Goal: Task Accomplishment & Management: Use online tool/utility

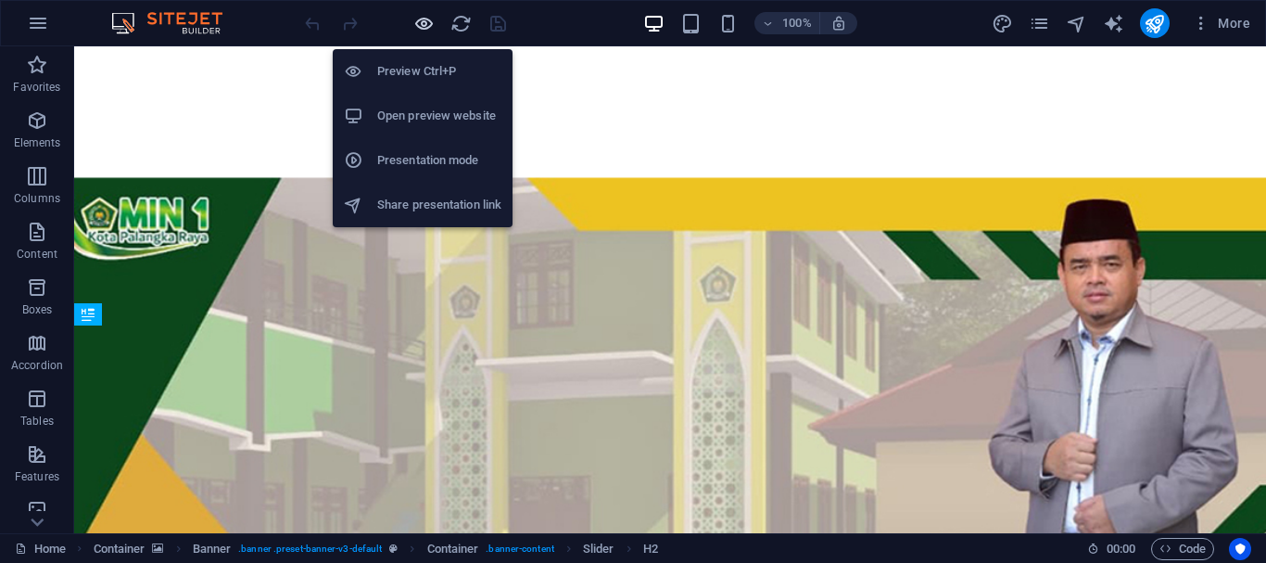
click at [429, 25] on icon "button" at bounding box center [423, 23] width 21 height 21
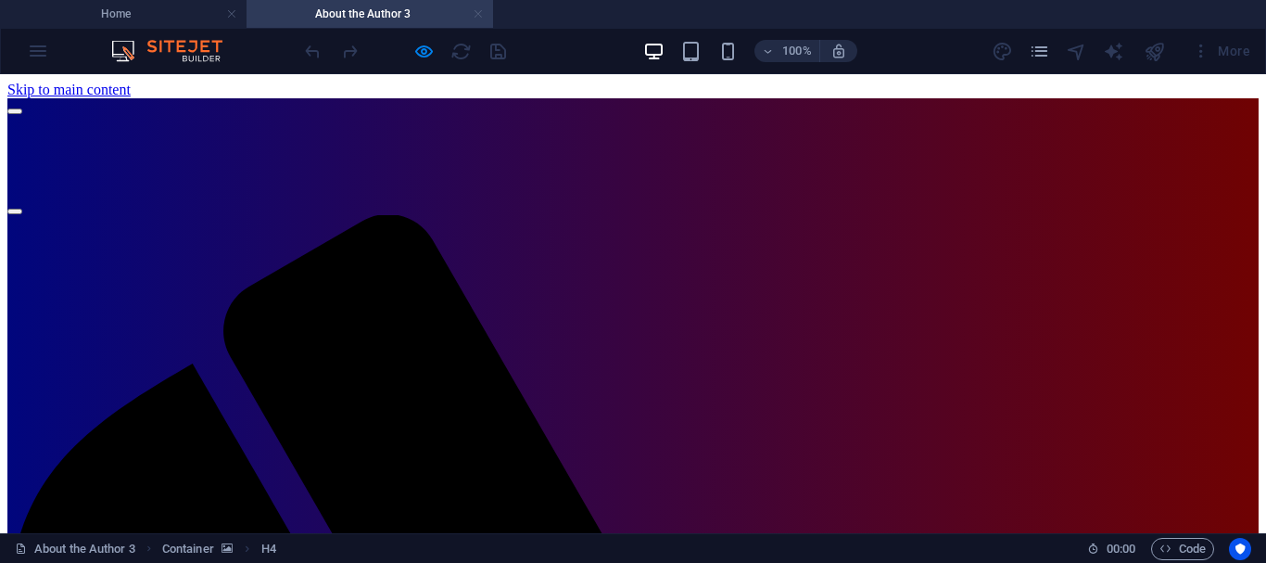
click at [477, 13] on link at bounding box center [478, 15] width 11 height 18
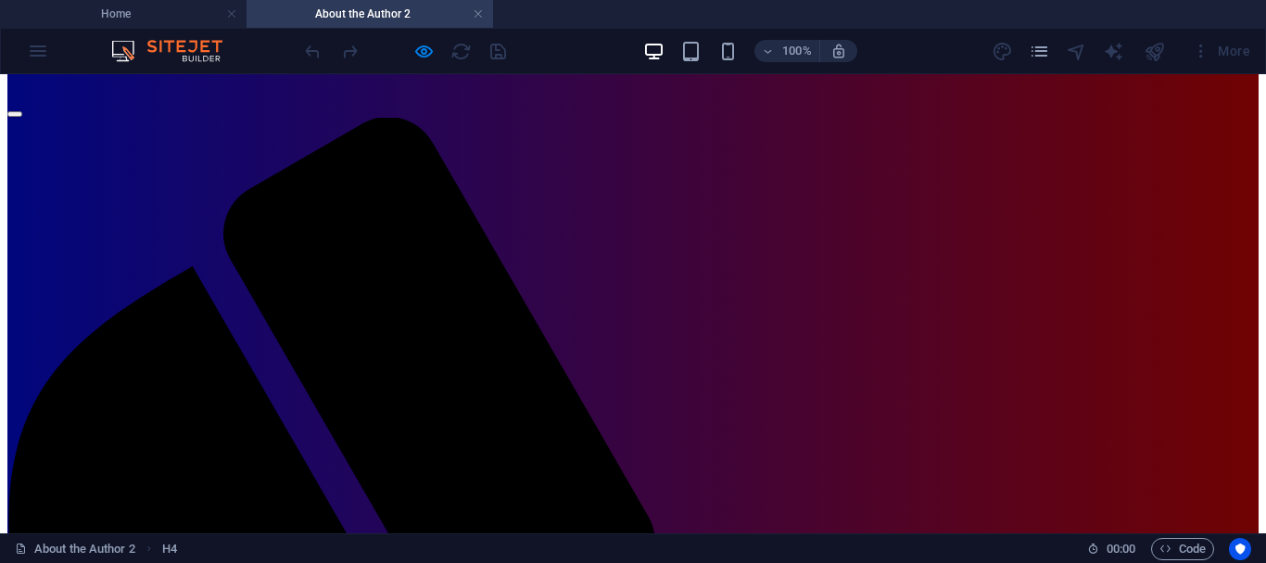
scroll to position [58, 0]
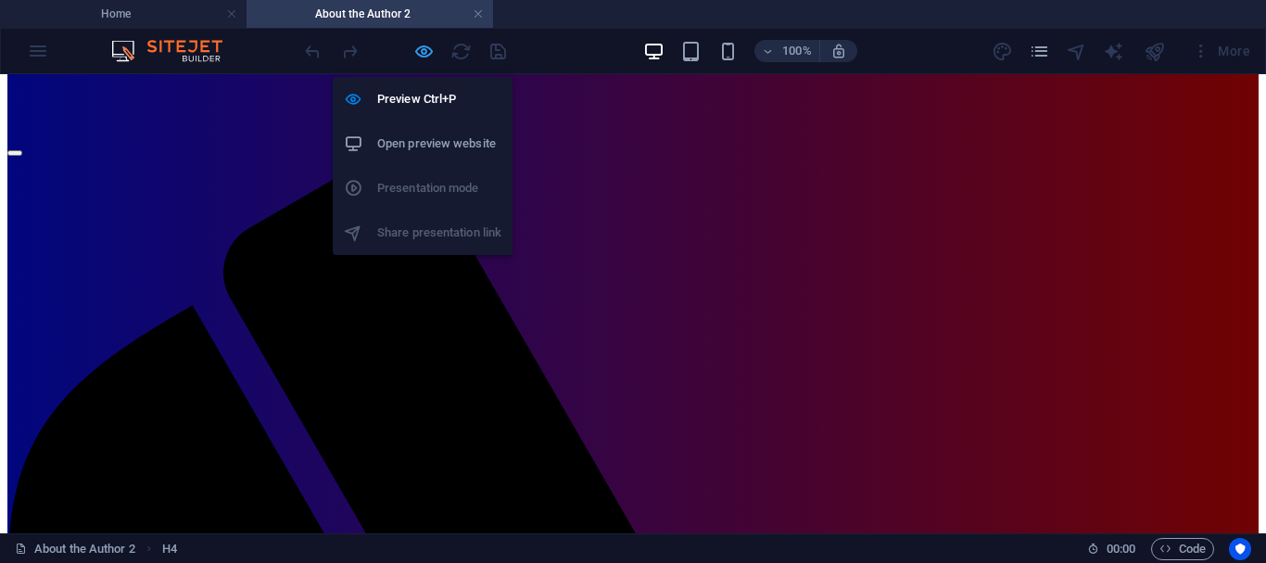
click at [422, 54] on icon "button" at bounding box center [423, 51] width 21 height 21
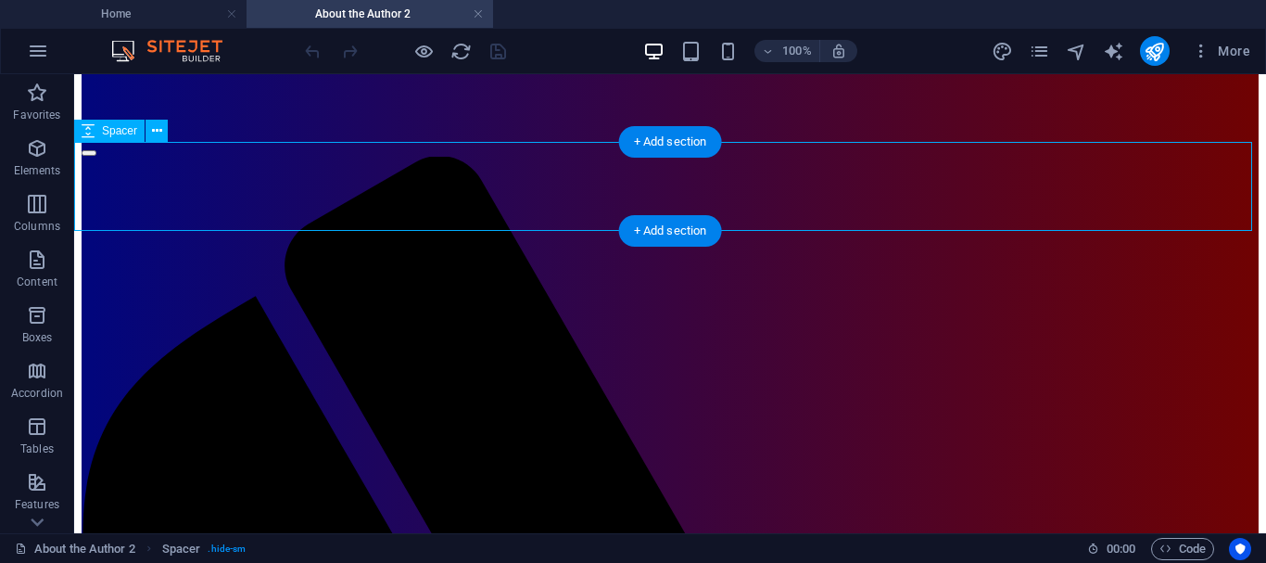
select select "rem"
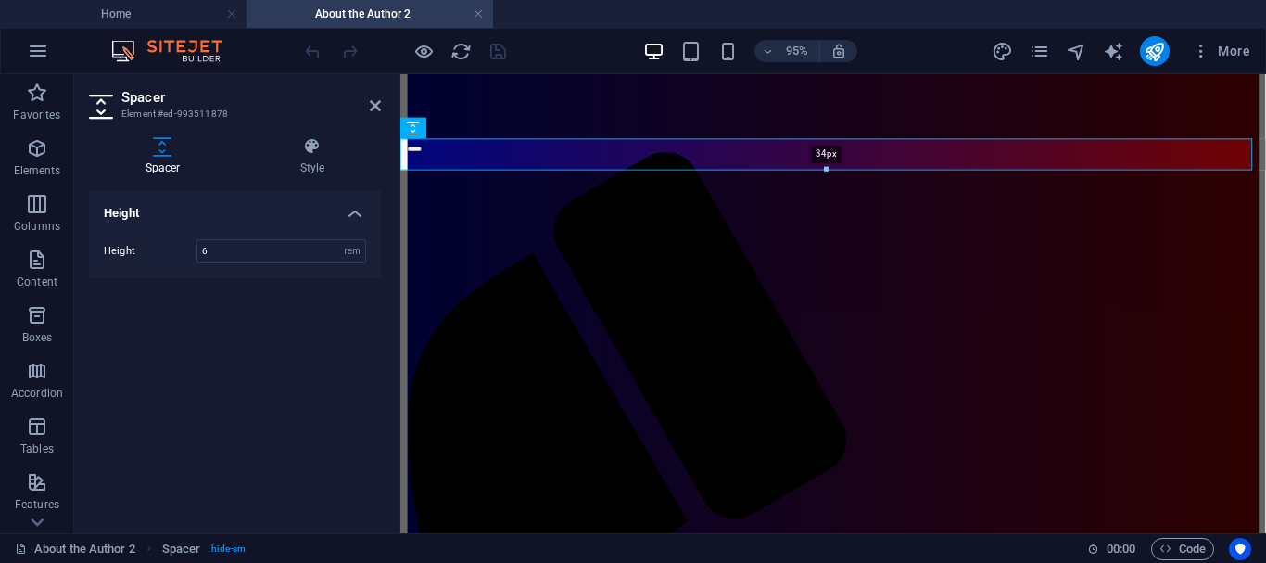
drag, startPoint x: 826, startPoint y: 220, endPoint x: 448, endPoint y: 95, distance: 398.3
click at [826, 164] on div "34px" at bounding box center [826, 155] width 853 height 32
type input "34"
select select "px"
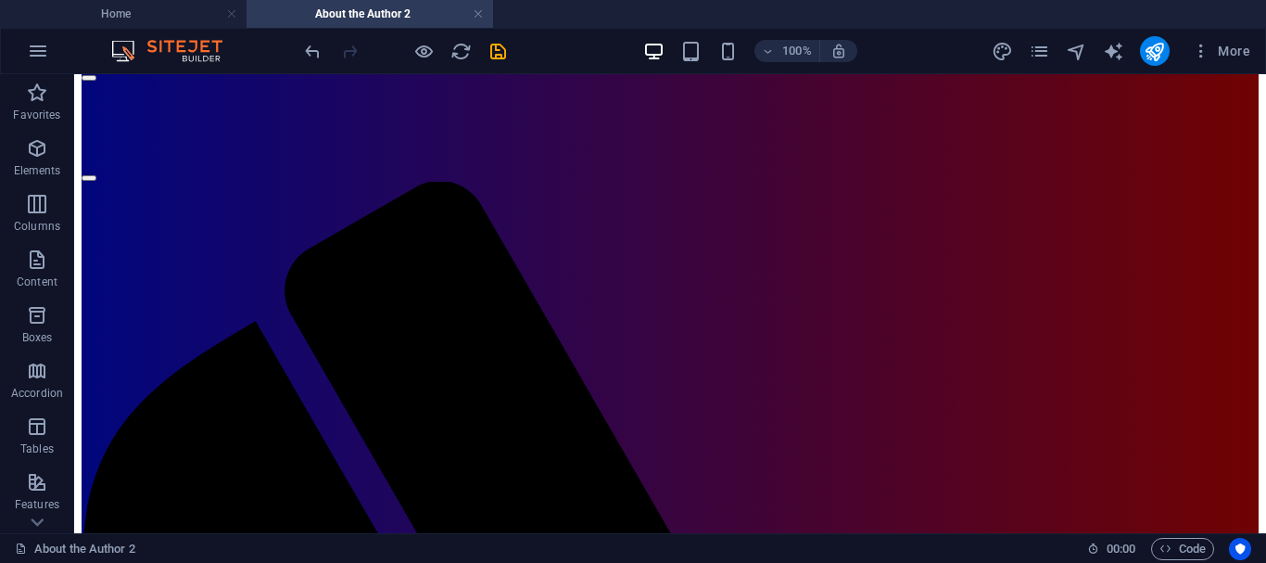
scroll to position [28, 0]
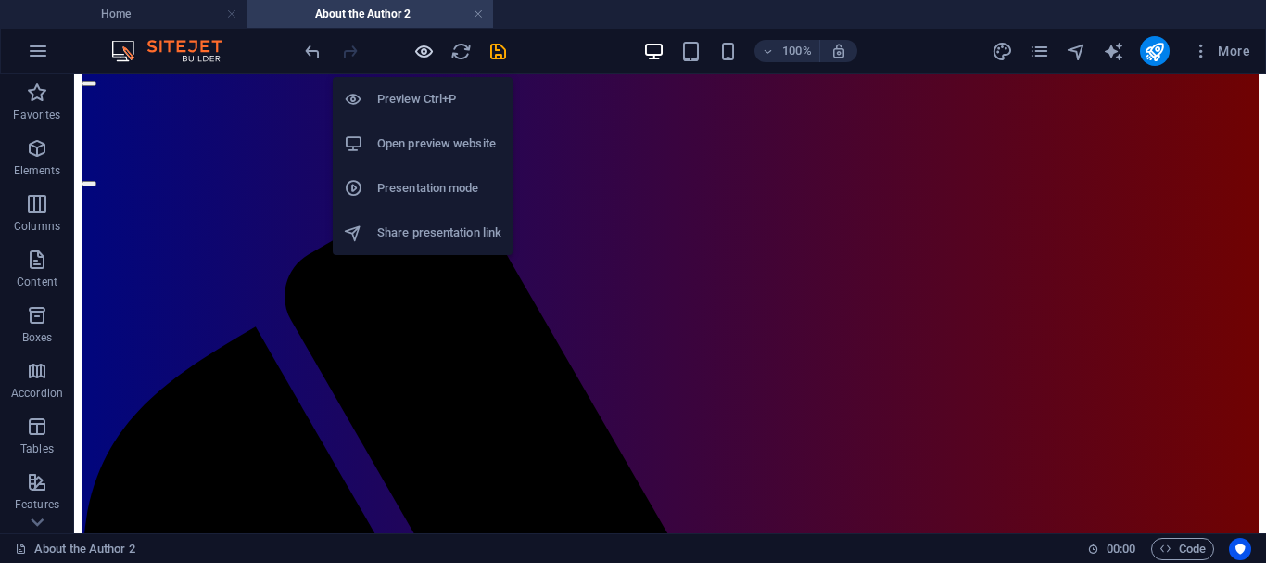
click at [424, 50] on icon "button" at bounding box center [423, 51] width 21 height 21
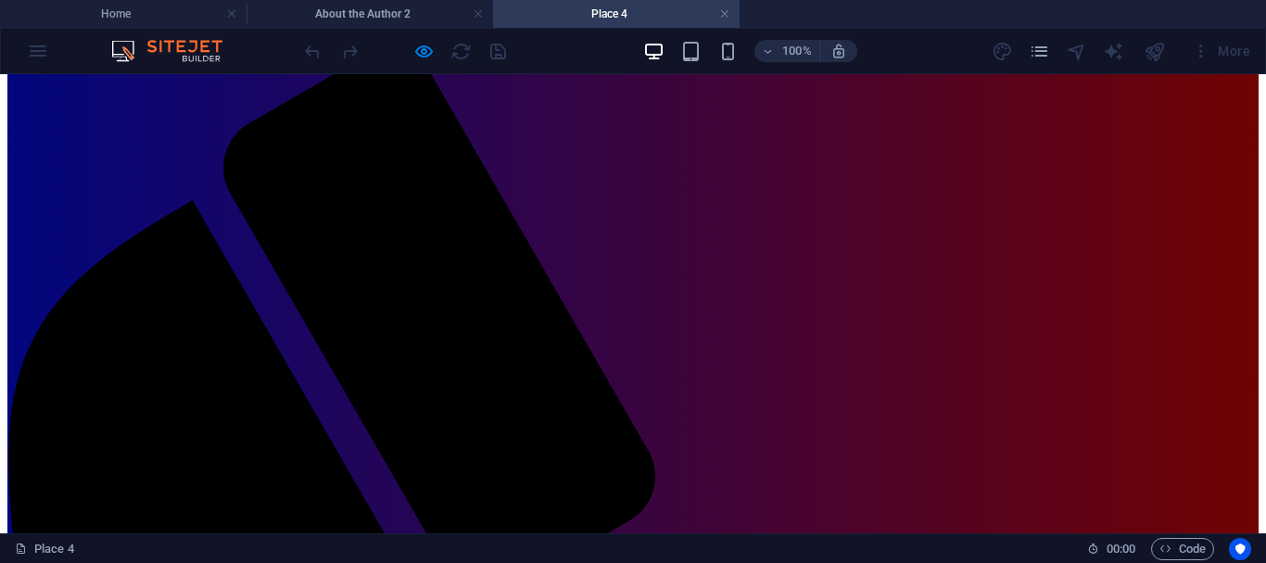
scroll to position [55, 0]
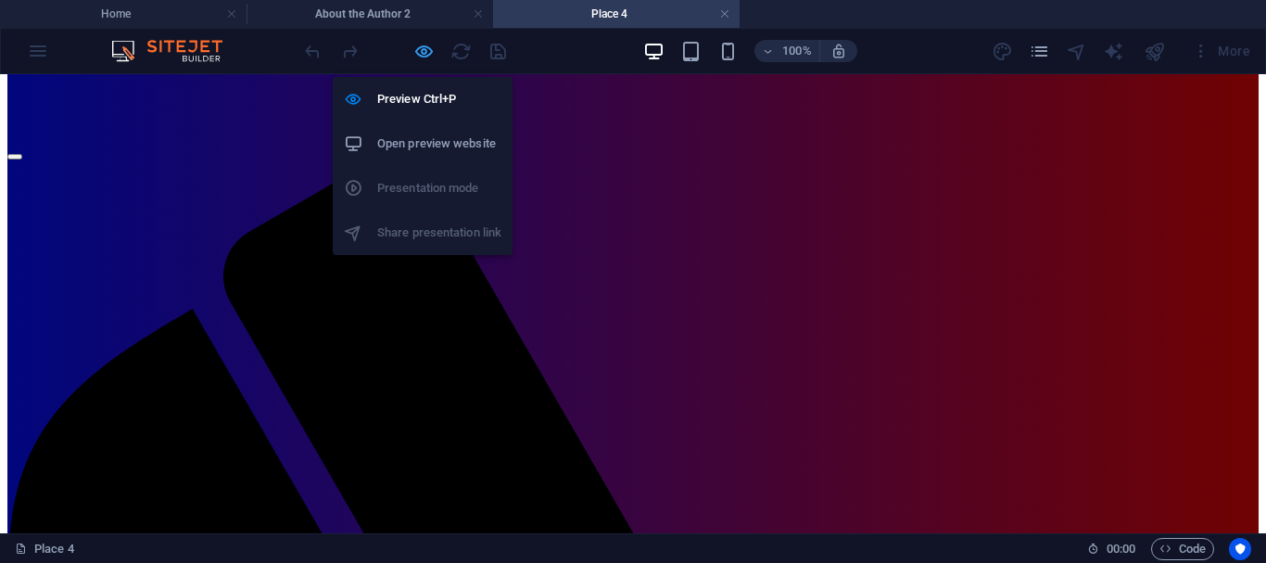
click at [429, 51] on icon "button" at bounding box center [423, 51] width 21 height 21
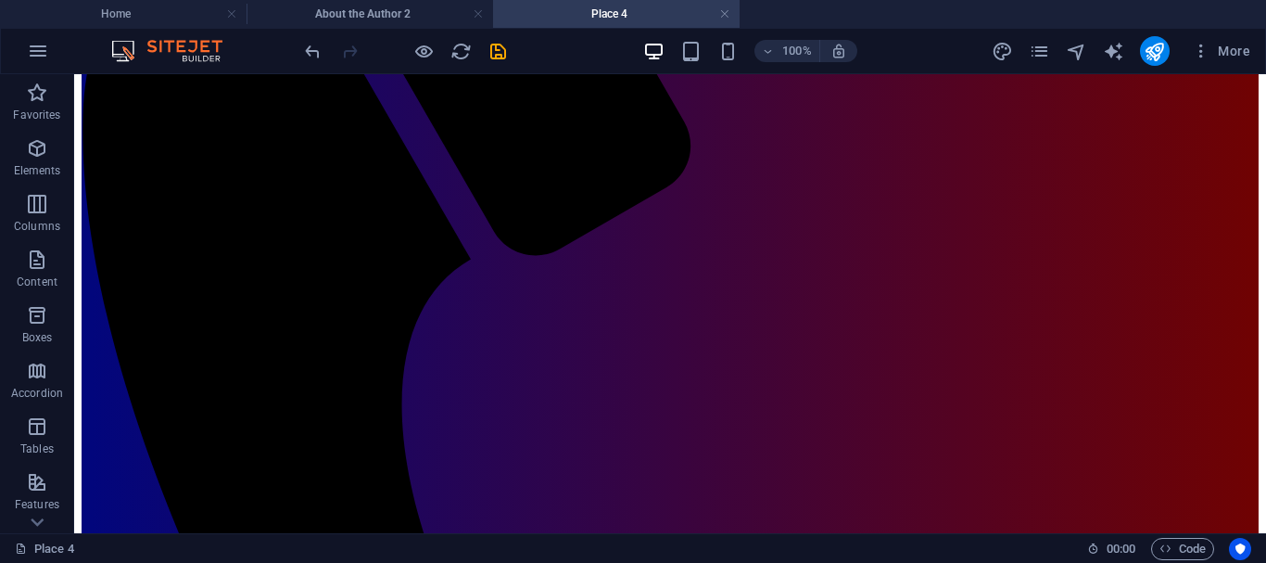
scroll to position [409, 0]
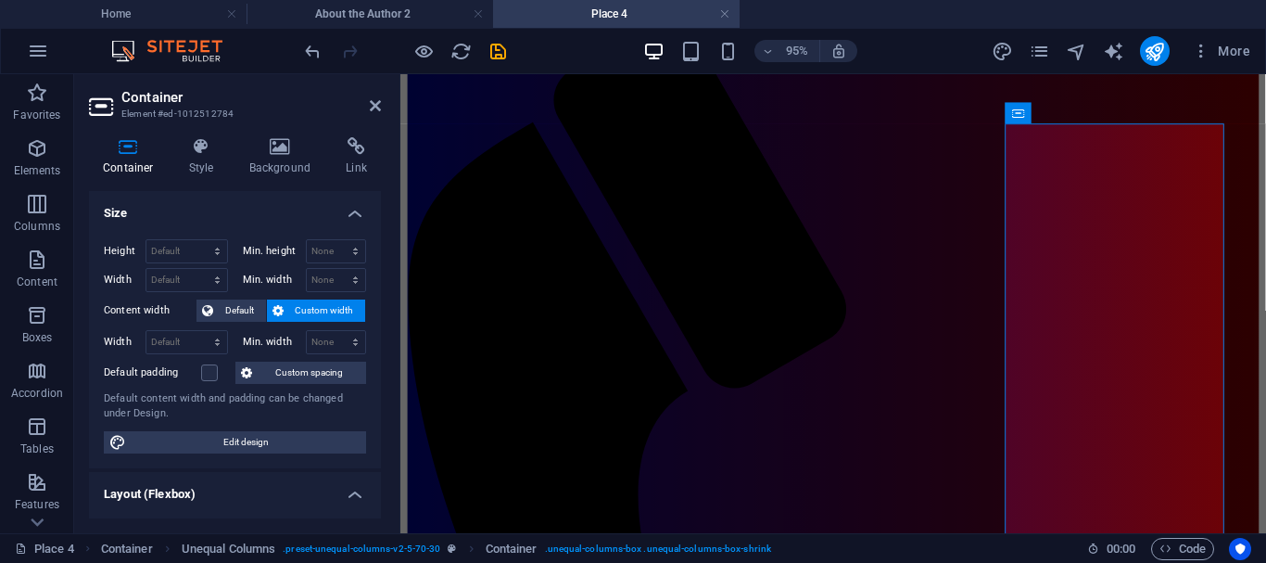
scroll to position [238, 0]
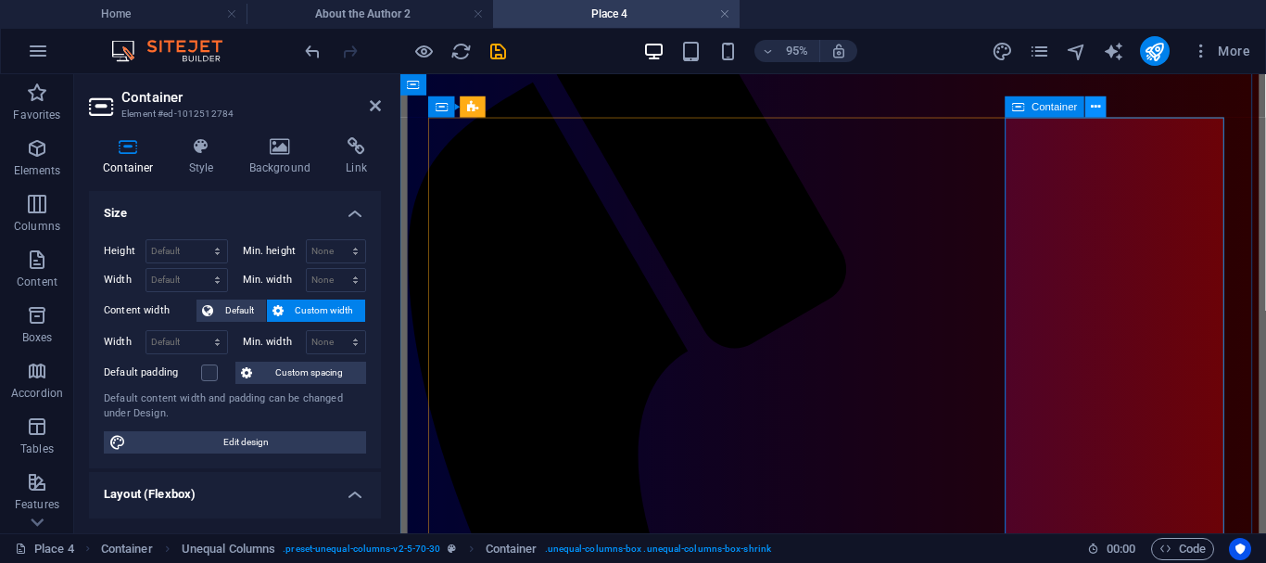
click at [1096, 105] on icon at bounding box center [1095, 106] width 9 height 19
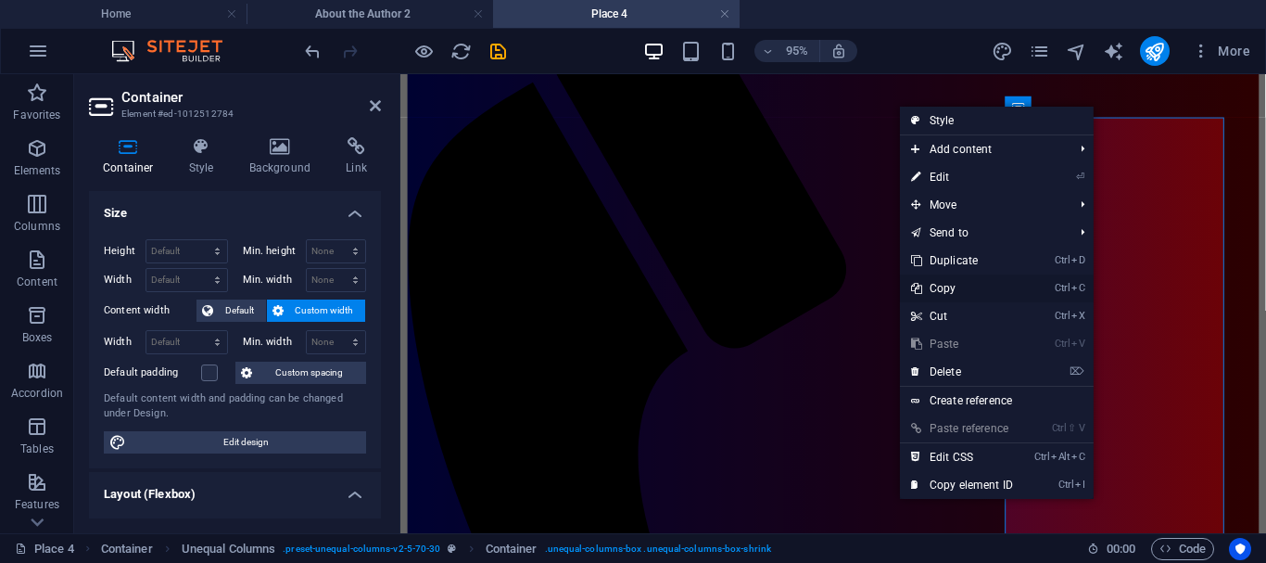
click at [946, 291] on link "Ctrl C Copy" at bounding box center [962, 288] width 124 height 28
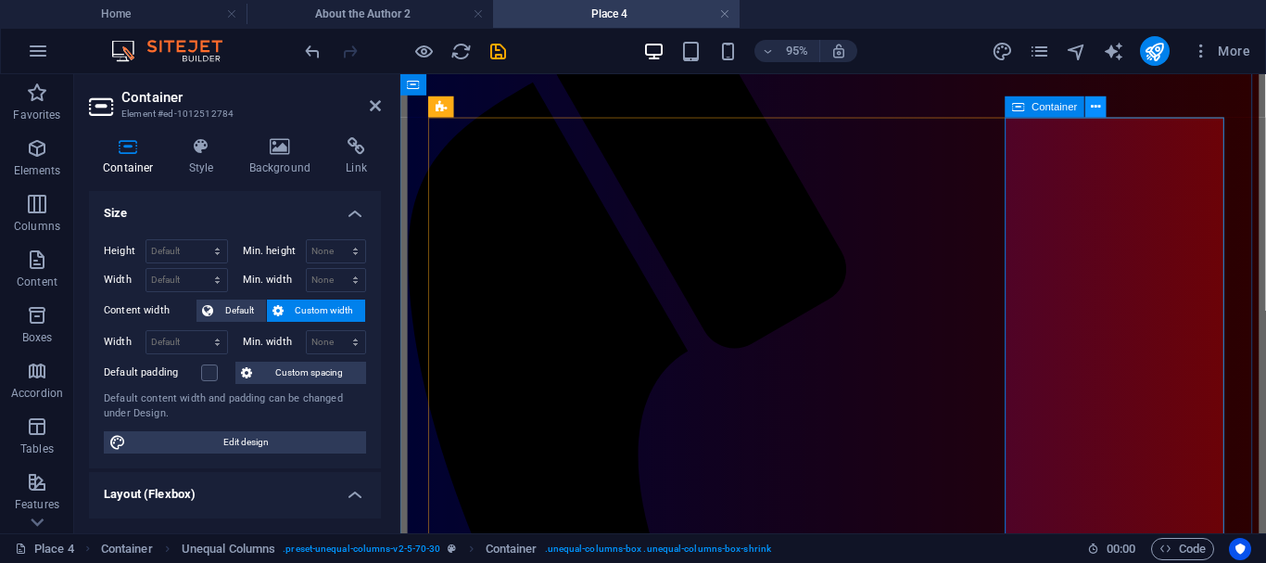
click at [1096, 110] on icon at bounding box center [1095, 106] width 9 height 19
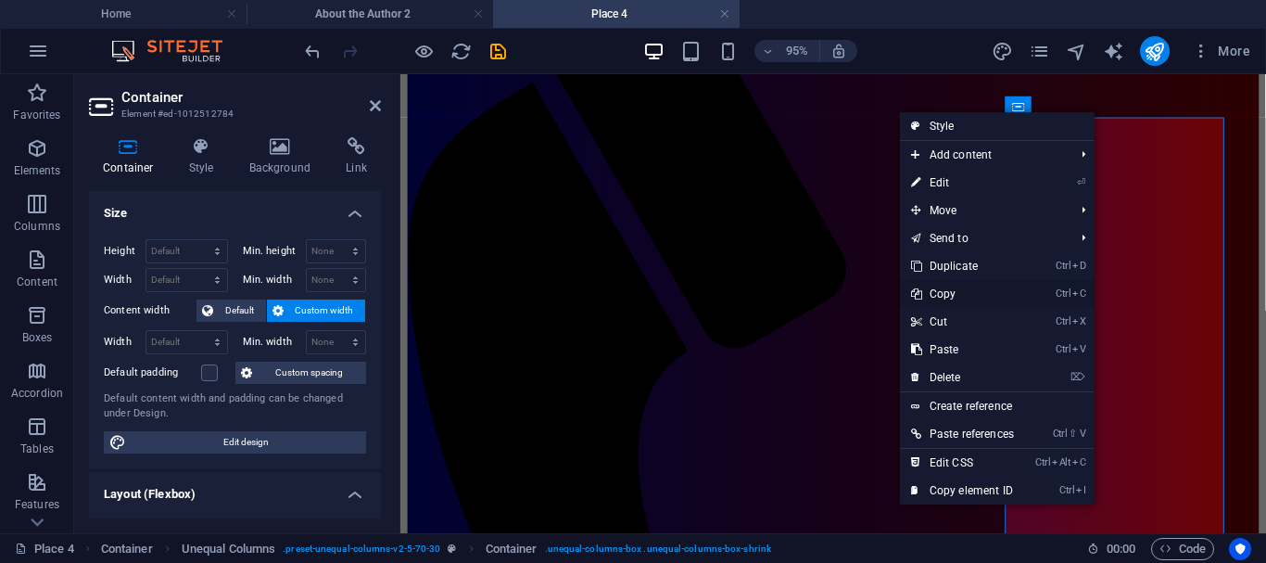
click at [944, 290] on link "Ctrl C Copy" at bounding box center [962, 294] width 125 height 28
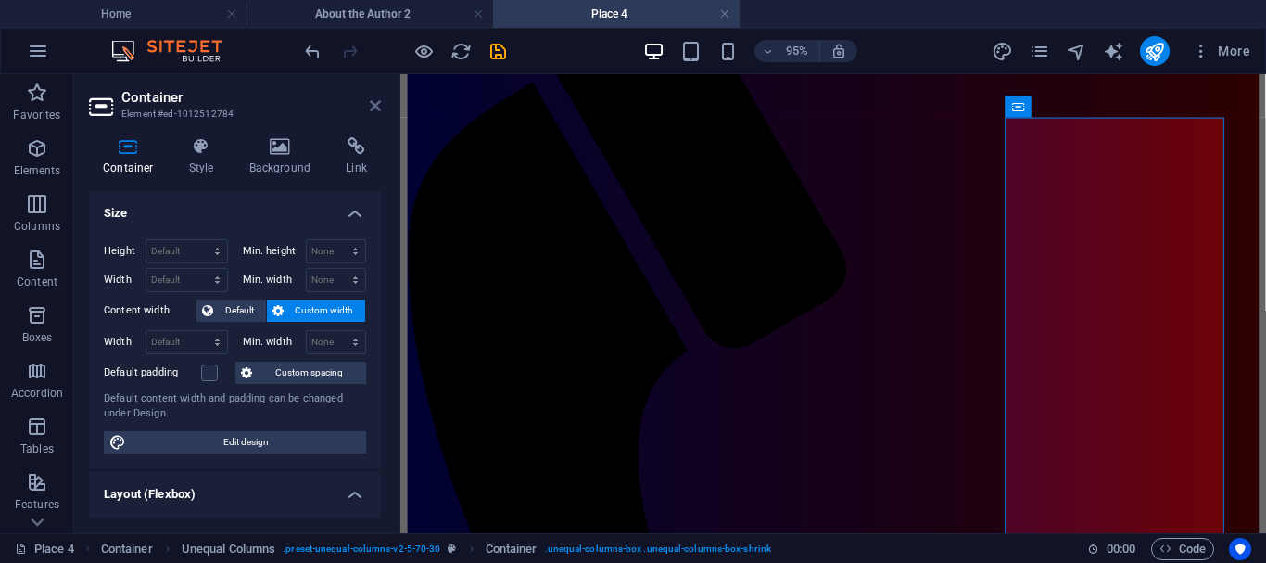
click at [371, 106] on icon at bounding box center [375, 105] width 11 height 15
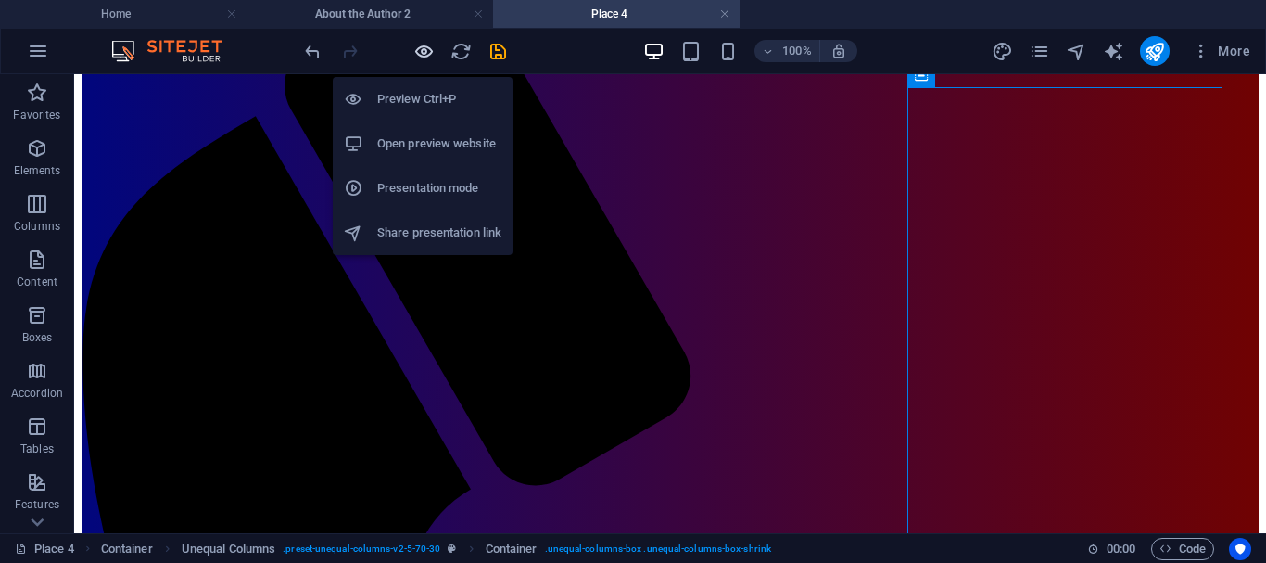
click at [422, 46] on icon "button" at bounding box center [423, 51] width 21 height 21
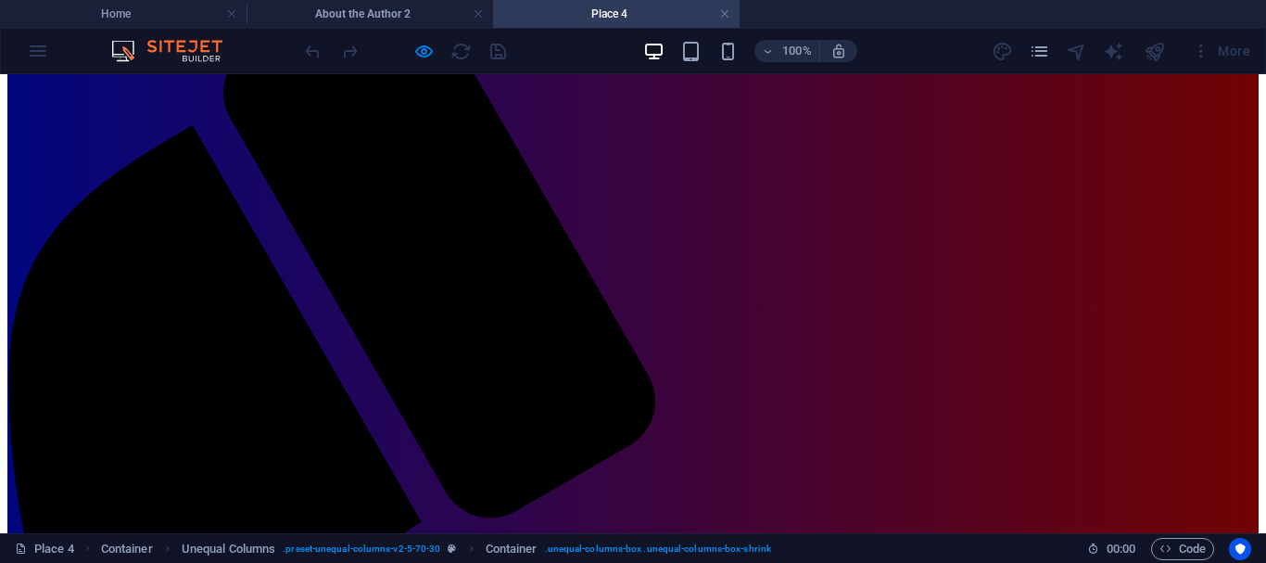
scroll to position [0, 0]
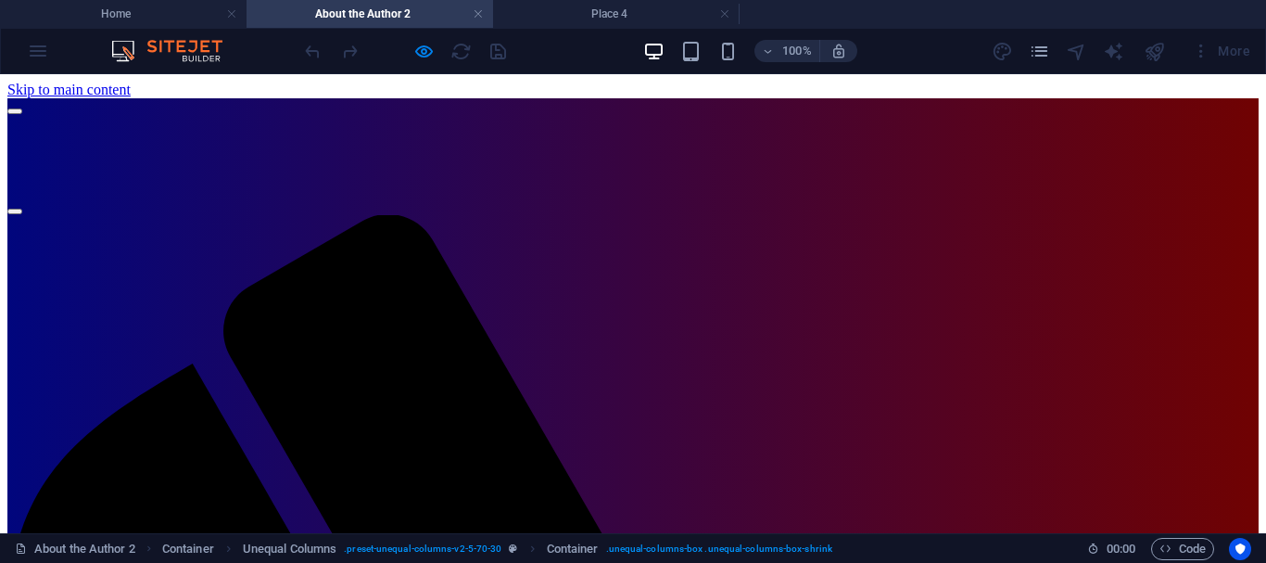
scroll to position [28, 0]
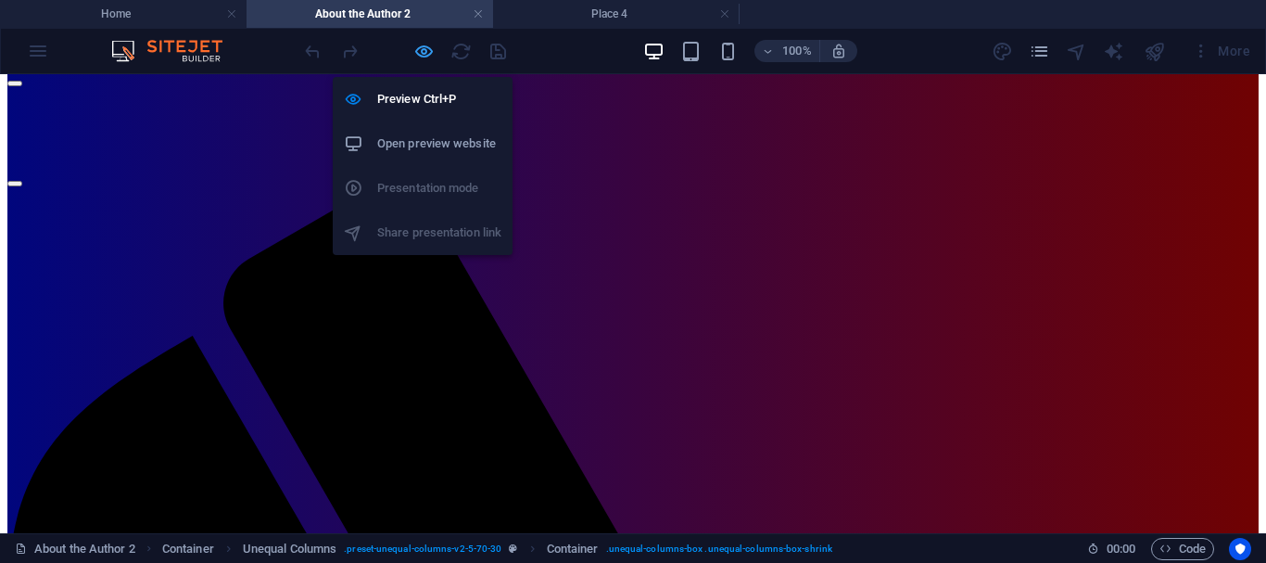
click at [424, 55] on icon "button" at bounding box center [423, 51] width 21 height 21
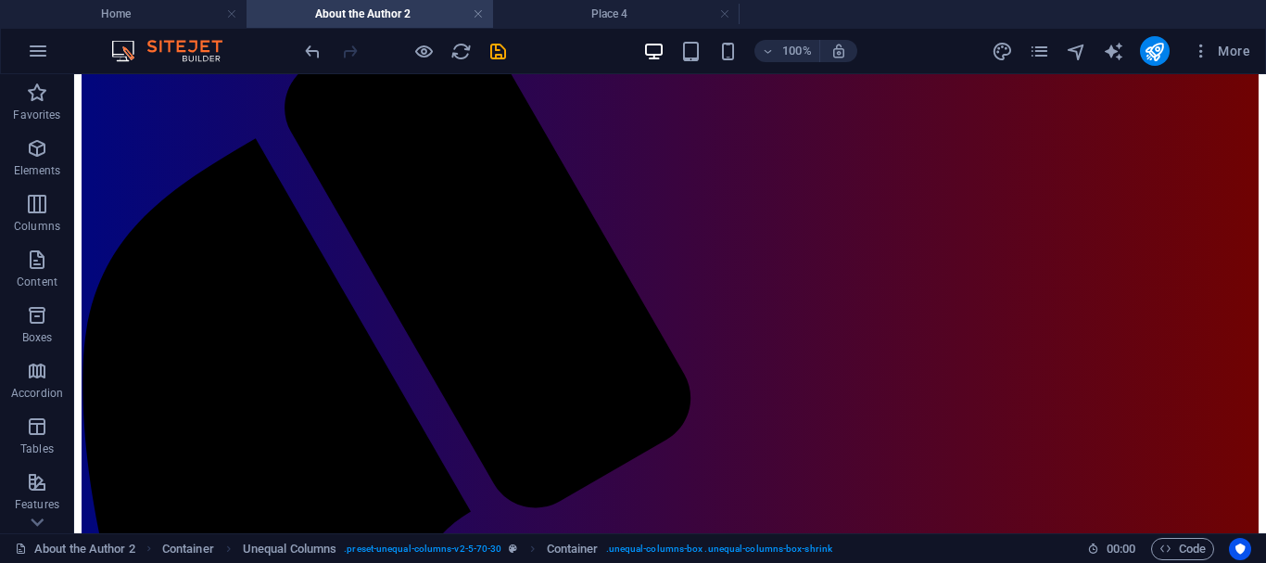
scroll to position [219, 0]
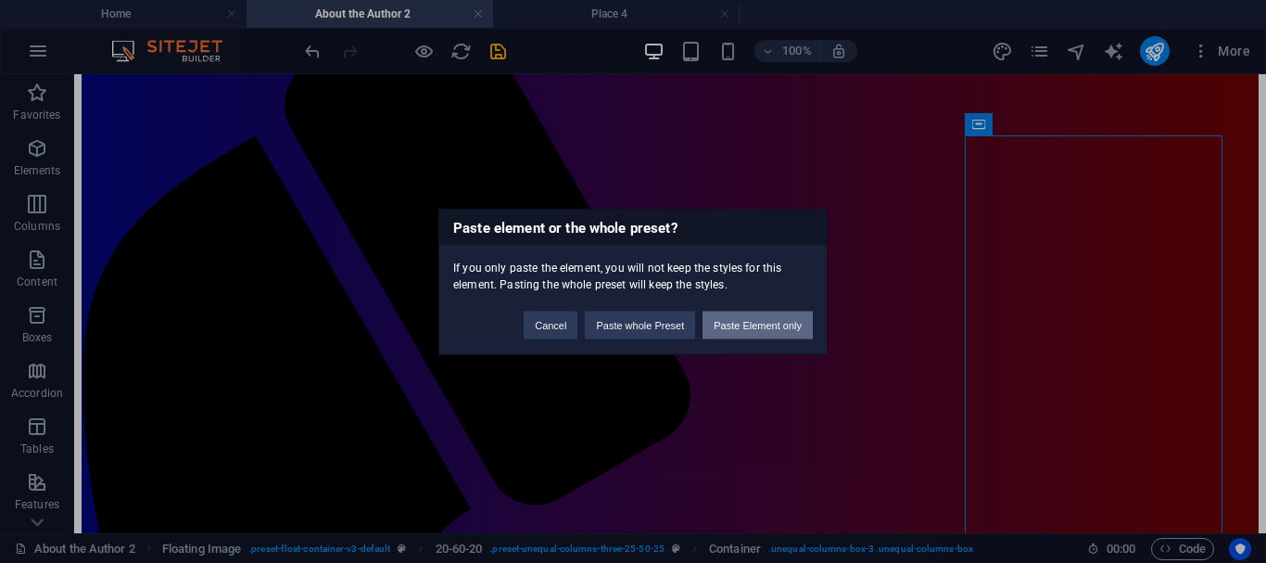
click at [767, 323] on button "Paste Element only" at bounding box center [758, 324] width 110 height 28
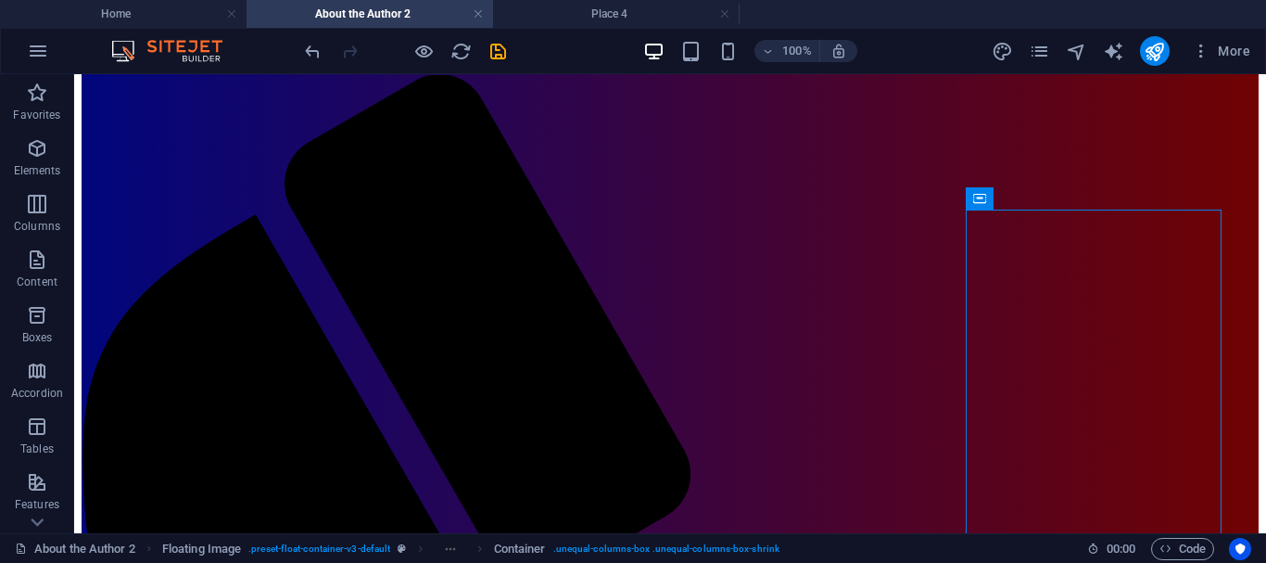
scroll to position [146, 0]
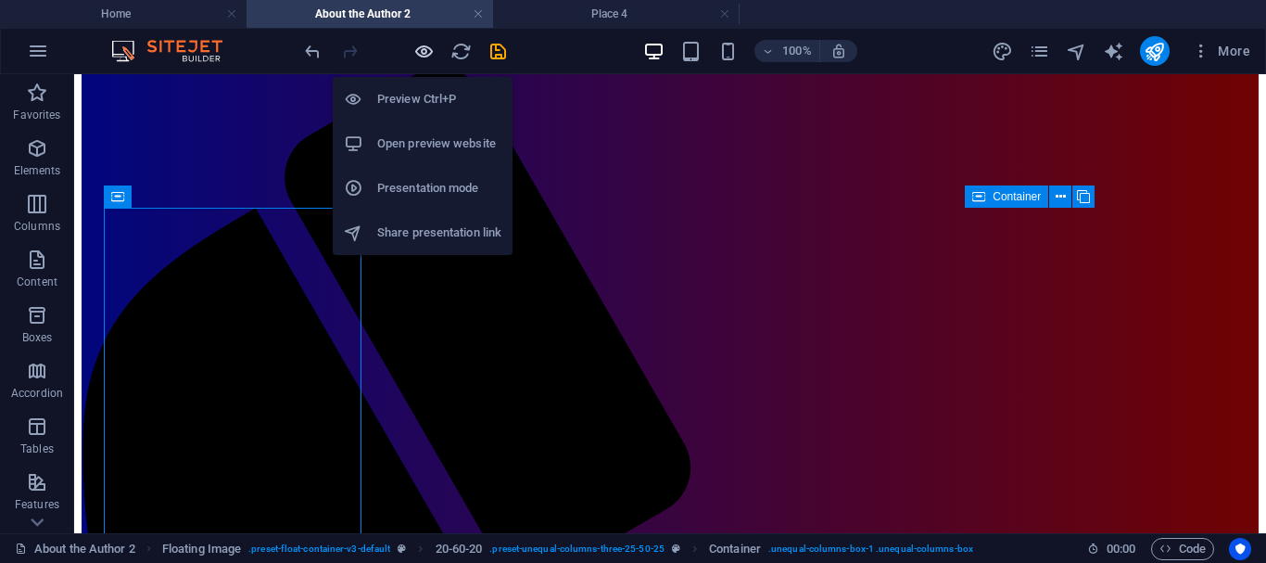
click at [421, 43] on icon "button" at bounding box center [423, 51] width 21 height 21
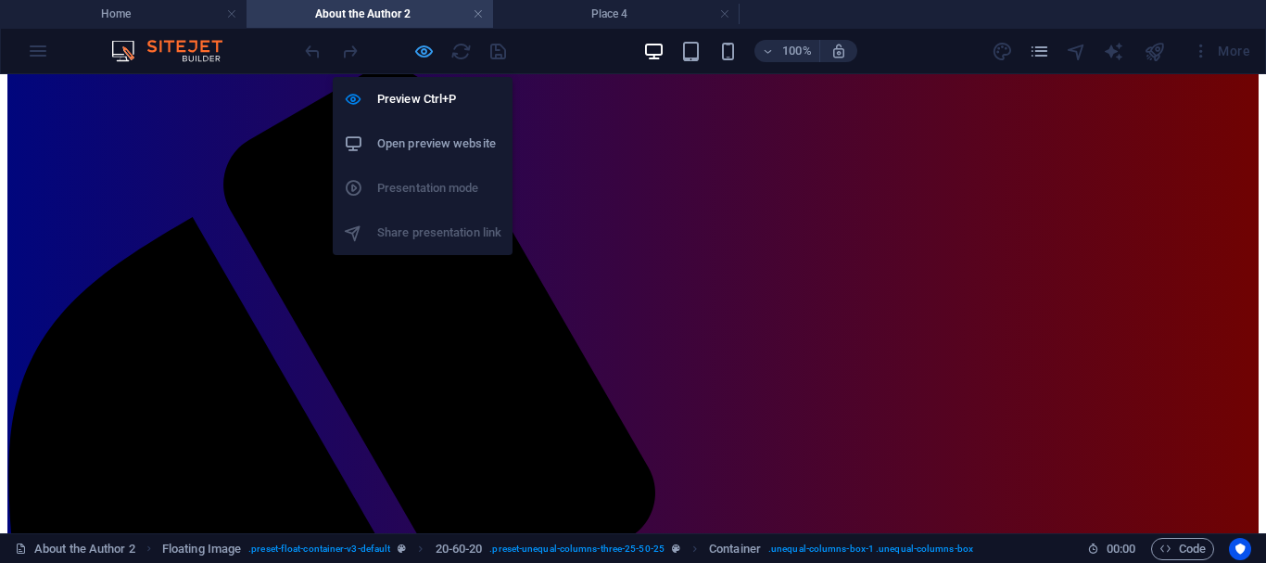
click at [420, 50] on icon "button" at bounding box center [423, 51] width 21 height 21
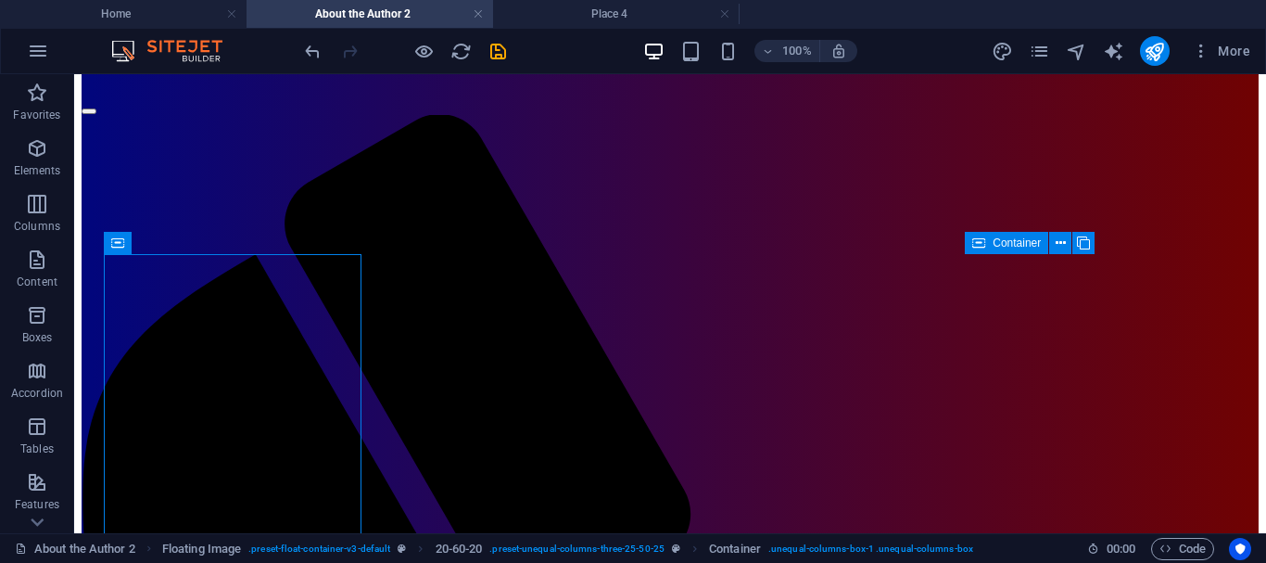
scroll to position [95, 0]
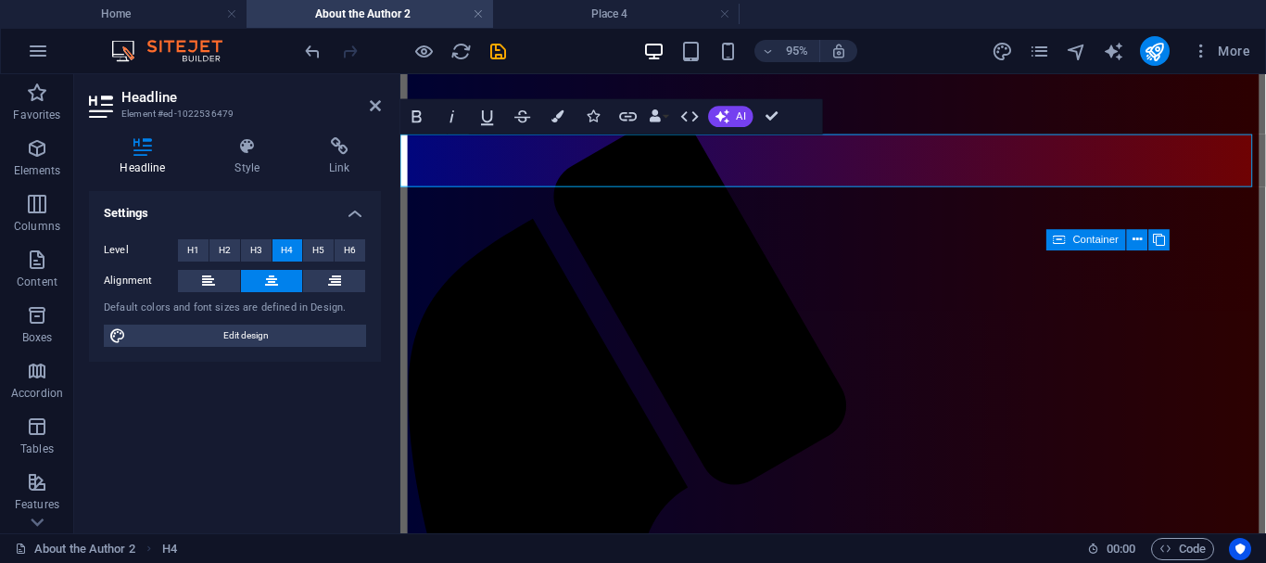
click at [250, 148] on icon at bounding box center [247, 146] width 87 height 19
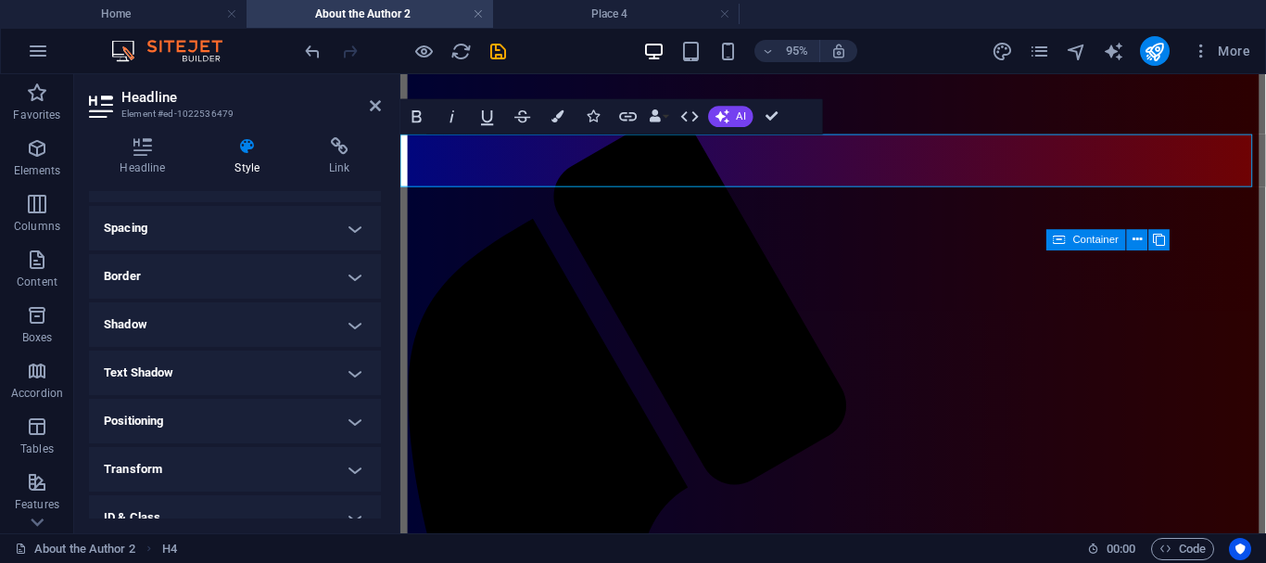
scroll to position [0, 0]
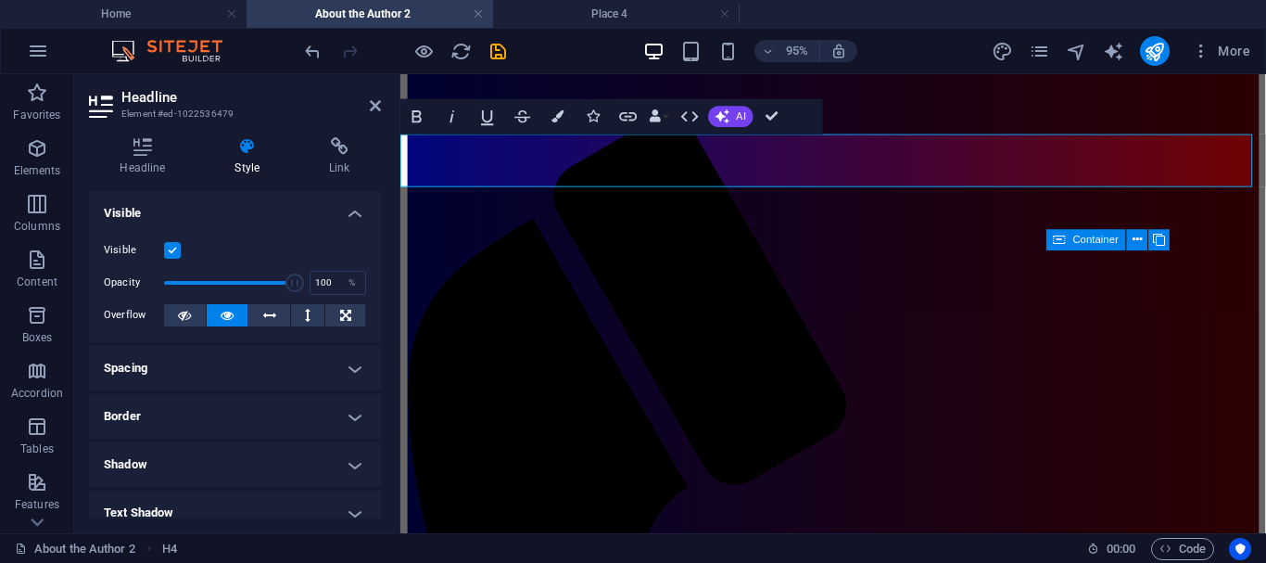
drag, startPoint x: 378, startPoint y: 232, endPoint x: 5, endPoint y: 88, distance: 400.2
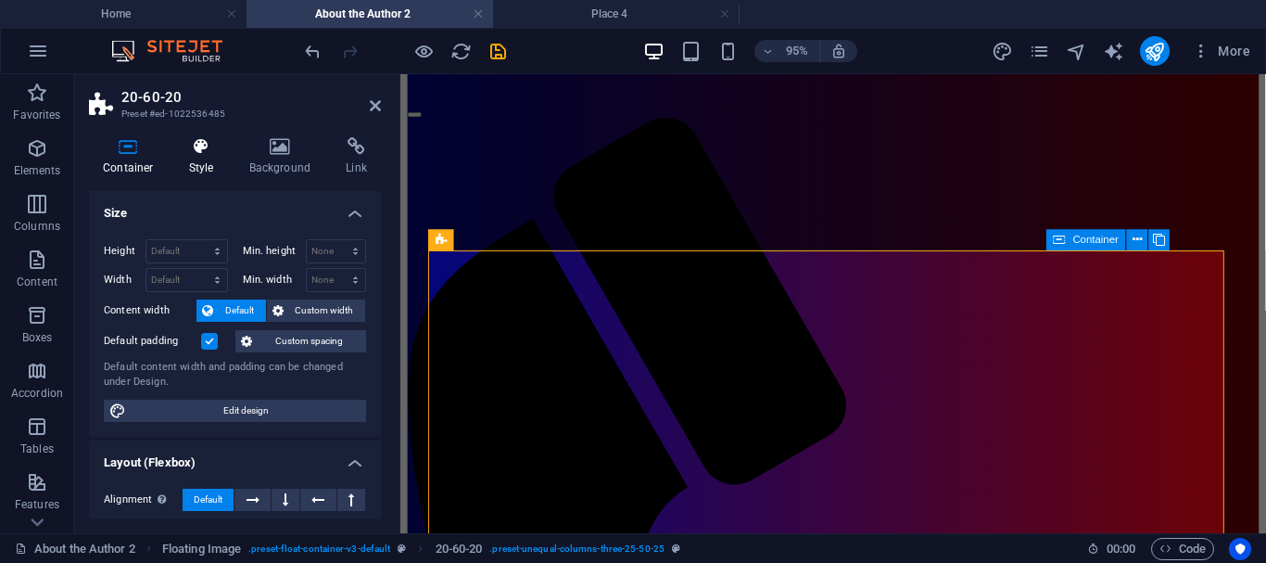
click at [209, 150] on icon at bounding box center [201, 146] width 53 height 19
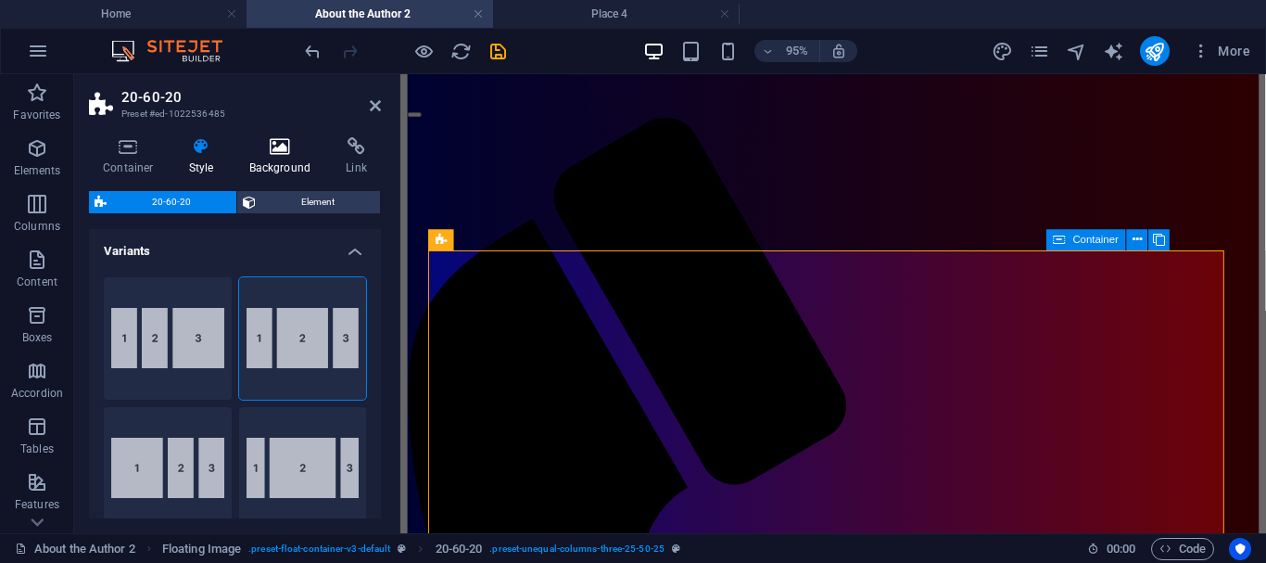
click at [276, 148] on icon at bounding box center [280, 146] width 90 height 19
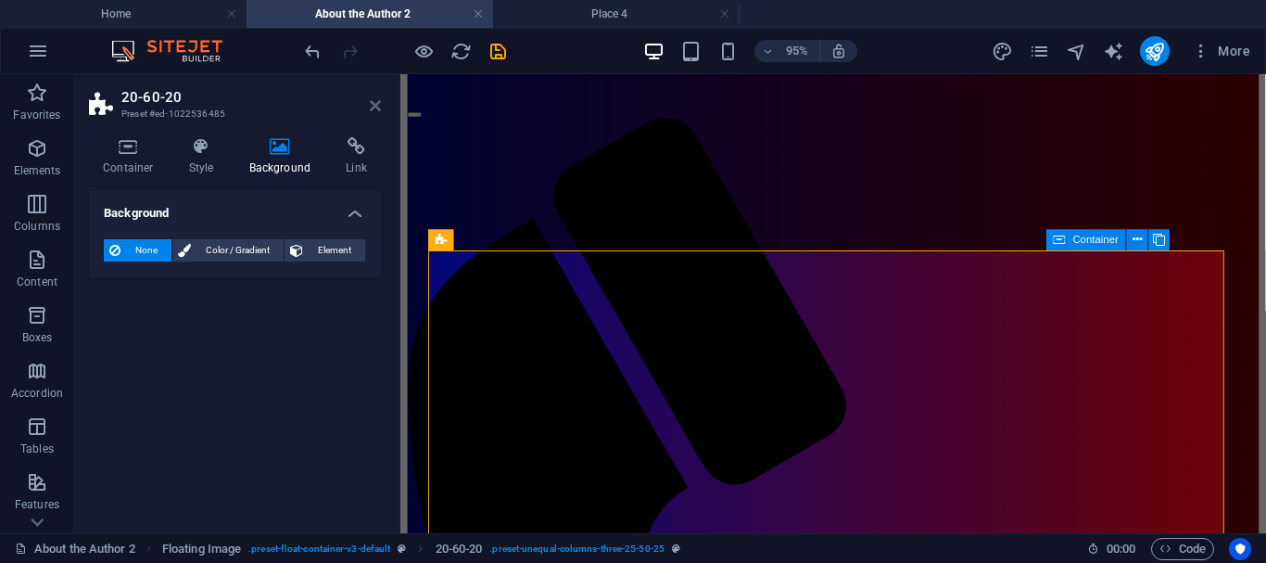
click at [370, 102] on icon at bounding box center [375, 105] width 11 height 15
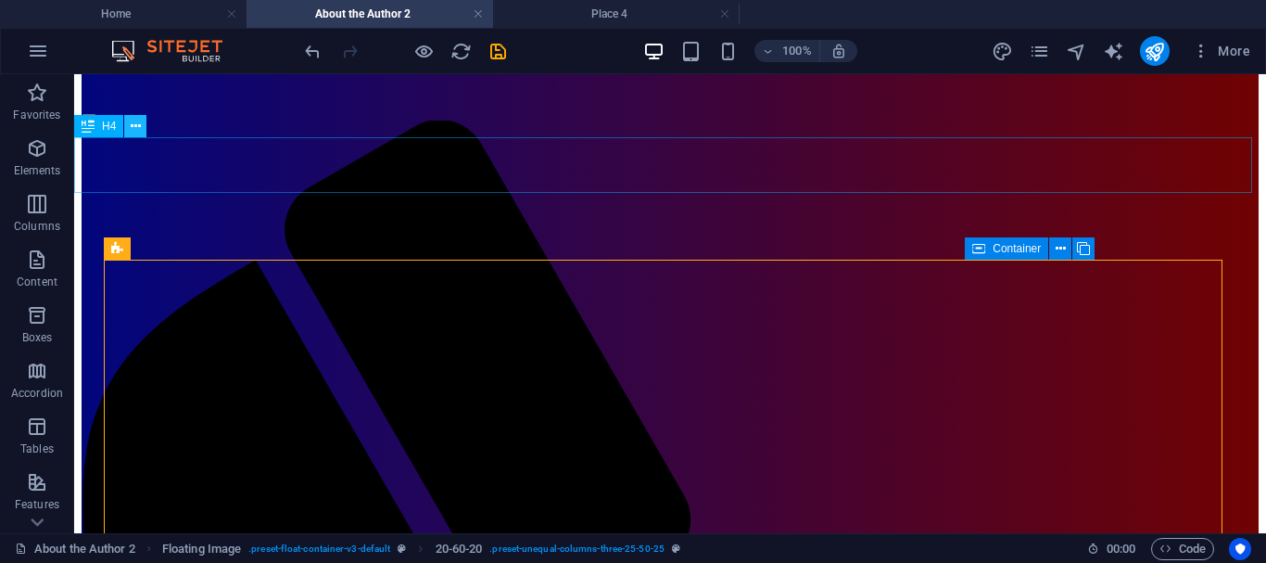
click at [134, 124] on icon at bounding box center [136, 126] width 10 height 19
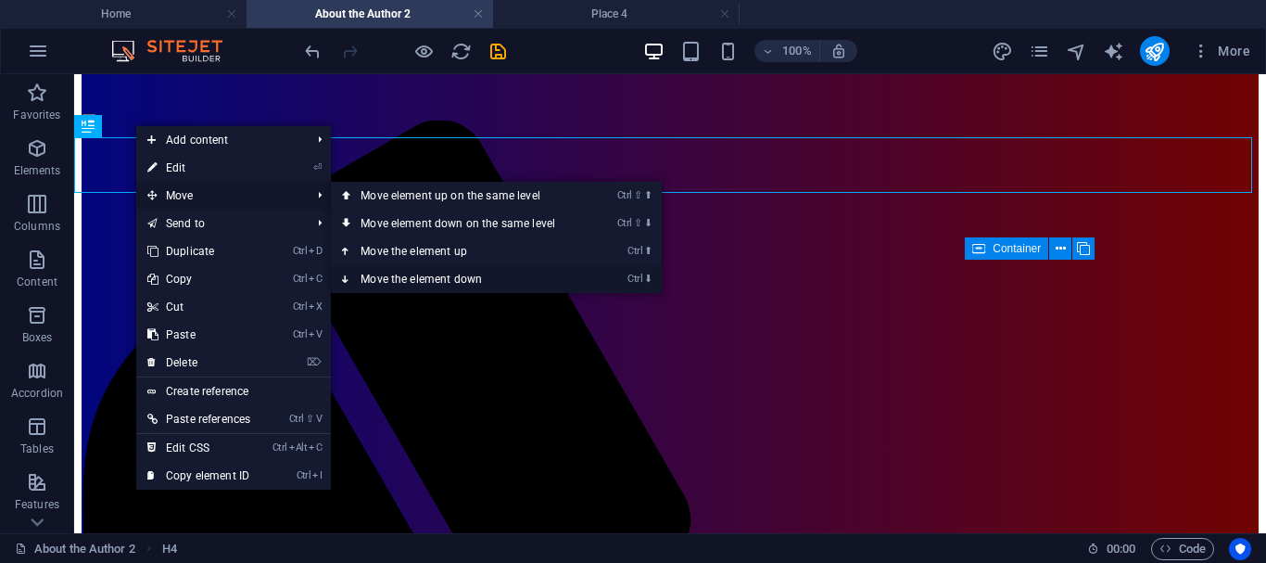
click at [346, 277] on icon at bounding box center [346, 279] width 9 height 28
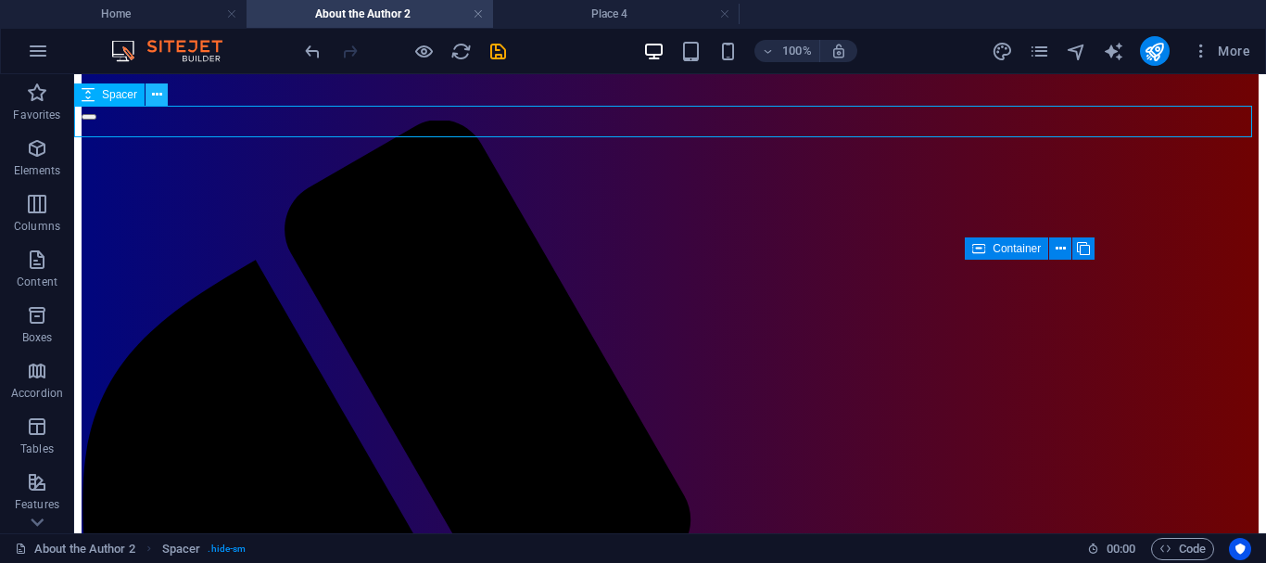
click at [160, 94] on icon at bounding box center [157, 94] width 10 height 19
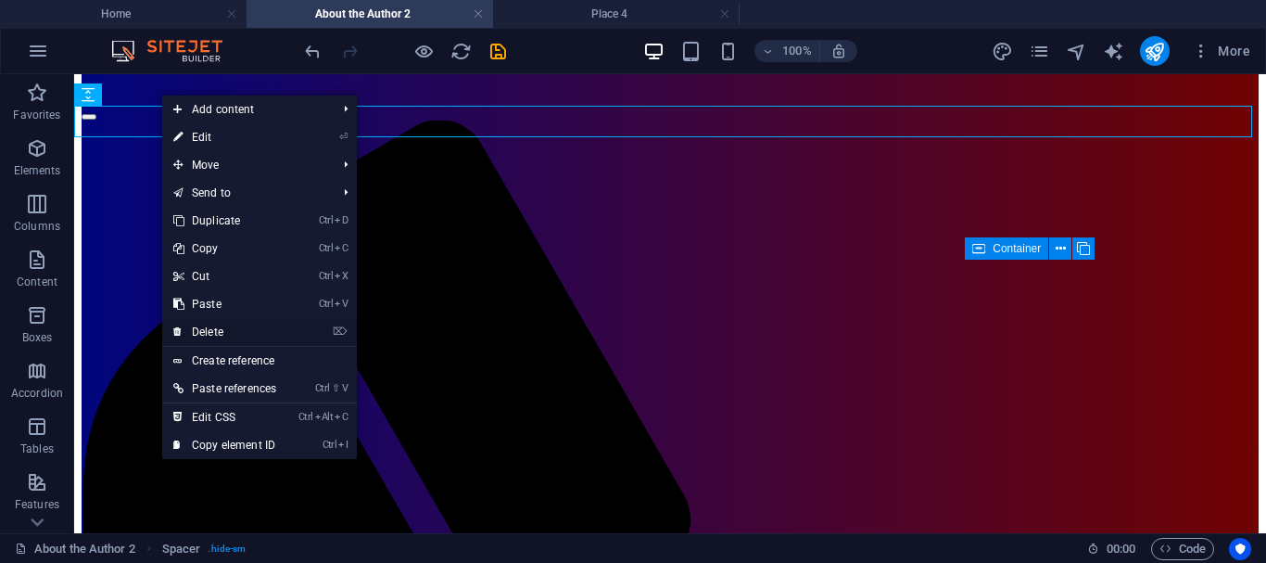
click at [201, 326] on link "⌦ Delete" at bounding box center [224, 332] width 125 height 28
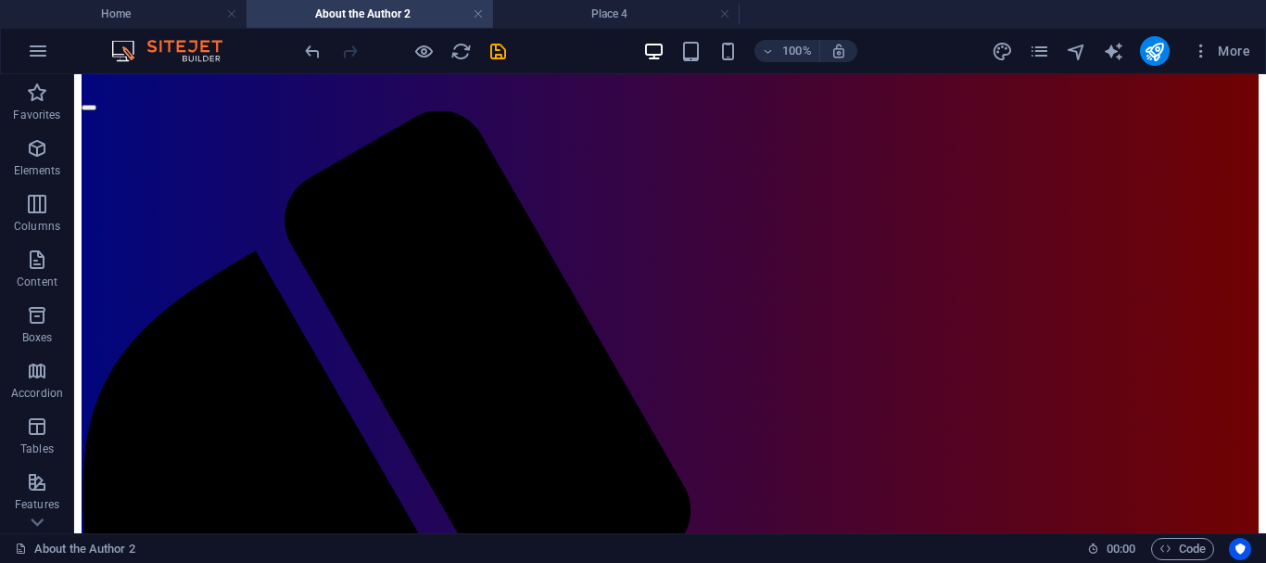
scroll to position [112, 0]
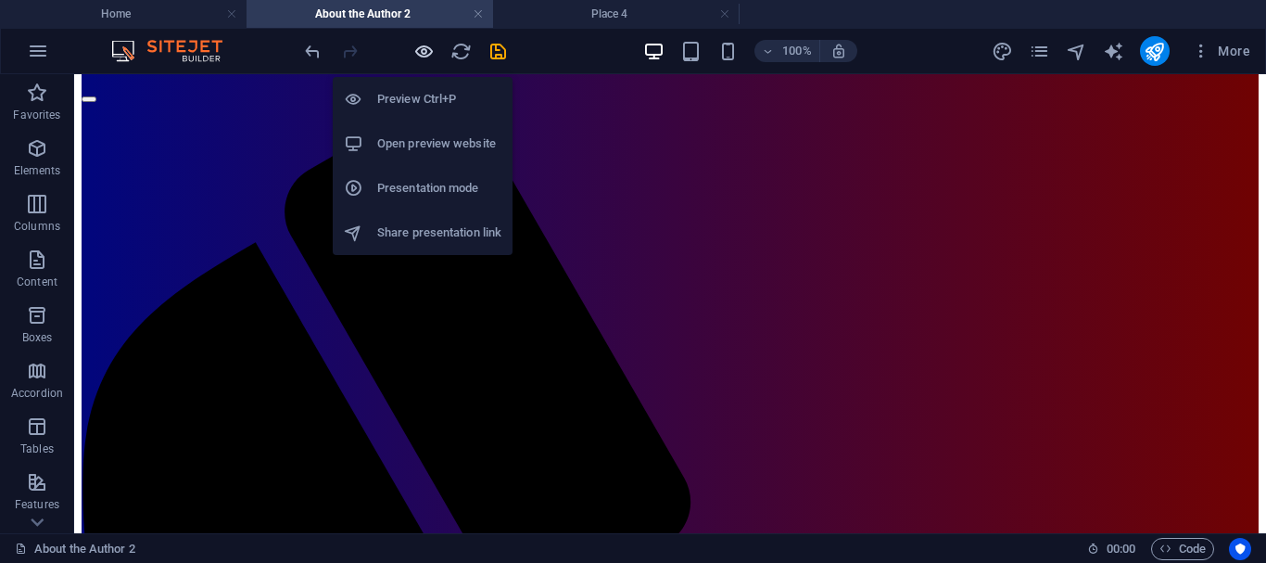
click at [422, 56] on icon "button" at bounding box center [423, 51] width 21 height 21
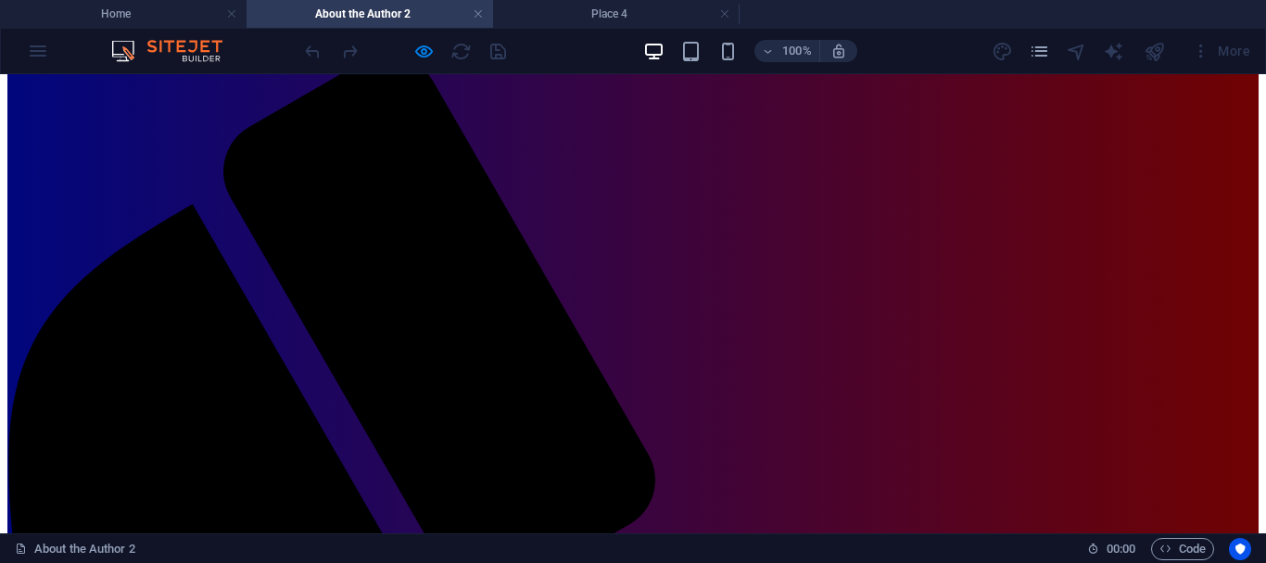
scroll to position [161, 0]
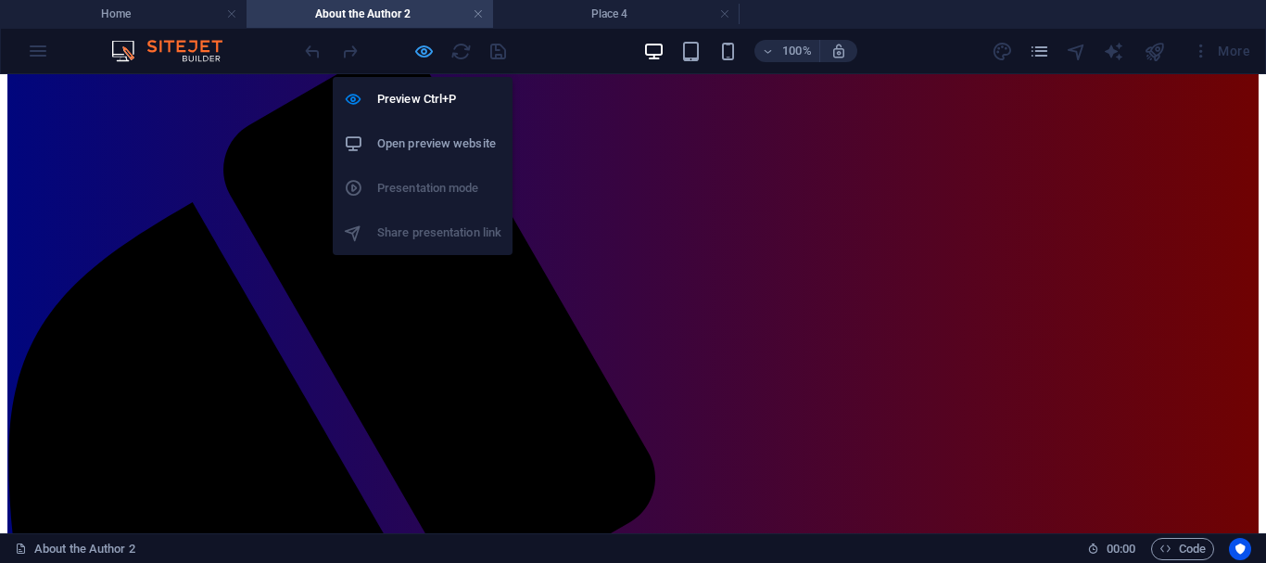
click at [425, 49] on icon "button" at bounding box center [423, 51] width 21 height 21
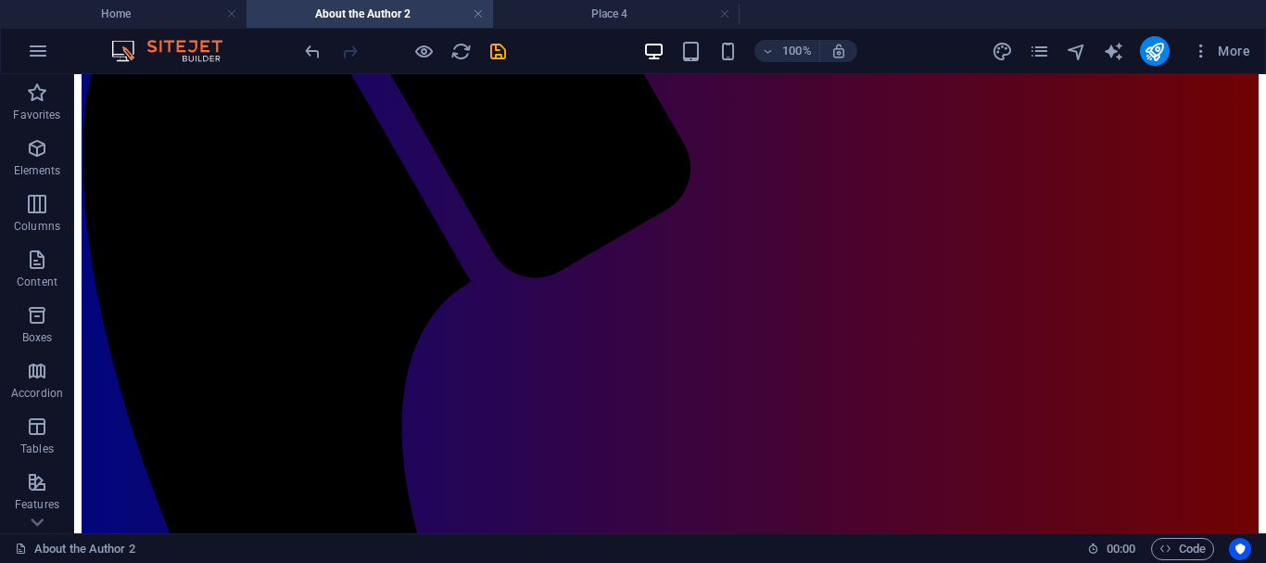
scroll to position [442, 0]
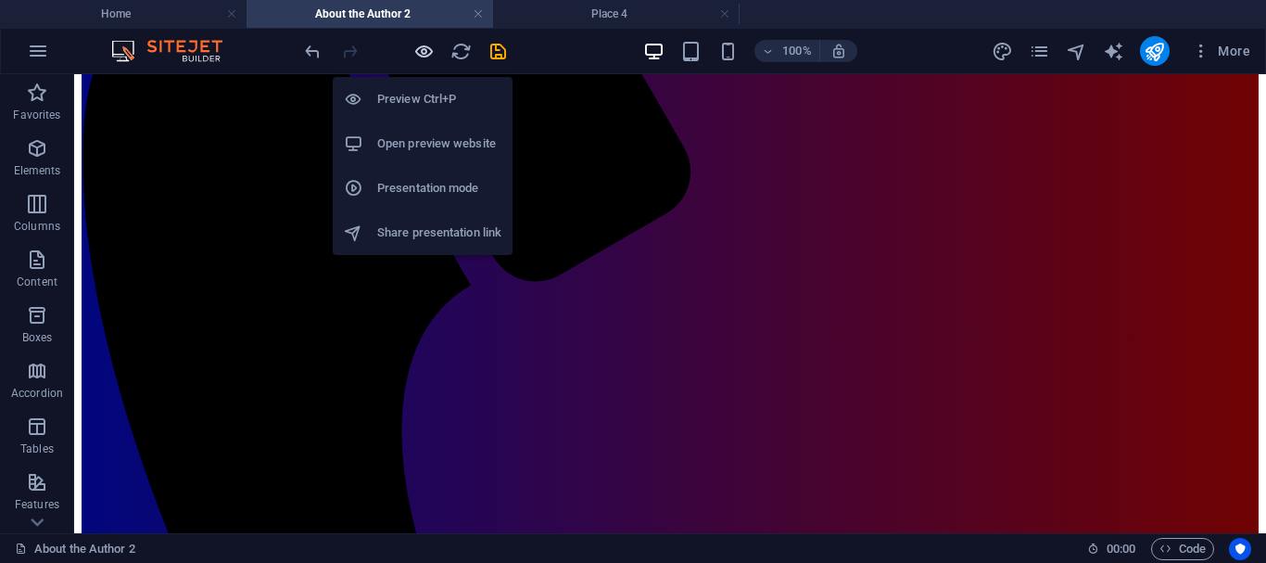
click at [423, 57] on icon "button" at bounding box center [423, 51] width 21 height 21
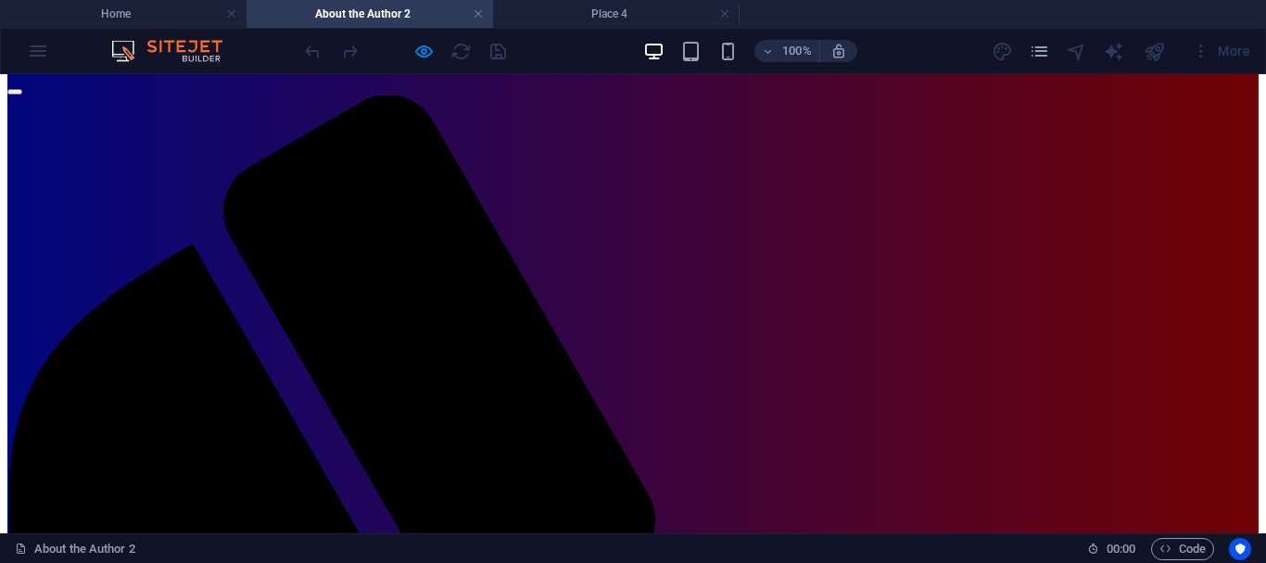
scroll to position [0, 0]
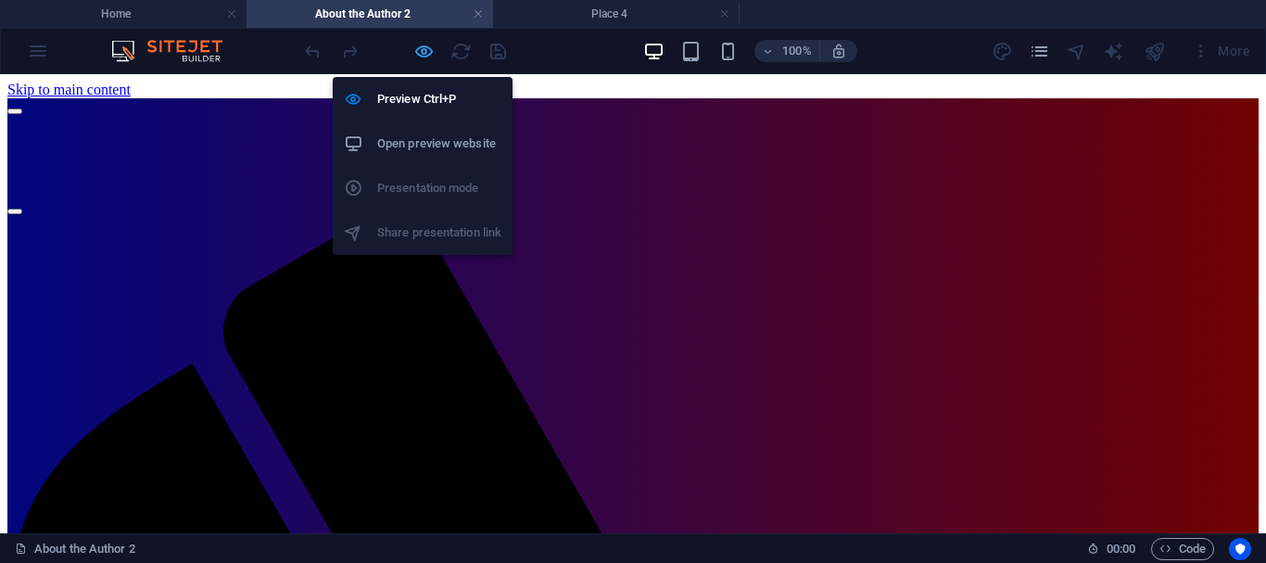
click at [421, 51] on icon "button" at bounding box center [423, 51] width 21 height 21
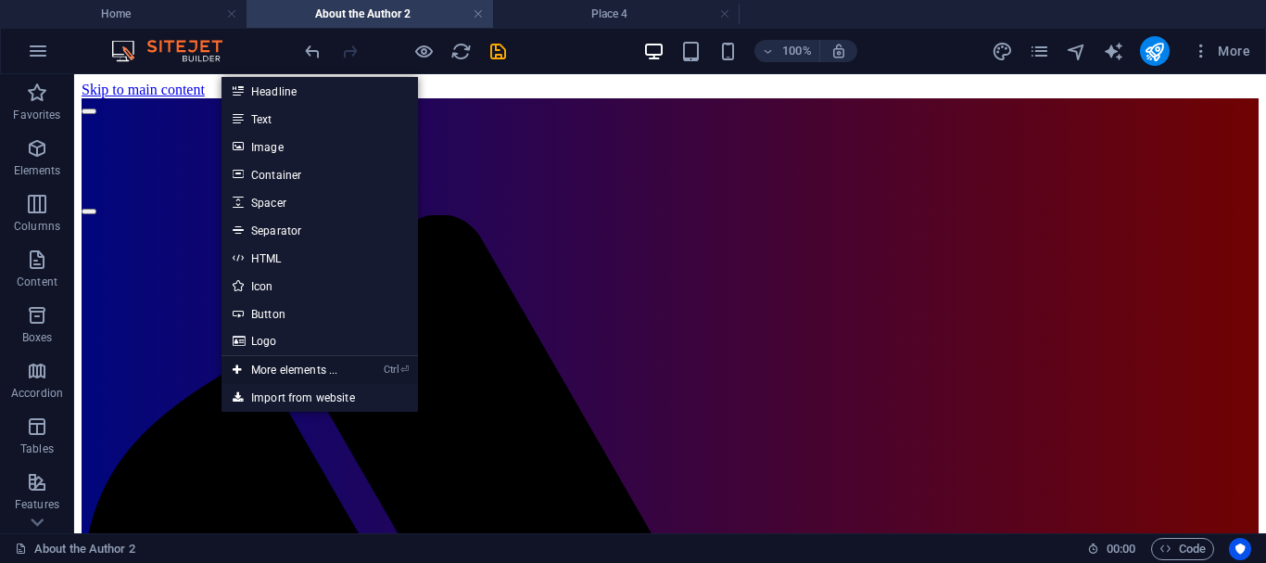
click at [273, 370] on link "Ctrl ⏎ More elements ..." at bounding box center [285, 370] width 127 height 28
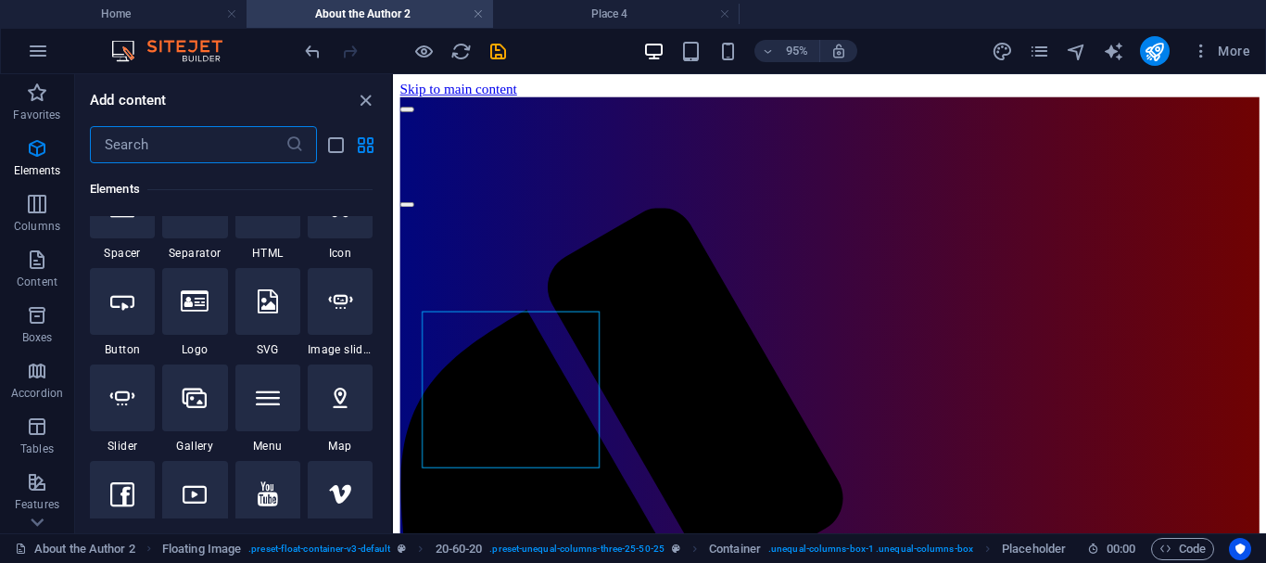
scroll to position [387, 0]
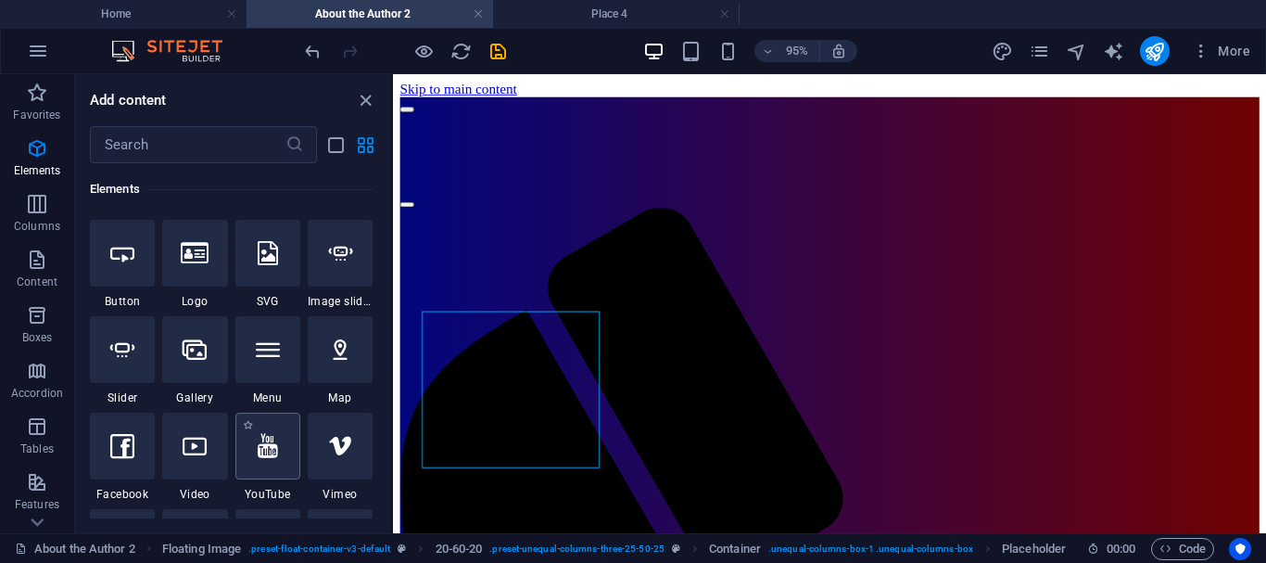
click at [269, 465] on div at bounding box center [267, 445] width 65 height 67
select select "ar16_9"
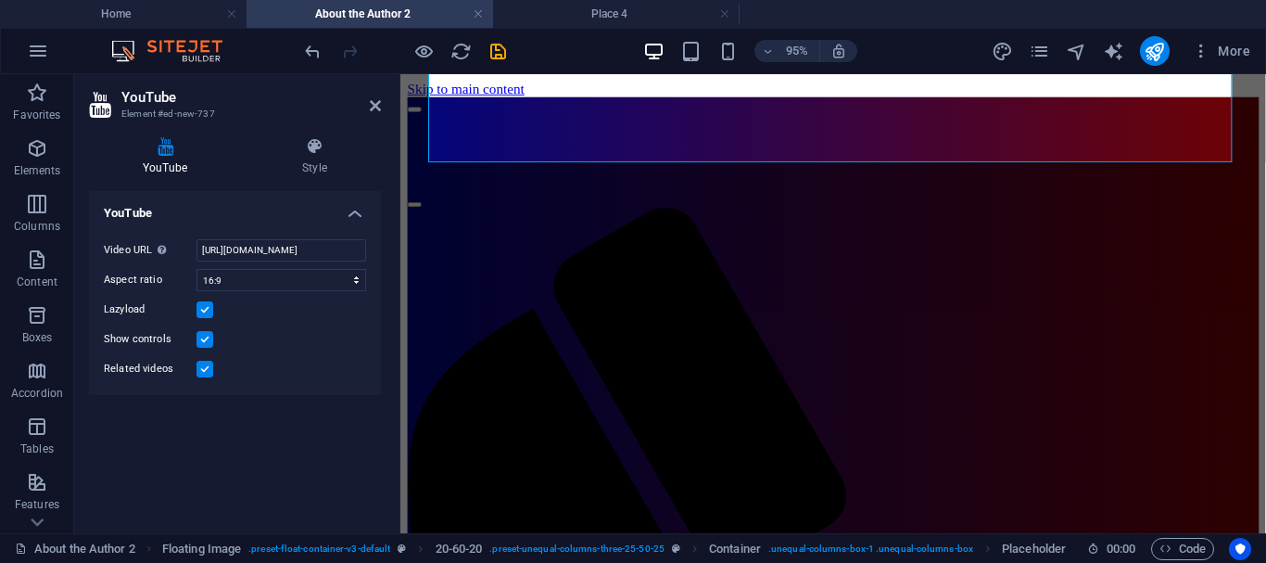
scroll to position [569, 0]
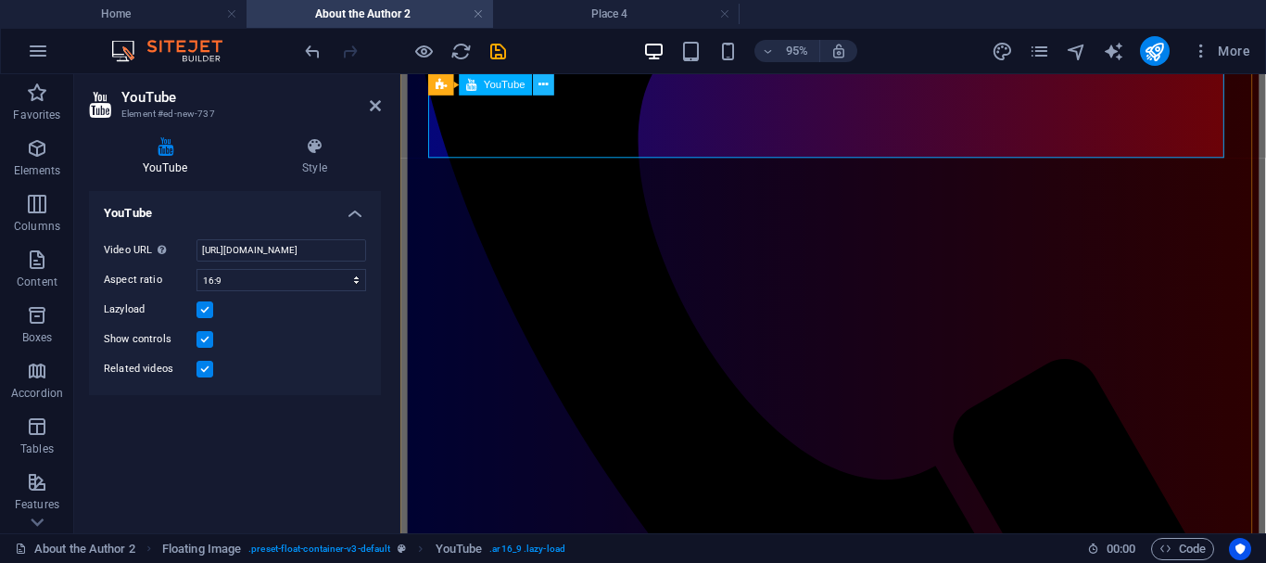
click at [547, 84] on icon at bounding box center [543, 84] width 9 height 19
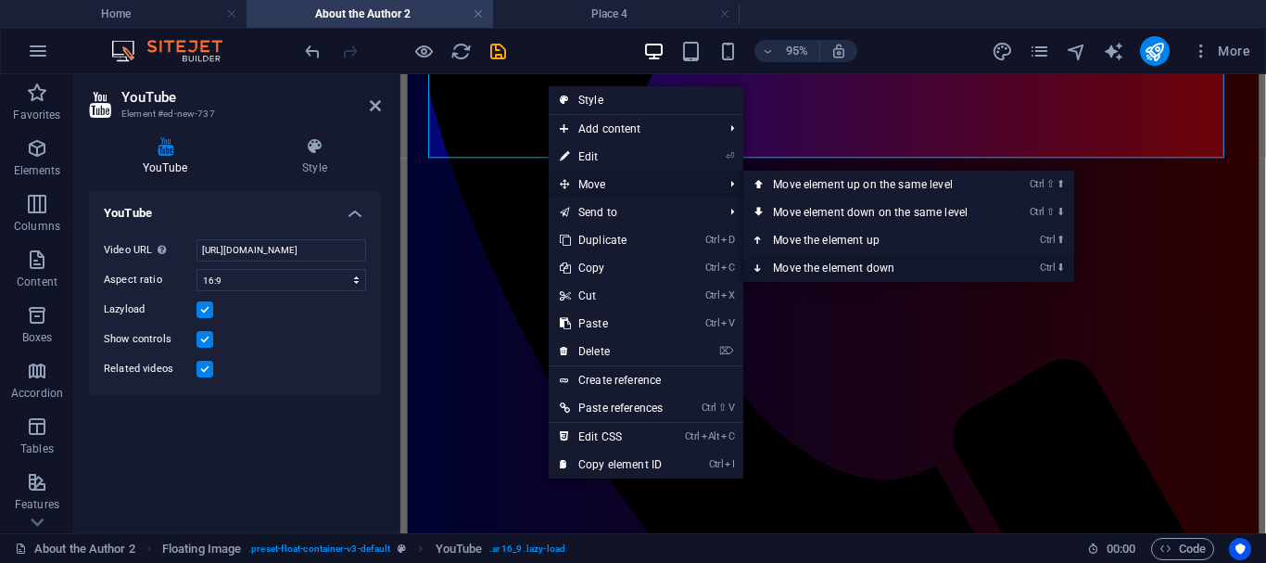
click at [759, 264] on icon at bounding box center [758, 268] width 9 height 28
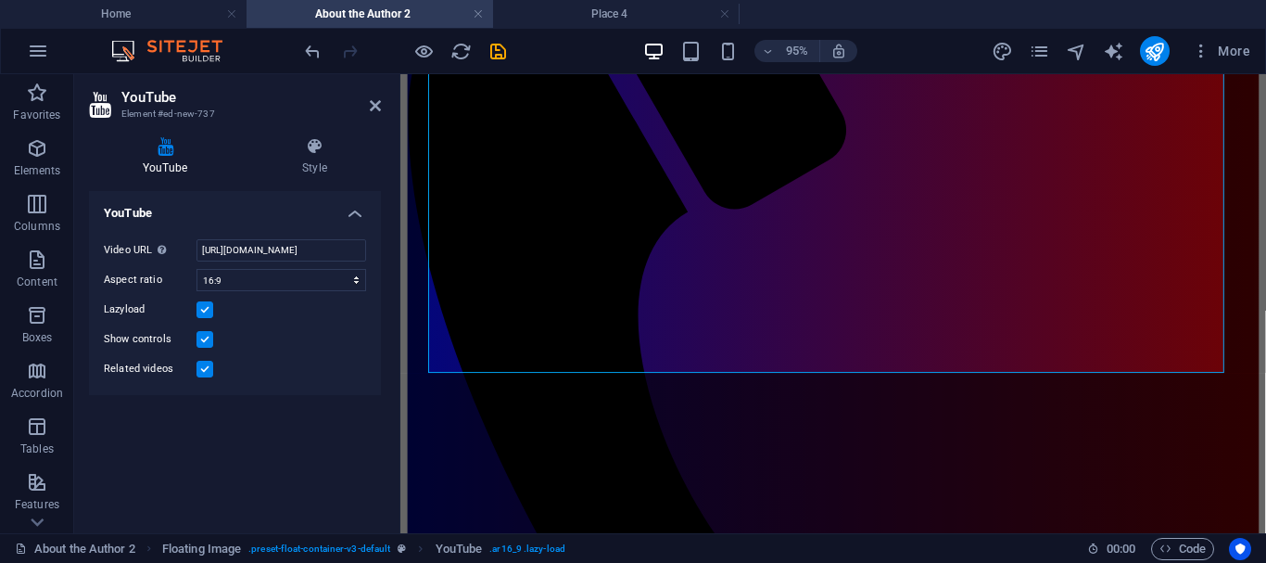
scroll to position [406, 0]
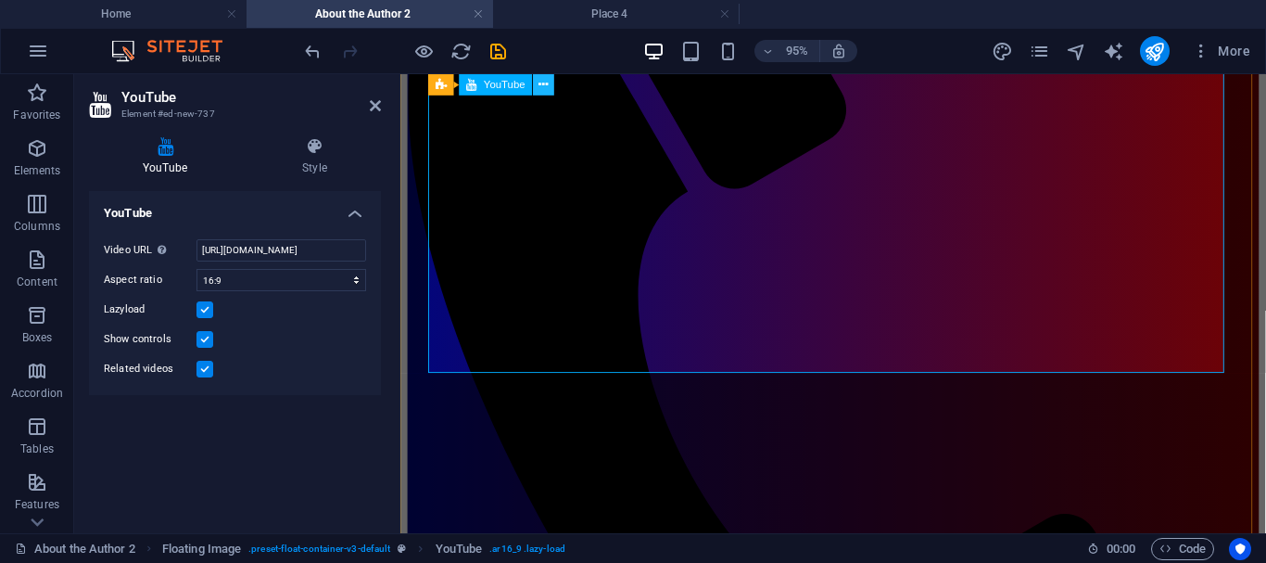
click at [543, 85] on icon at bounding box center [543, 84] width 9 height 19
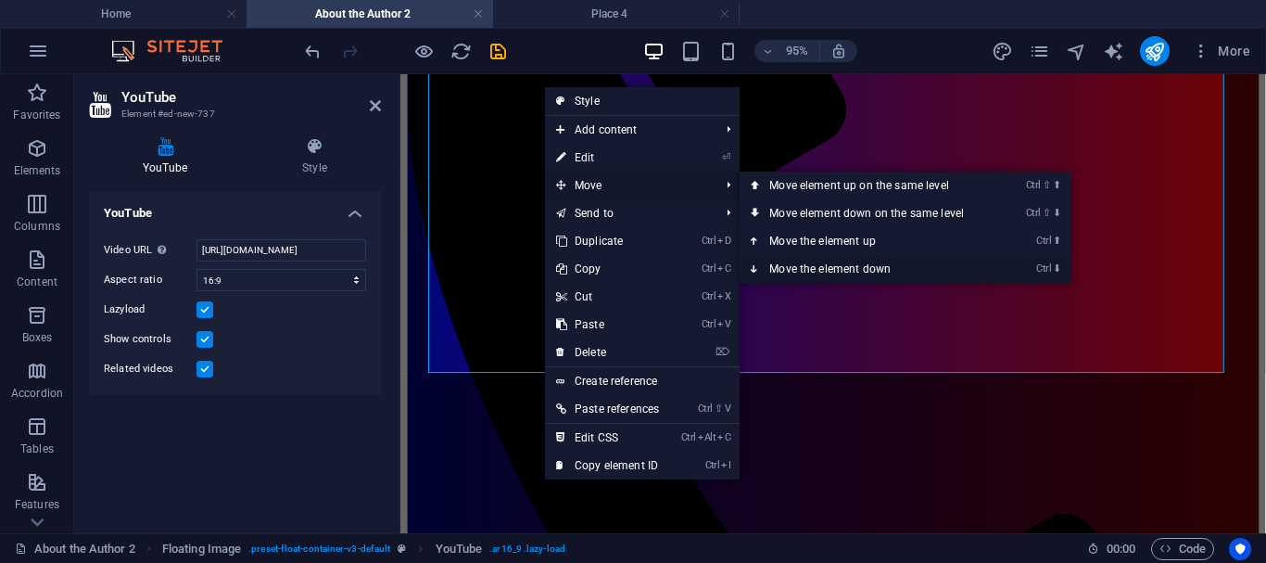
click at [760, 265] on icon at bounding box center [755, 269] width 9 height 28
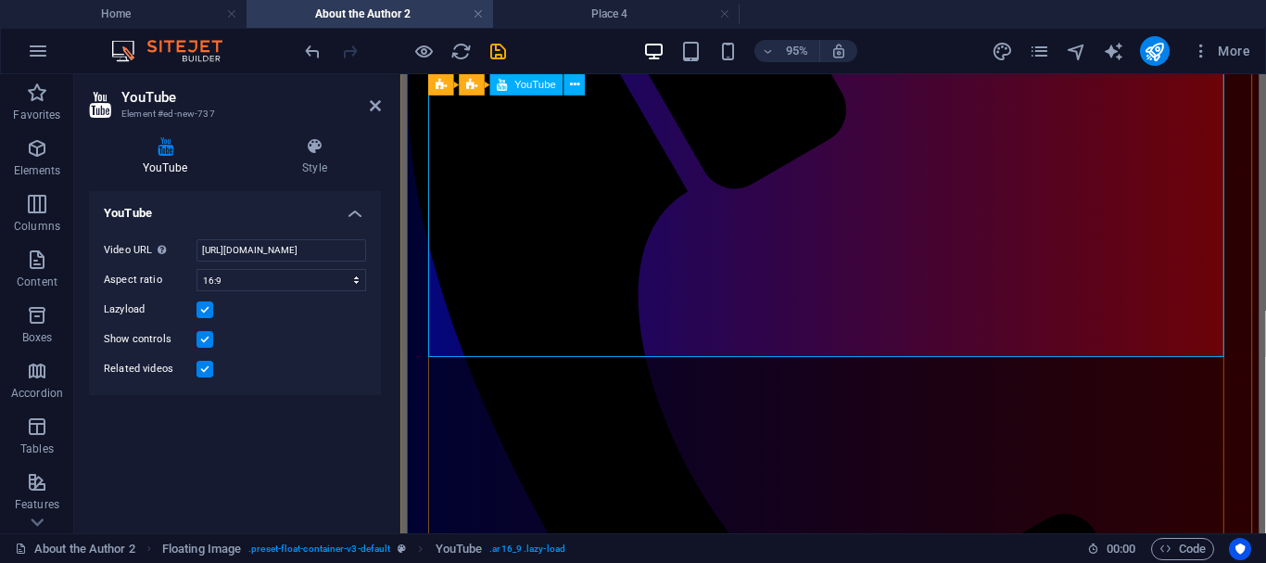
scroll to position [423, 0]
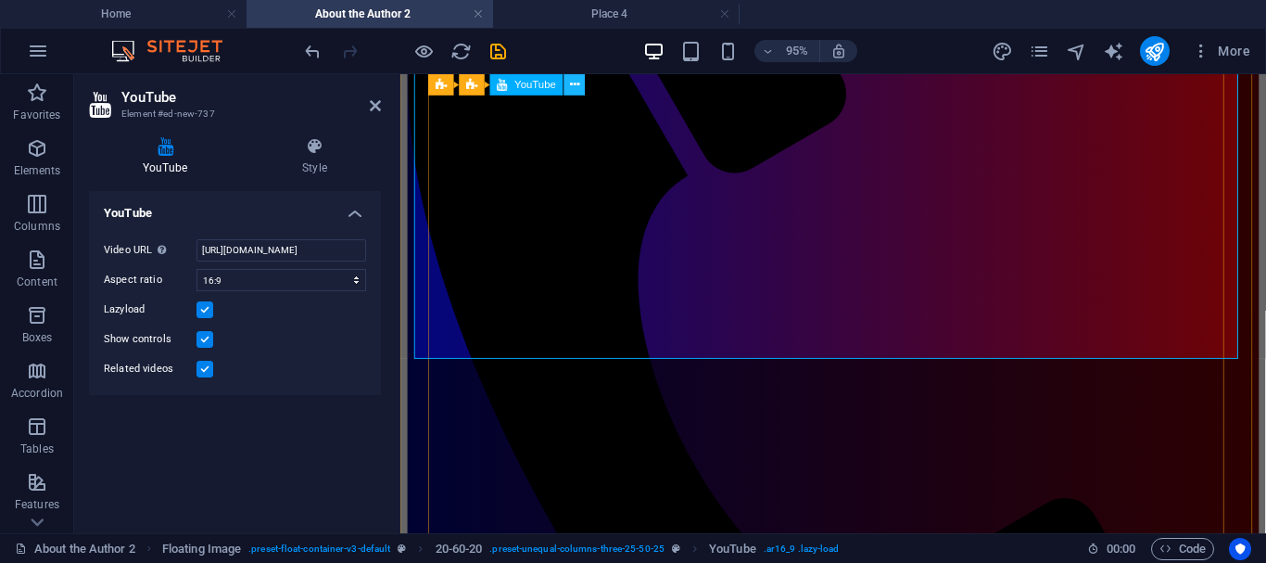
click at [576, 85] on icon at bounding box center [574, 84] width 9 height 19
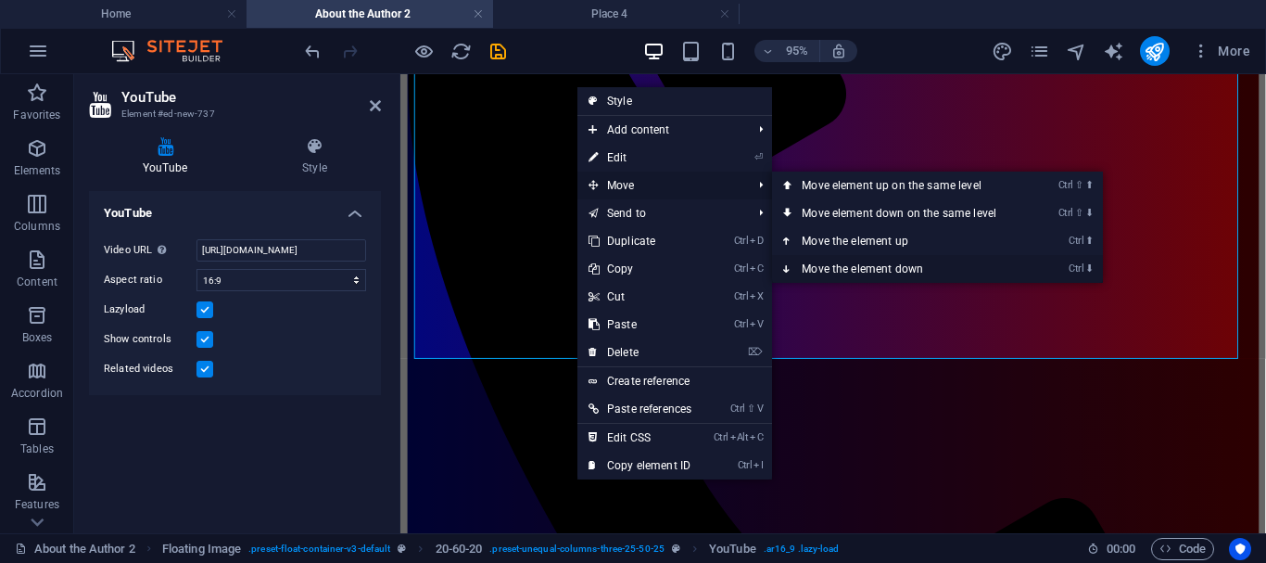
click at [792, 265] on icon at bounding box center [787, 269] width 9 height 28
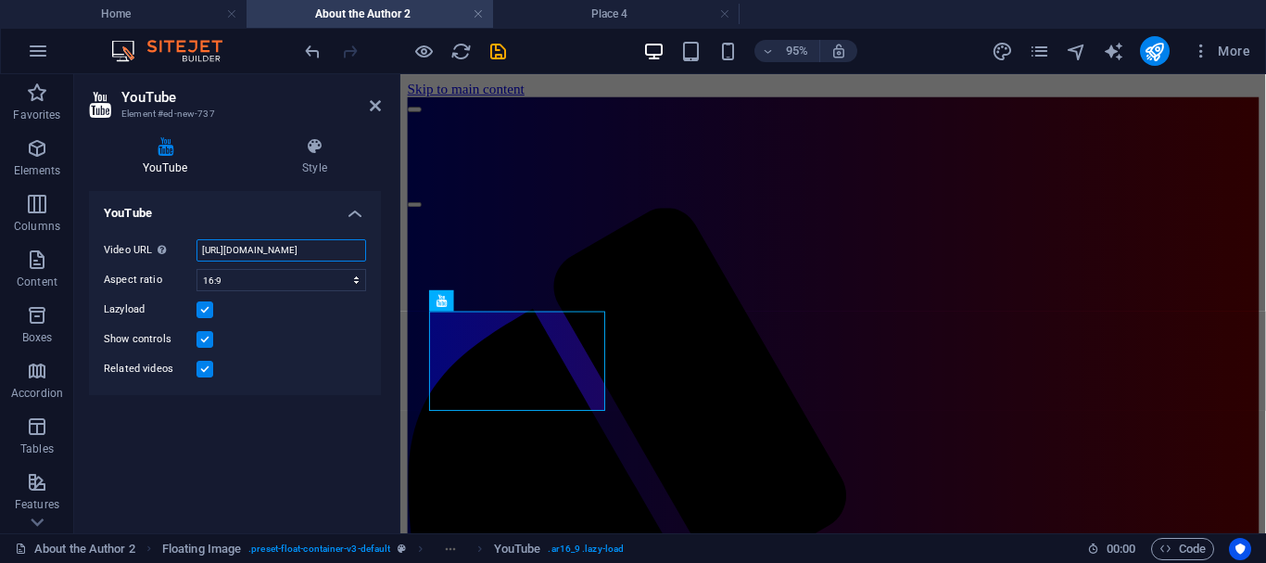
scroll to position [0, 47]
drag, startPoint x: 199, startPoint y: 247, endPoint x: 384, endPoint y: 247, distance: 184.4
click at [384, 247] on div "YouTube Style YouTube Video URL Insert (or paste) a video URL. [URL][DOMAIN_NAM…" at bounding box center [235, 327] width 322 height 411
paste input "oMu_Z0ODiLI"
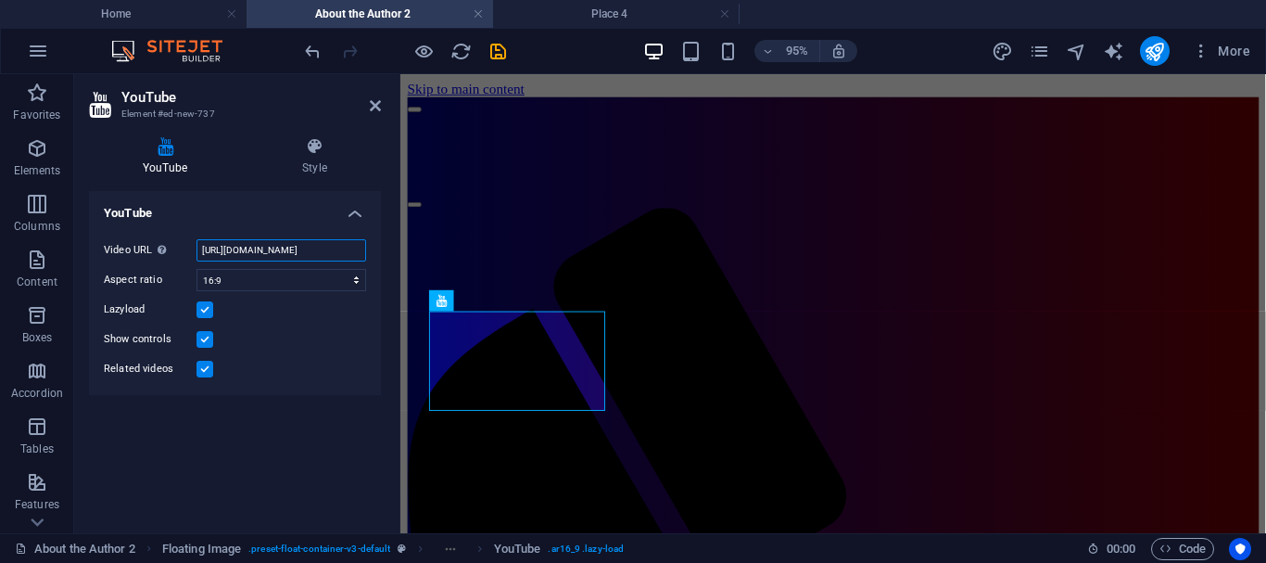
type input "[URL][DOMAIN_NAME]"
click at [273, 336] on div "Show controls" at bounding box center [235, 339] width 262 height 22
click at [575, 303] on icon at bounding box center [576, 300] width 9 height 19
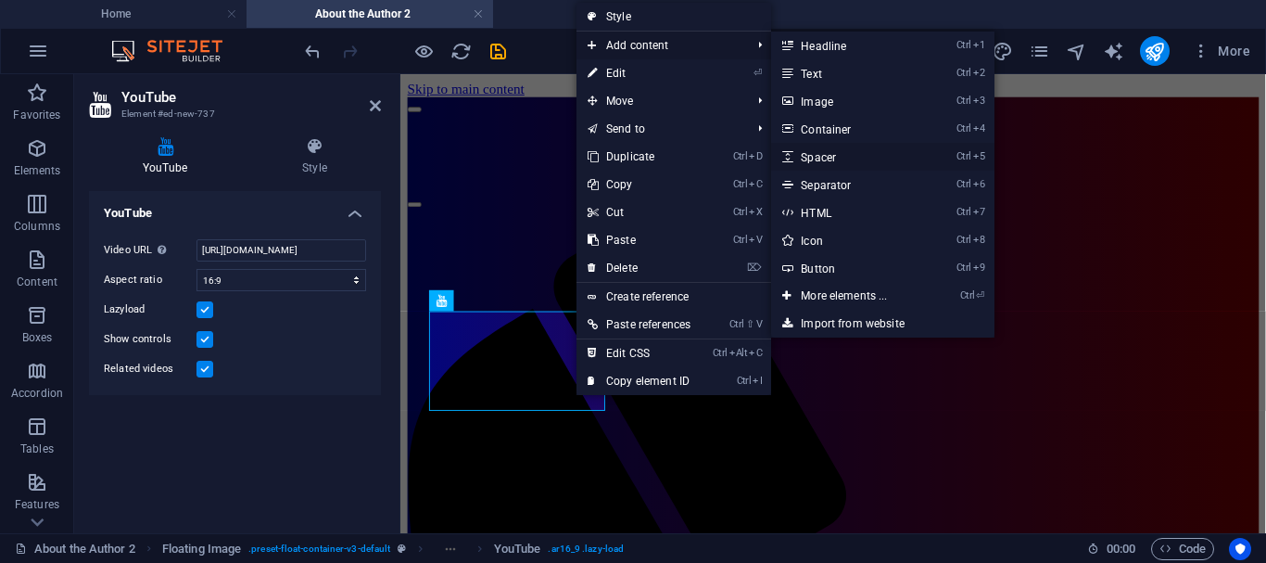
click at [828, 162] on link "Ctrl 5 Spacer" at bounding box center [847, 157] width 153 height 28
select select "px"
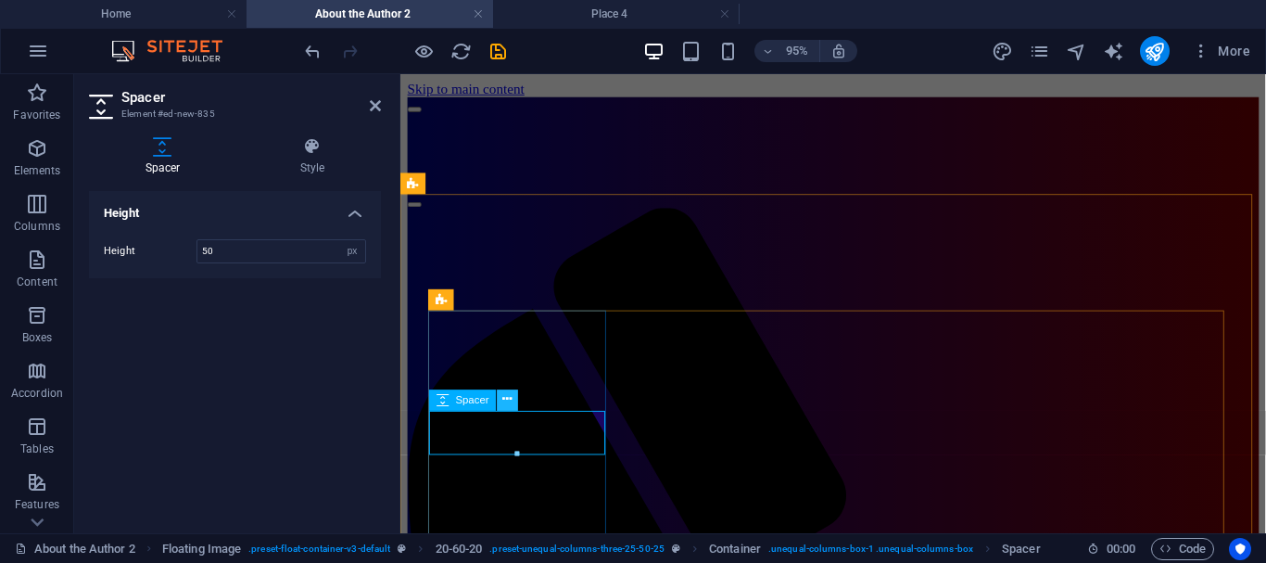
click at [508, 397] on icon at bounding box center [507, 399] width 9 height 19
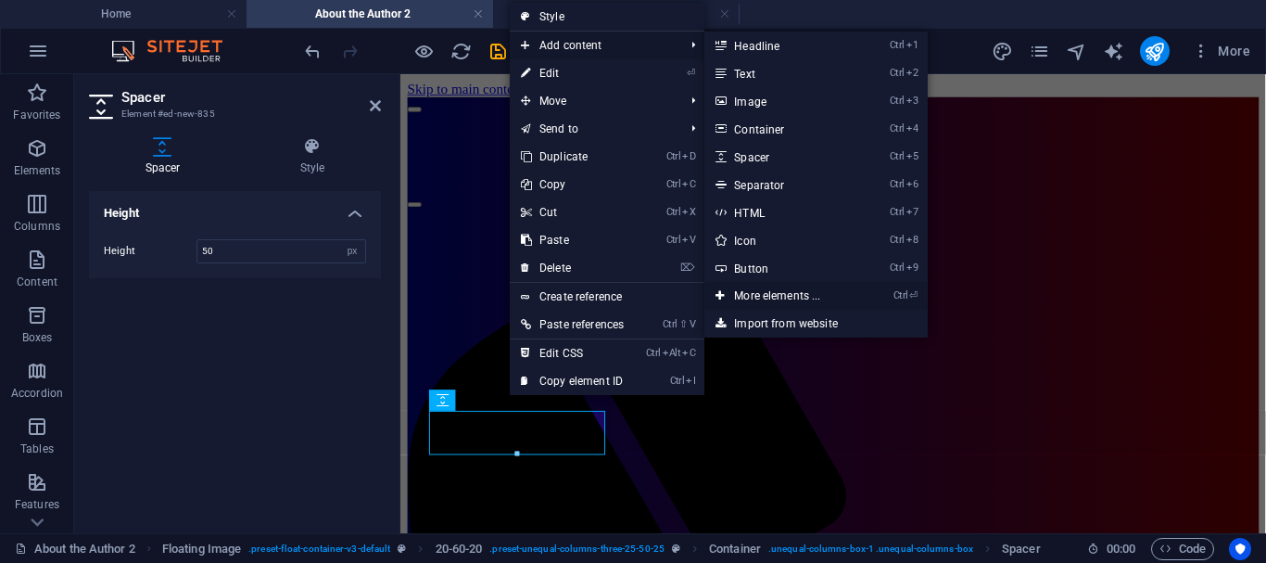
click at [785, 296] on link "Ctrl ⏎ More elements ..." at bounding box center [780, 296] width 153 height 28
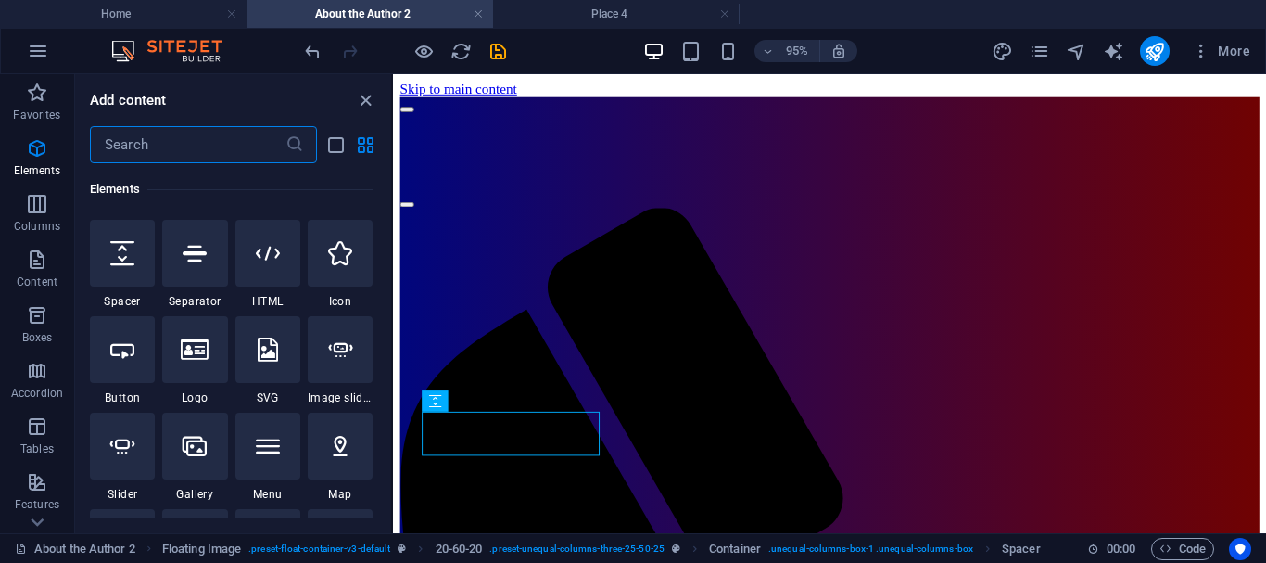
scroll to position [338, 0]
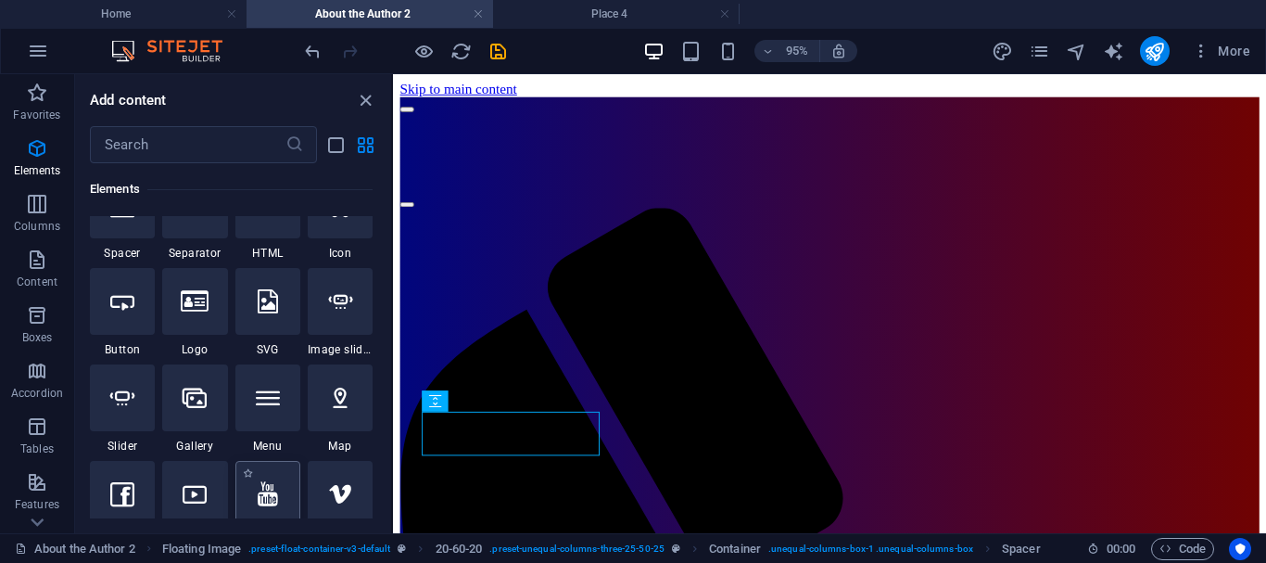
click at [264, 496] on icon at bounding box center [268, 494] width 20 height 24
select select "ar16_9"
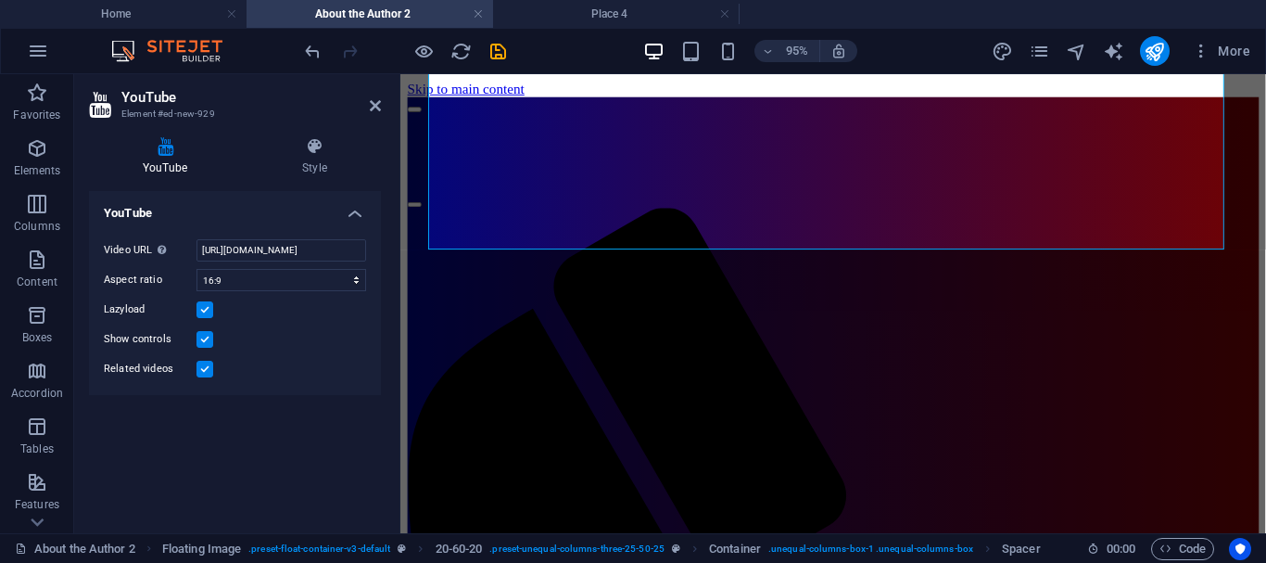
scroll to position [473, 0]
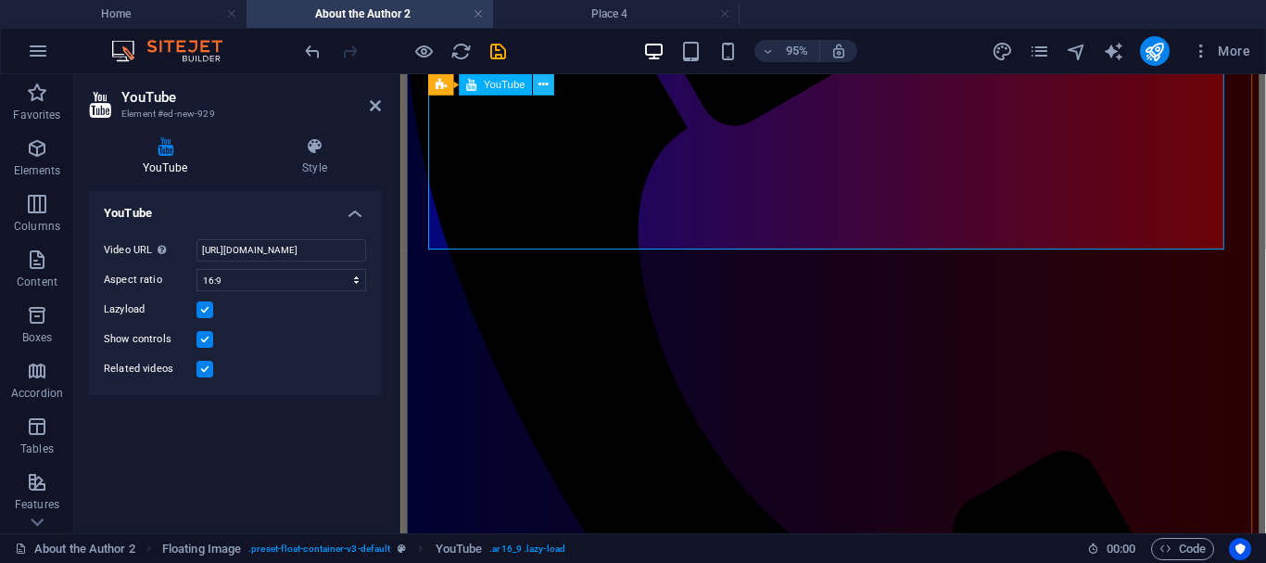
click at [545, 87] on icon at bounding box center [543, 84] width 9 height 19
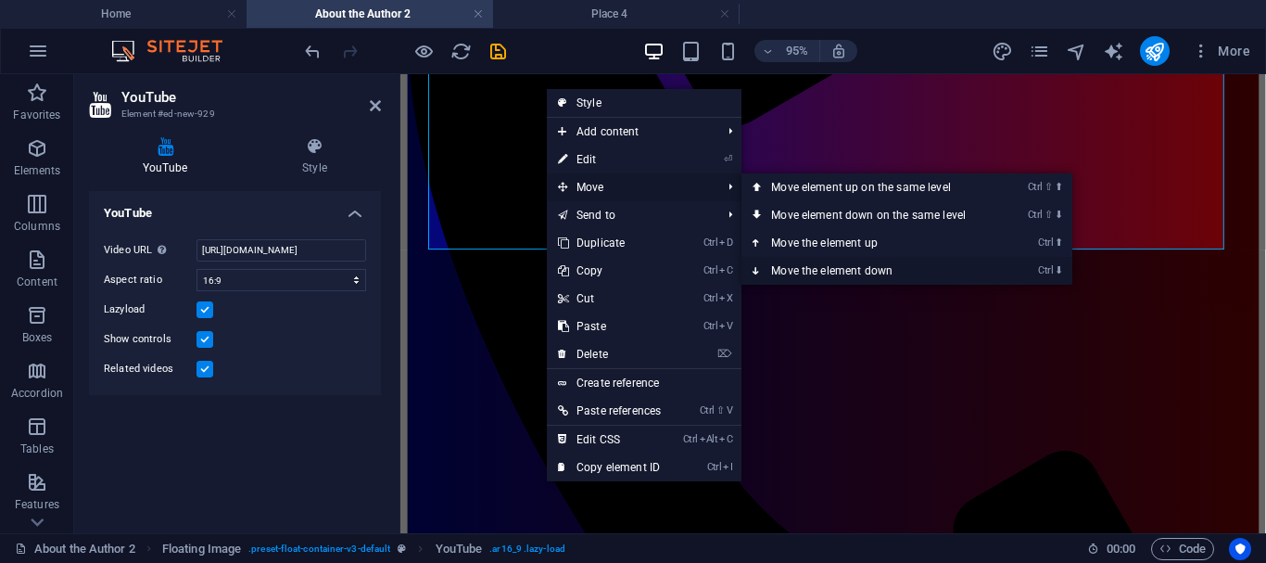
click at [759, 266] on icon at bounding box center [757, 271] width 9 height 28
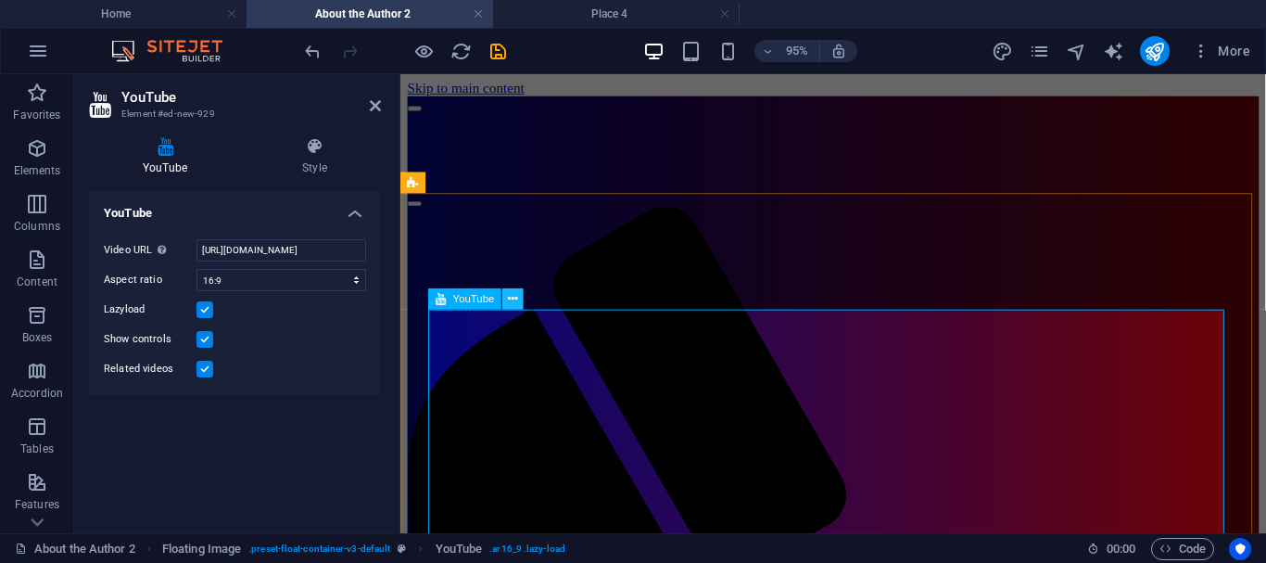
click at [510, 298] on icon at bounding box center [513, 298] width 9 height 19
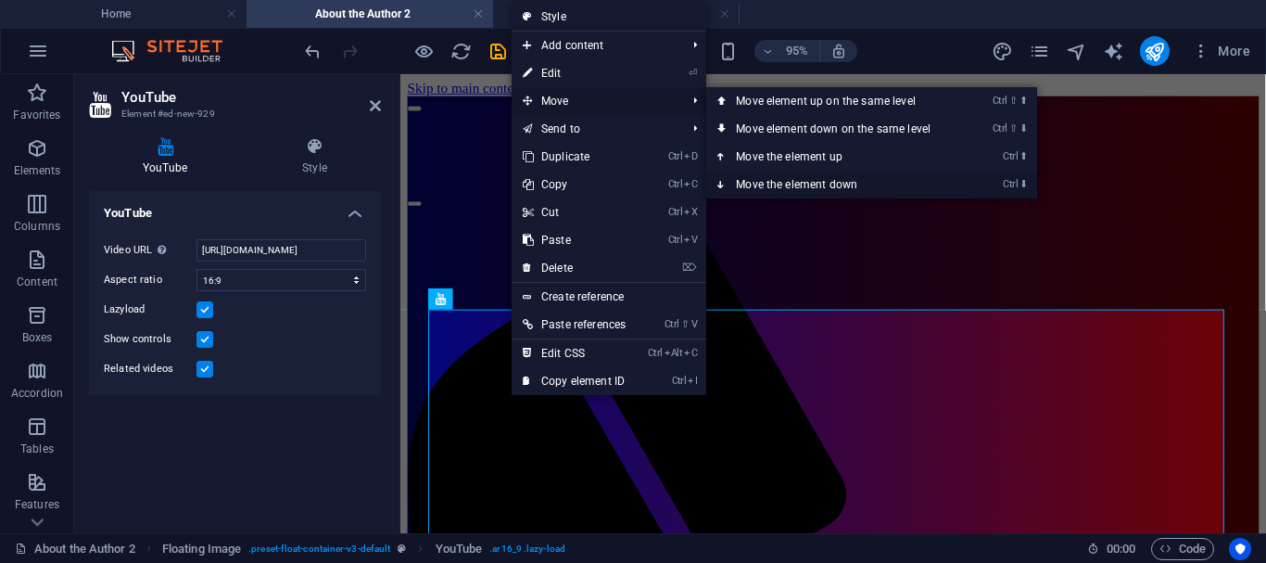
click at [727, 180] on icon at bounding box center [721, 185] width 9 height 28
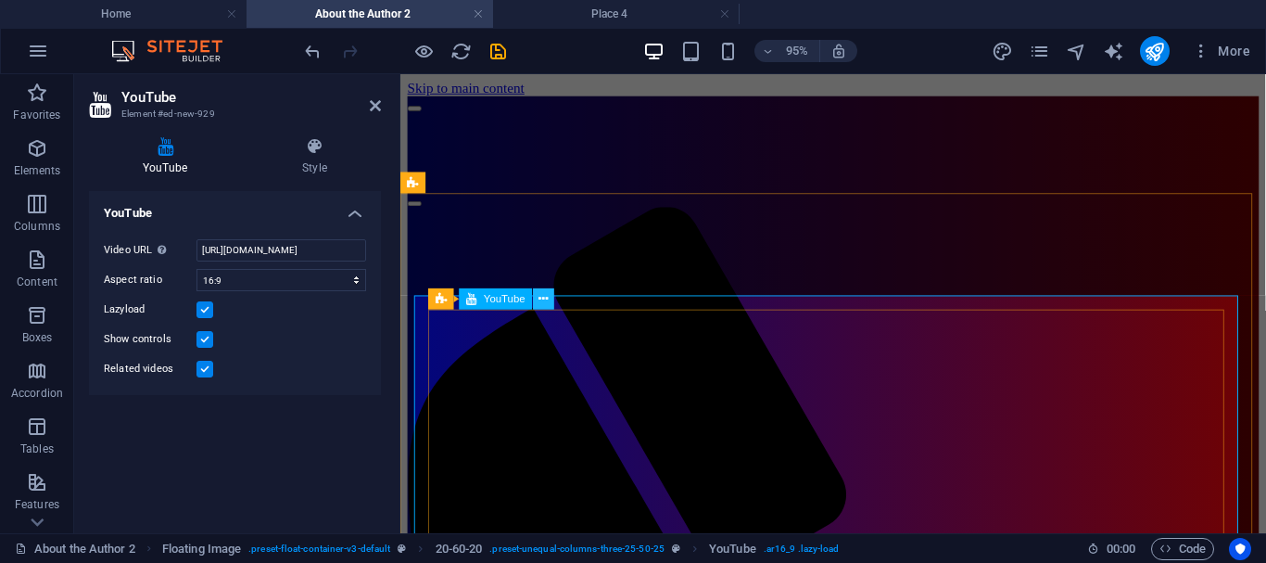
click at [545, 297] on icon at bounding box center [543, 298] width 9 height 19
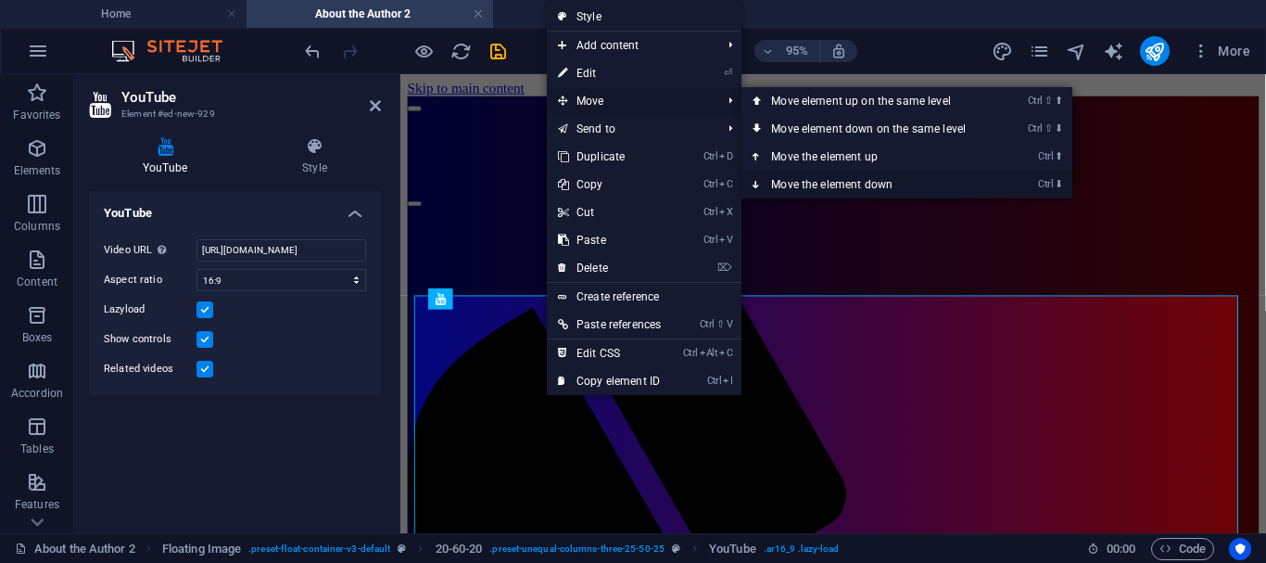
click at [761, 183] on icon at bounding box center [757, 185] width 9 height 28
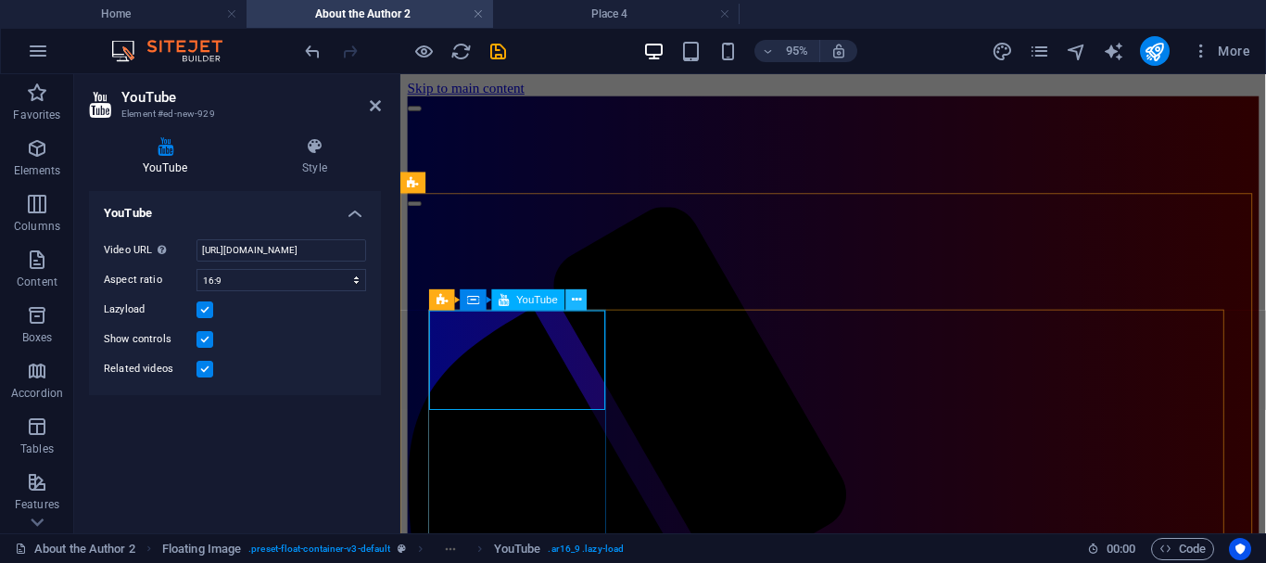
click at [574, 302] on icon at bounding box center [576, 299] width 9 height 19
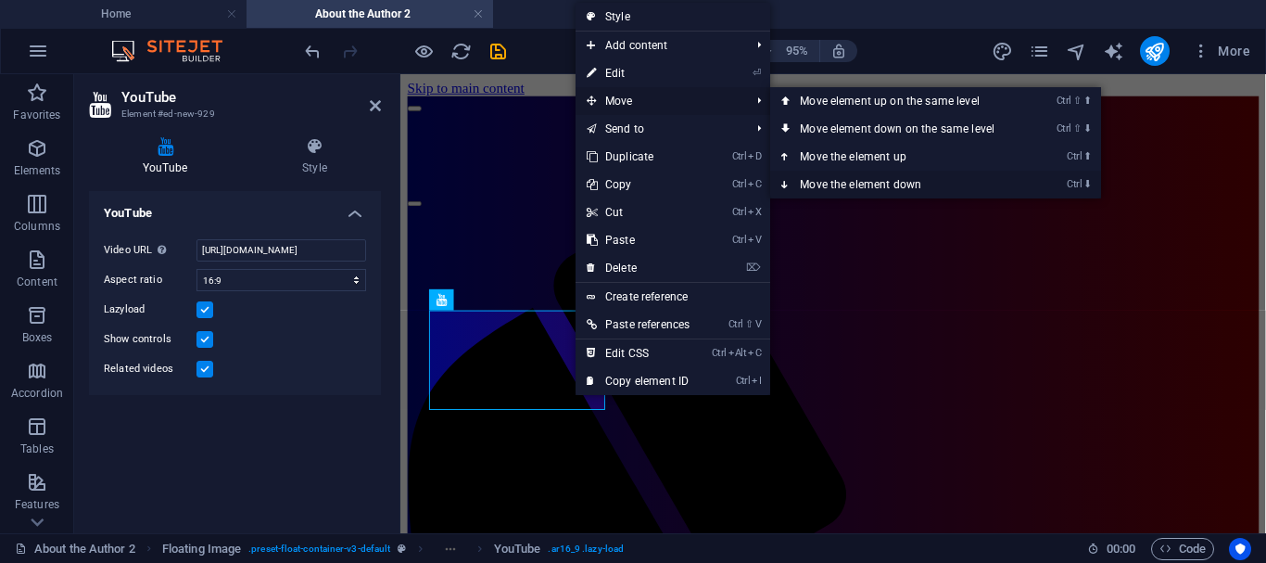
click at [789, 181] on icon at bounding box center [785, 185] width 9 height 28
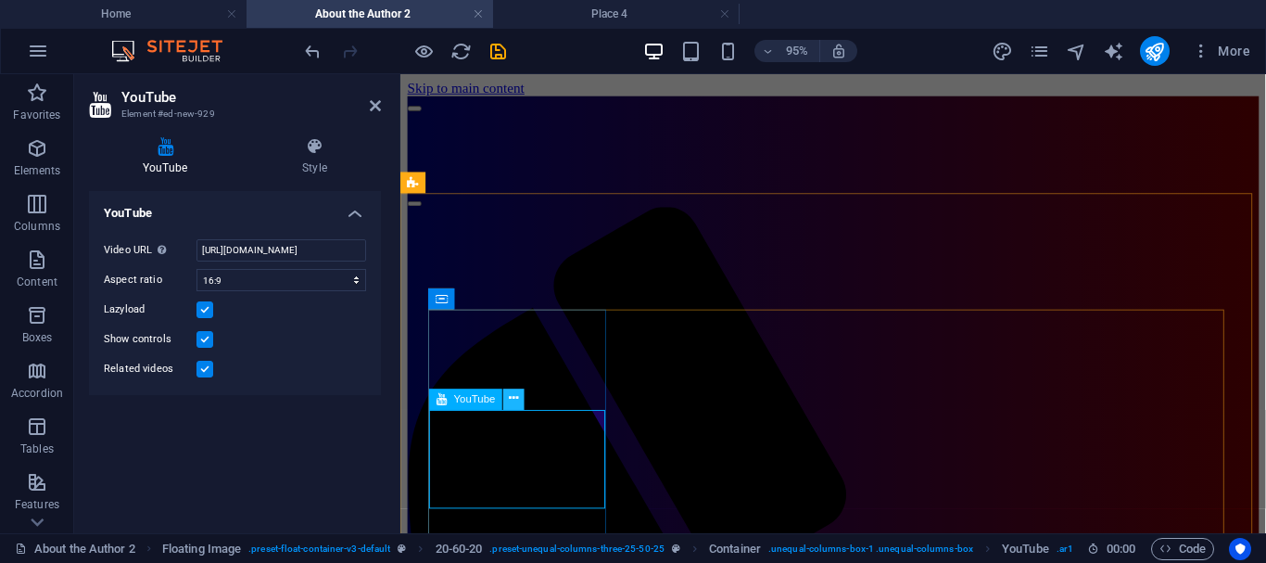
click at [513, 401] on icon at bounding box center [513, 398] width 9 height 19
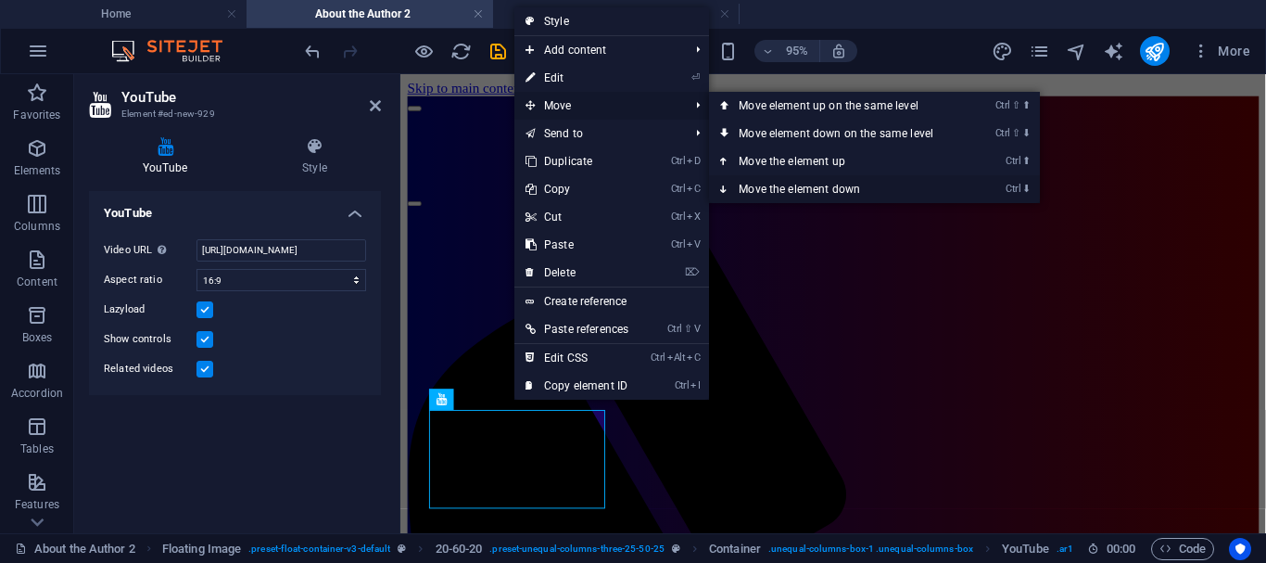
click at [729, 186] on icon at bounding box center [724, 189] width 9 height 28
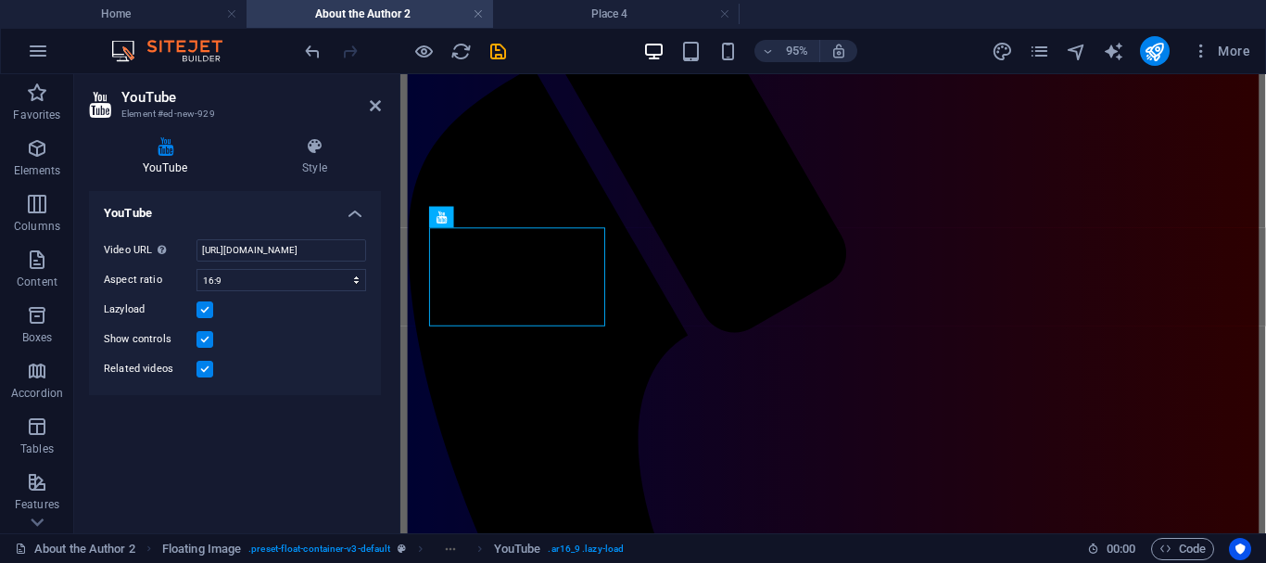
scroll to position [259, 0]
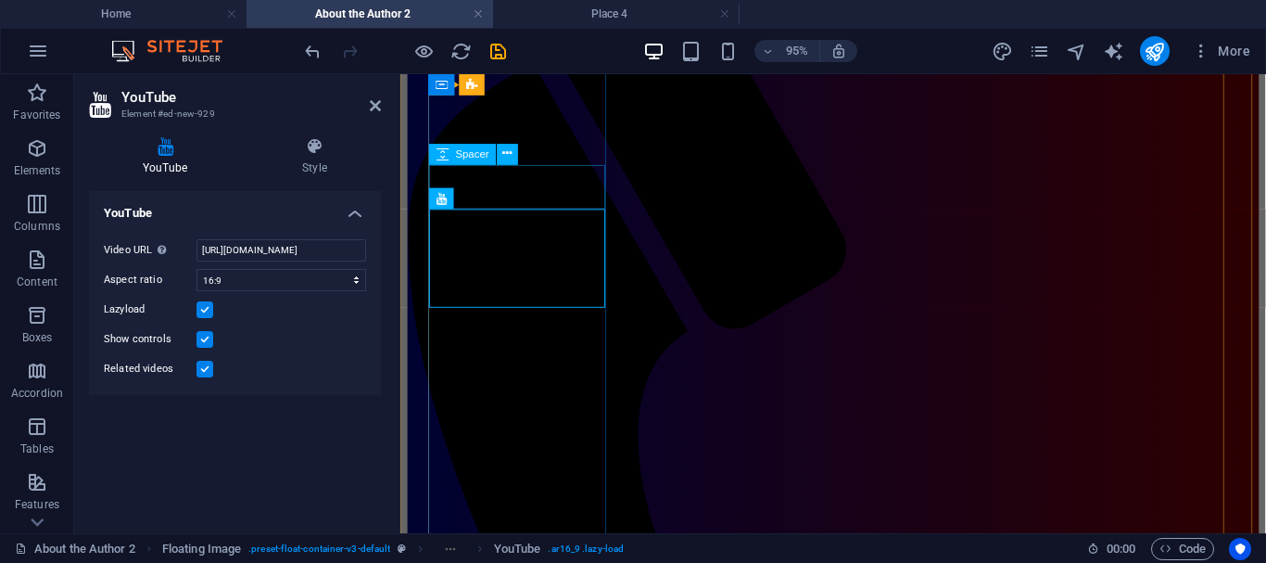
select select "px"
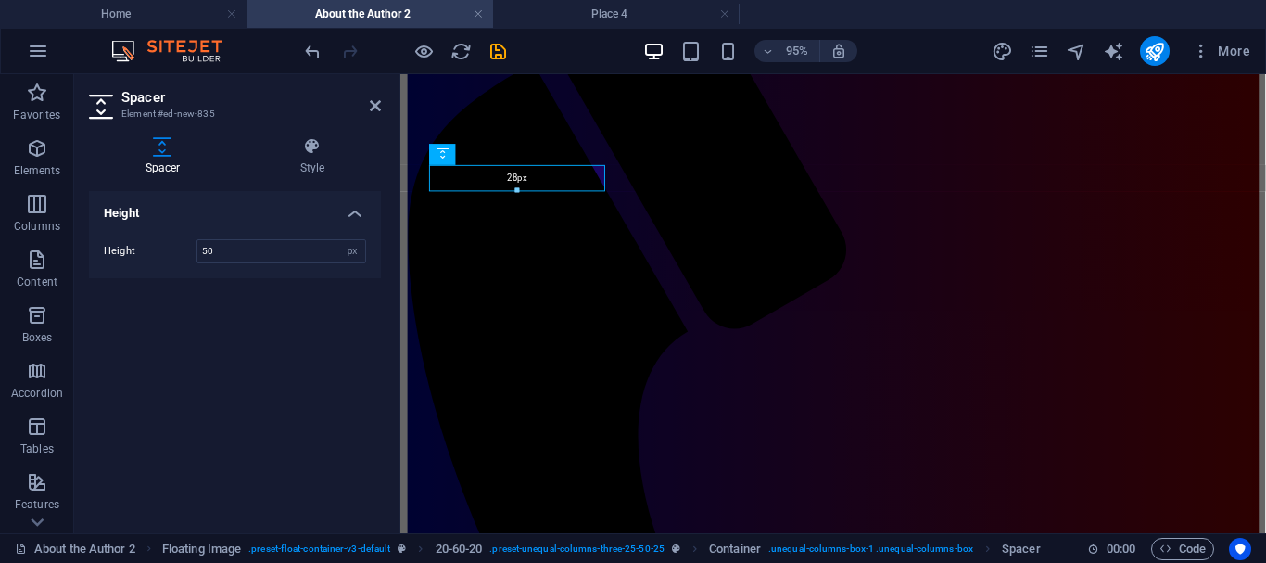
drag, startPoint x: 518, startPoint y: 209, endPoint x: 518, endPoint y: 188, distance: 21.3
click at [518, 188] on div at bounding box center [517, 190] width 174 height 6
type input "28"
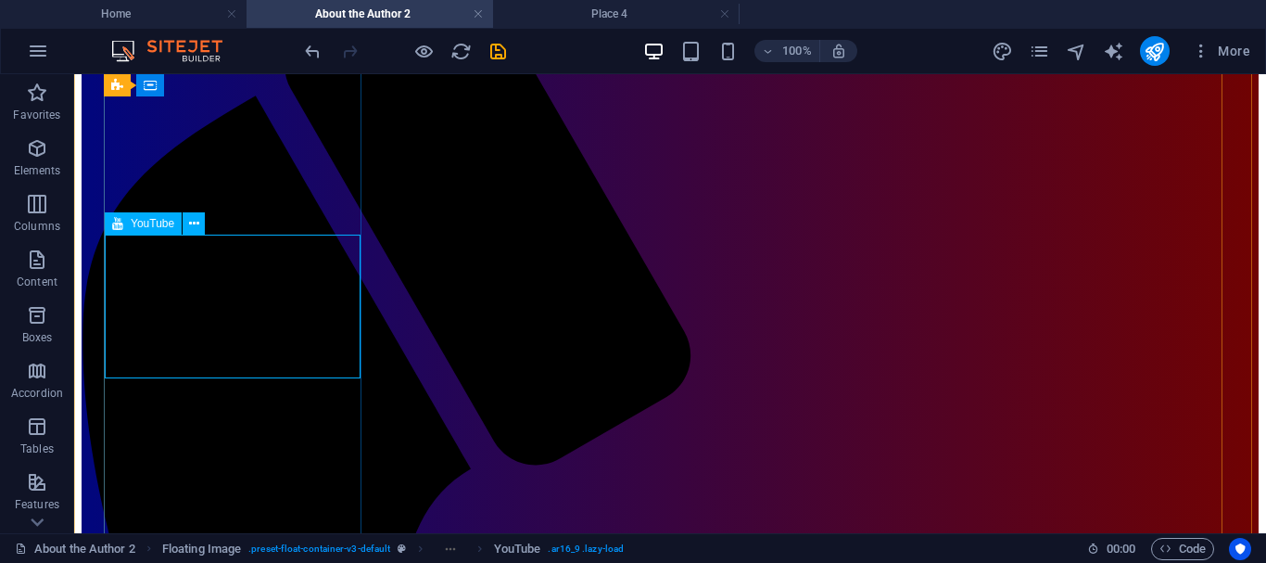
select select "ar16_9"
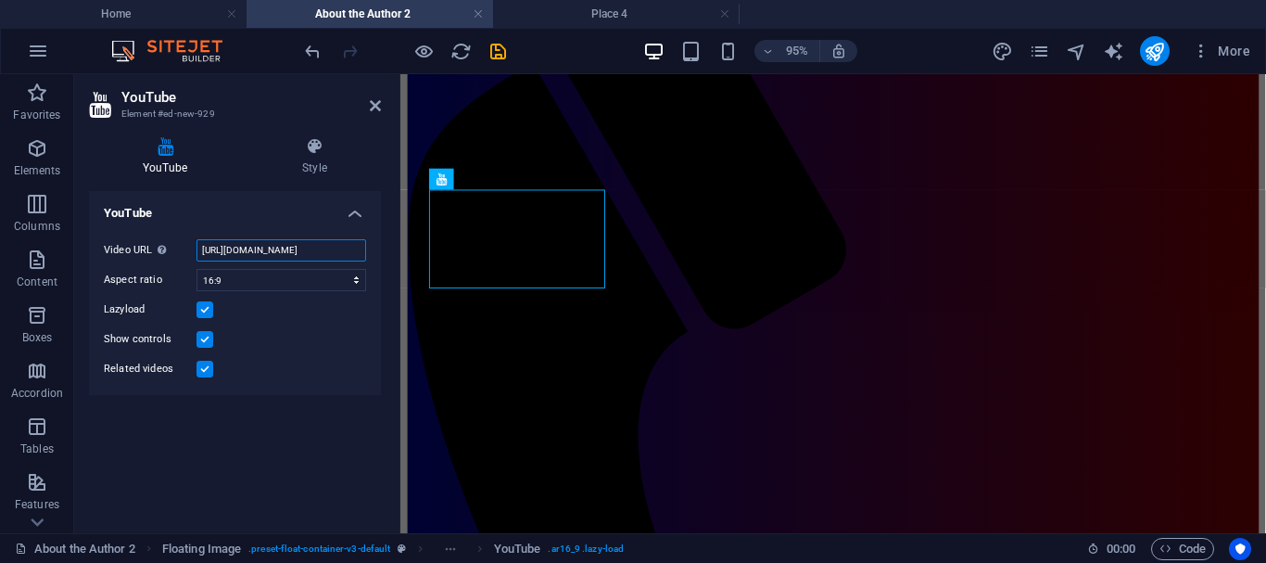
scroll to position [0, 47]
drag, startPoint x: 602, startPoint y: 318, endPoint x: 465, endPoint y: 258, distance: 149.8
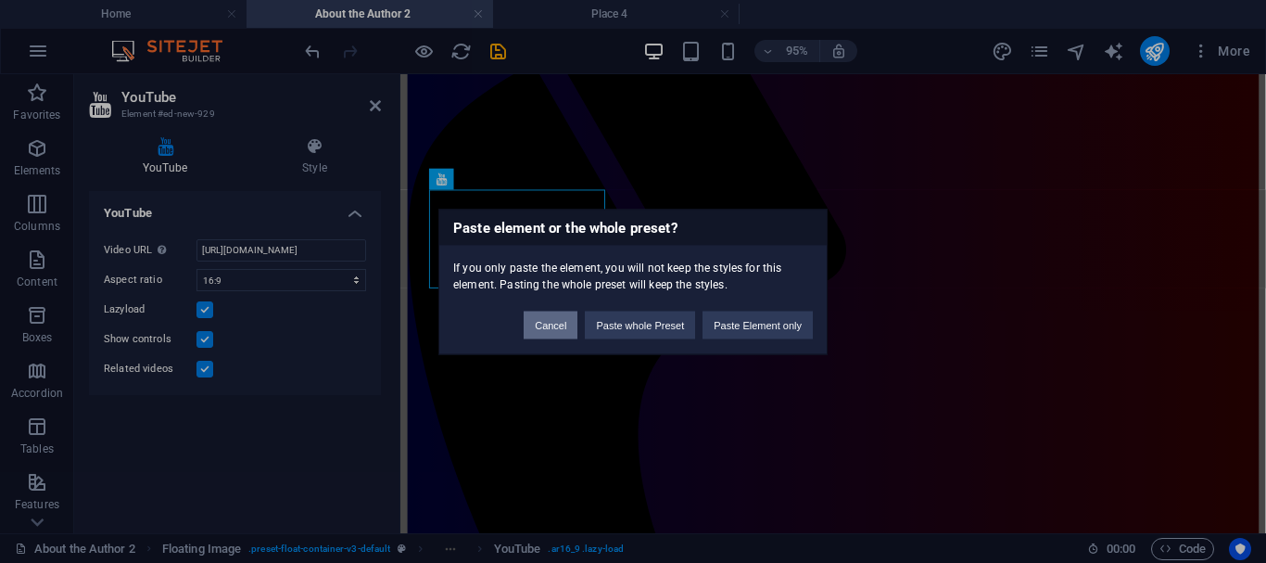
click at [549, 326] on button "Cancel" at bounding box center [551, 324] width 54 height 28
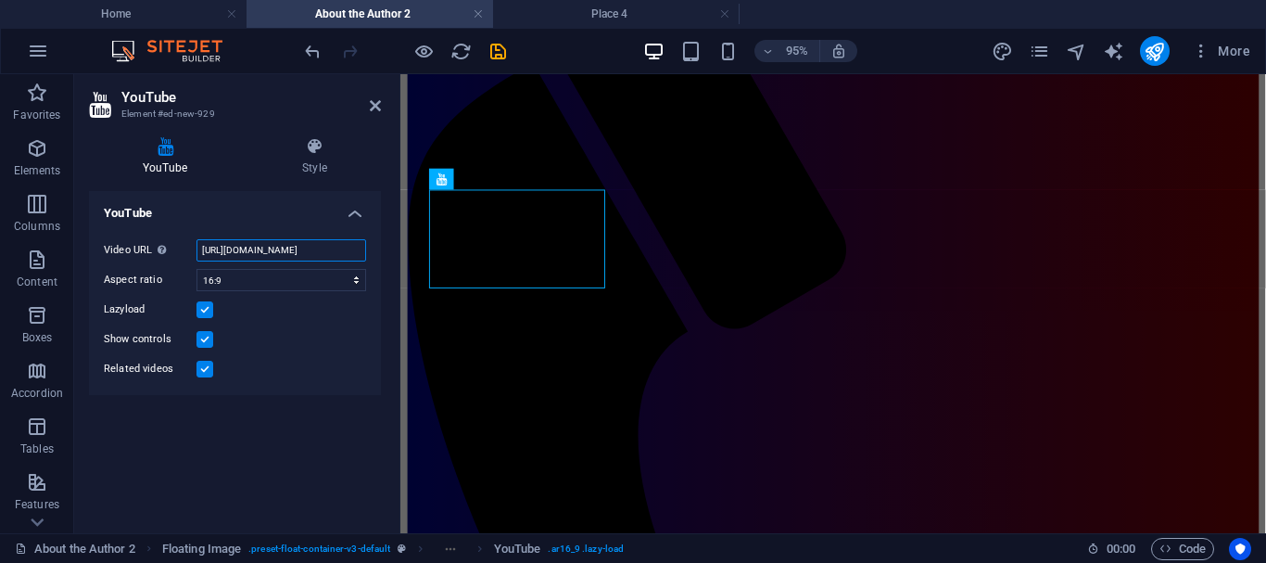
click at [270, 246] on input "[URL][DOMAIN_NAME]" at bounding box center [281, 250] width 170 height 22
drag, startPoint x: 200, startPoint y: 247, endPoint x: 371, endPoint y: 246, distance: 170.5
click at [371, 246] on div "Video URL Insert (or paste) a video URL. [URL][DOMAIN_NAME] Aspect ratio 16:10 …" at bounding box center [235, 309] width 292 height 171
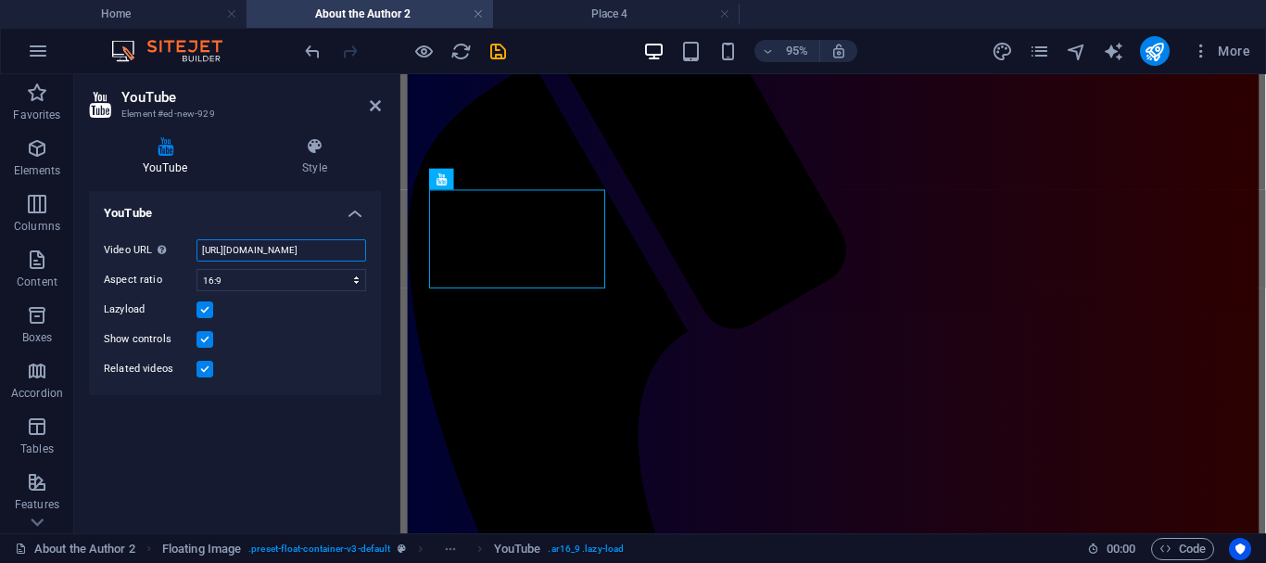
paste input "uDbURXKbtAk"
type input "[URL][DOMAIN_NAME]"
click at [375, 101] on icon at bounding box center [375, 105] width 11 height 15
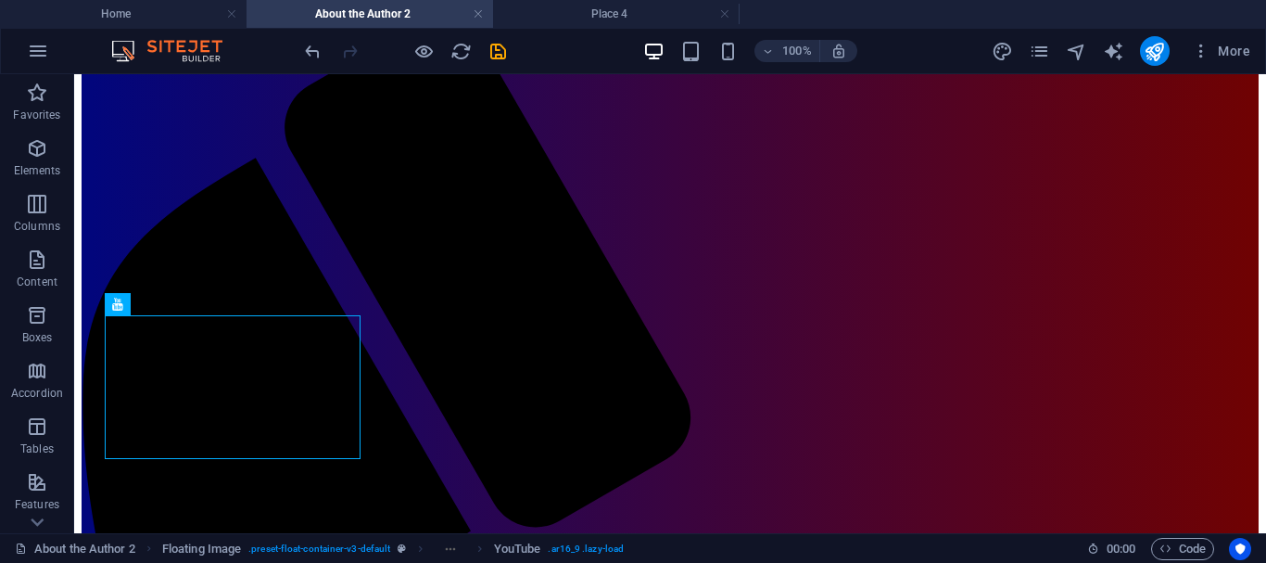
scroll to position [214, 0]
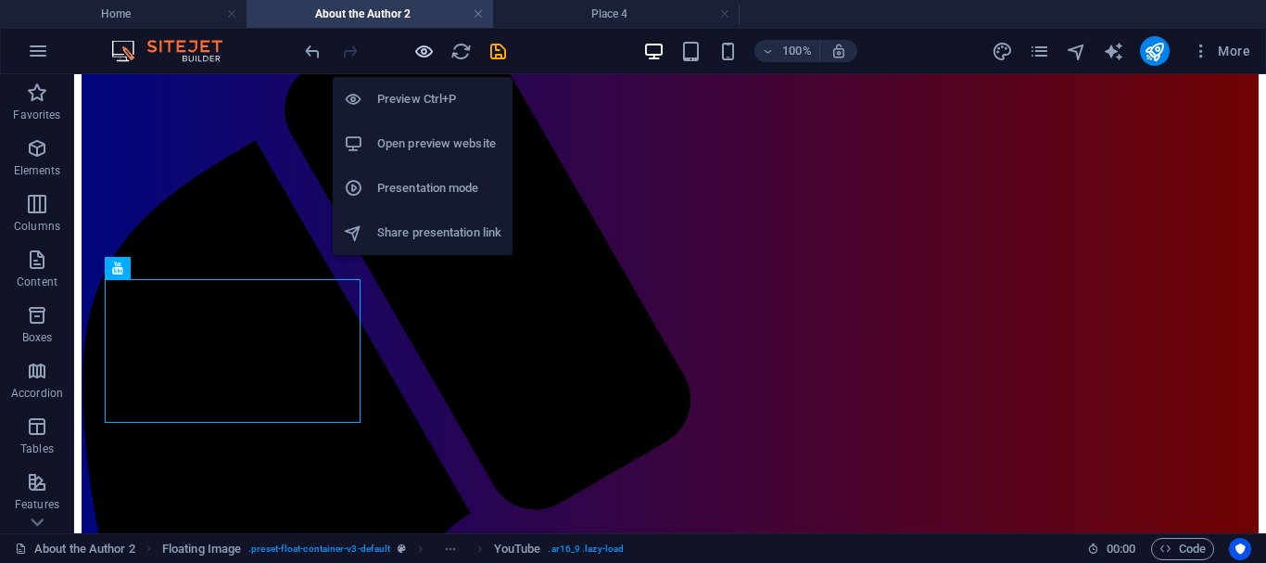
click at [422, 52] on icon "button" at bounding box center [423, 51] width 21 height 21
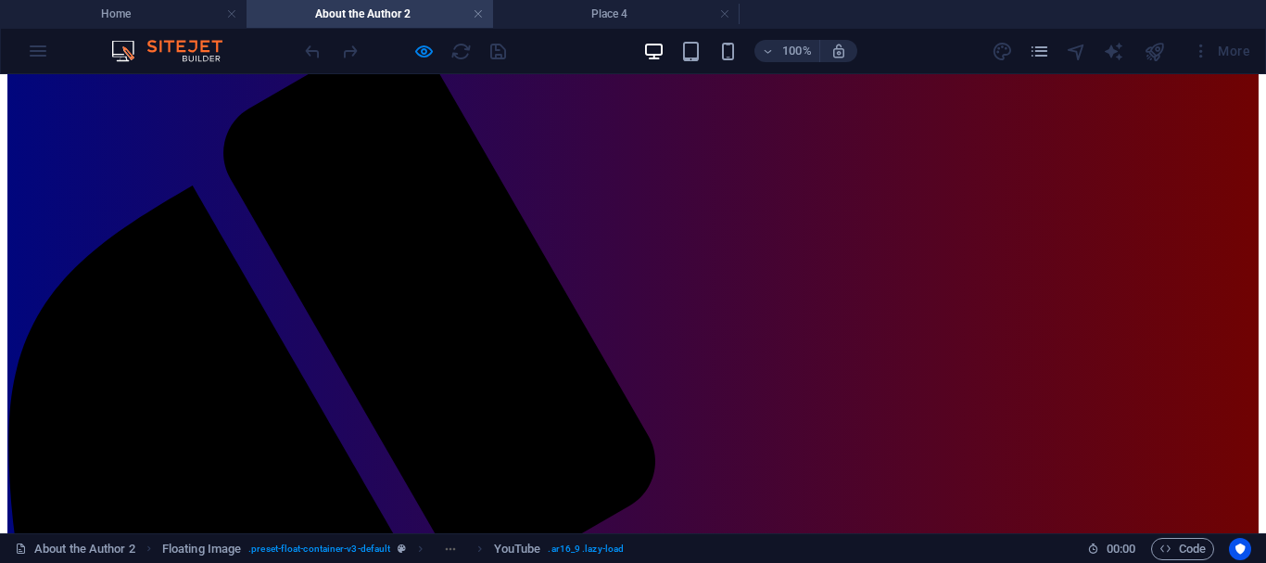
scroll to position [191, 0]
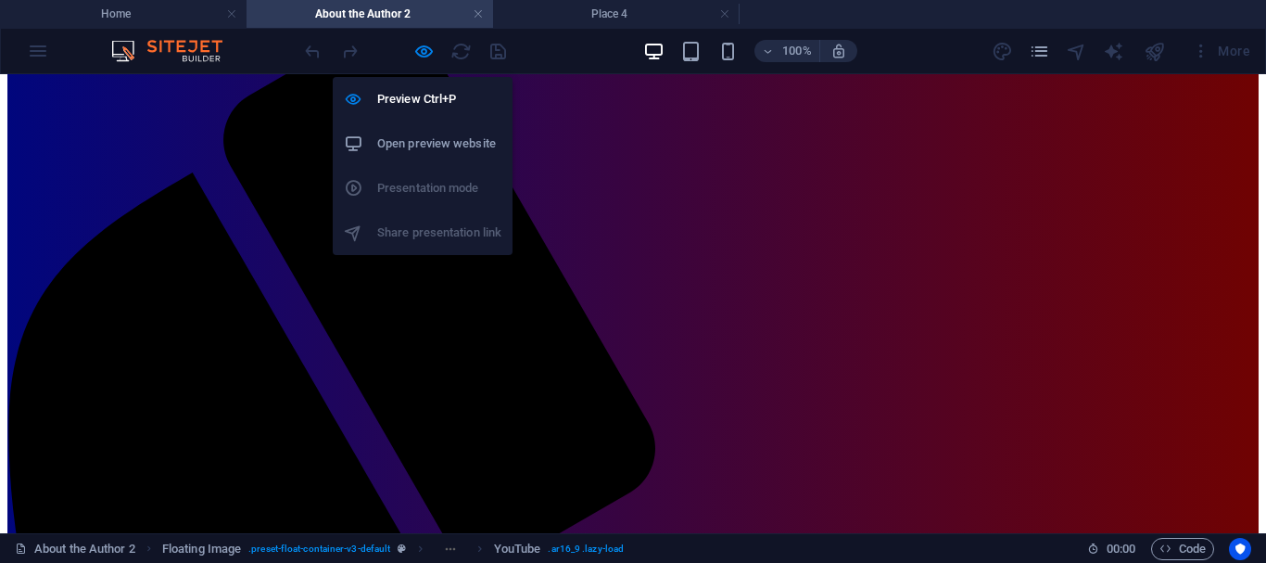
click at [433, 145] on h6 "Open preview website" at bounding box center [439, 144] width 124 height 22
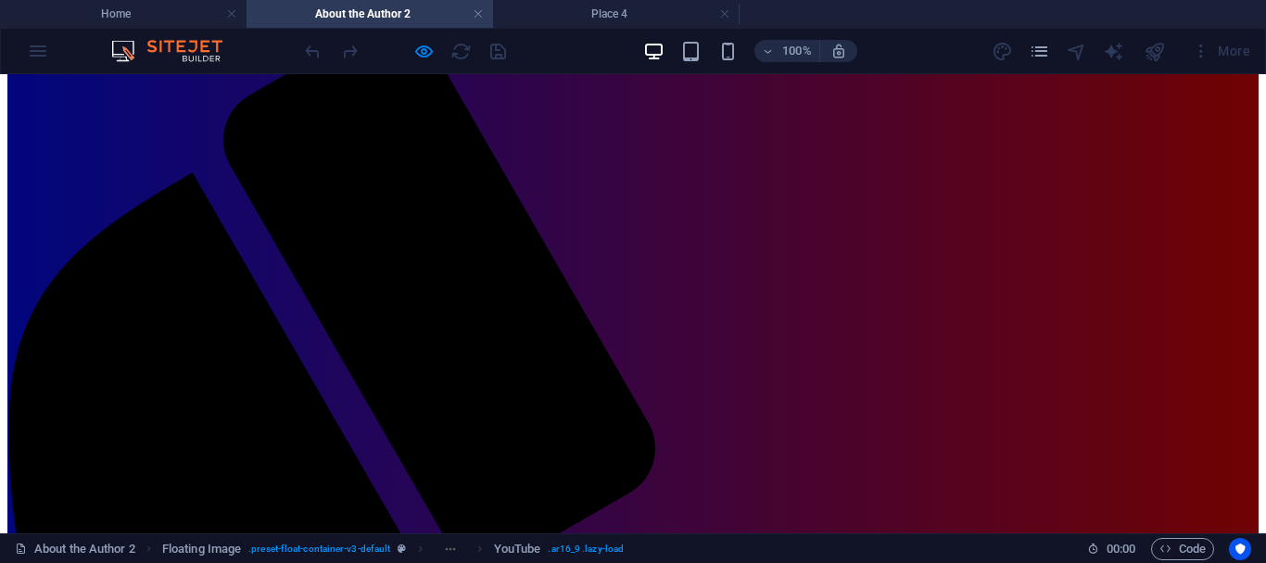
scroll to position [0, 0]
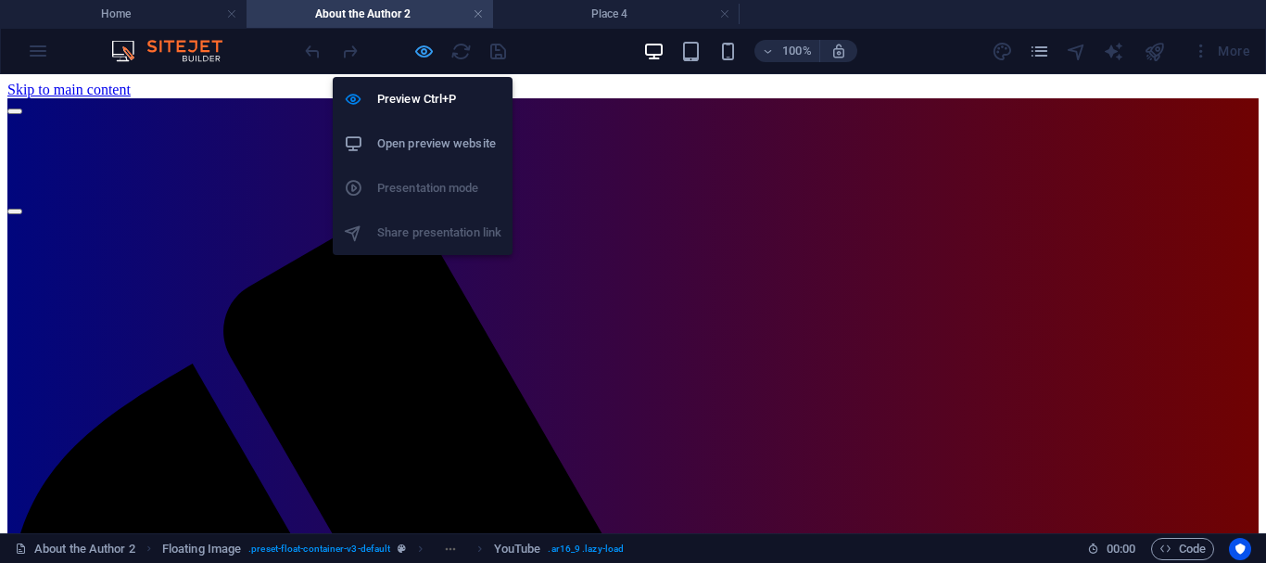
click at [425, 46] on icon "button" at bounding box center [423, 51] width 21 height 21
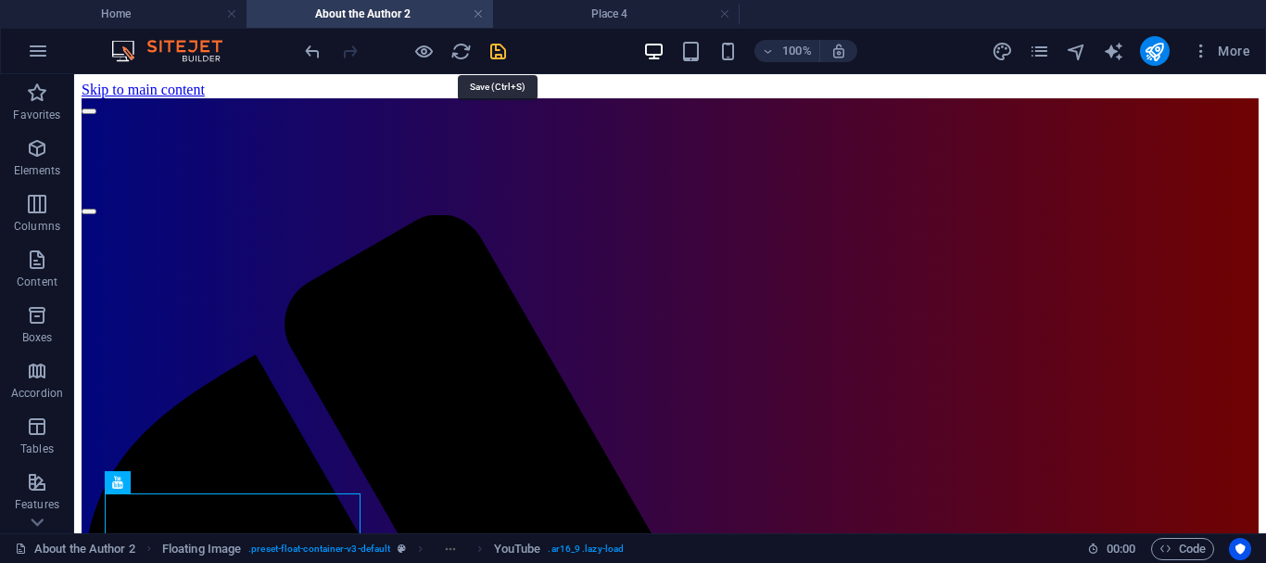
click at [497, 46] on icon "save" at bounding box center [498, 51] width 21 height 21
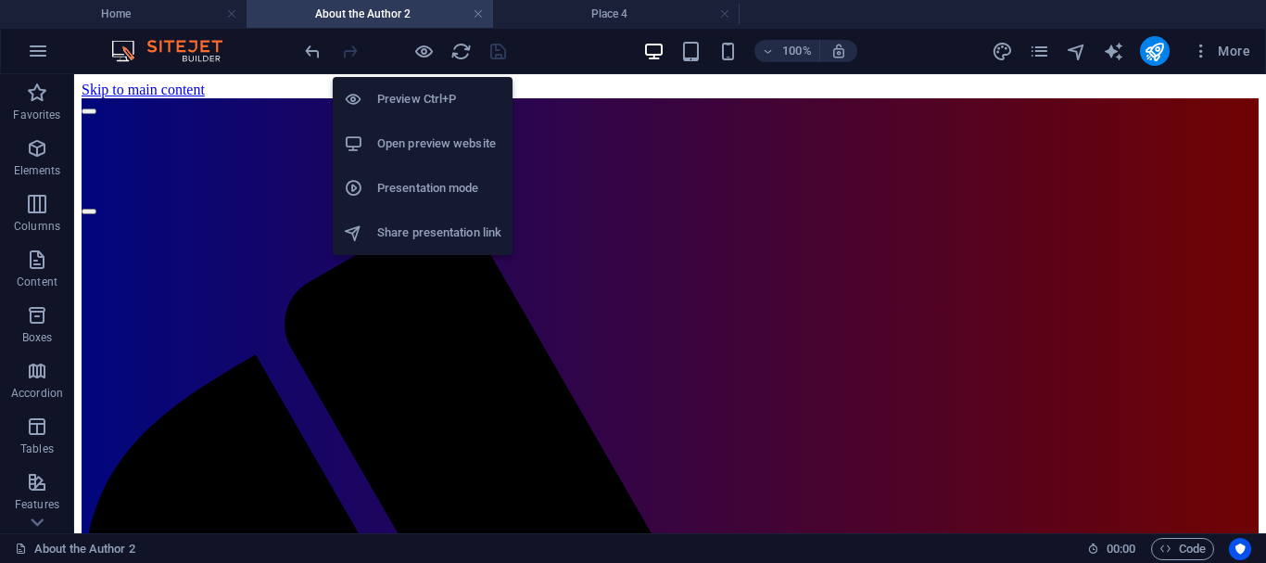
click at [425, 141] on h6 "Open preview website" at bounding box center [439, 144] width 124 height 22
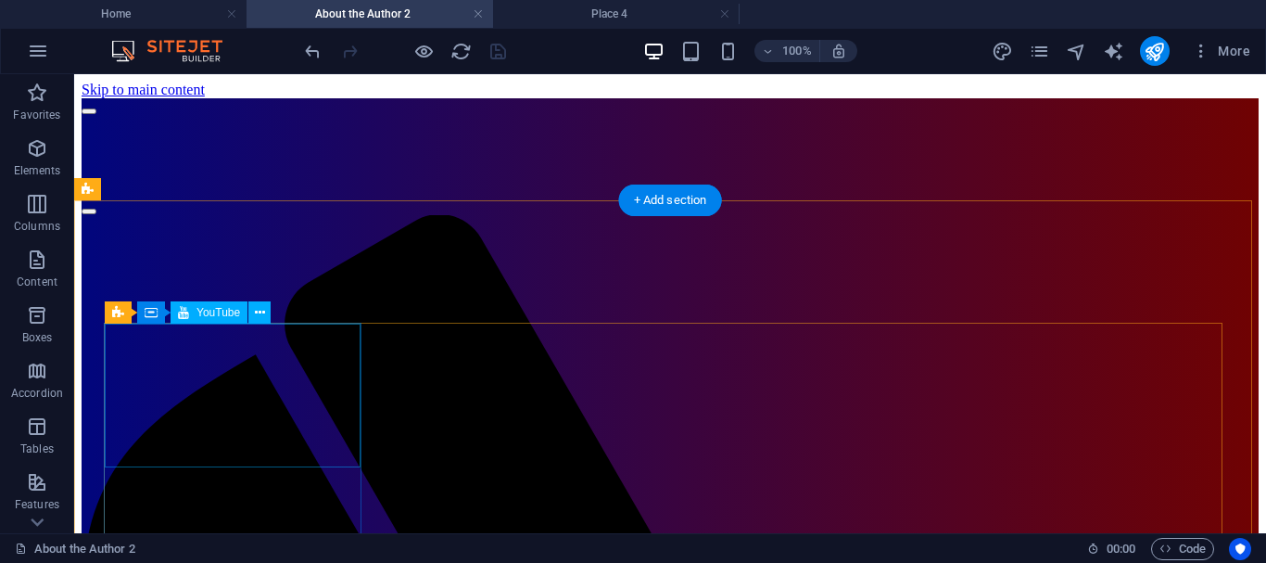
select select "ar16_9"
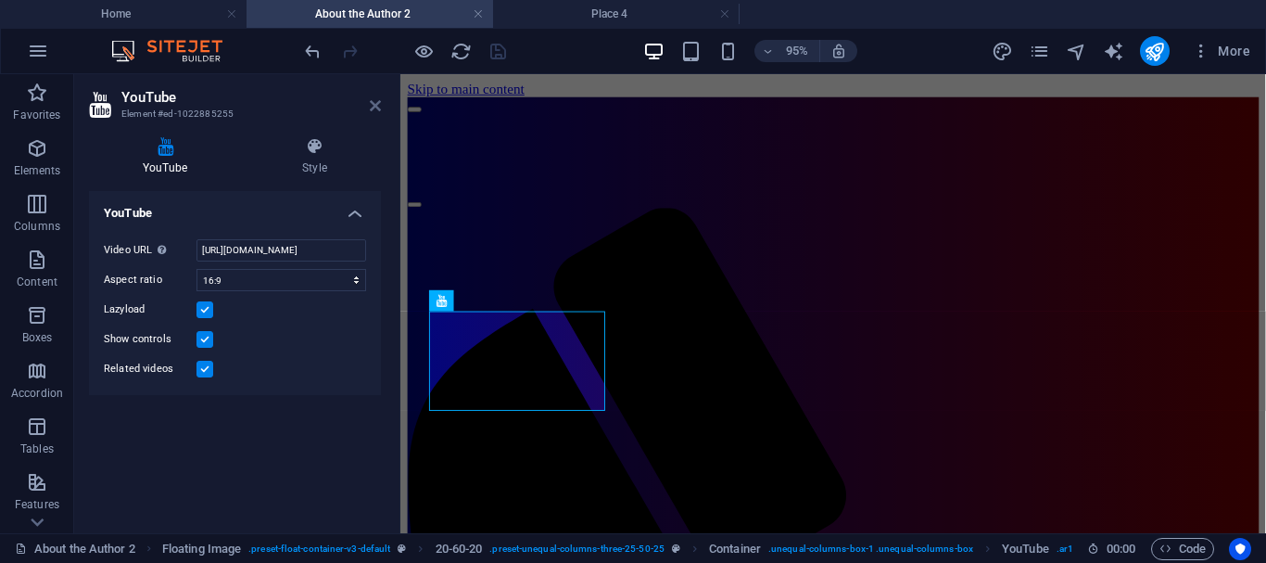
click at [374, 107] on icon at bounding box center [375, 105] width 11 height 15
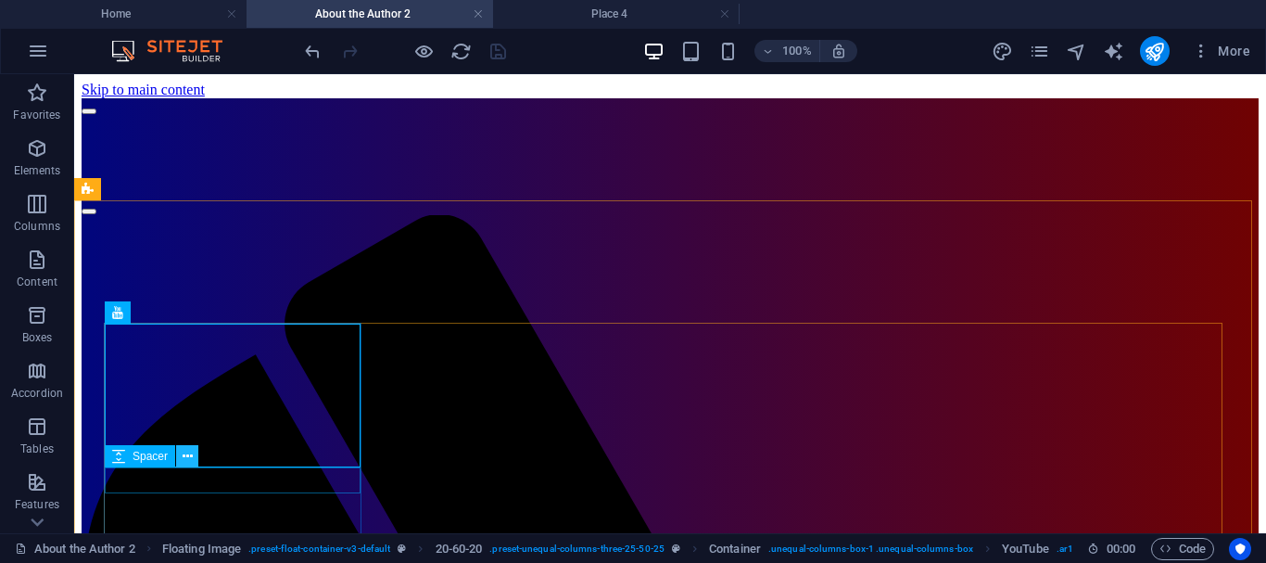
click at [185, 458] on icon at bounding box center [188, 456] width 10 height 19
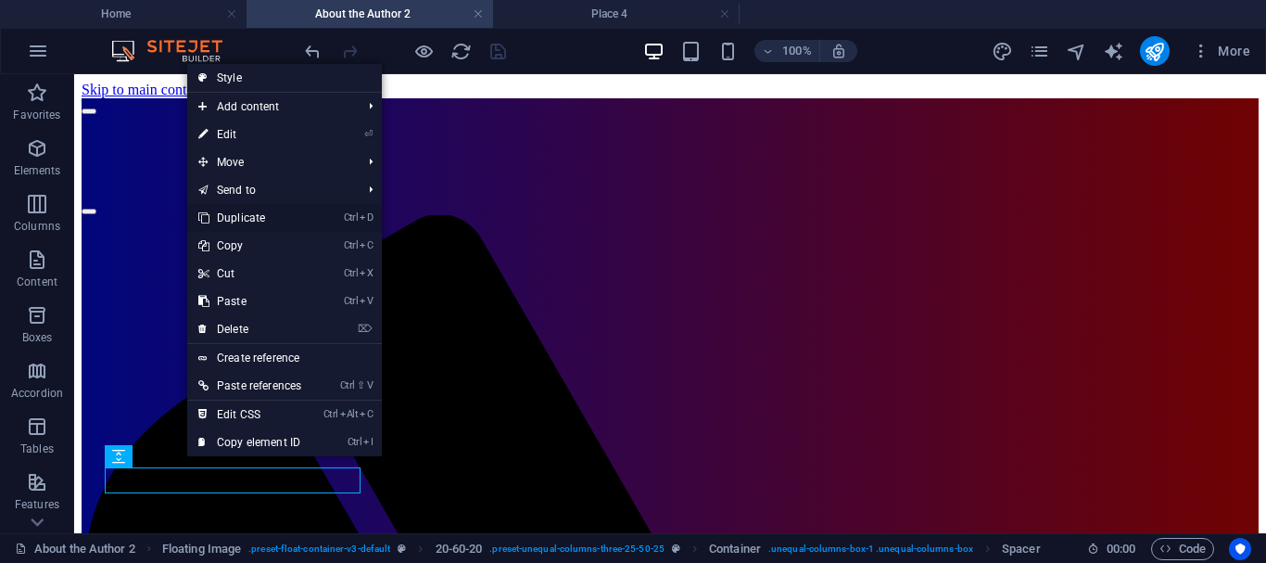
click at [260, 217] on link "Ctrl D Duplicate" at bounding box center [249, 218] width 125 height 28
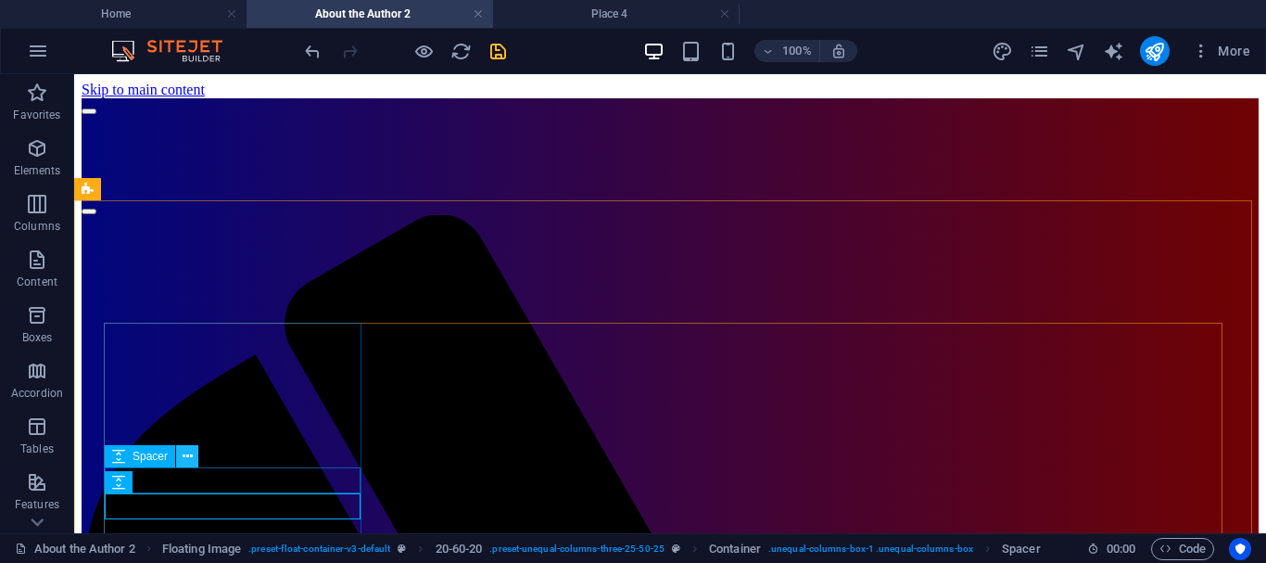
click at [185, 457] on icon at bounding box center [188, 456] width 10 height 19
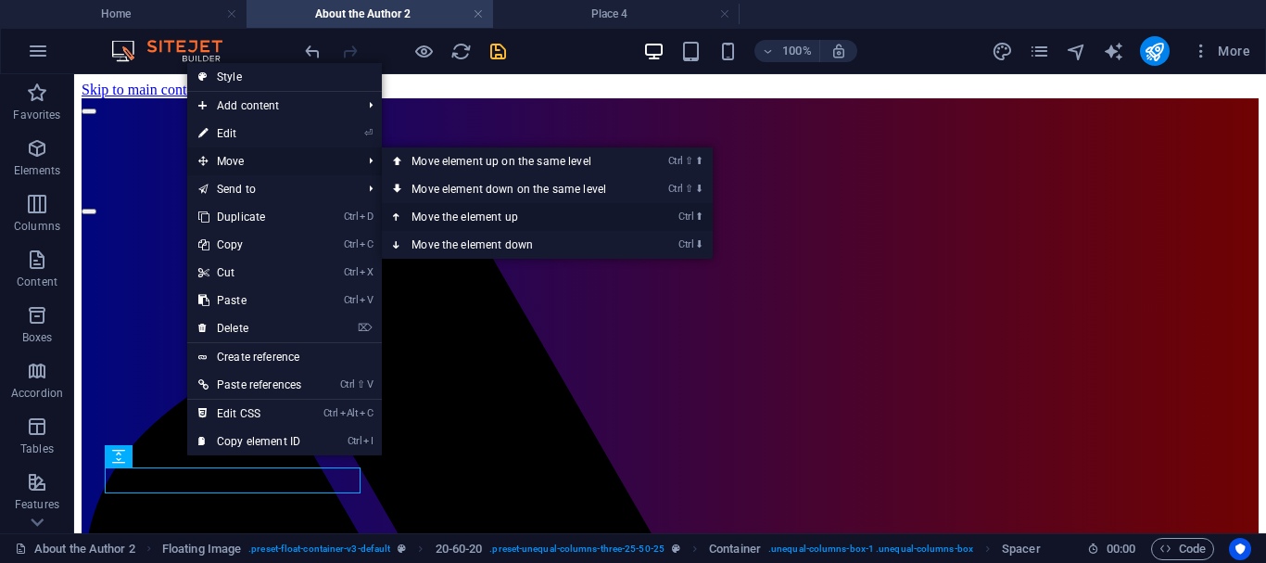
click at [398, 216] on icon at bounding box center [397, 217] width 9 height 28
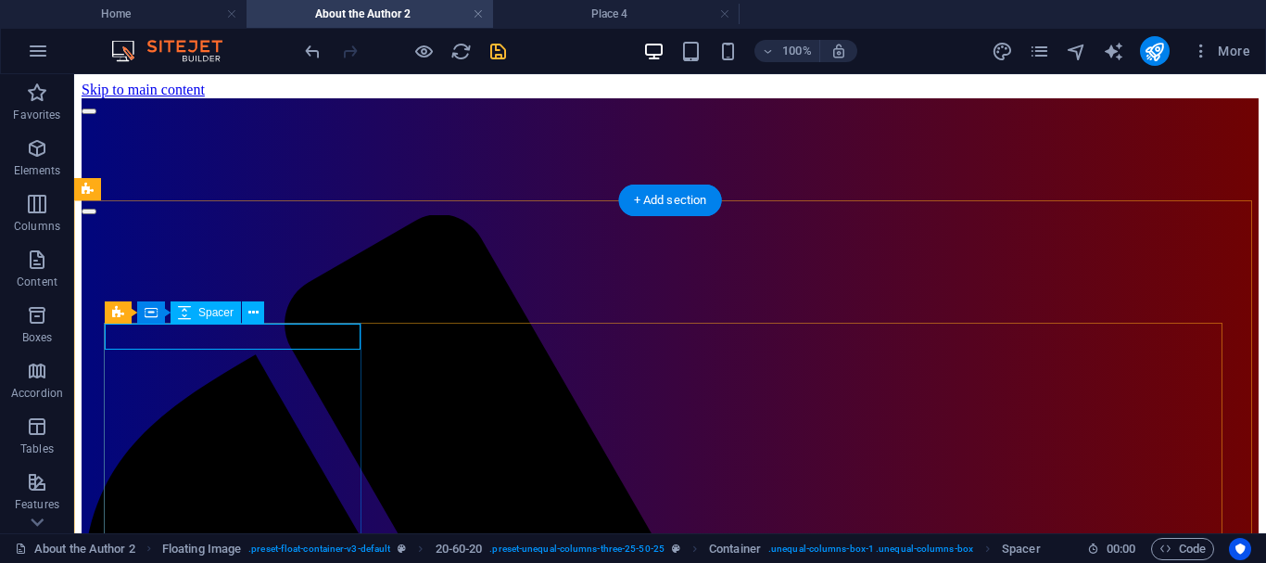
select select "px"
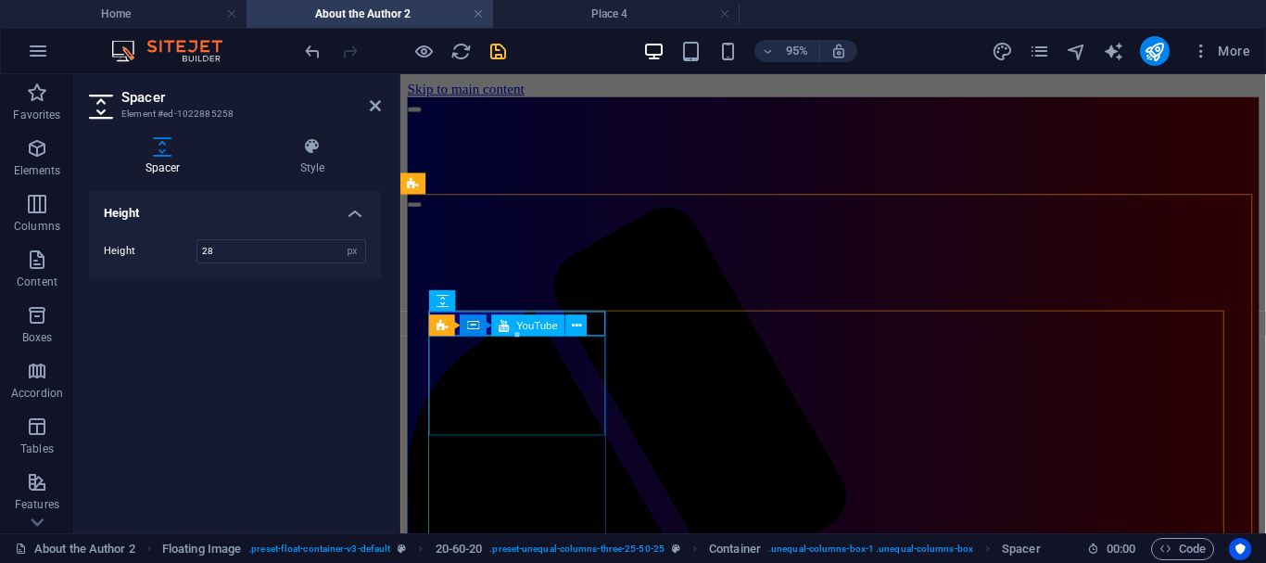
drag, startPoint x: 916, startPoint y: 412, endPoint x: 521, endPoint y: 381, distance: 396.1
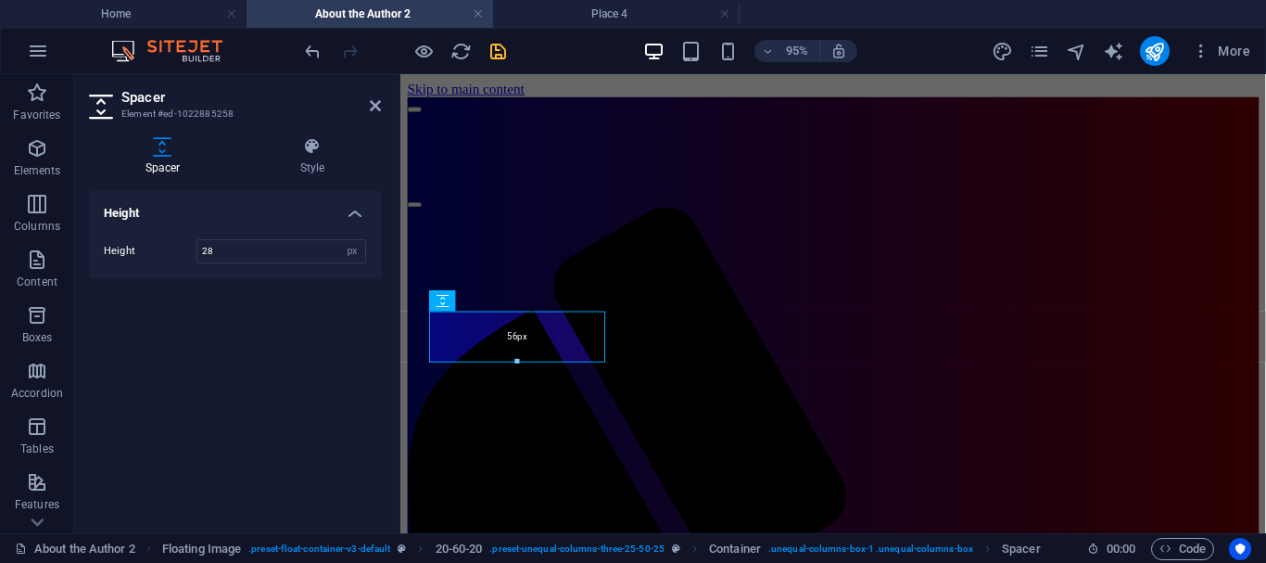
drag, startPoint x: 516, startPoint y: 327, endPoint x: 520, endPoint y: 368, distance: 41.0
click at [520, 368] on div "H4 Reference Spacer Floating Image Placeholder 20-60-20 Container Container Con…" at bounding box center [833, 303] width 866 height 459
type input "56"
click at [379, 103] on icon at bounding box center [375, 105] width 11 height 15
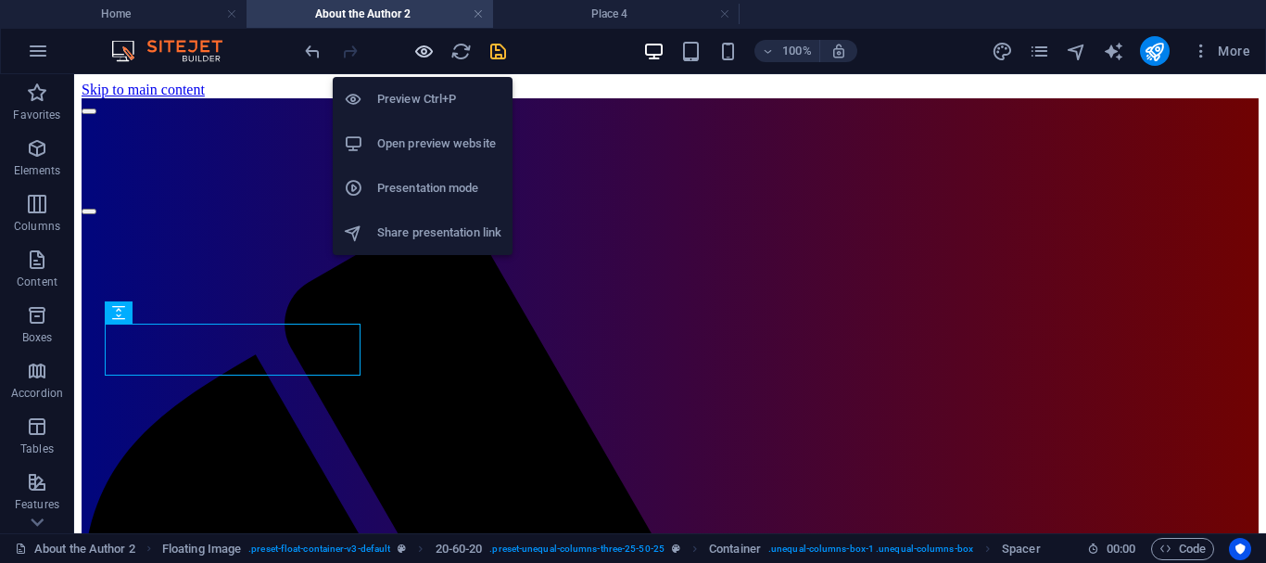
click at [422, 46] on icon "button" at bounding box center [423, 51] width 21 height 21
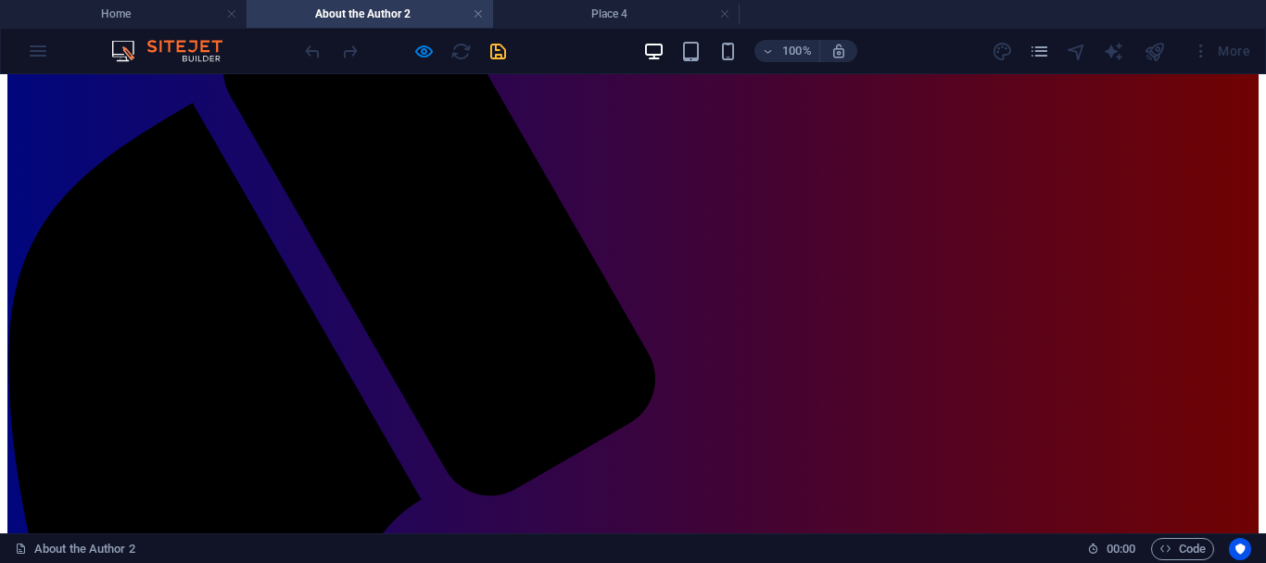
scroll to position [268, 0]
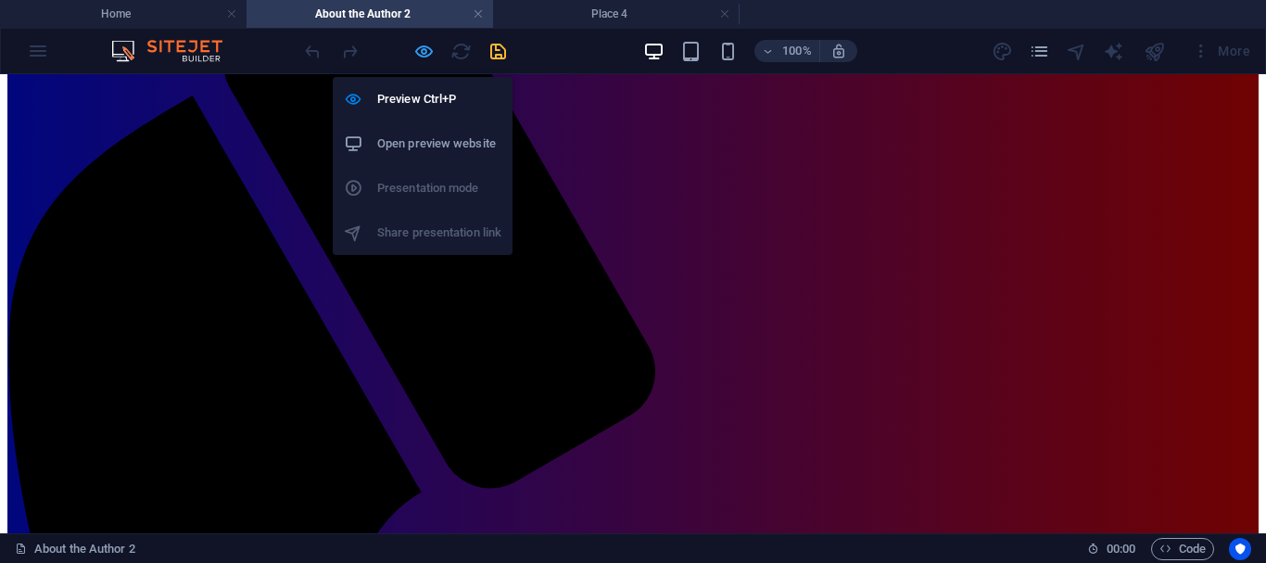
click at [418, 49] on icon "button" at bounding box center [423, 51] width 21 height 21
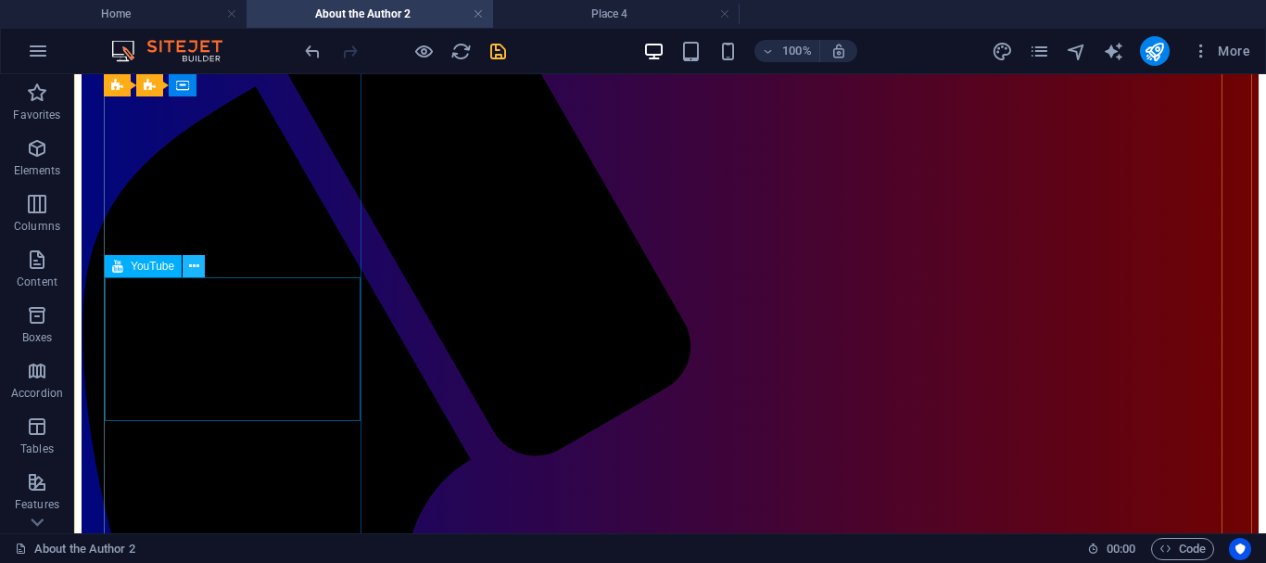
click at [189, 263] on icon at bounding box center [194, 266] width 10 height 19
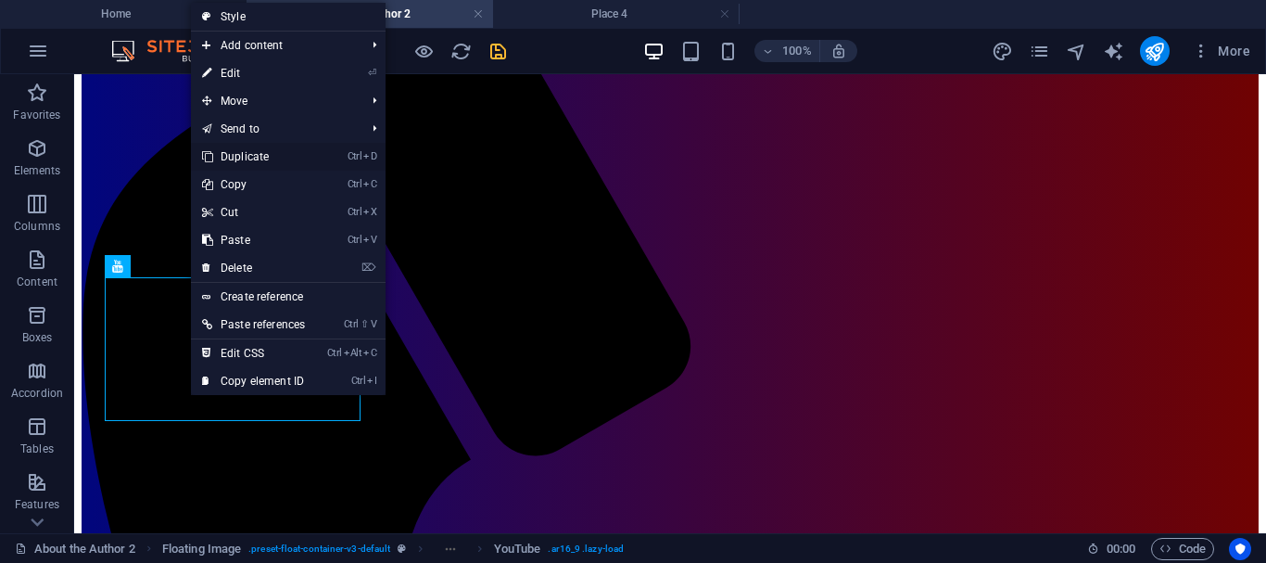
click at [247, 158] on link "Ctrl D Duplicate" at bounding box center [253, 157] width 125 height 28
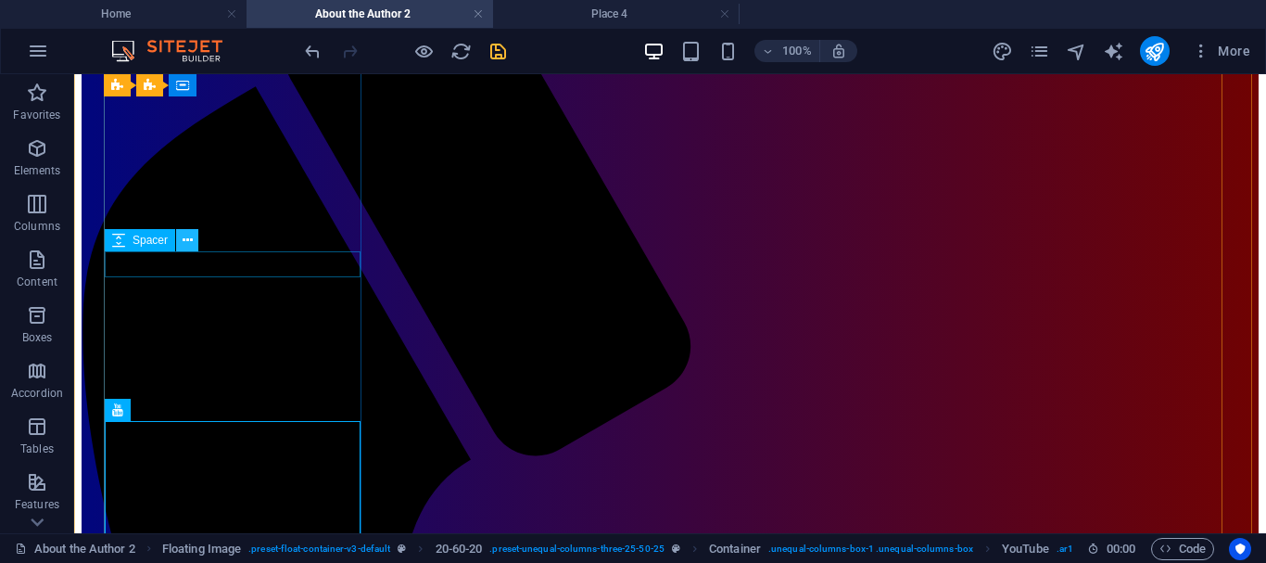
click at [185, 240] on icon at bounding box center [188, 240] width 10 height 19
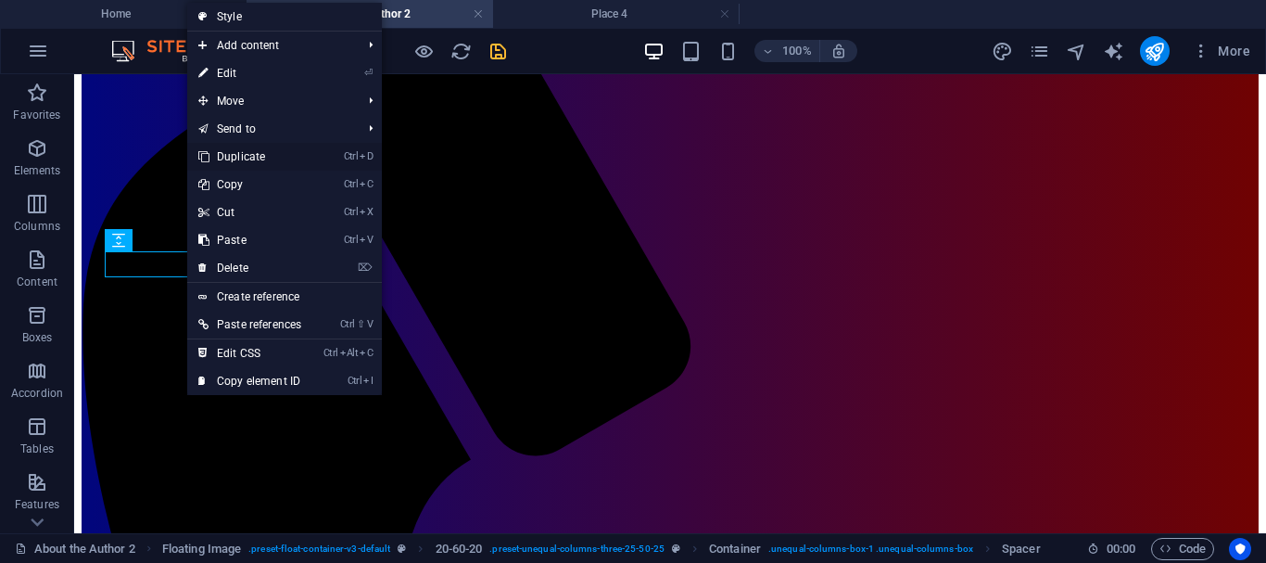
click at [242, 162] on link "Ctrl D Duplicate" at bounding box center [249, 157] width 125 height 28
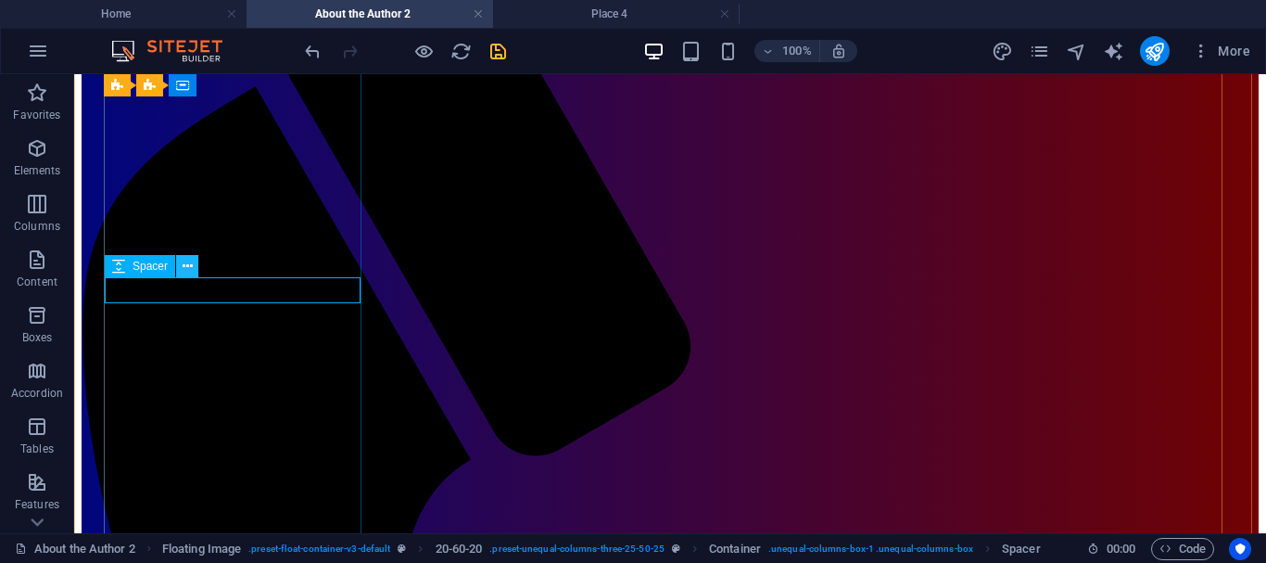
click at [184, 265] on icon at bounding box center [188, 266] width 10 height 19
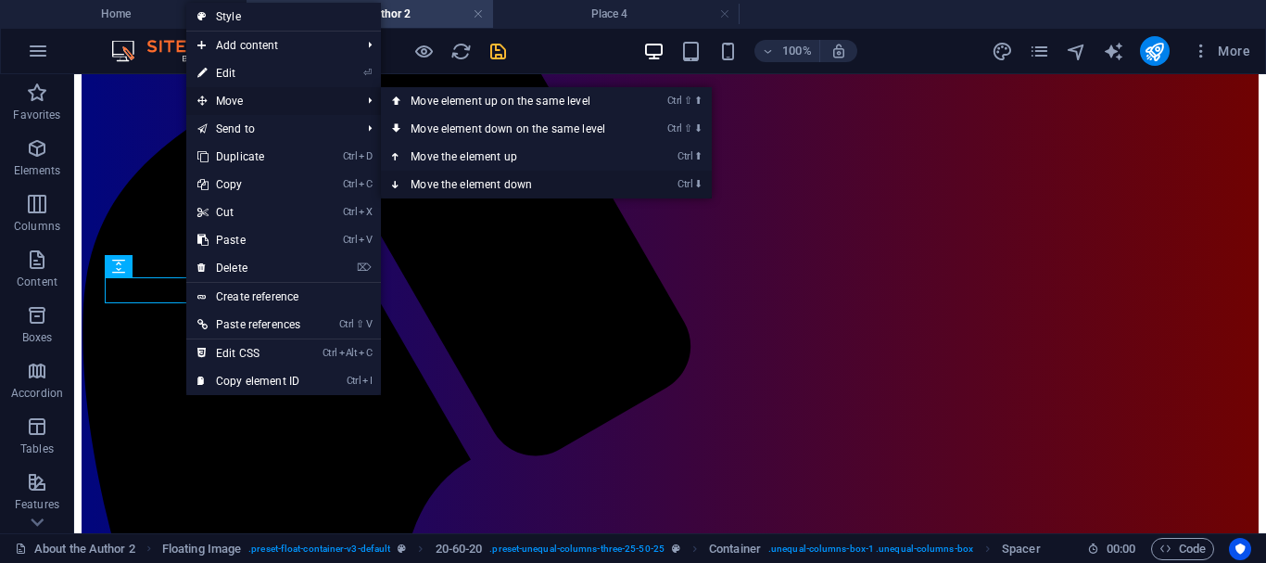
click at [400, 178] on icon at bounding box center [396, 185] width 9 height 28
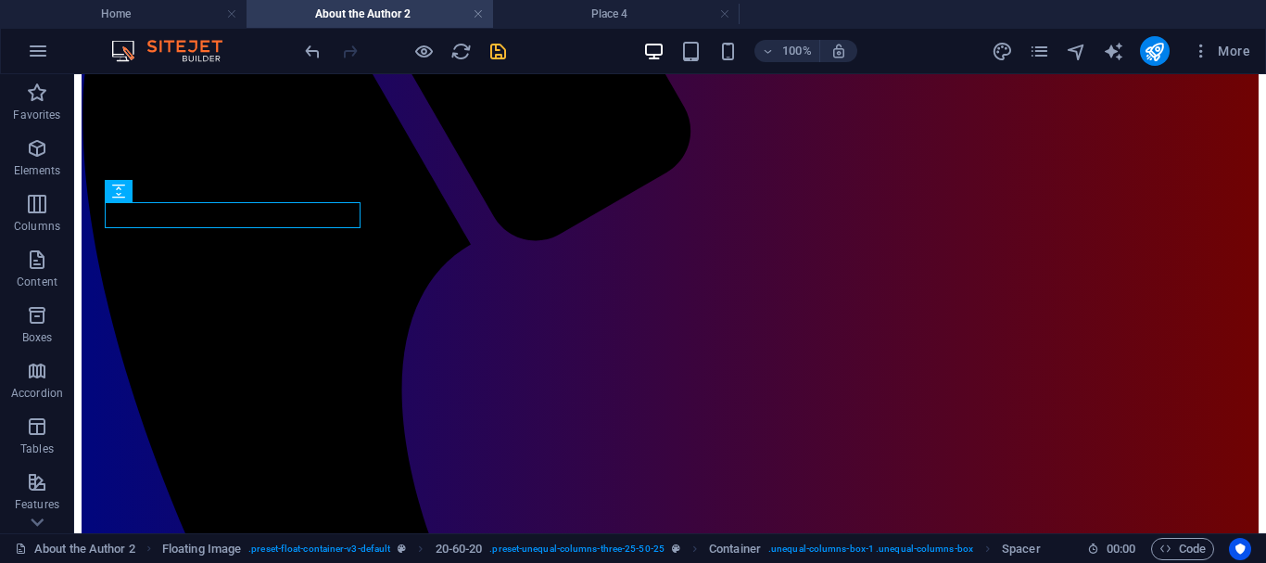
scroll to position [487, 0]
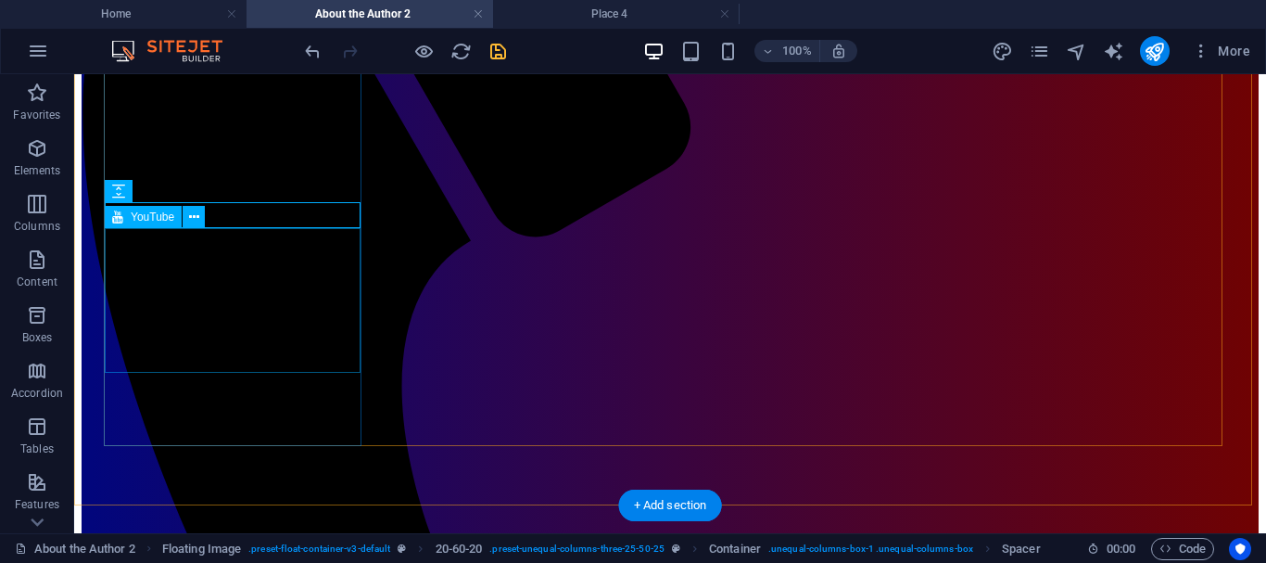
select select "ar16_9"
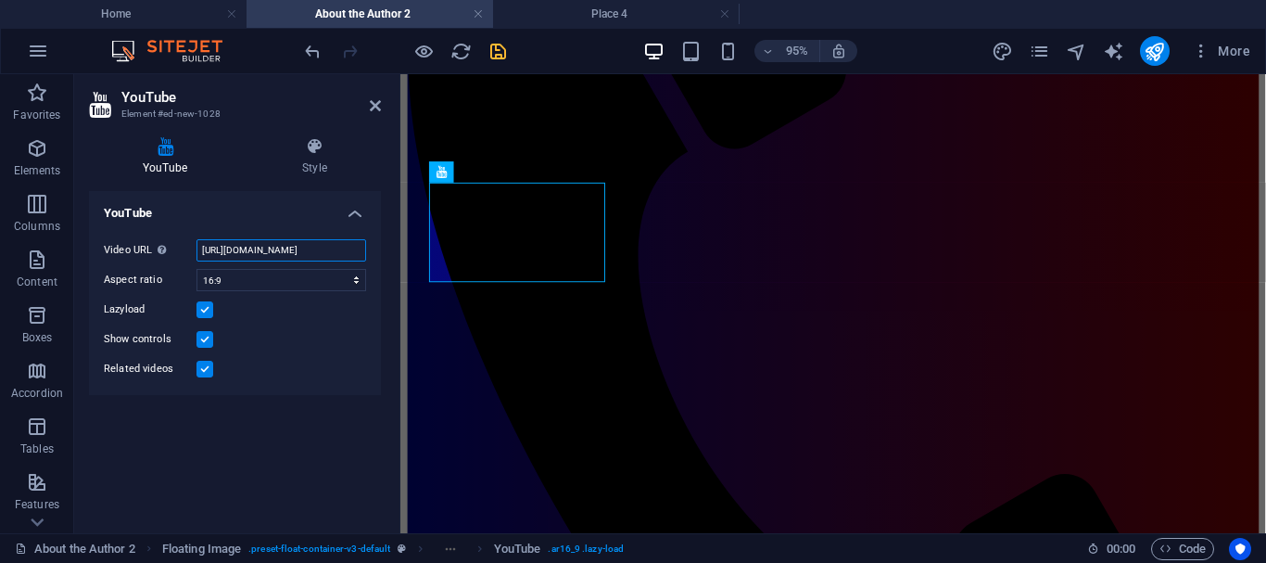
scroll to position [0, 49]
drag, startPoint x: 203, startPoint y: 248, endPoint x: 379, endPoint y: 244, distance: 176.2
click at [379, 244] on div "Video URL Insert (or paste) a video URL. [URL][DOMAIN_NAME] Aspect ratio 16:10 …" at bounding box center [235, 309] width 292 height 171
paste input "V0vddL8dVHY"
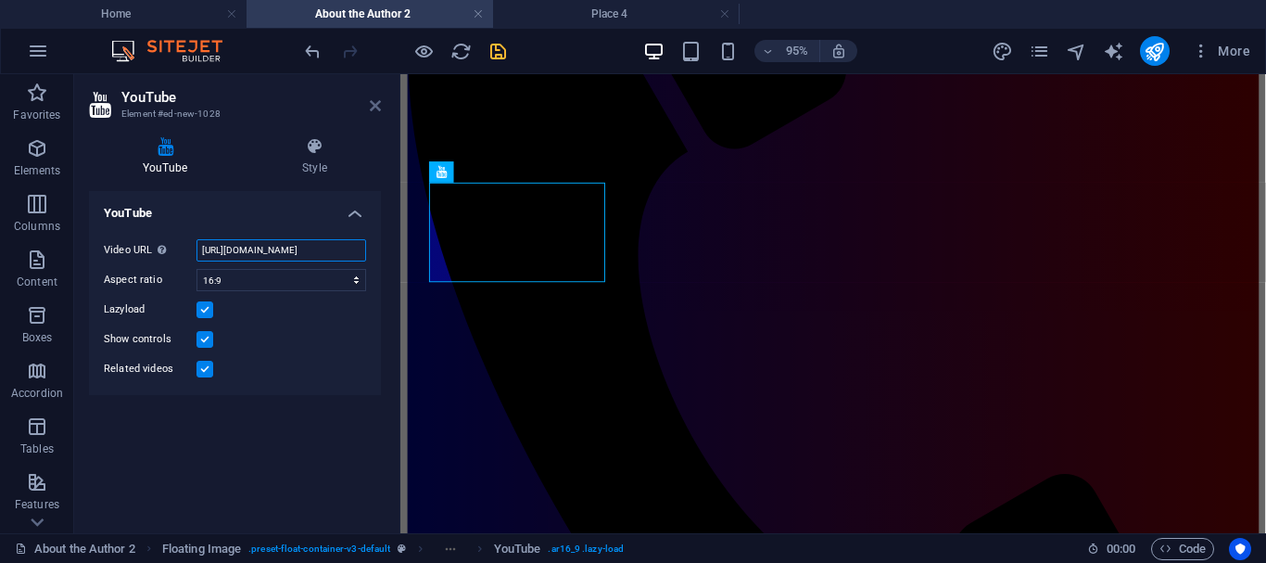
type input "[URL][DOMAIN_NAME]"
click at [376, 102] on icon at bounding box center [375, 105] width 11 height 15
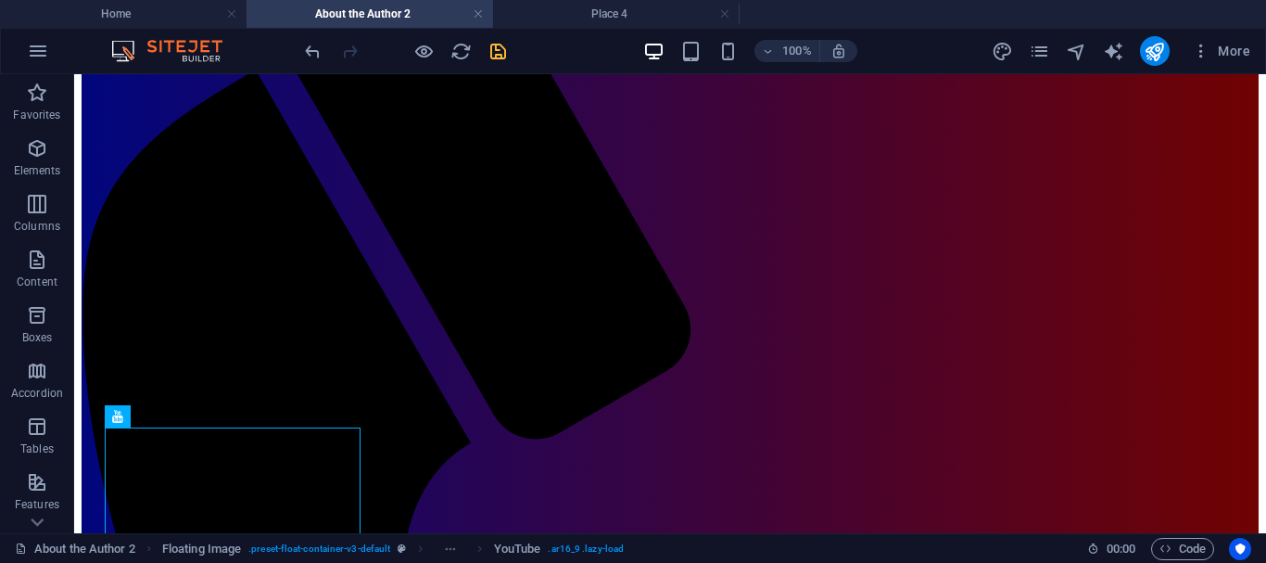
scroll to position [287, 0]
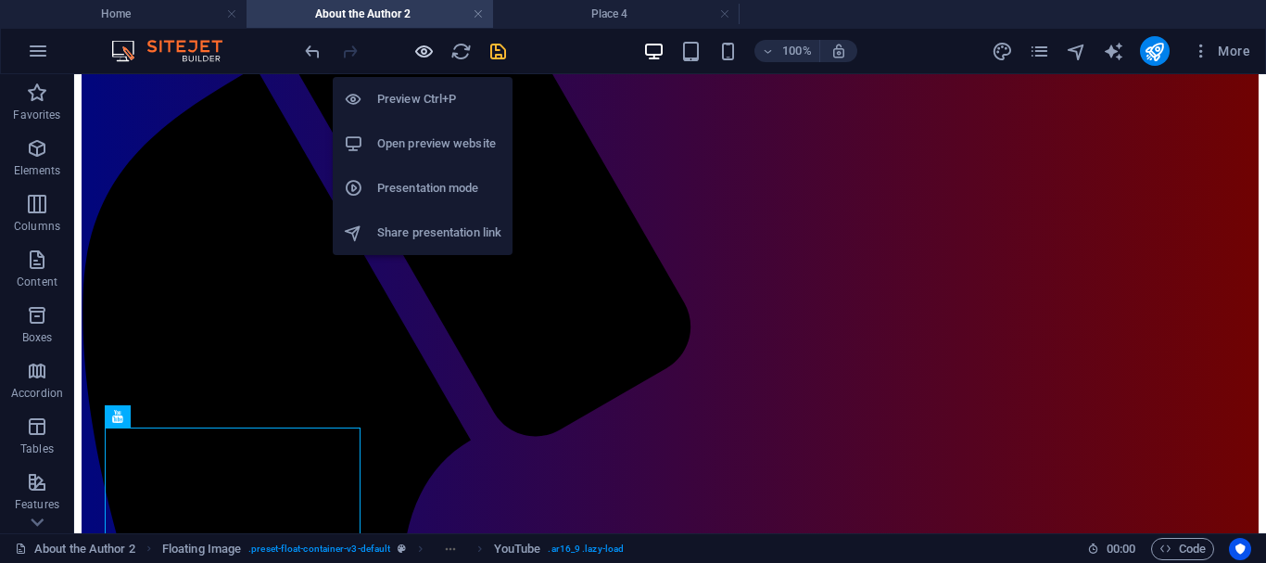
click at [424, 55] on icon "button" at bounding box center [423, 51] width 21 height 21
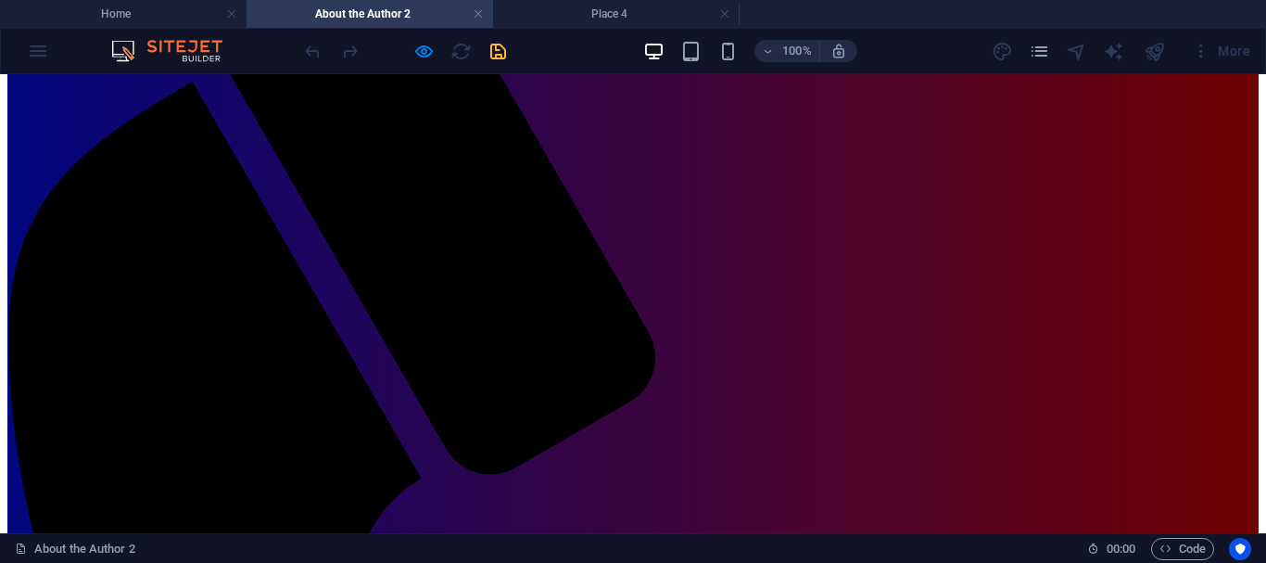
scroll to position [298, 0]
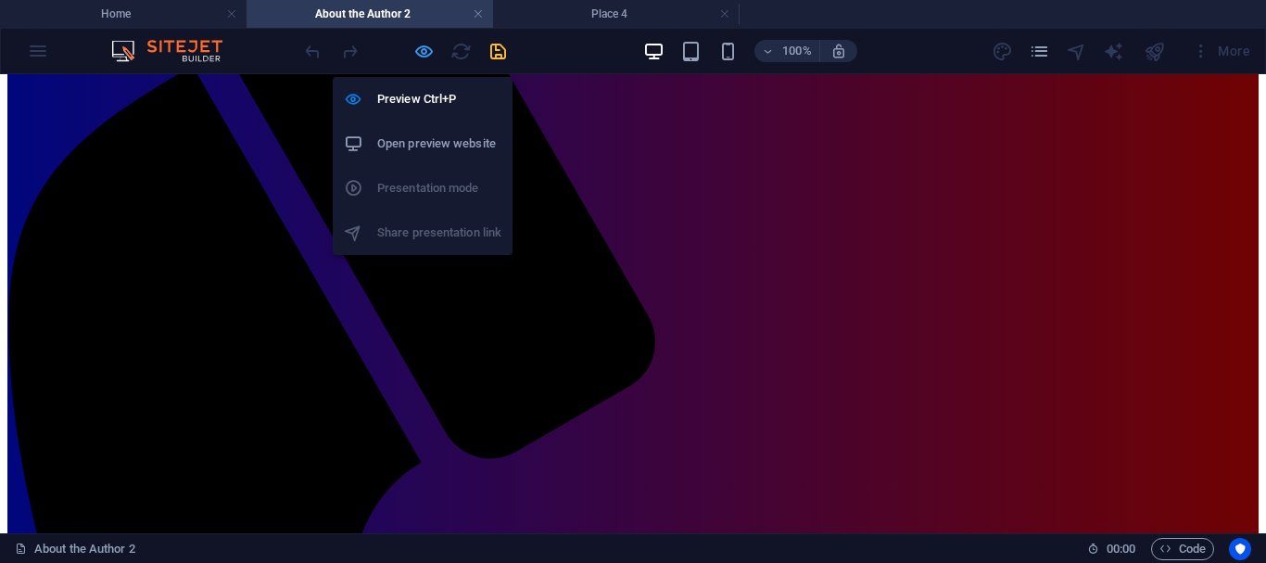
click at [421, 47] on icon "button" at bounding box center [423, 51] width 21 height 21
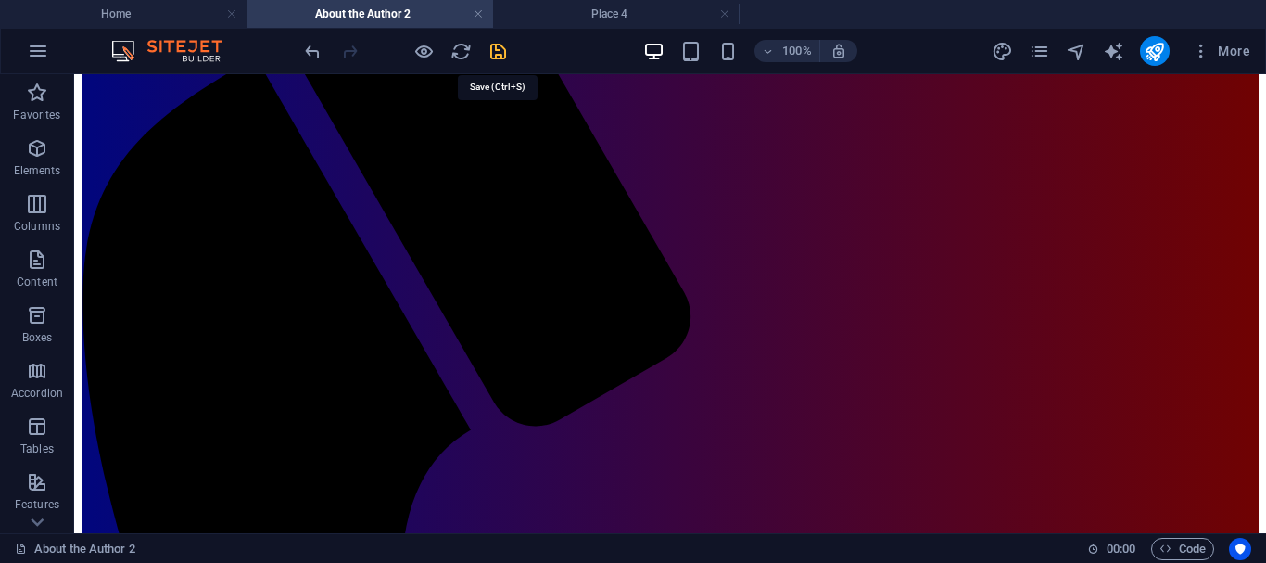
click at [499, 47] on icon "save" at bounding box center [498, 51] width 21 height 21
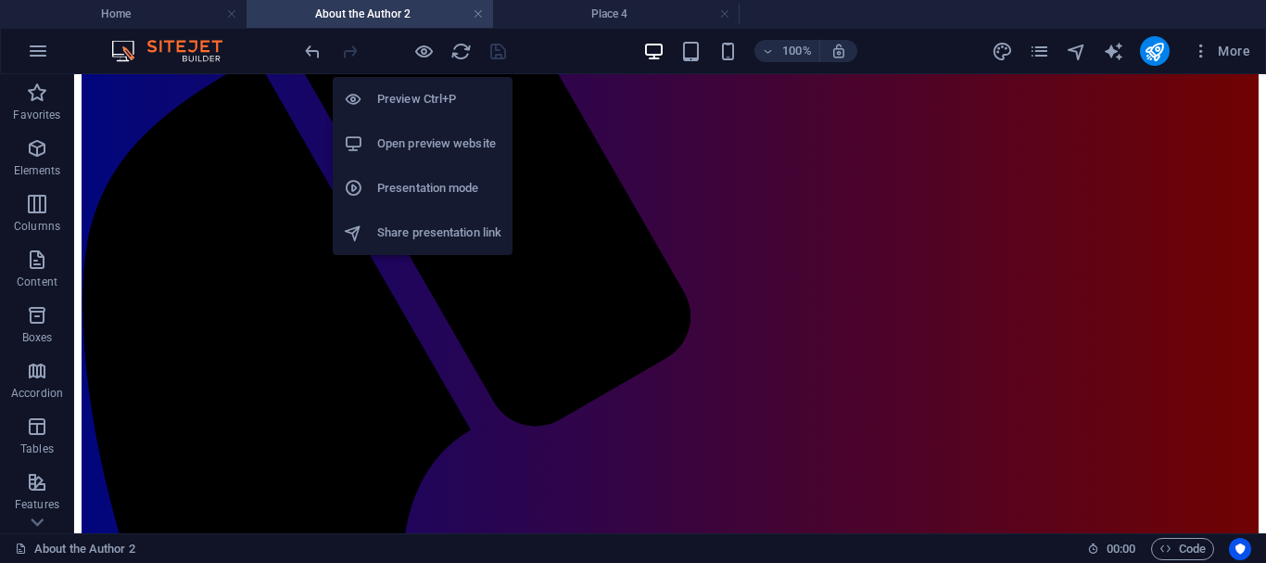
click at [423, 141] on h6 "Open preview website" at bounding box center [439, 144] width 124 height 22
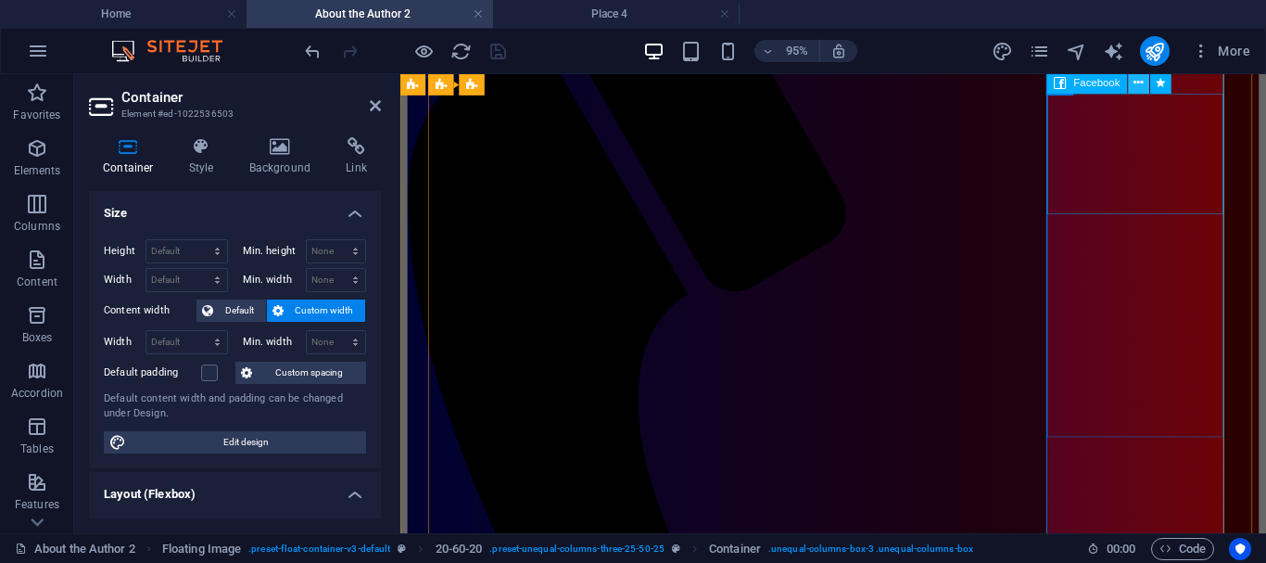
click at [1137, 80] on icon at bounding box center [1138, 83] width 9 height 19
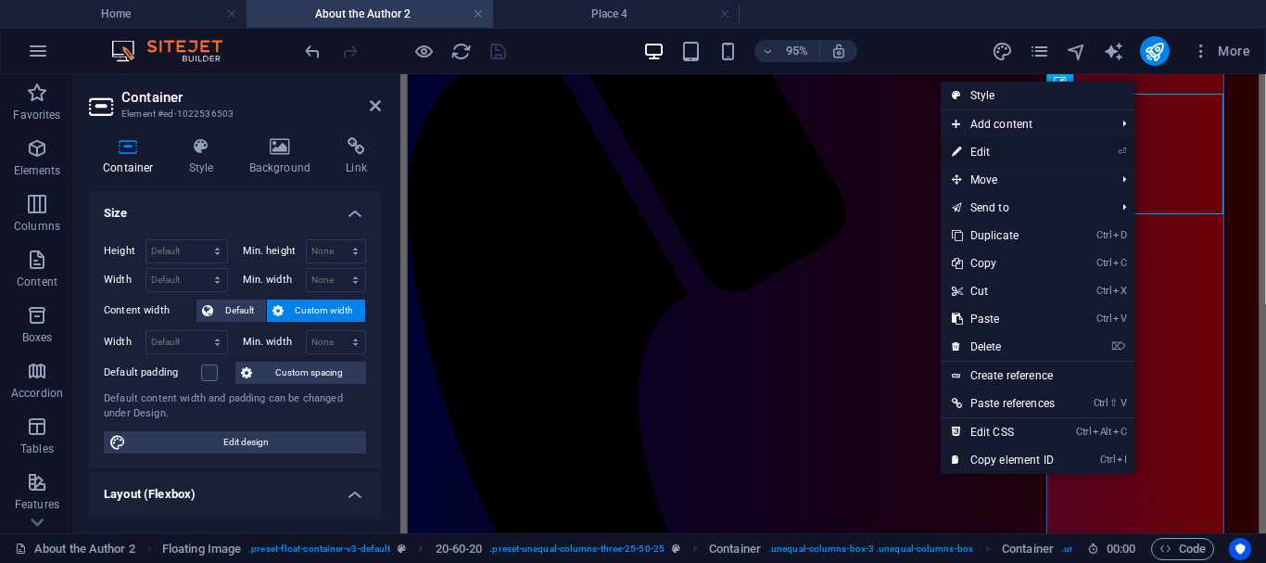
click at [990, 150] on link "⏎ Edit" at bounding box center [1003, 152] width 125 height 28
select select "%"
select select "px"
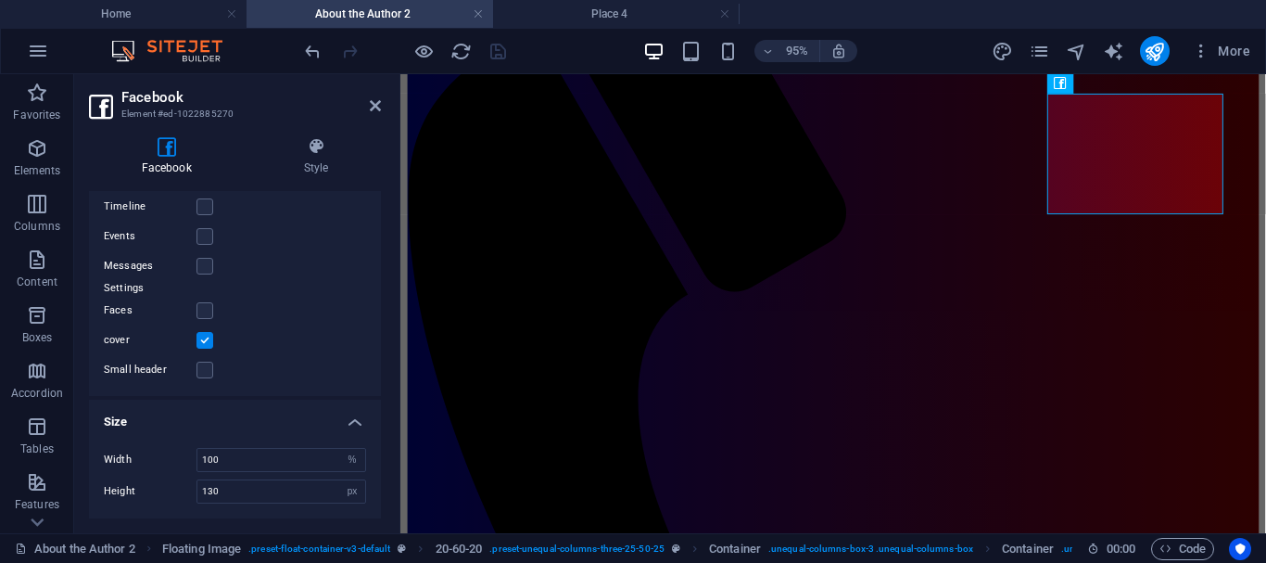
scroll to position [0, 0]
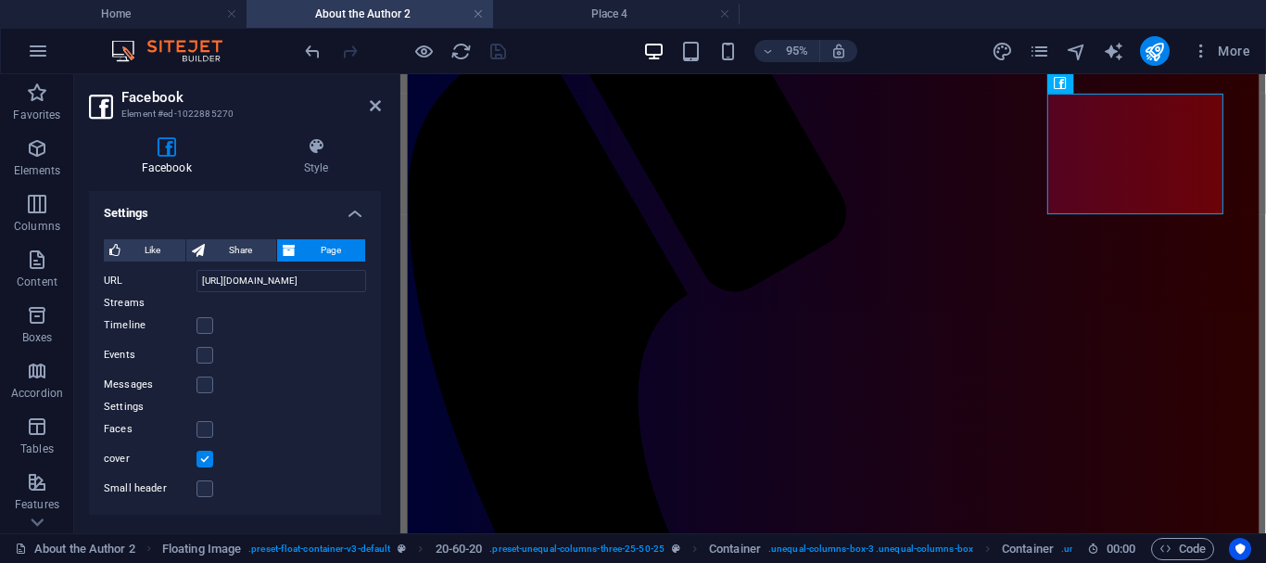
drag, startPoint x: 379, startPoint y: 398, endPoint x: 8, endPoint y: 168, distance: 436.2
click at [321, 146] on icon at bounding box center [316, 146] width 130 height 19
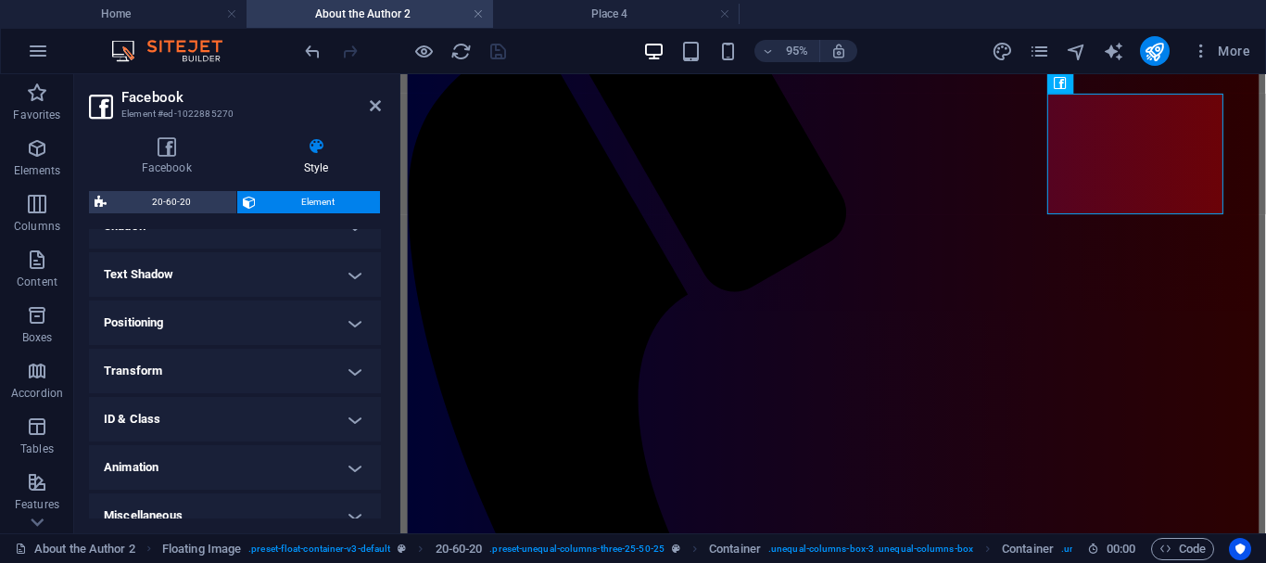
scroll to position [494, 0]
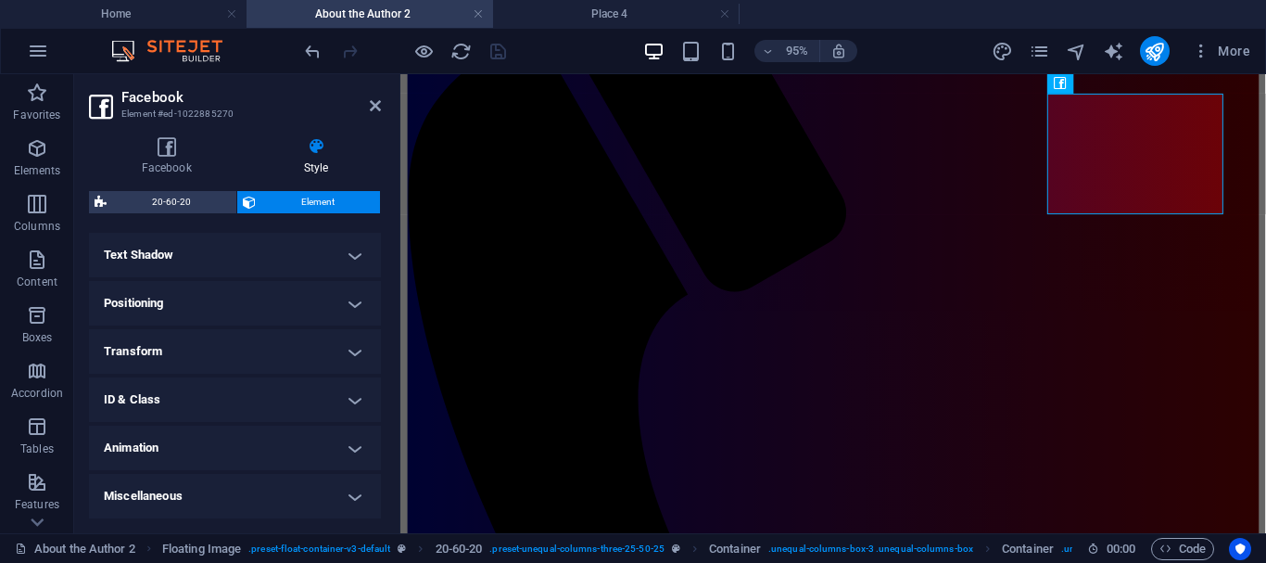
click at [348, 444] on h4 "Animation" at bounding box center [235, 447] width 292 height 44
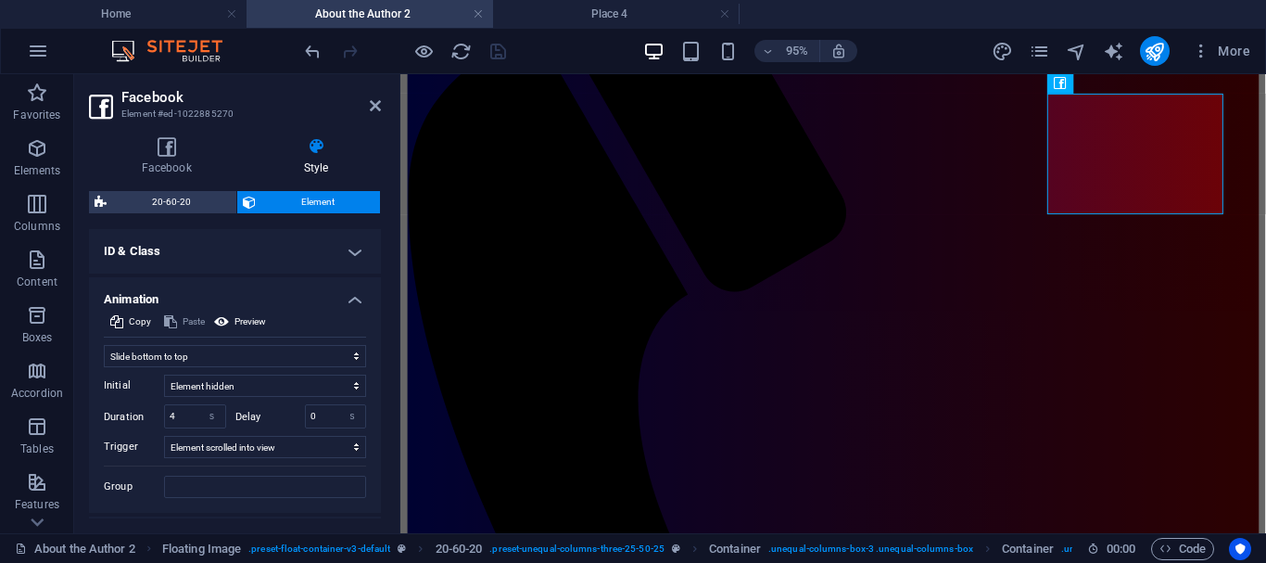
scroll to position [685, 0]
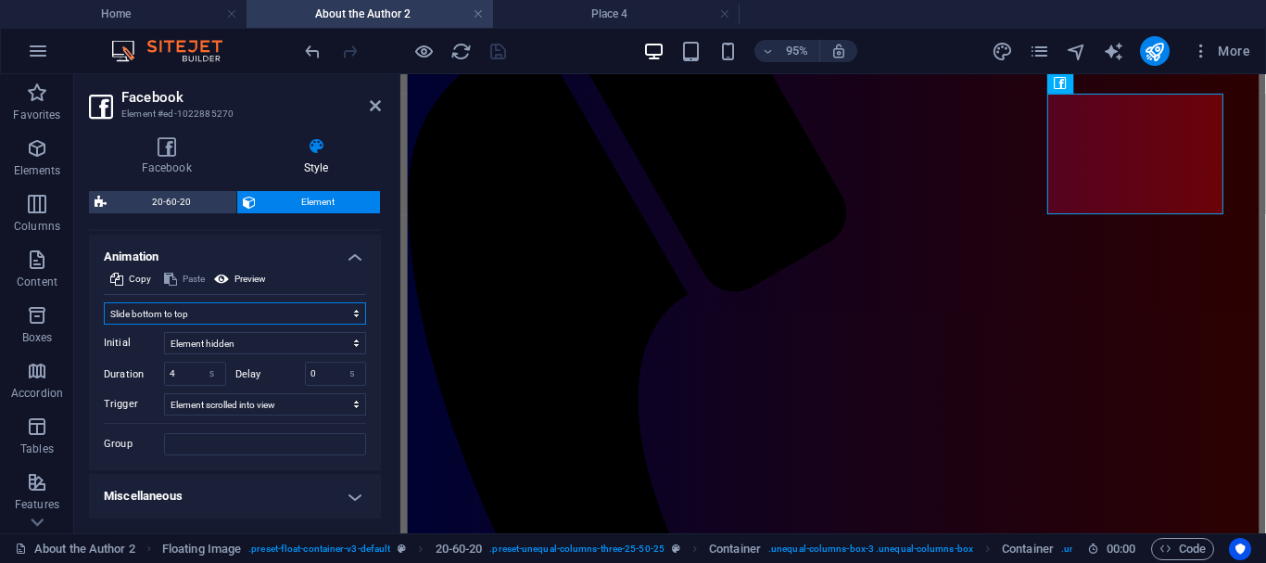
click at [239, 311] on select "Don't animate Show / Hide Slide up/down Zoom in/out Slide left to right Slide r…" at bounding box center [235, 313] width 262 height 22
select select "none"
click at [104, 324] on select "Don't animate Show / Hide Slide up/down Zoom in/out Slide left to right Slide r…" at bounding box center [235, 313] width 262 height 22
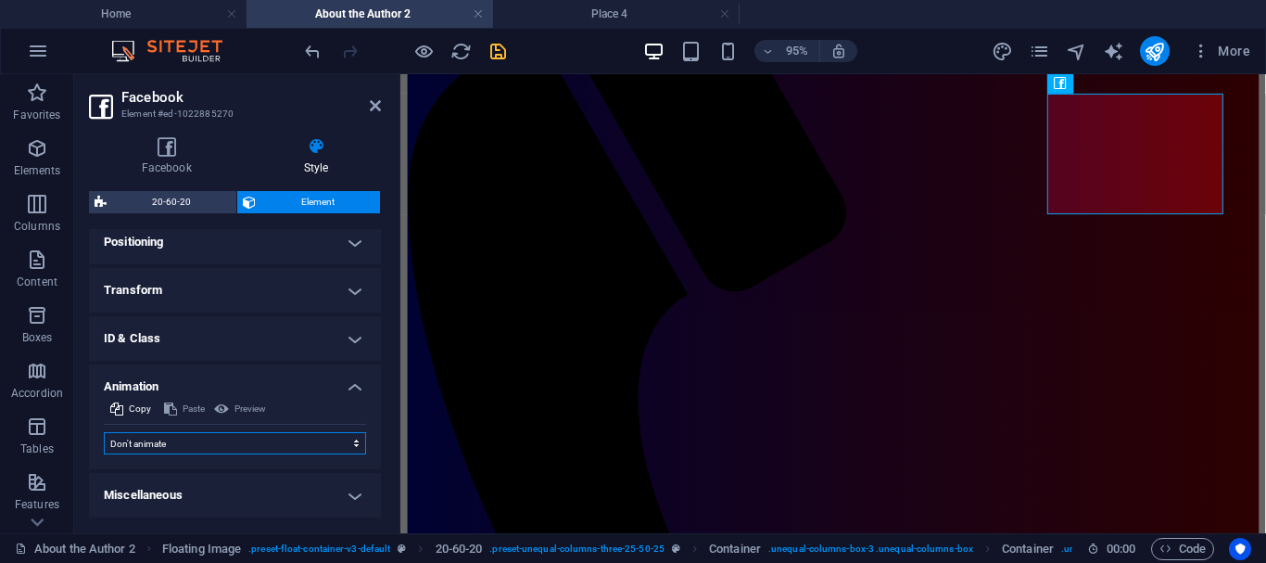
scroll to position [555, 0]
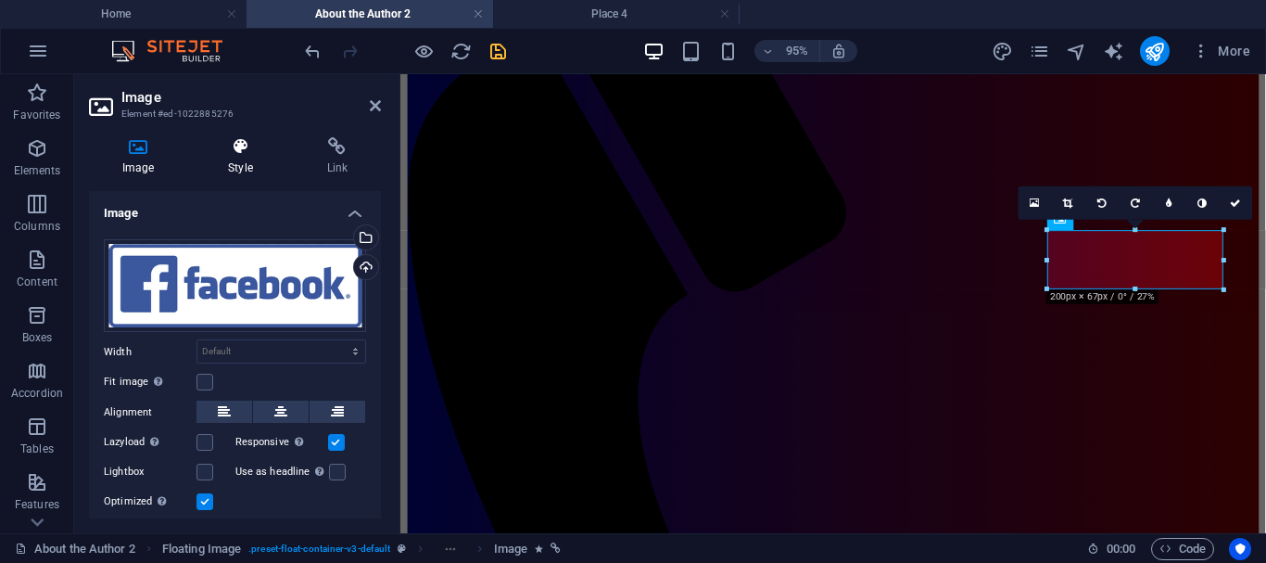
click at [248, 147] on icon at bounding box center [240, 146] width 91 height 19
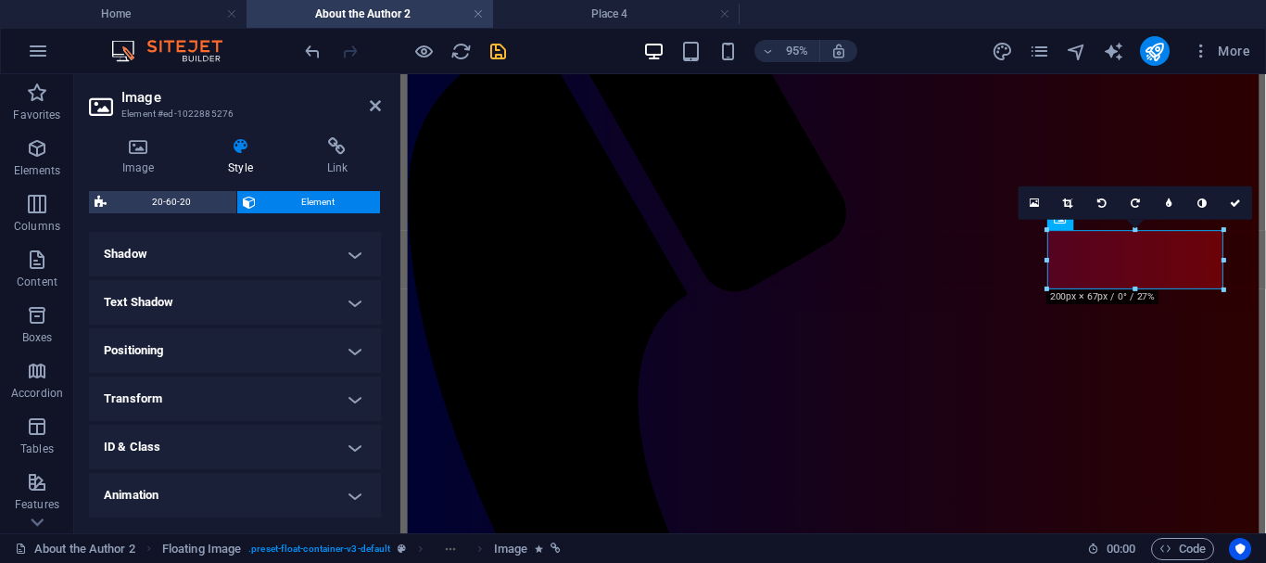
scroll to position [494, 0]
click at [345, 450] on h4 "Animation" at bounding box center [235, 447] width 292 height 44
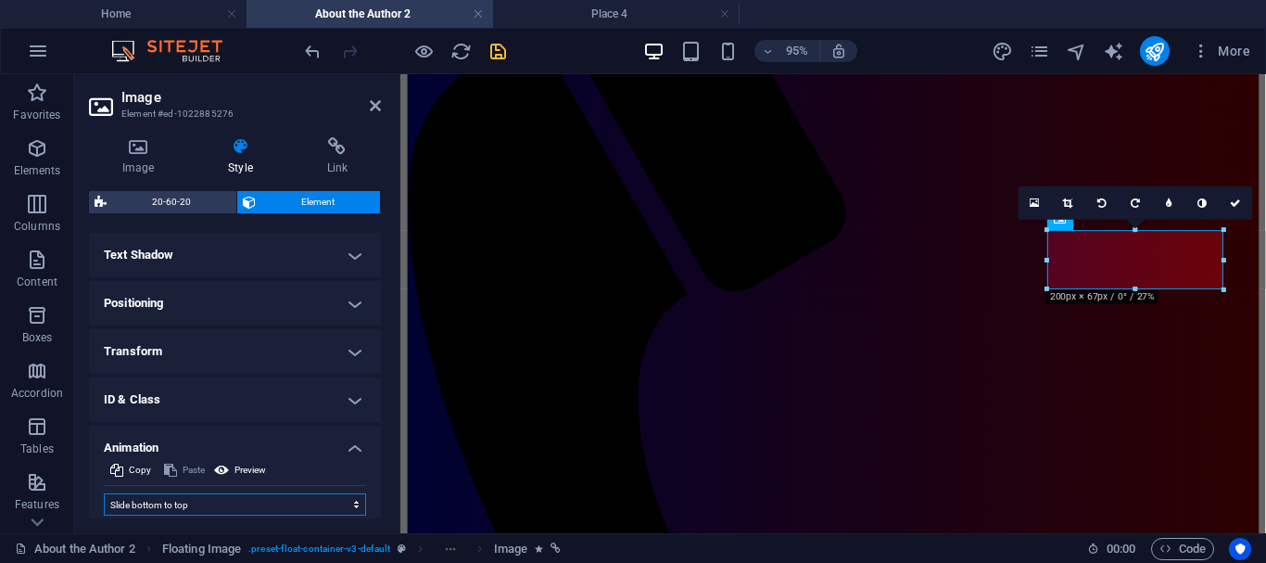
click at [219, 503] on select "Don't animate Show / Hide Slide up/down Zoom in/out Slide left to right Slide r…" at bounding box center [235, 504] width 262 height 22
select select "none"
click at [104, 493] on select "Don't animate Show / Hide Slide up/down Zoom in/out Slide left to right Slide r…" at bounding box center [235, 504] width 262 height 22
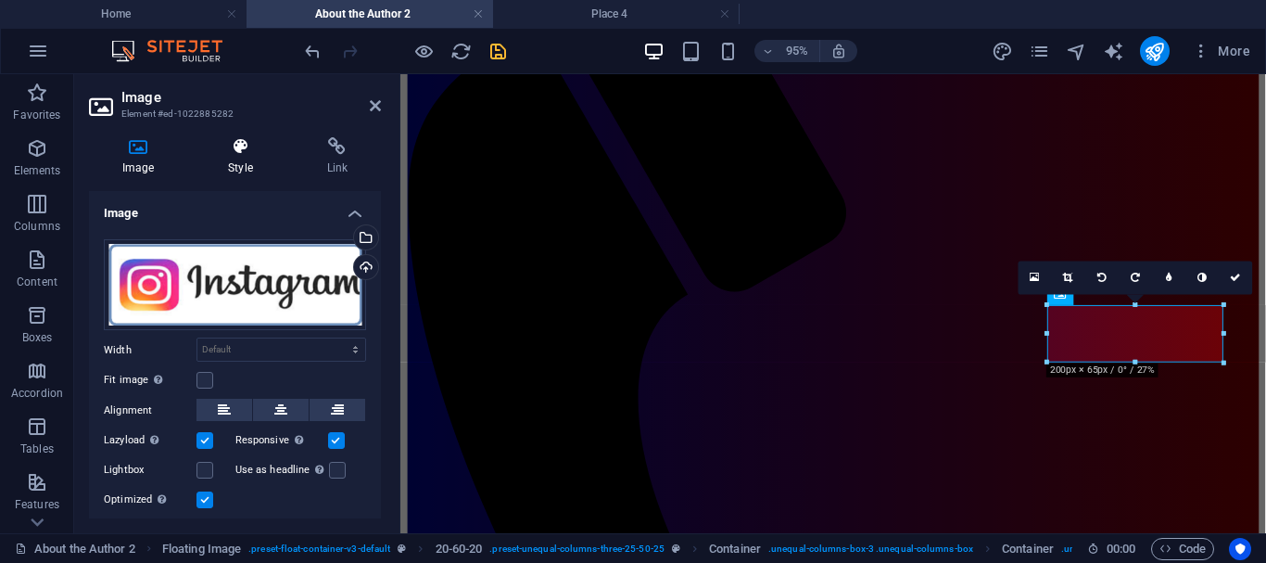
click at [246, 150] on icon at bounding box center [240, 146] width 91 height 19
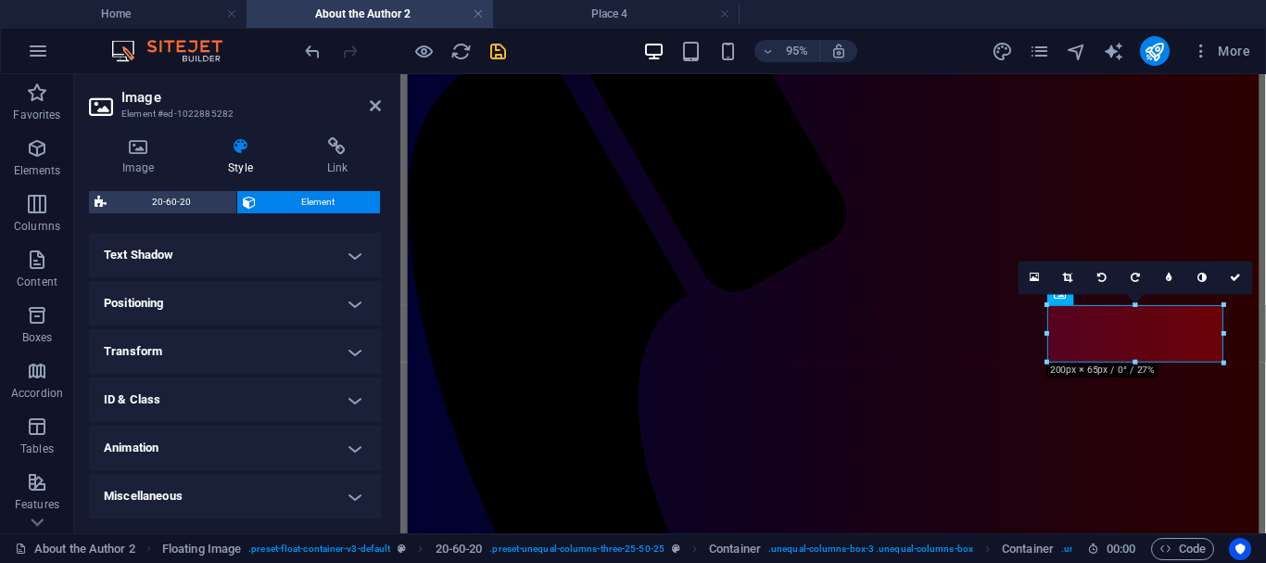
click at [350, 444] on h4 "Animation" at bounding box center [235, 447] width 292 height 44
click at [246, 501] on select "Don't animate Show / Hide Slide up/down Zoom in/out Slide left to right Slide r…" at bounding box center [235, 504] width 262 height 22
select select "none"
click at [104, 493] on select "Don't animate Show / Hide Slide up/down Zoom in/out Slide left to right Slide r…" at bounding box center [235, 504] width 262 height 22
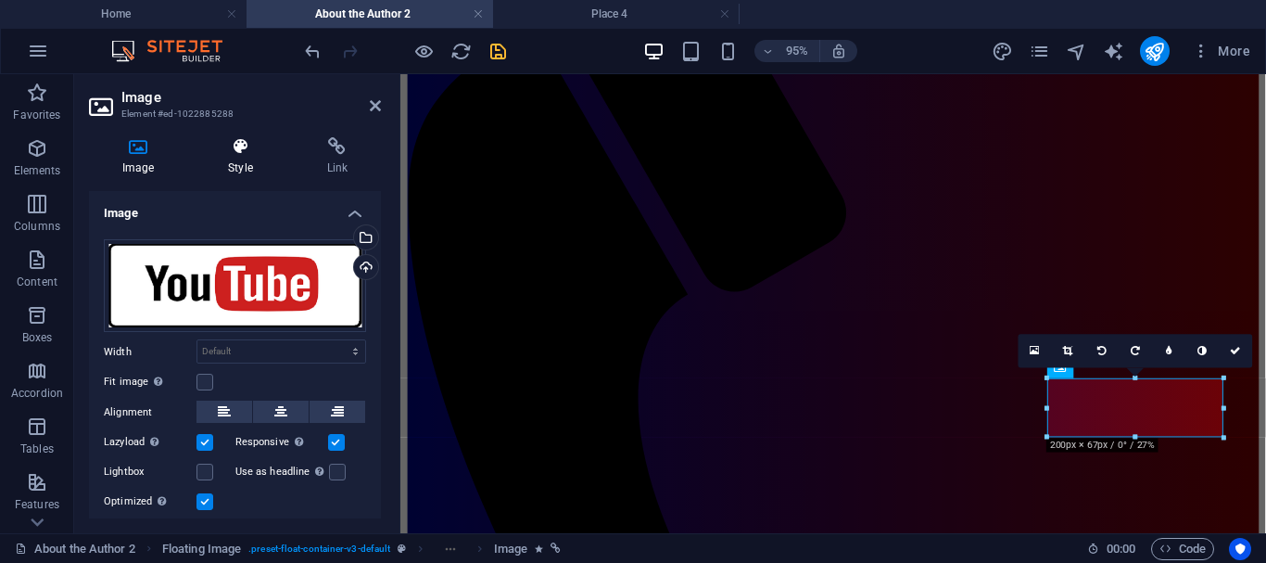
click at [247, 149] on icon at bounding box center [240, 146] width 91 height 19
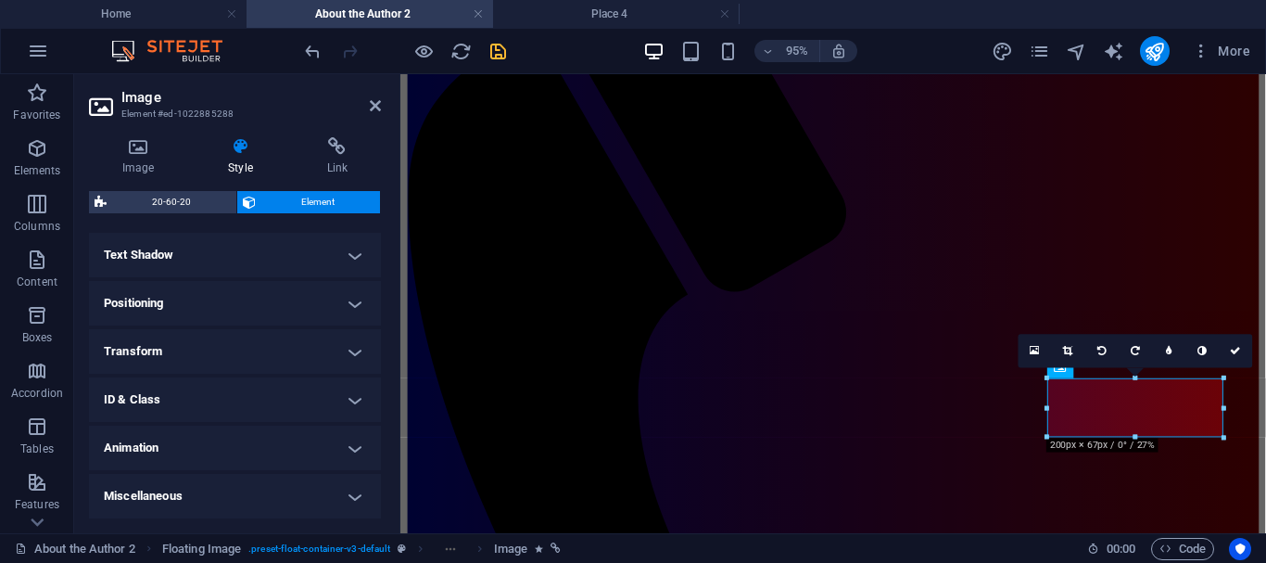
click at [293, 453] on h4 "Animation" at bounding box center [235, 447] width 292 height 44
click at [261, 502] on select "Don't animate Show / Hide Slide up/down Zoom in/out Slide left to right Slide r…" at bounding box center [235, 504] width 262 height 22
select select "none"
click at [104, 493] on select "Don't animate Show / Hide Slide up/down Zoom in/out Slide left to right Slide r…" at bounding box center [235, 504] width 262 height 22
click at [370, 100] on icon at bounding box center [375, 105] width 11 height 15
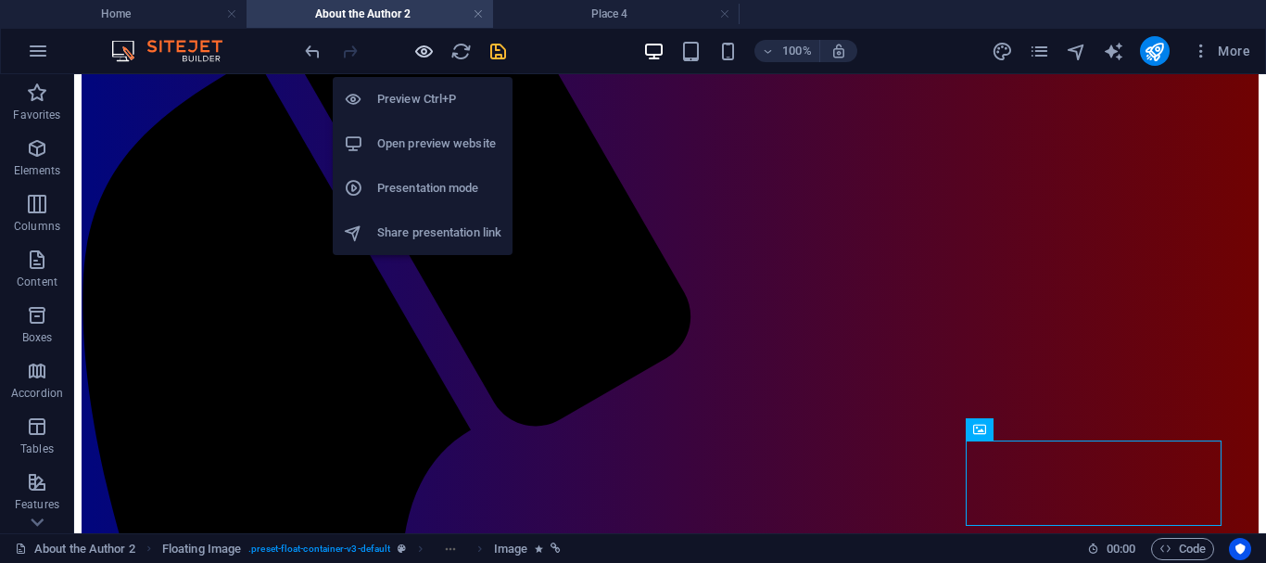
click at [423, 51] on icon "button" at bounding box center [423, 51] width 21 height 21
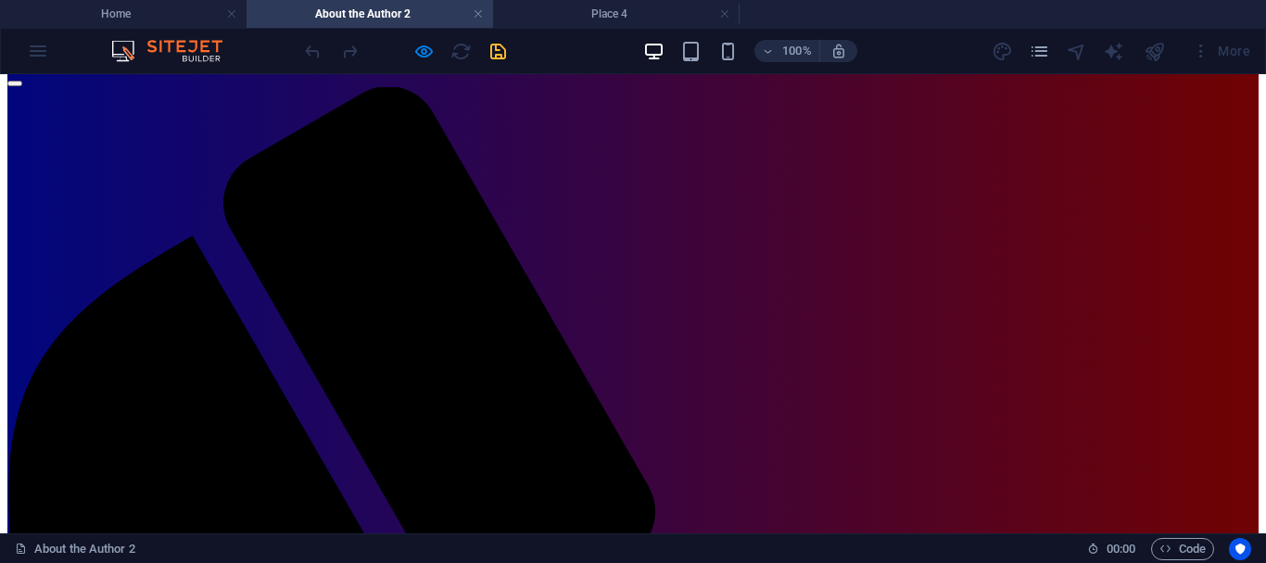
scroll to position [133, 0]
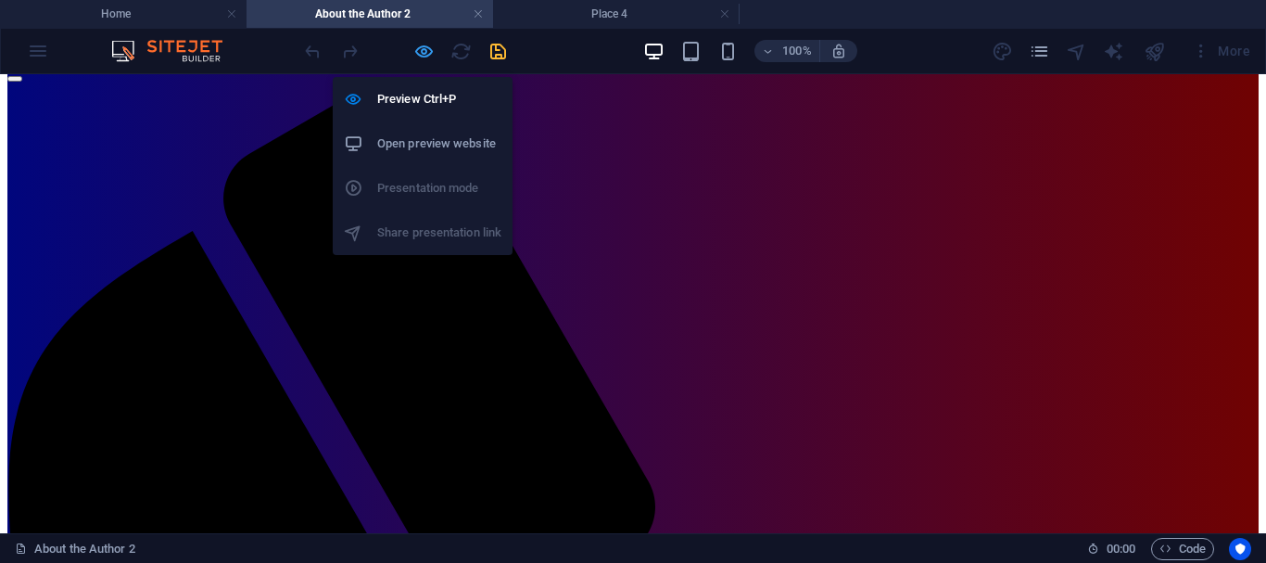
click at [424, 50] on icon "button" at bounding box center [423, 51] width 21 height 21
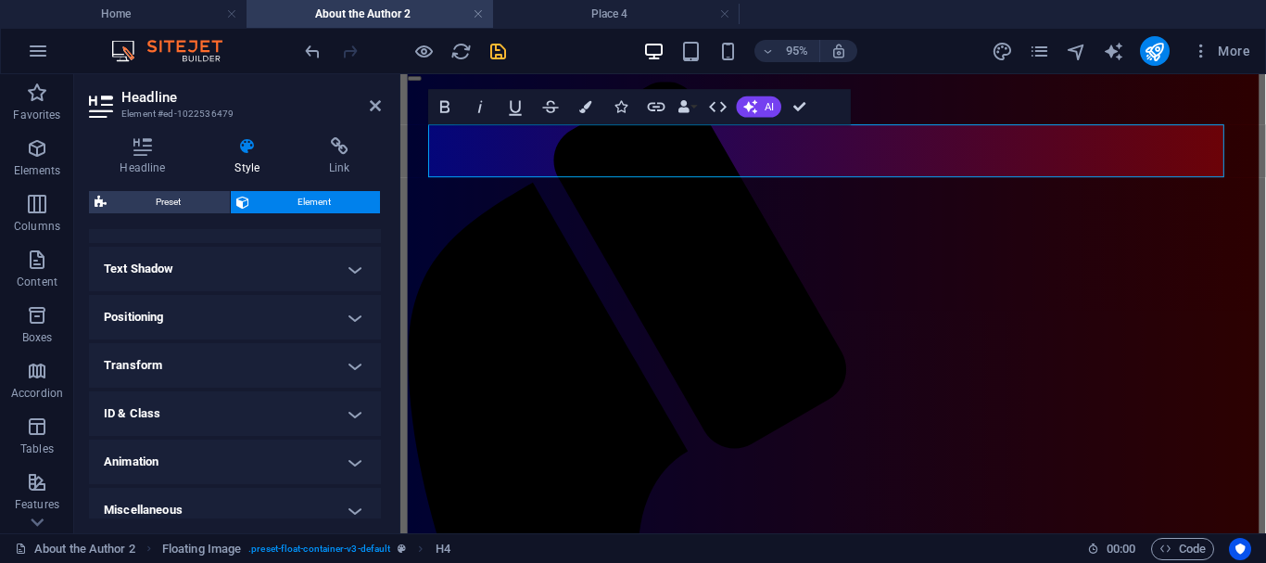
scroll to position [494, 0]
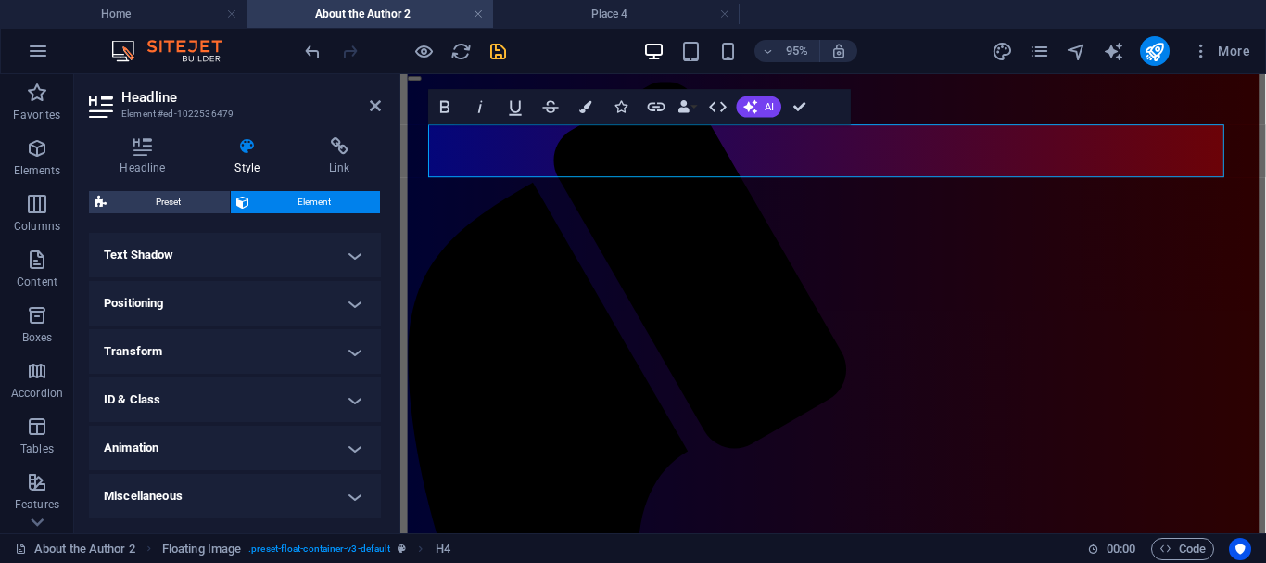
click at [352, 447] on h4 "Animation" at bounding box center [235, 447] width 292 height 44
click at [184, 503] on select "Don't animate Show / Hide Slide up/down Zoom in/out Slide left to right Slide r…" at bounding box center [235, 504] width 262 height 22
select select "move-right-to-left"
click at [104, 493] on select "Don't animate Show / Hide Slide up/down Zoom in/out Slide left to right Slide r…" at bounding box center [235, 504] width 262 height 22
select select "scroll"
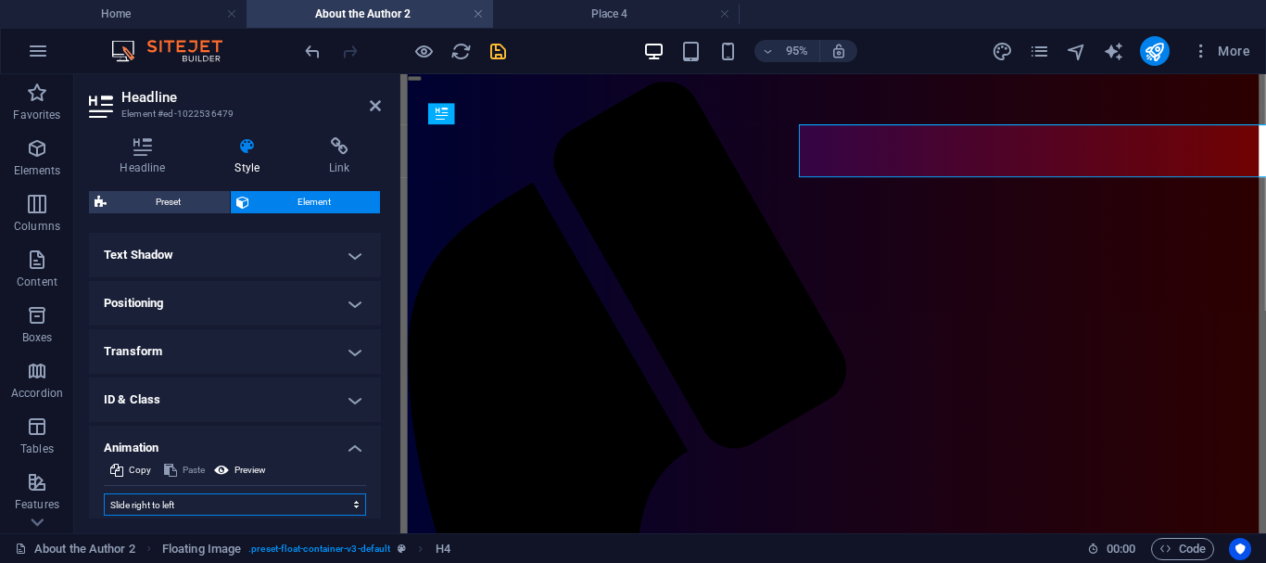
click at [281, 506] on select "Don't animate Show / Hide Slide up/down Zoom in/out Slide left to right Slide r…" at bounding box center [235, 504] width 262 height 22
click at [104, 493] on select "Don't animate Show / Hide Slide up/down Zoom in/out Slide left to right Slide r…" at bounding box center [235, 504] width 262 height 22
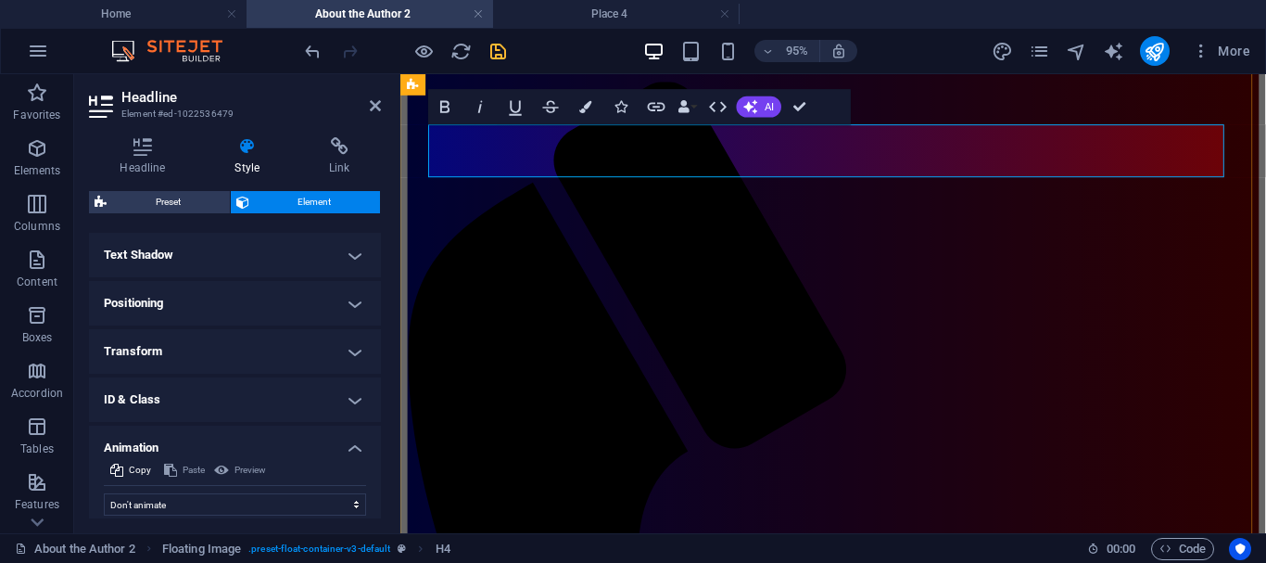
drag, startPoint x: 575, startPoint y: 140, endPoint x: 1122, endPoint y: 136, distance: 546.9
click at [184, 499] on select "Don't animate Show / Hide Slide up/down Zoom in/out Slide left to right Slide r…" at bounding box center [235, 504] width 262 height 22
click at [104, 493] on select "Don't animate Show / Hide Slide up/down Zoom in/out Slide left to right Slide r…" at bounding box center [235, 504] width 262 height 22
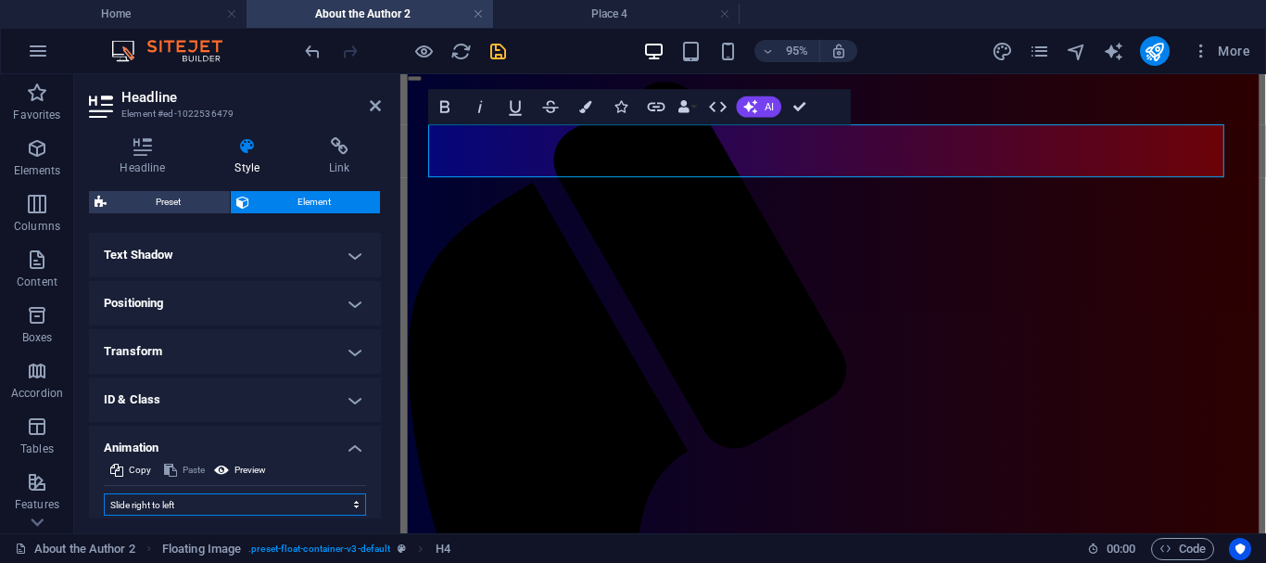
click at [270, 508] on select "Don't animate Show / Hide Slide up/down Zoom in/out Slide left to right Slide r…" at bounding box center [235, 504] width 262 height 22
click at [104, 493] on select "Don't animate Show / Hide Slide up/down Zoom in/out Slide left to right Slide r…" at bounding box center [235, 504] width 262 height 22
click at [186, 508] on select "Don't animate Show / Hide Slide up/down Zoom in/out Slide left to right Slide r…" at bounding box center [235, 504] width 262 height 22
drag, startPoint x: 575, startPoint y: 138, endPoint x: 978, endPoint y: 161, distance: 403.9
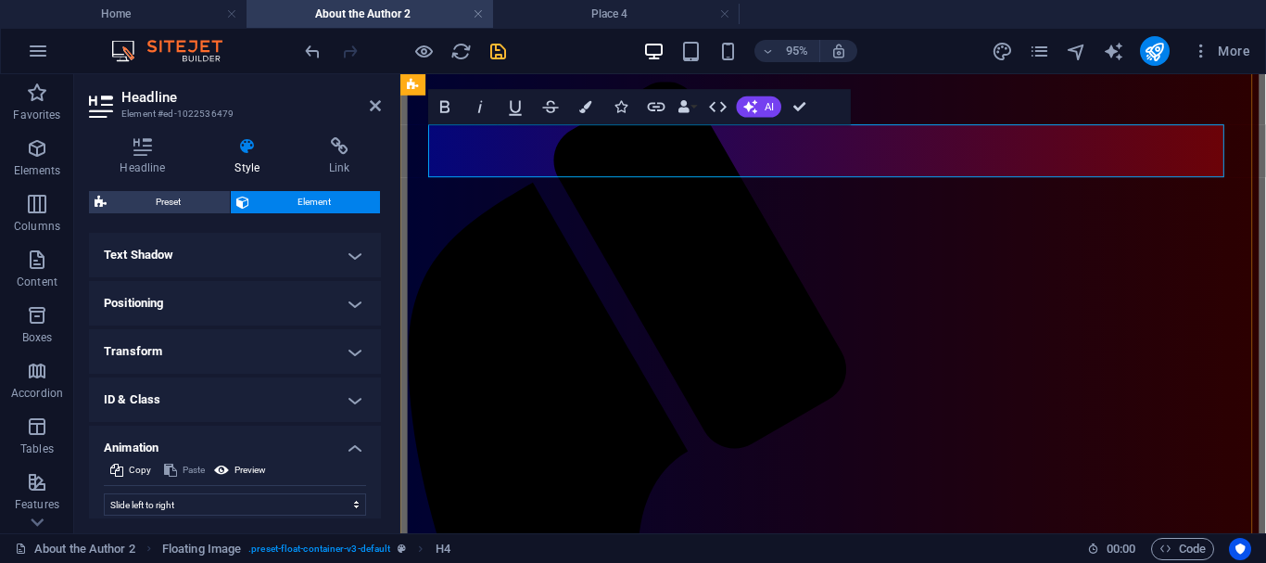
click at [187, 510] on select "Don't animate Show / Hide Slide up/down Zoom in/out Slide left to right Slide r…" at bounding box center [235, 504] width 262 height 22
select select "move-right-to-left"
click at [104, 493] on select "Don't animate Show / Hide Slide up/down Zoom in/out Slide left to right Slide r…" at bounding box center [235, 504] width 262 height 22
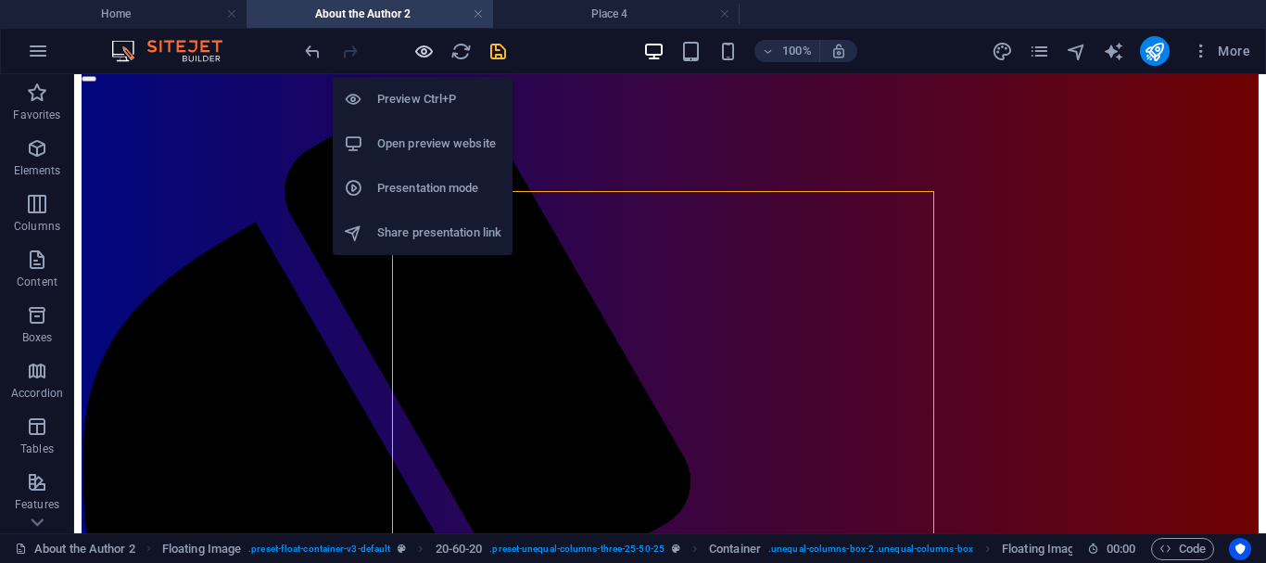
click at [425, 50] on icon "button" at bounding box center [423, 51] width 21 height 21
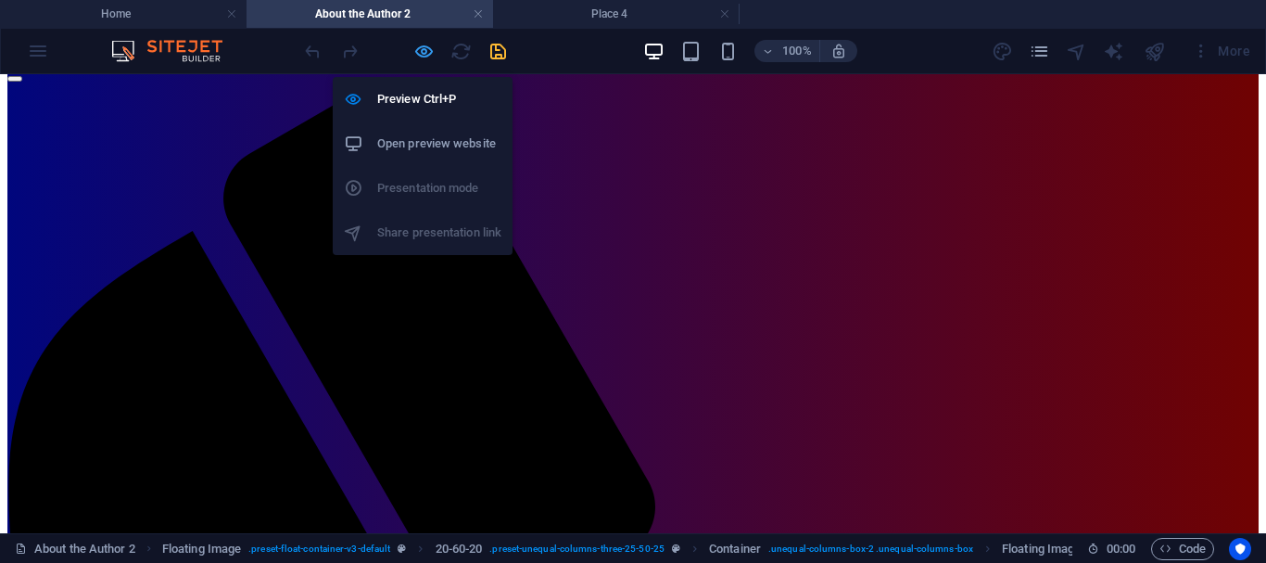
click at [425, 50] on icon "button" at bounding box center [423, 51] width 21 height 21
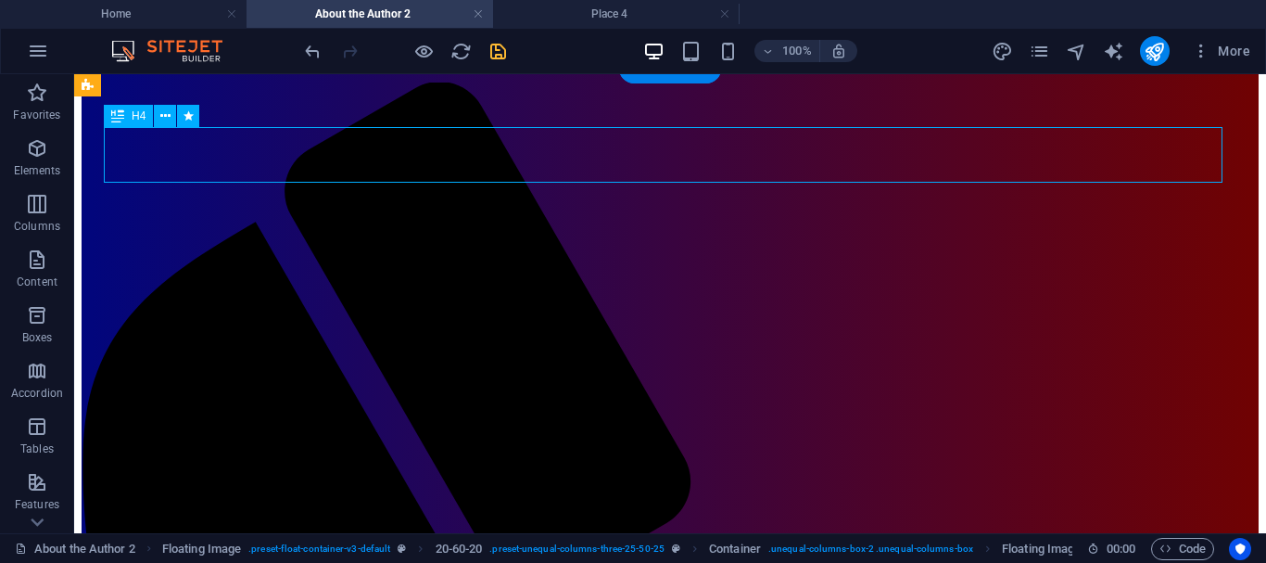
select select "move-right-to-left"
select select "s"
select select "scroll"
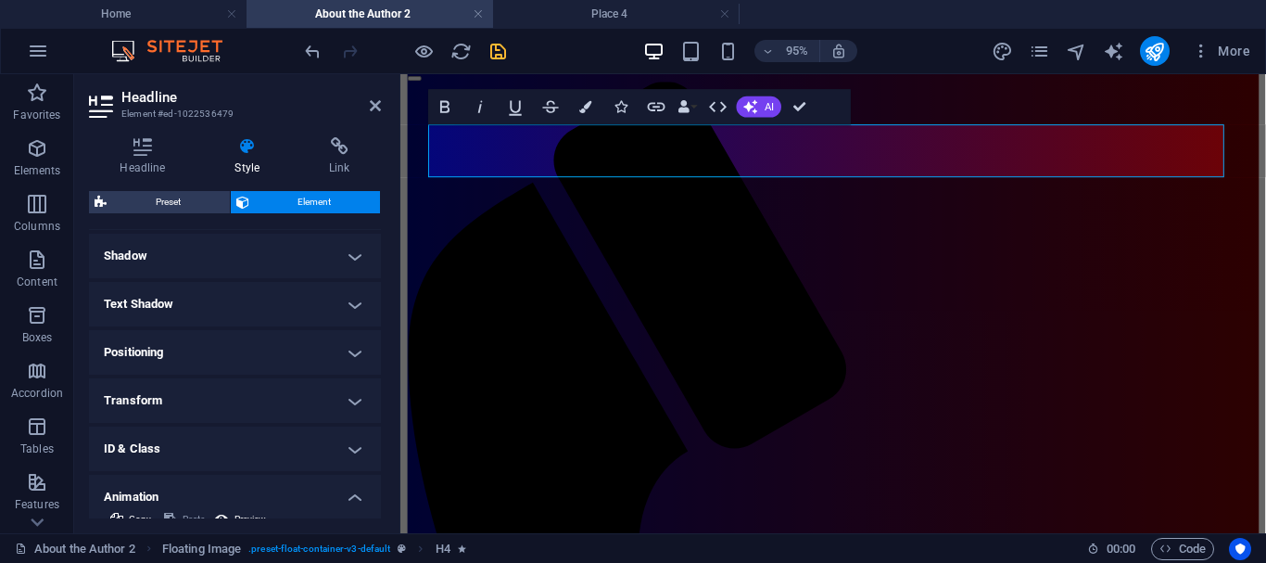
scroll to position [685, 0]
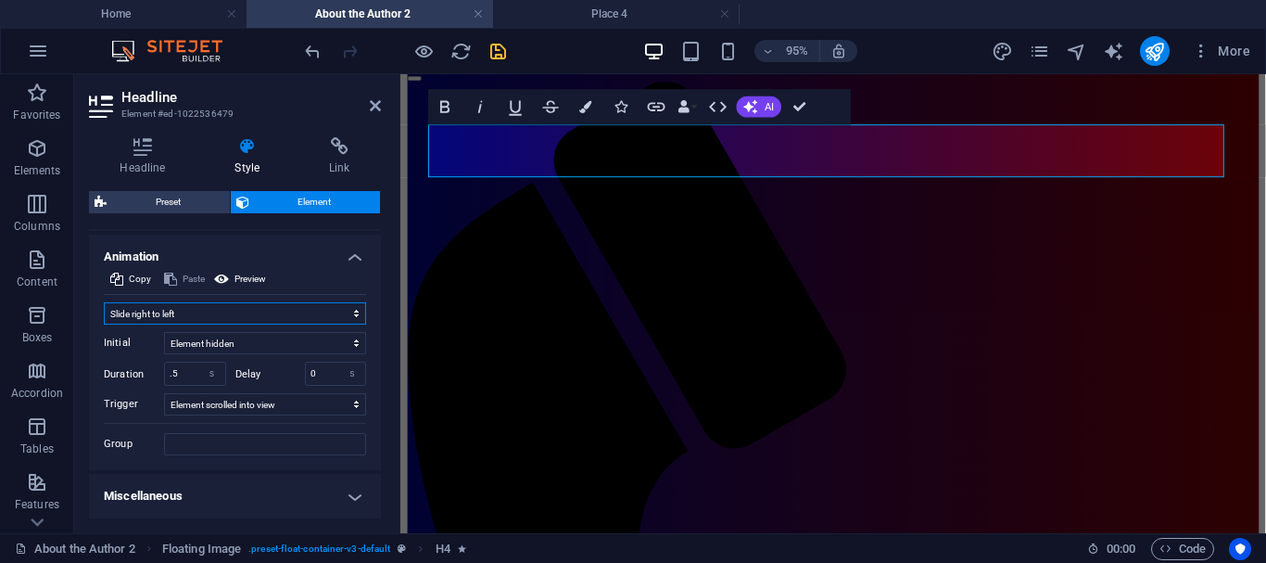
click at [260, 312] on select "Don't animate Show / Hide Slide up/down Zoom in/out Slide left to right Slide r…" at bounding box center [235, 313] width 262 height 22
click at [104, 324] on select "Don't animate Show / Hide Slide up/down Zoom in/out Slide left to right Slide r…" at bounding box center [235, 313] width 262 height 22
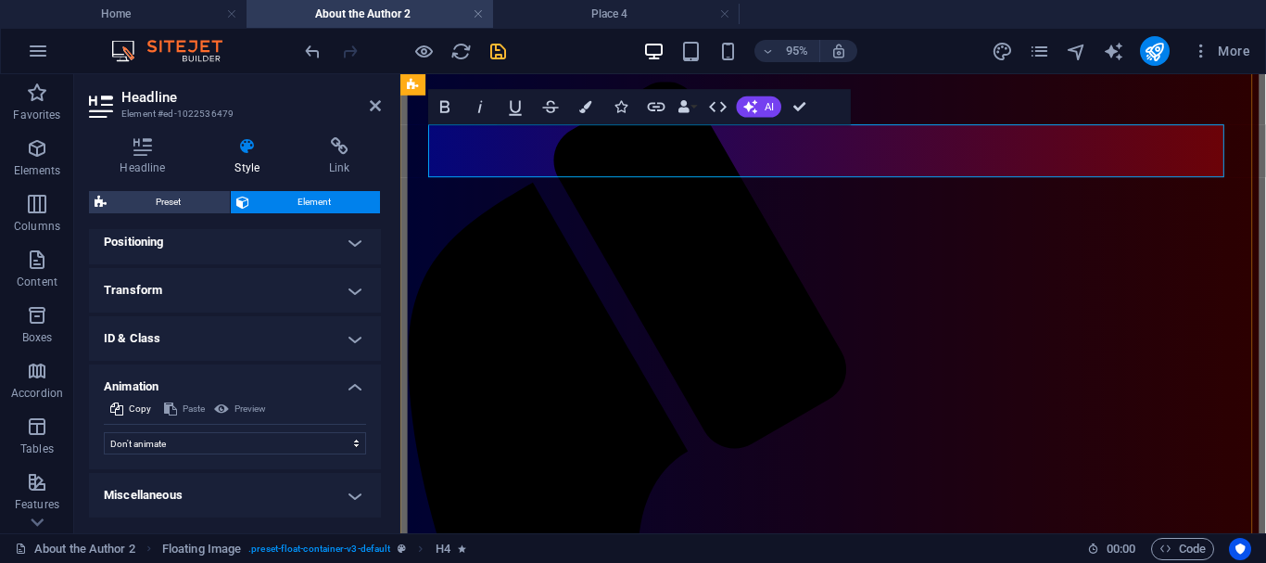
drag, startPoint x: 577, startPoint y: 141, endPoint x: 1138, endPoint y: 127, distance: 561.9
click at [263, 438] on select "Don't animate Show / Hide Slide up/down Zoom in/out Slide left to right Slide r…" at bounding box center [235, 443] width 262 height 22
click at [104, 432] on select "Don't animate Show / Hide Slide up/down Zoom in/out Slide left to right Slide r…" at bounding box center [235, 443] width 262 height 22
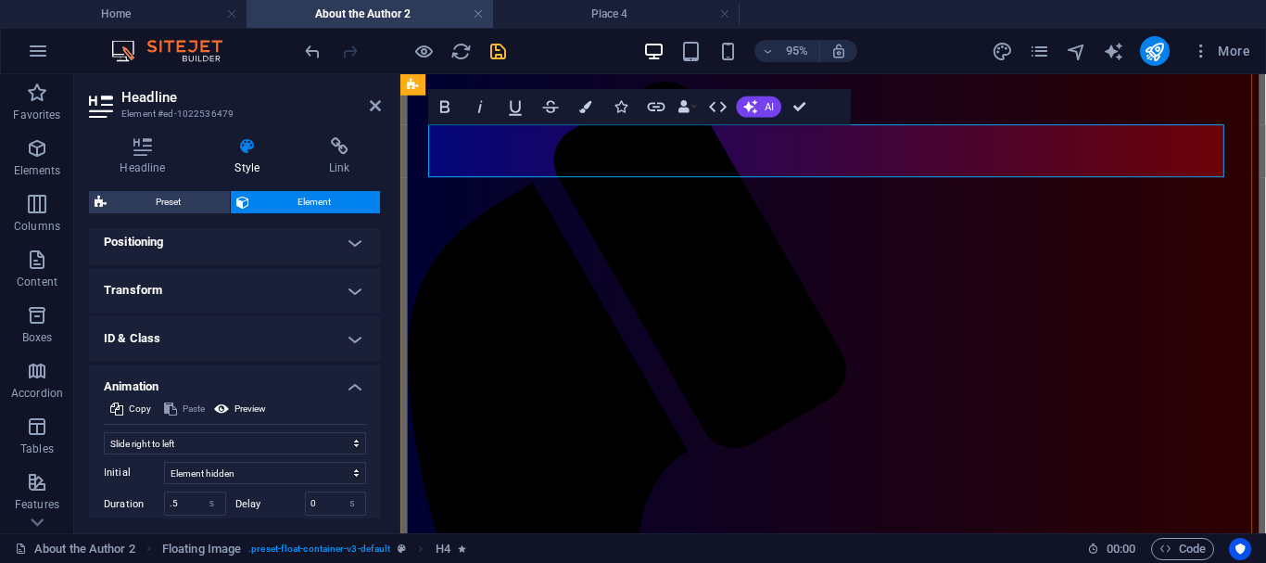
drag, startPoint x: 735, startPoint y: 169, endPoint x: 961, endPoint y: 172, distance: 226.2
click at [217, 444] on select "Don't animate Show / Hide Slide up/down Zoom in/out Slide left to right Slide r…" at bounding box center [235, 443] width 262 height 22
select select "move-left-to-right"
click at [104, 432] on select "Don't animate Show / Hide Slide up/down Zoom in/out Slide left to right Slide r…" at bounding box center [235, 443] width 262 height 22
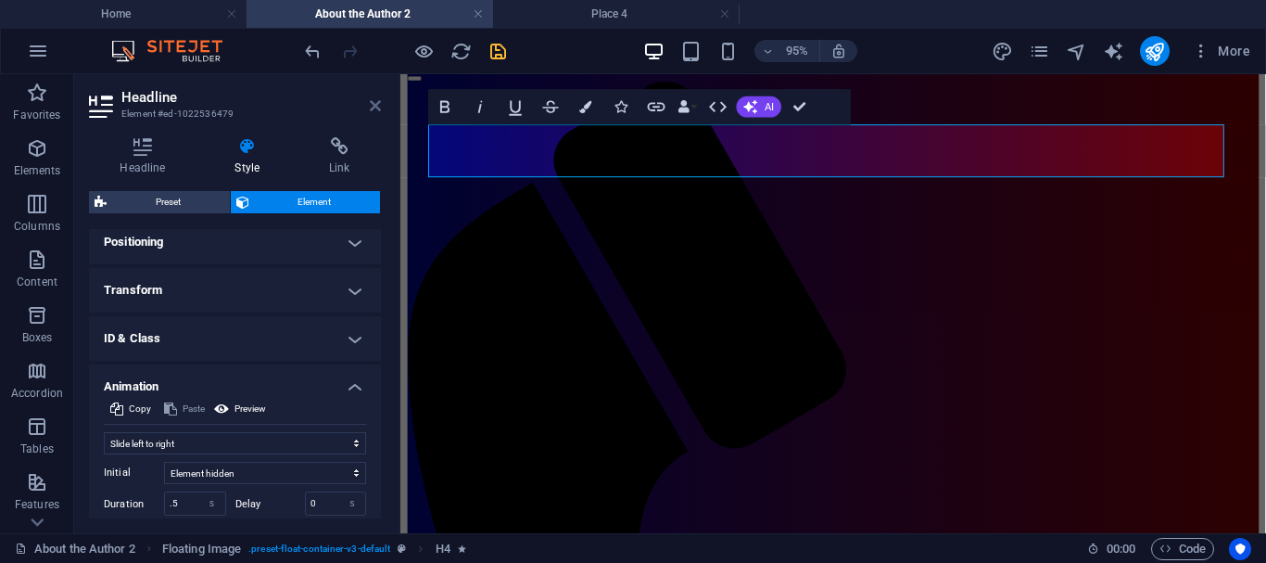
click at [373, 110] on icon at bounding box center [375, 105] width 11 height 15
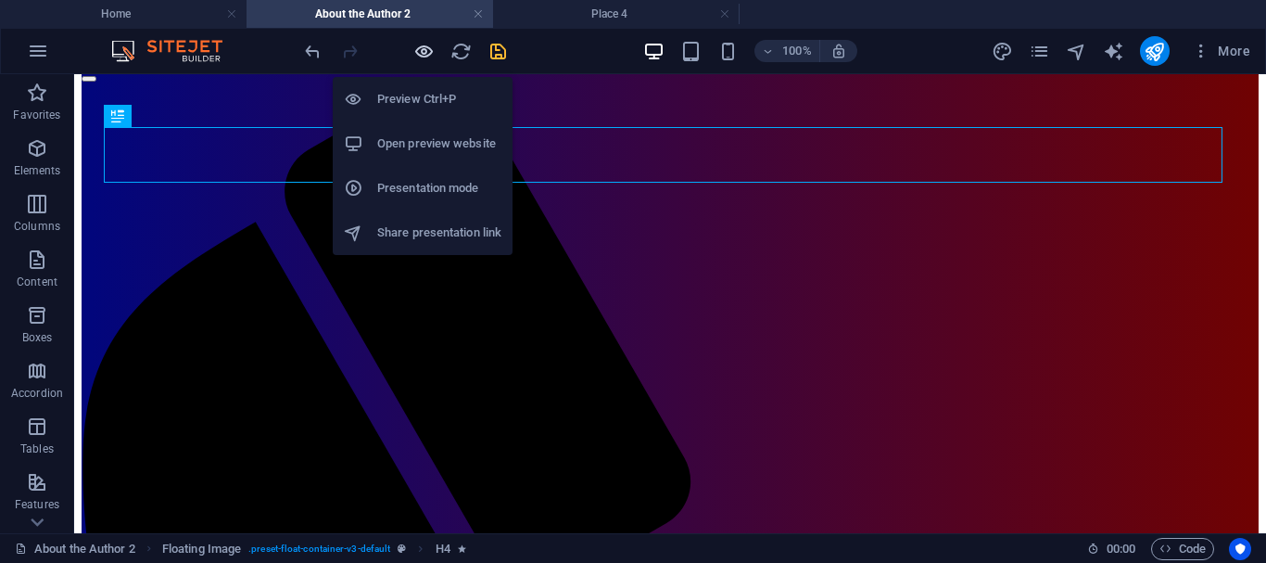
click at [418, 46] on icon "button" at bounding box center [423, 51] width 21 height 21
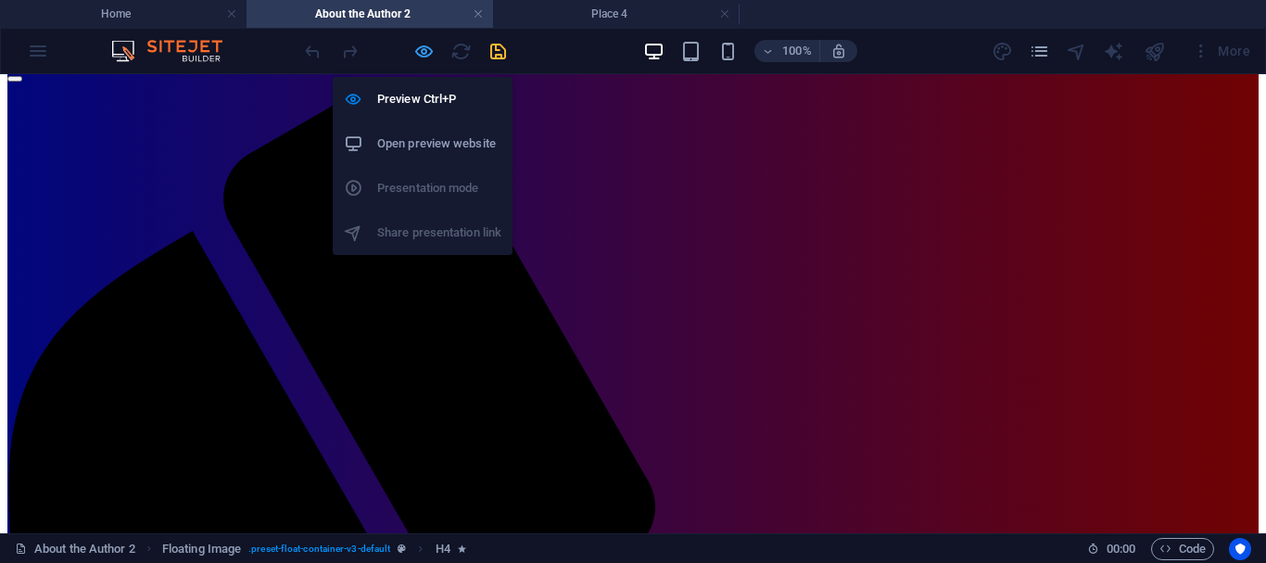
click at [418, 46] on icon "button" at bounding box center [423, 51] width 21 height 21
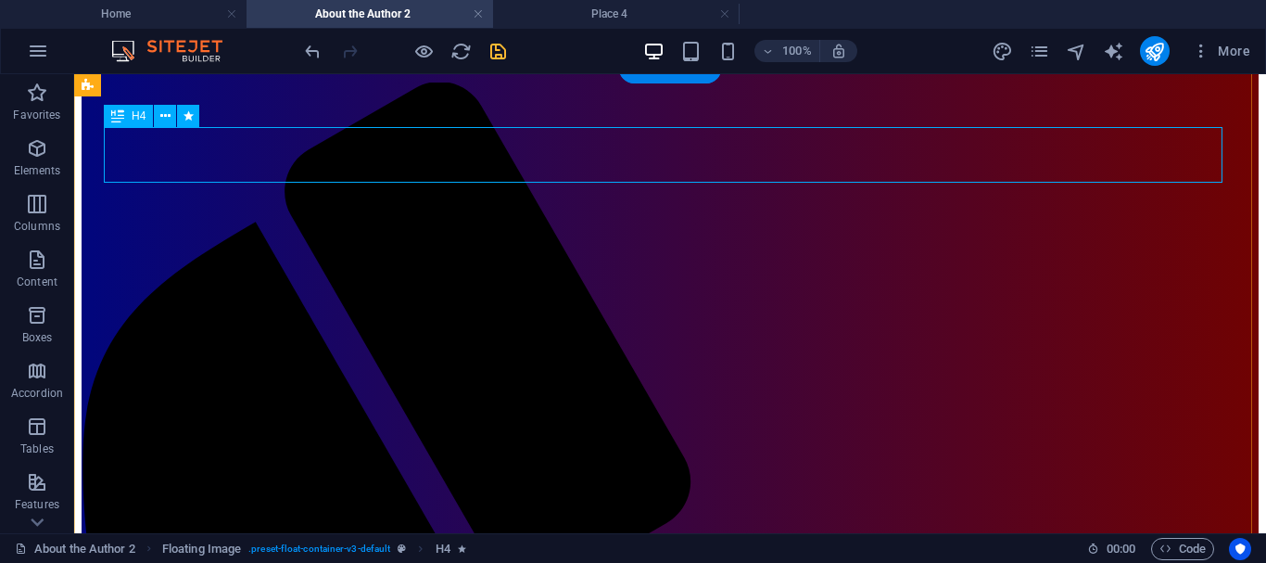
select select "move-left-to-right"
select select "s"
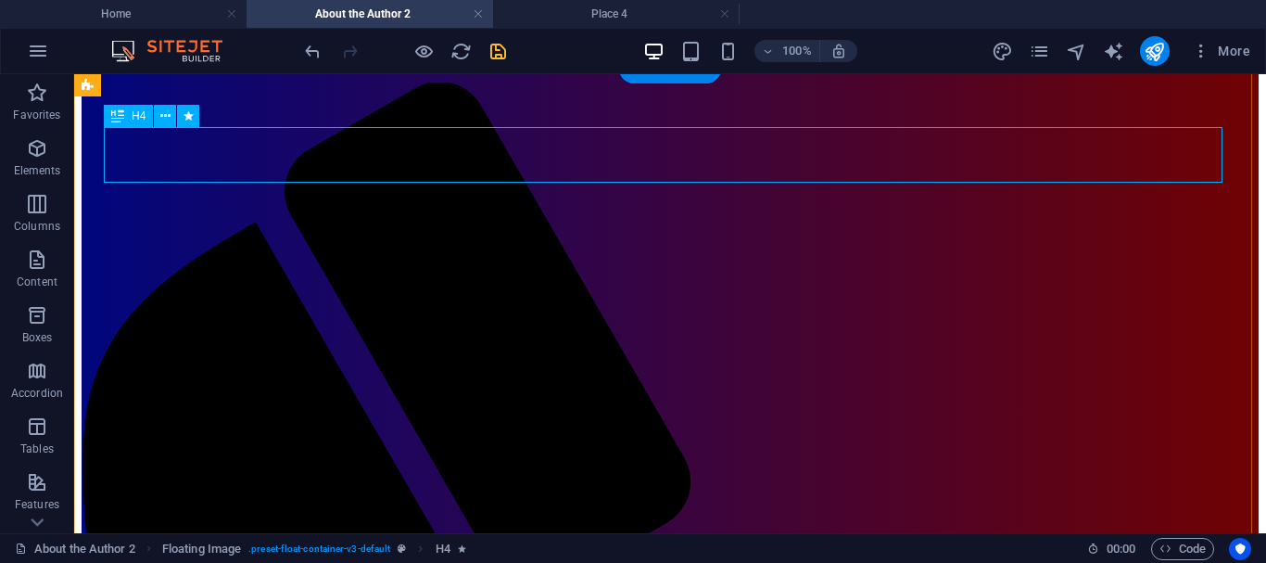
select select "scroll"
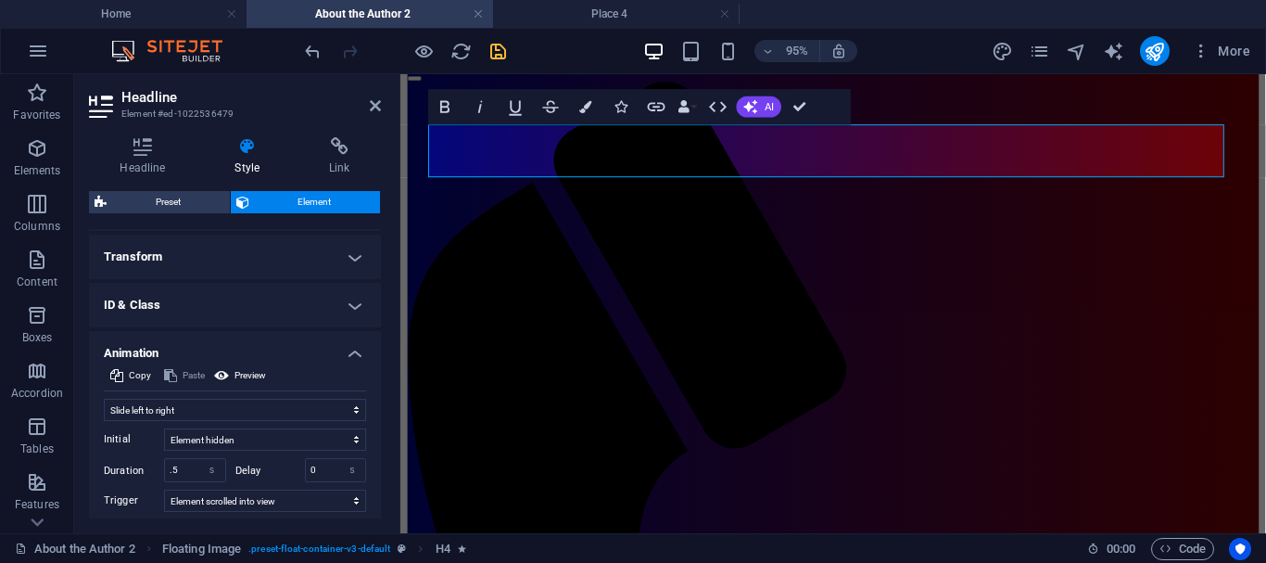
scroll to position [667, 0]
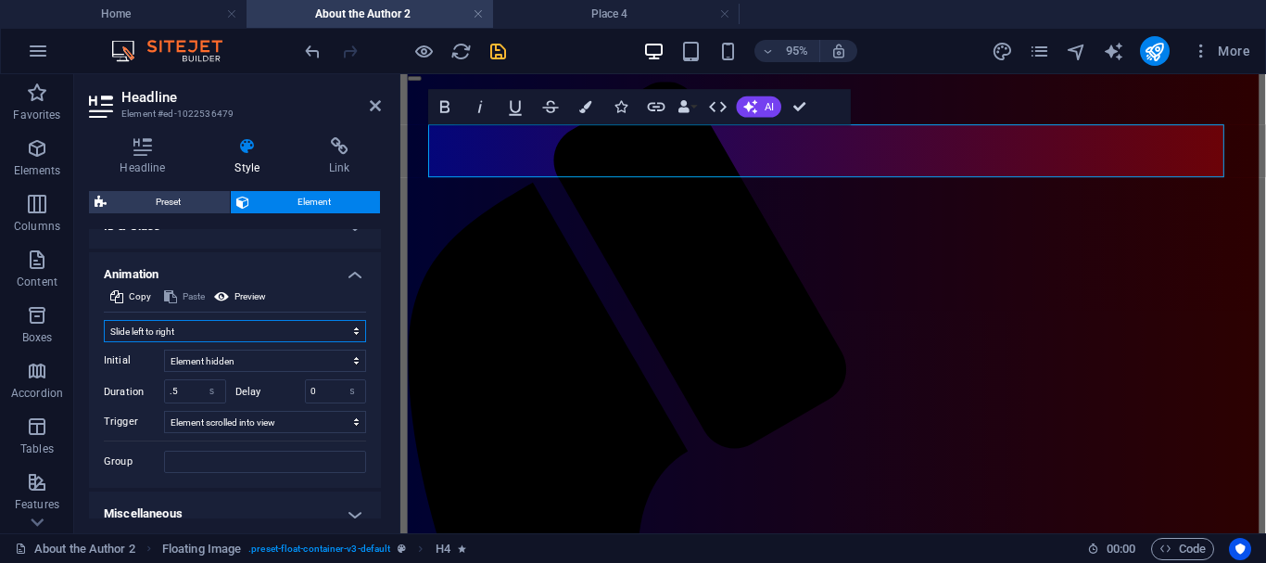
click at [269, 334] on select "Don't animate Show / Hide Slide up/down Zoom in/out Slide left to right Slide r…" at bounding box center [235, 331] width 262 height 22
click at [104, 320] on select "Don't animate Show / Hide Slide up/down Zoom in/out Slide left to right Slide r…" at bounding box center [235, 331] width 262 height 22
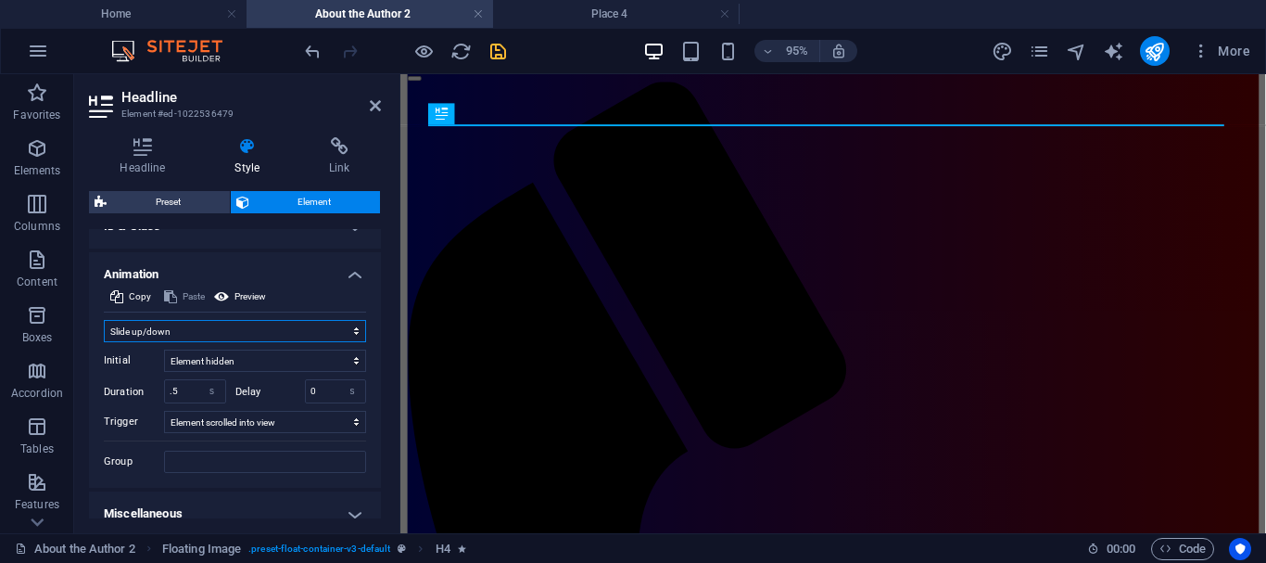
click at [243, 335] on select "Don't animate Show / Hide Slide up/down Zoom in/out Slide left to right Slide r…" at bounding box center [235, 331] width 262 height 22
click at [104, 320] on select "Don't animate Show / Hide Slide up/down Zoom in/out Slide left to right Slide r…" at bounding box center [235, 331] width 262 height 22
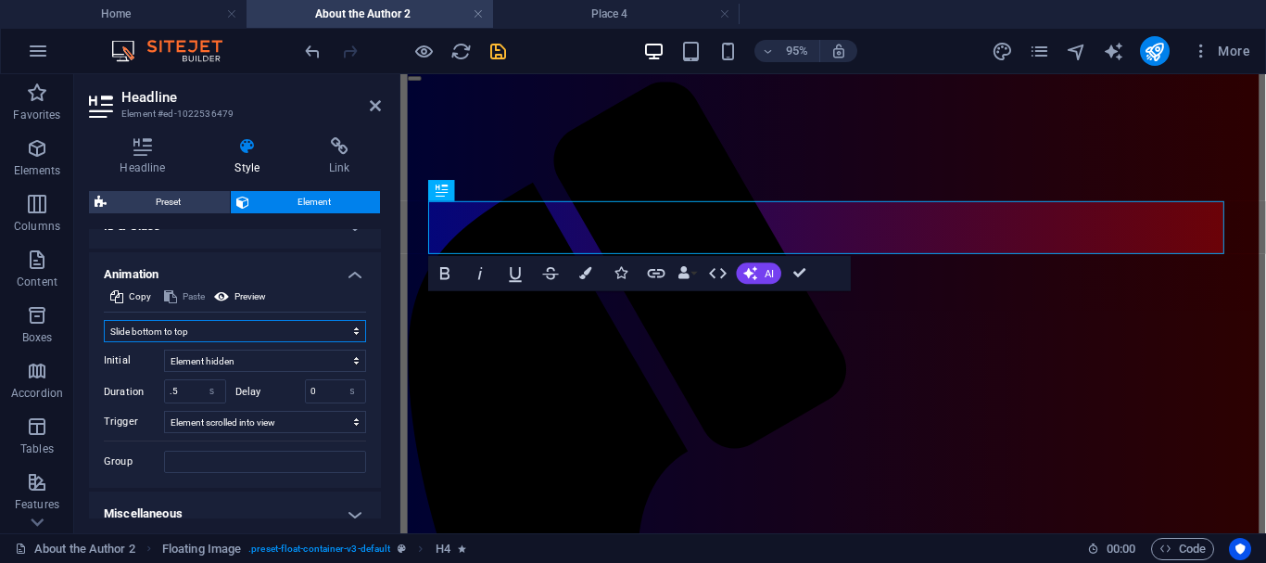
click at [212, 332] on select "Don't animate Show / Hide Slide up/down Zoom in/out Slide left to right Slide r…" at bounding box center [235, 331] width 262 height 22
click at [104, 320] on select "Don't animate Show / Hide Slide up/down Zoom in/out Slide left to right Slide r…" at bounding box center [235, 331] width 262 height 22
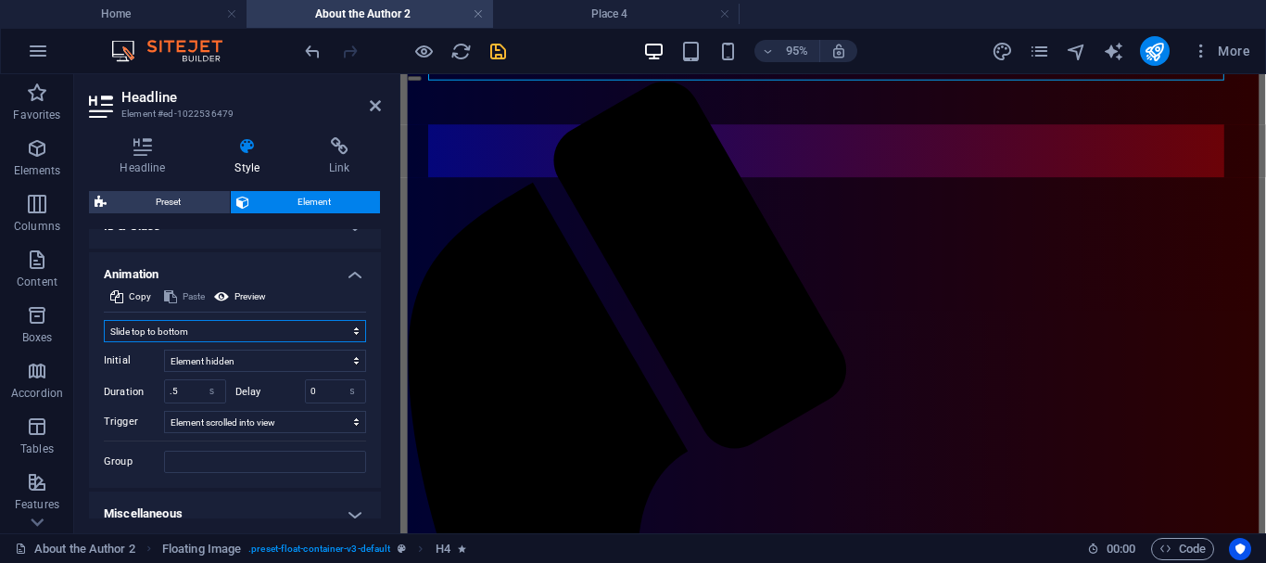
click at [184, 329] on select "Don't animate Show / Hide Slide up/down Zoom in/out Slide left to right Slide r…" at bounding box center [235, 331] width 262 height 22
select select "shrink"
click at [104, 320] on select "Don't animate Show / Hide Slide up/down Zoom in/out Slide left to right Slide r…" at bounding box center [235, 331] width 262 height 22
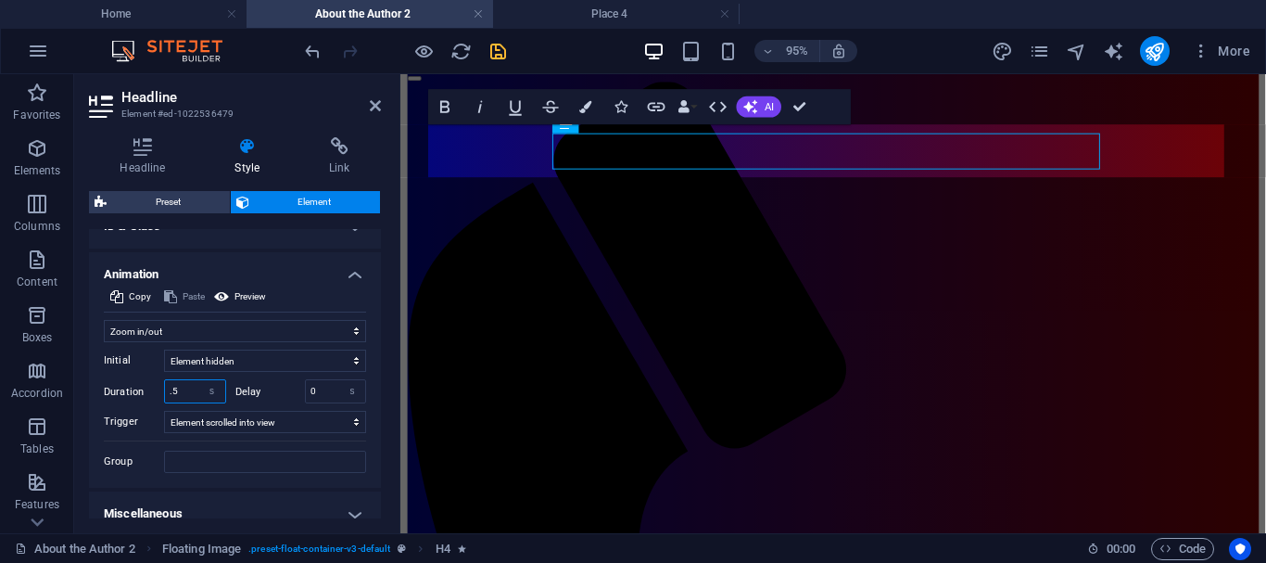
click at [186, 390] on input ".5" at bounding box center [195, 391] width 60 height 22
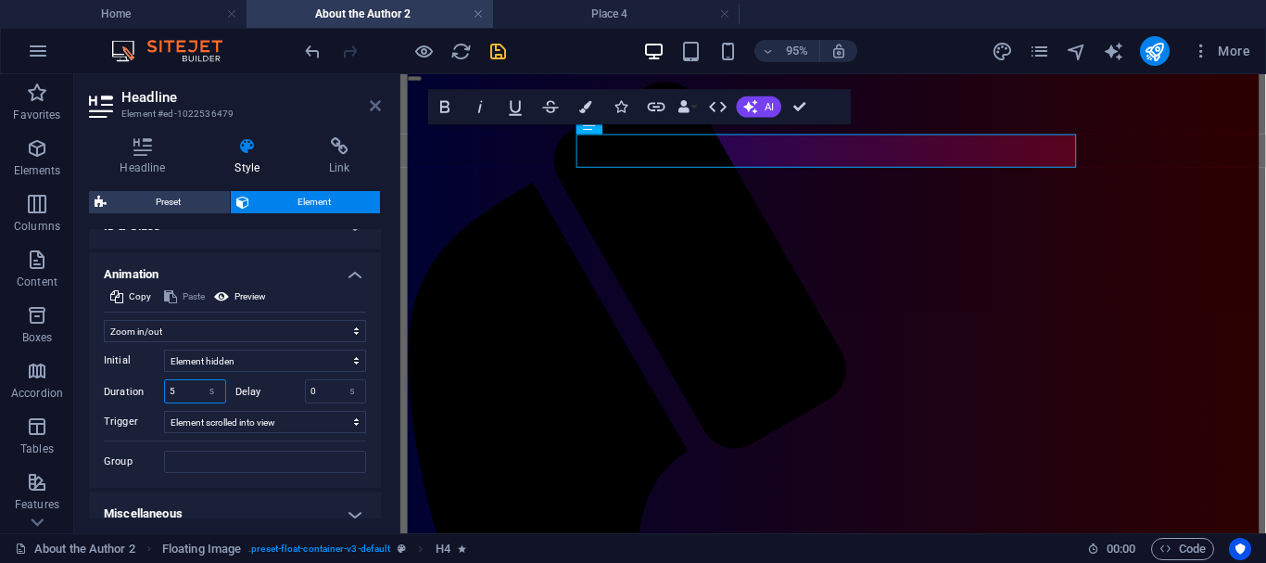
type input "5"
click at [372, 100] on icon at bounding box center [375, 105] width 11 height 15
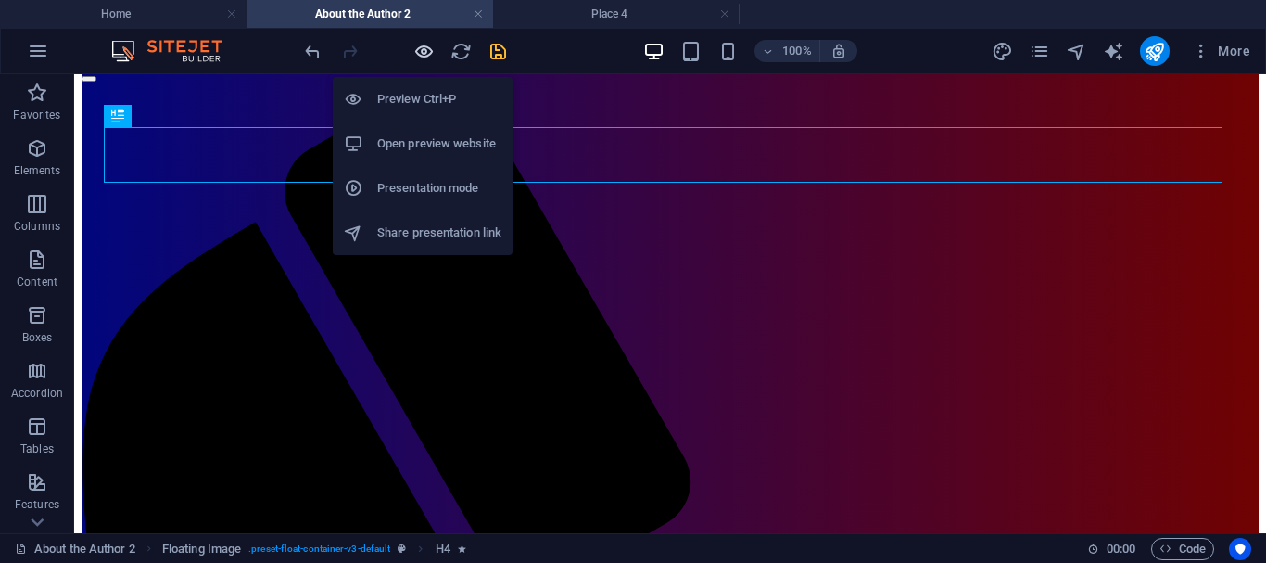
click at [420, 45] on icon "button" at bounding box center [423, 51] width 21 height 21
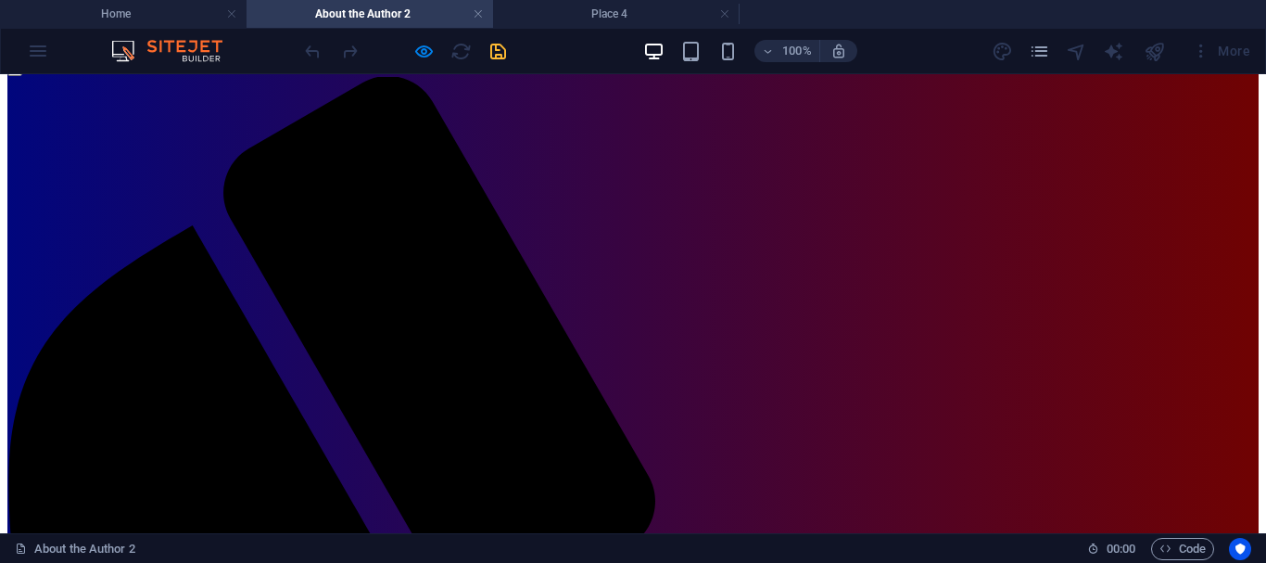
scroll to position [0, 0]
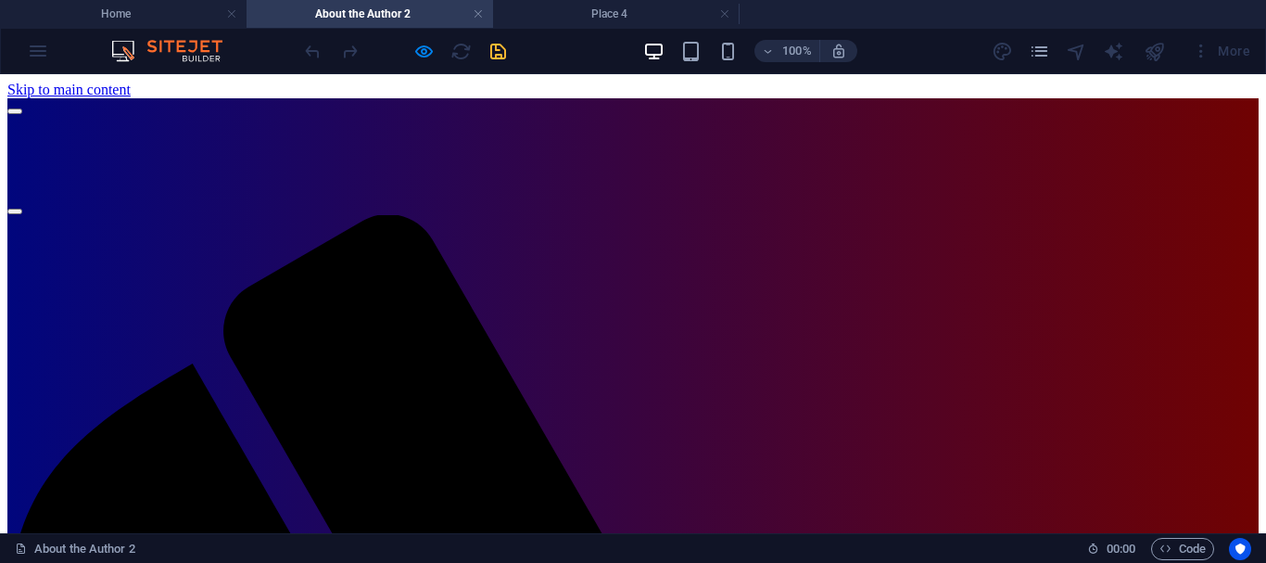
drag, startPoint x: 1261, startPoint y: 166, endPoint x: 1265, endPoint y: 146, distance: 20.7
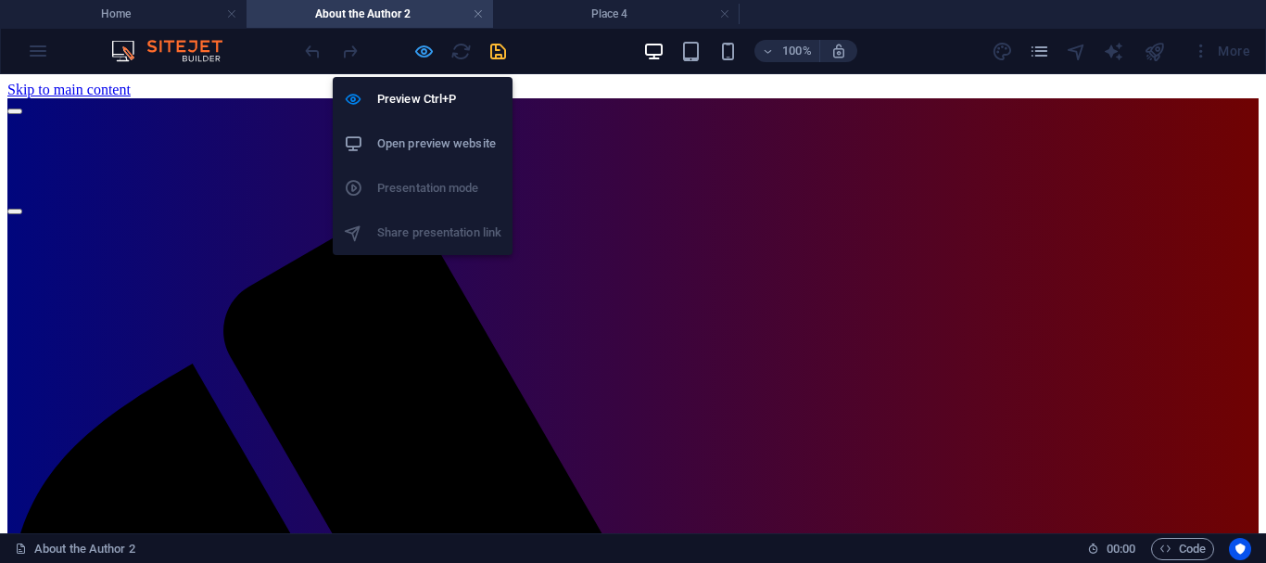
click at [425, 51] on icon "button" at bounding box center [423, 51] width 21 height 21
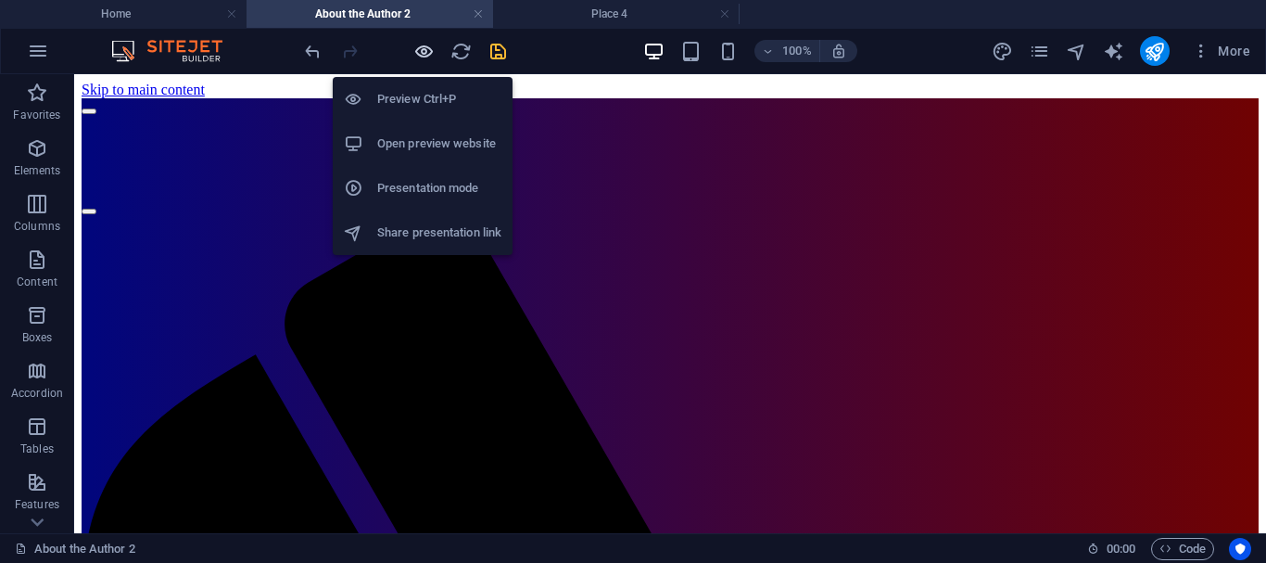
click at [424, 49] on icon "button" at bounding box center [423, 51] width 21 height 21
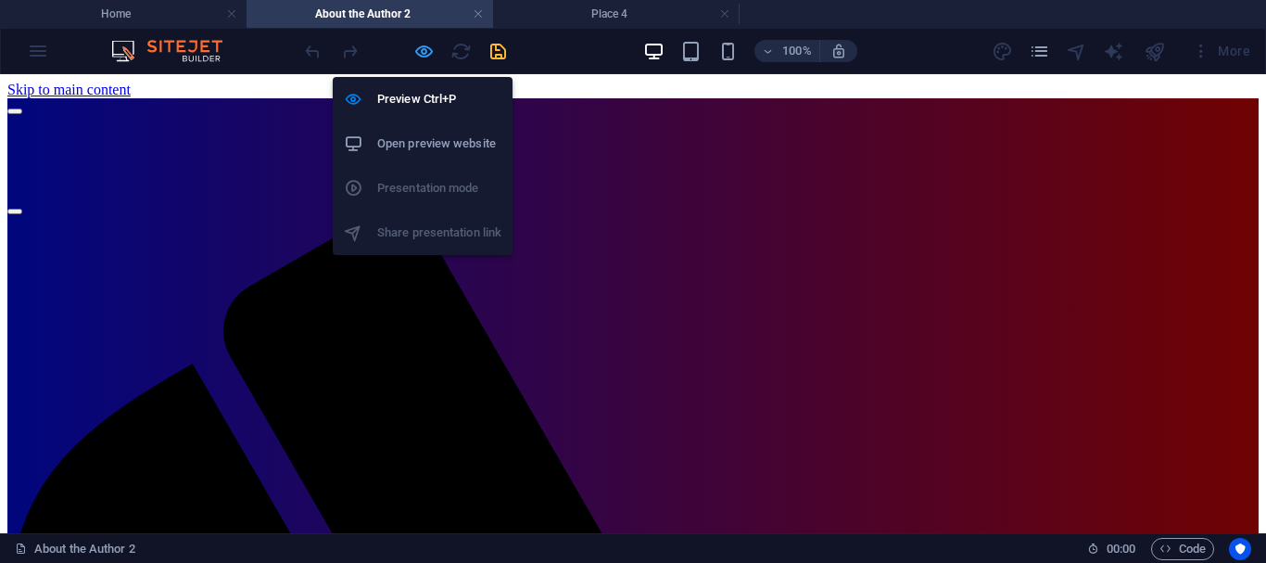
click at [424, 49] on icon "button" at bounding box center [423, 51] width 21 height 21
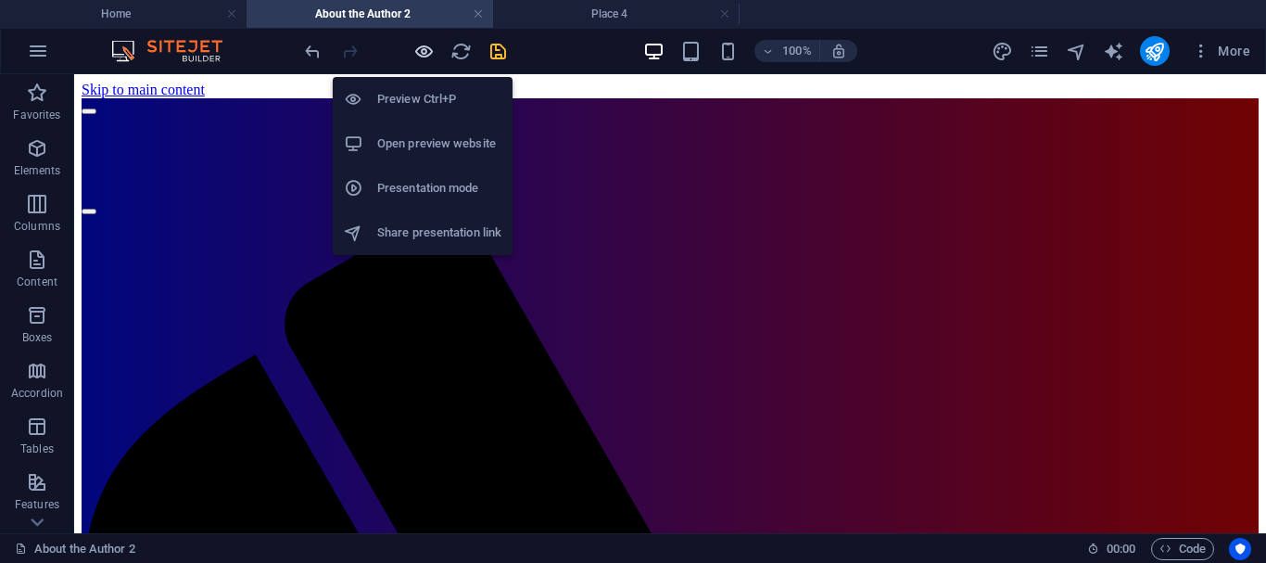
click at [424, 49] on icon "button" at bounding box center [423, 51] width 21 height 21
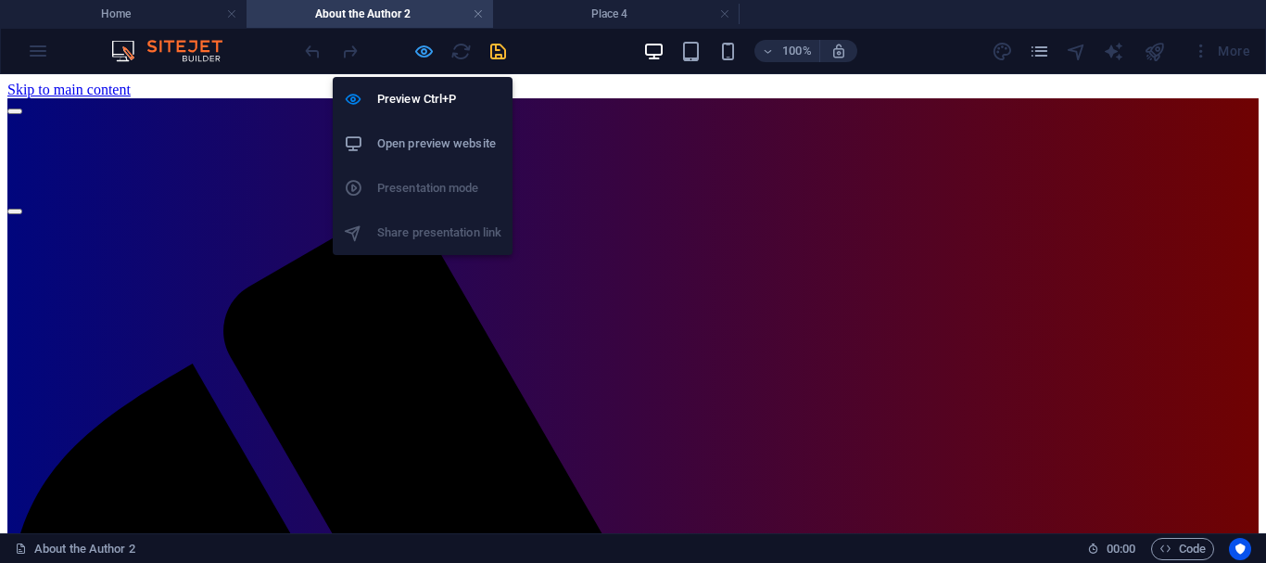
click at [424, 49] on icon "button" at bounding box center [423, 51] width 21 height 21
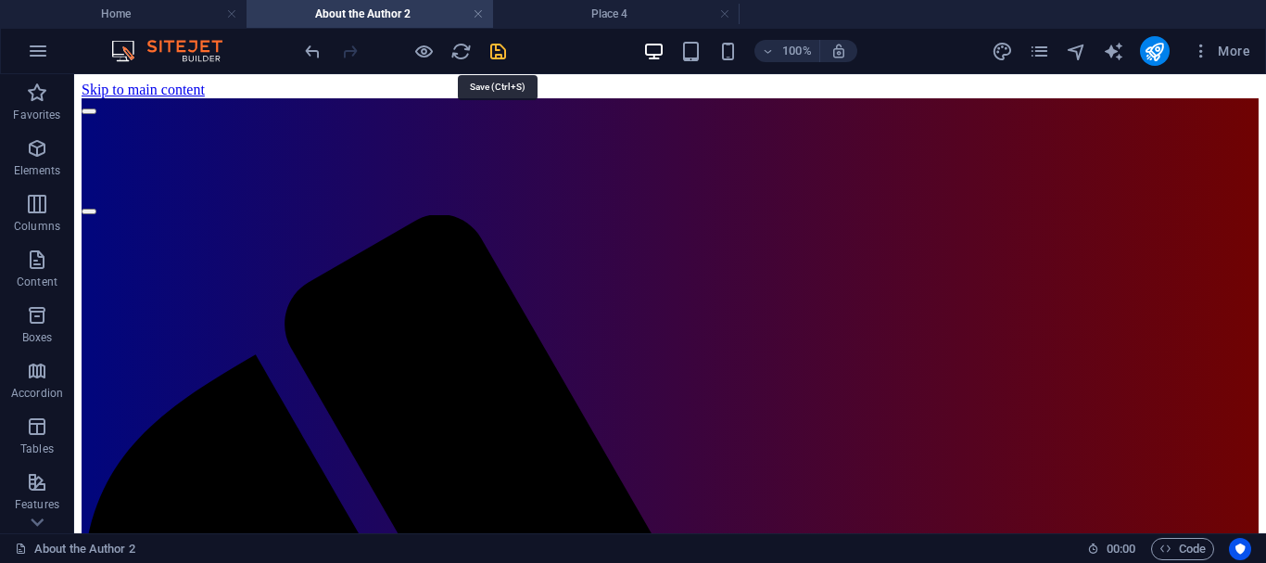
click at [501, 51] on icon "save" at bounding box center [498, 51] width 21 height 21
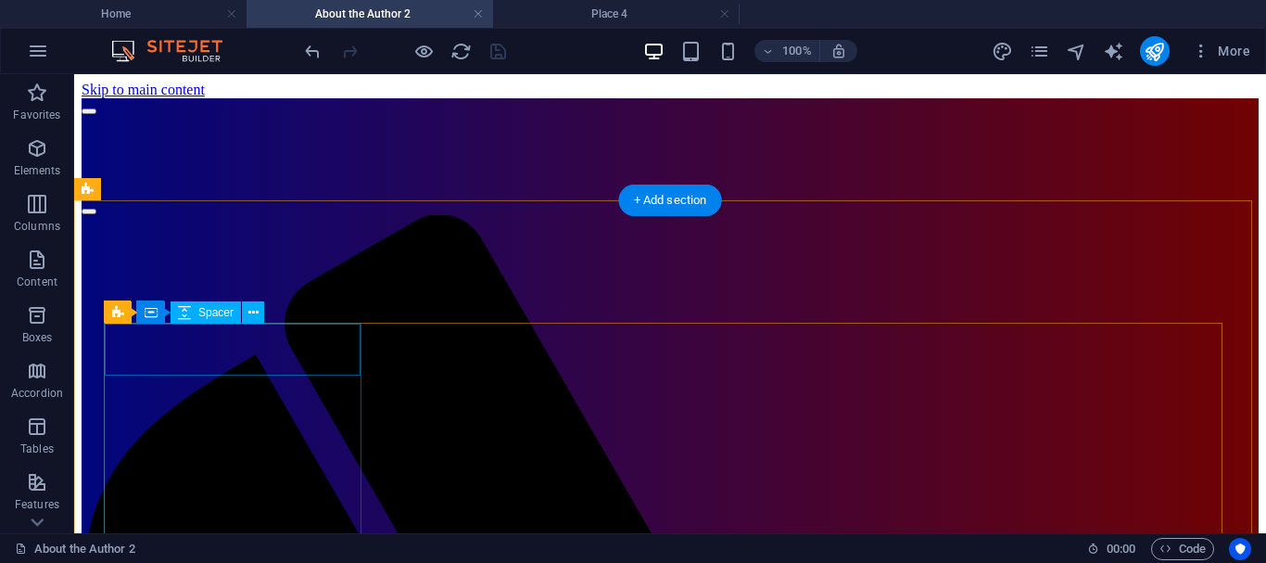
select select "px"
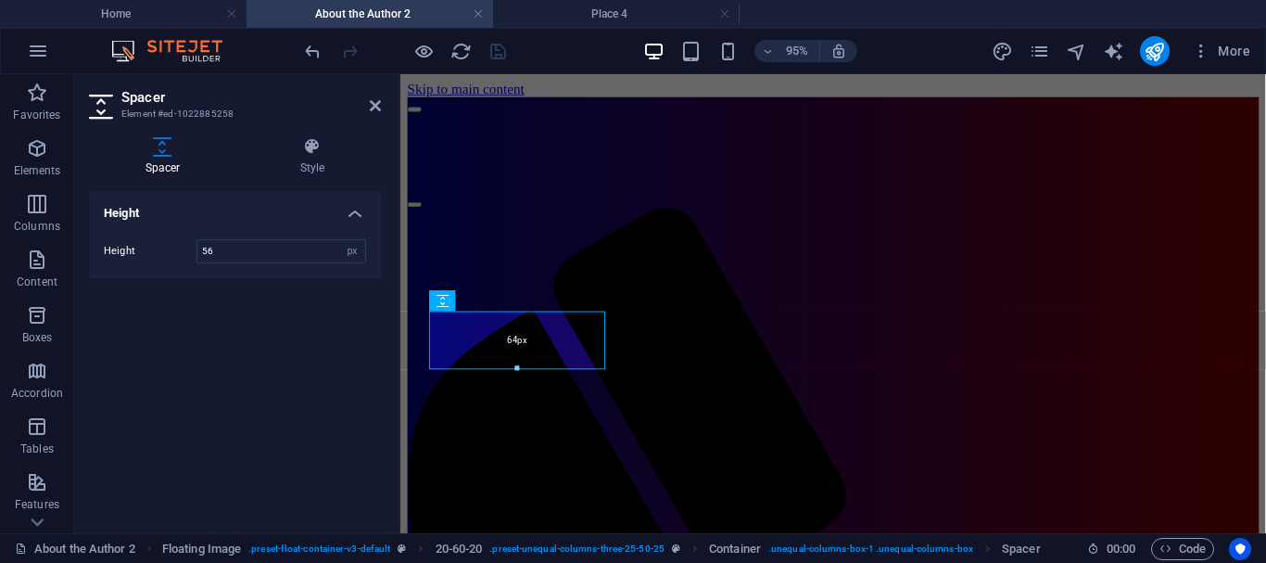
click at [521, 366] on div at bounding box center [517, 369] width 174 height 6
type input "64"
click at [372, 105] on icon at bounding box center [375, 105] width 11 height 15
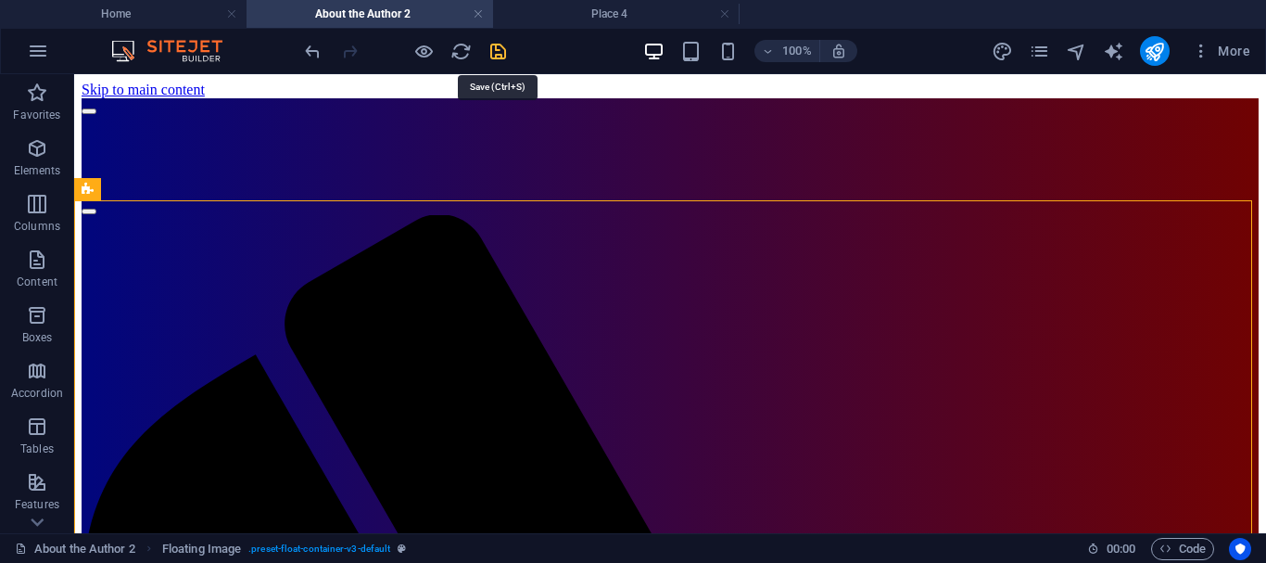
click at [494, 53] on icon "save" at bounding box center [498, 51] width 21 height 21
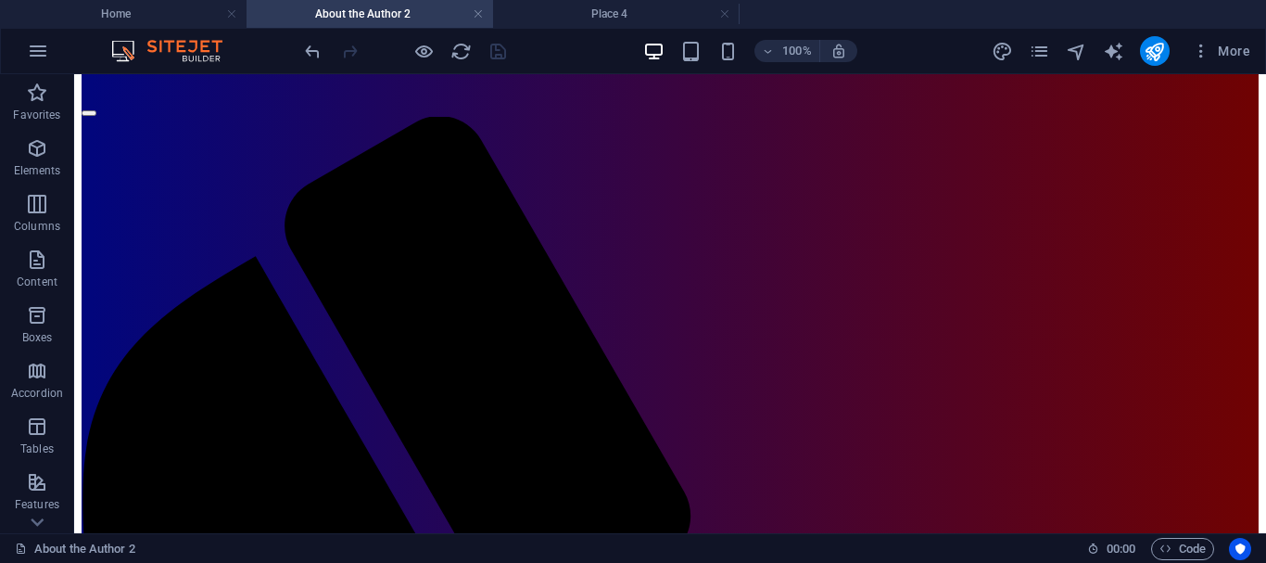
scroll to position [101, 0]
click at [477, 14] on link at bounding box center [478, 15] width 11 height 18
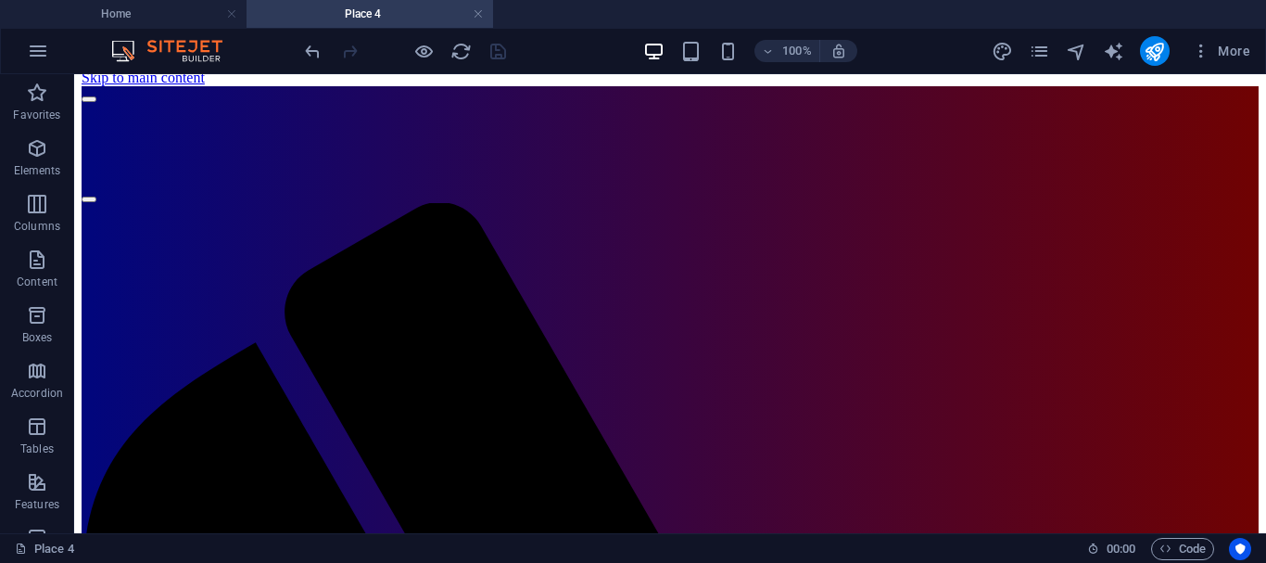
scroll to position [0, 0]
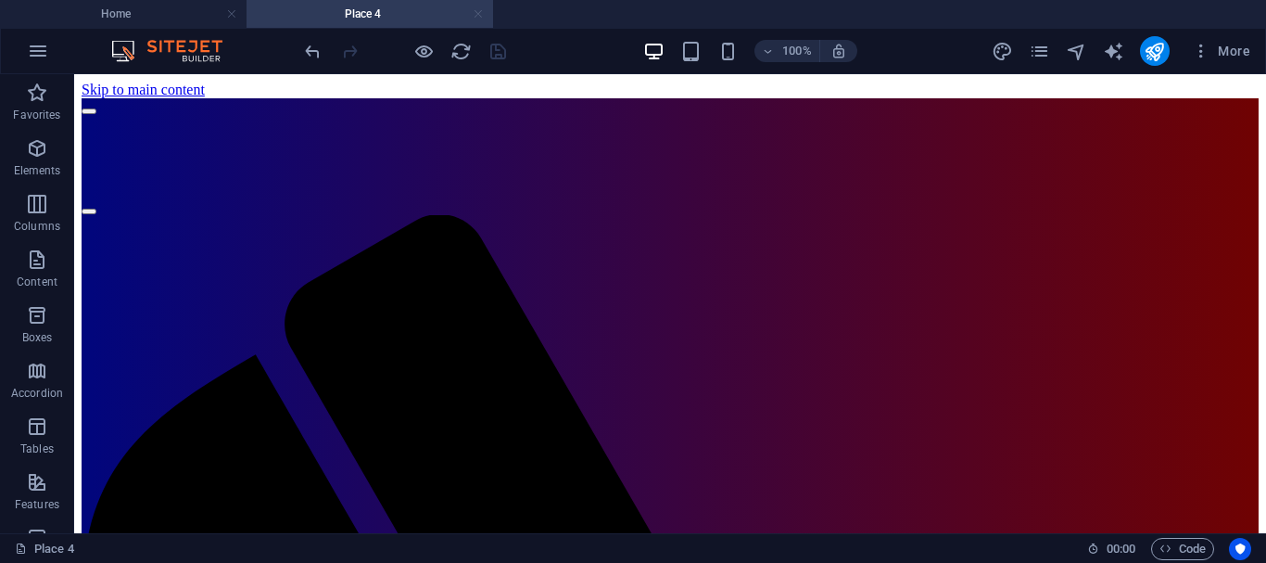
click at [480, 12] on link at bounding box center [478, 15] width 11 height 18
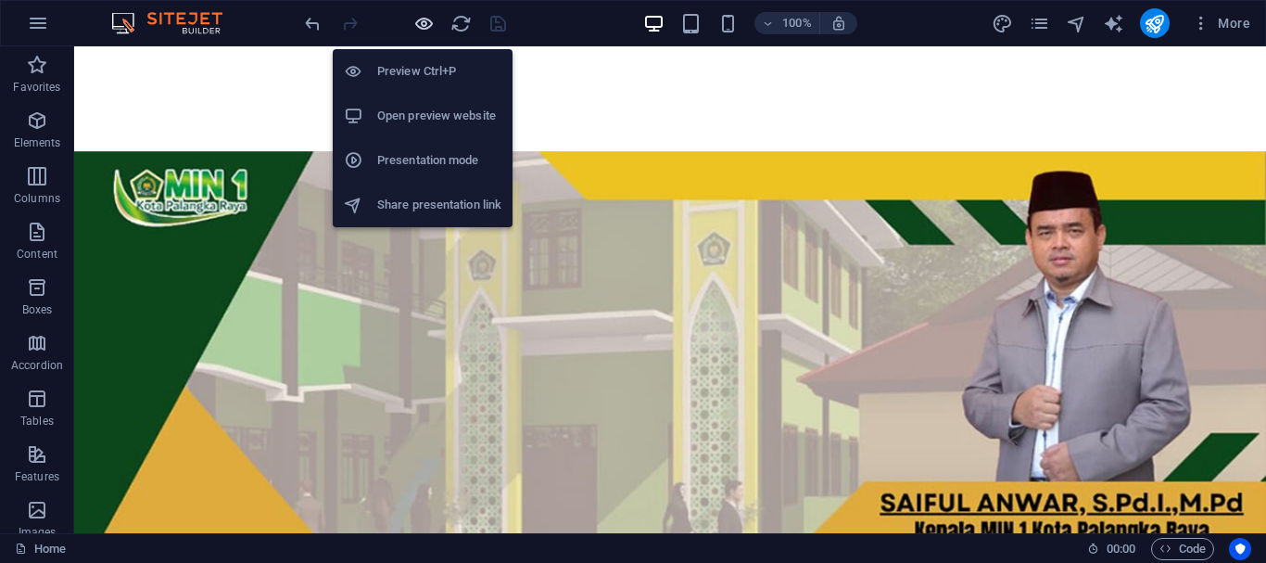
click at [422, 23] on icon "button" at bounding box center [423, 23] width 21 height 21
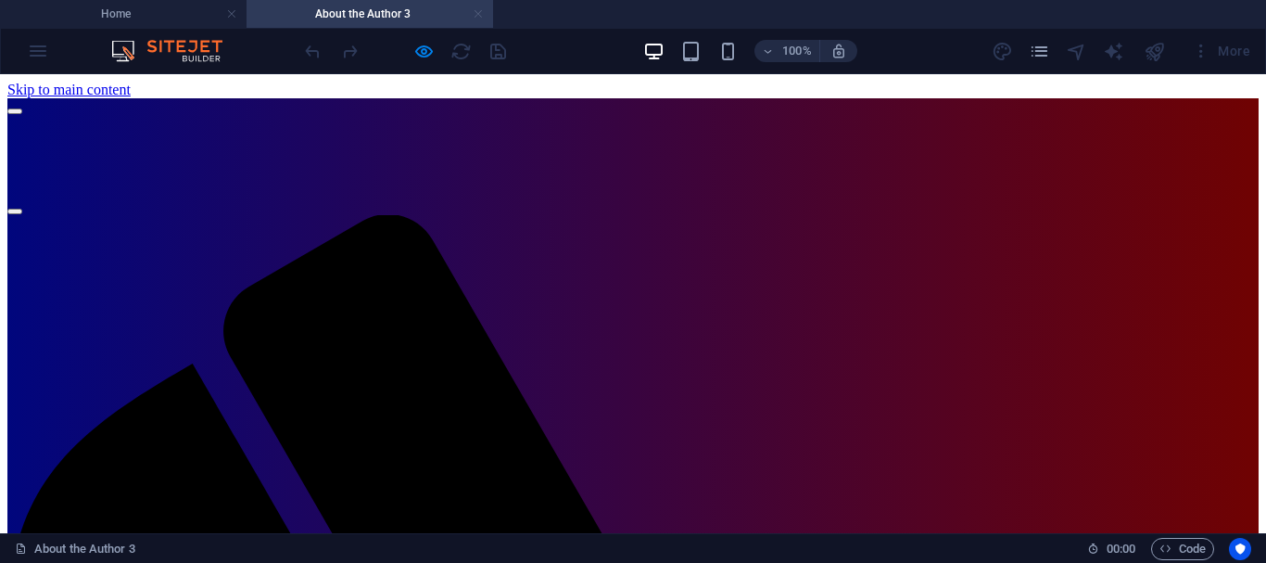
click at [475, 11] on link at bounding box center [478, 15] width 11 height 18
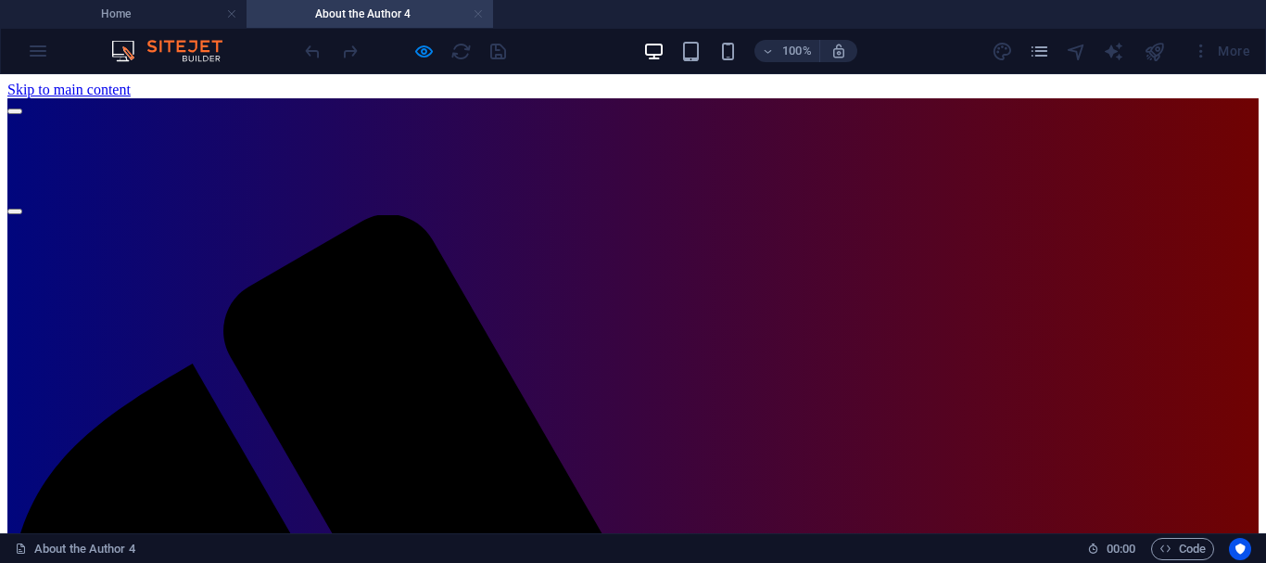
click at [479, 12] on link at bounding box center [478, 15] width 11 height 18
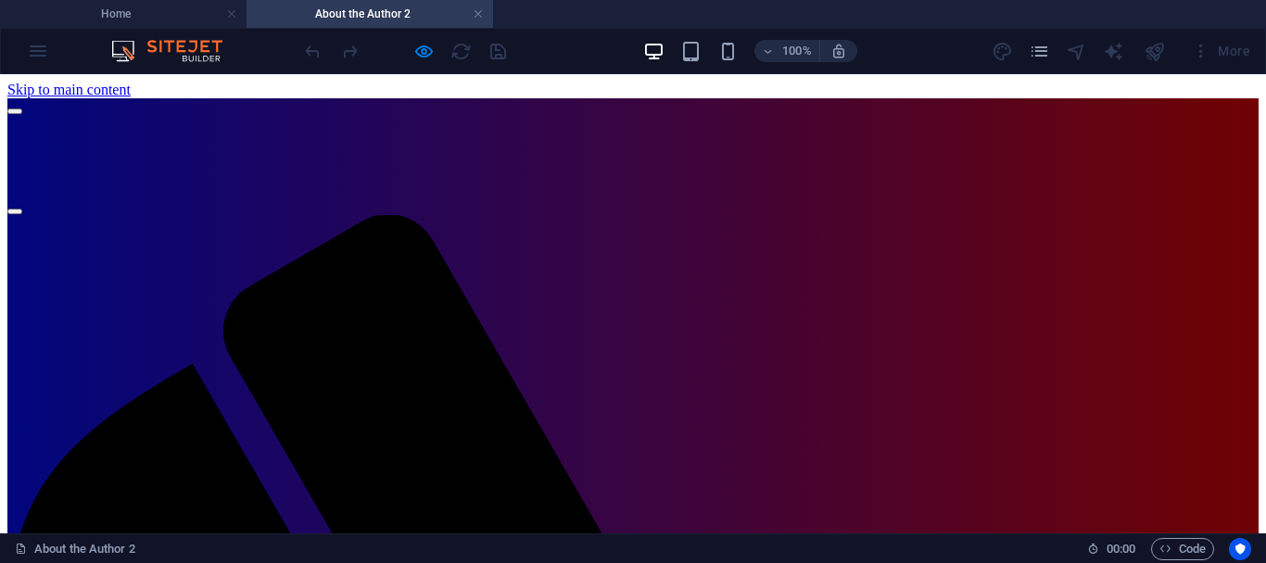
drag, startPoint x: 1259, startPoint y: 109, endPoint x: 1265, endPoint y: 138, distance: 29.5
click at [478, 13] on link at bounding box center [478, 15] width 11 height 18
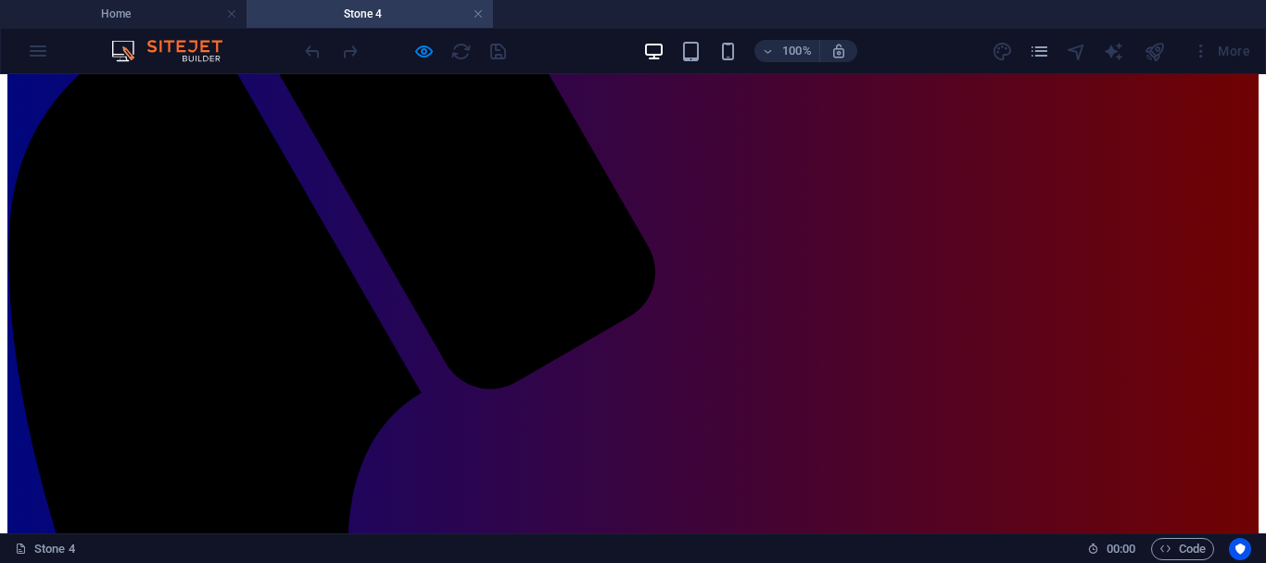
scroll to position [2804, 0]
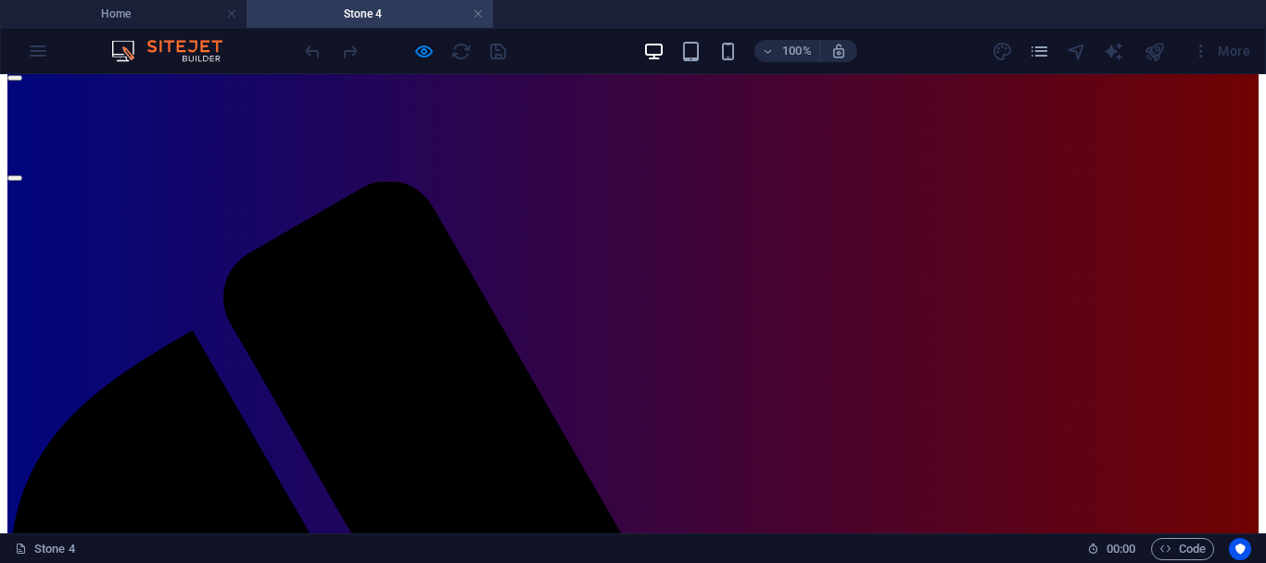
scroll to position [0, 0]
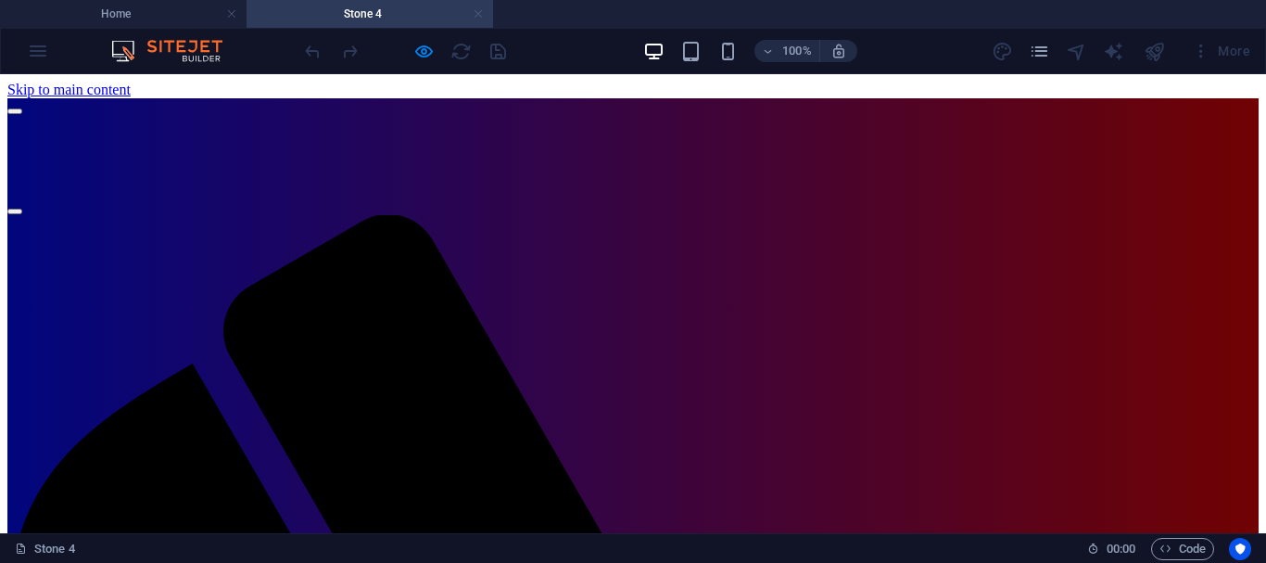
click at [479, 7] on link at bounding box center [478, 15] width 11 height 18
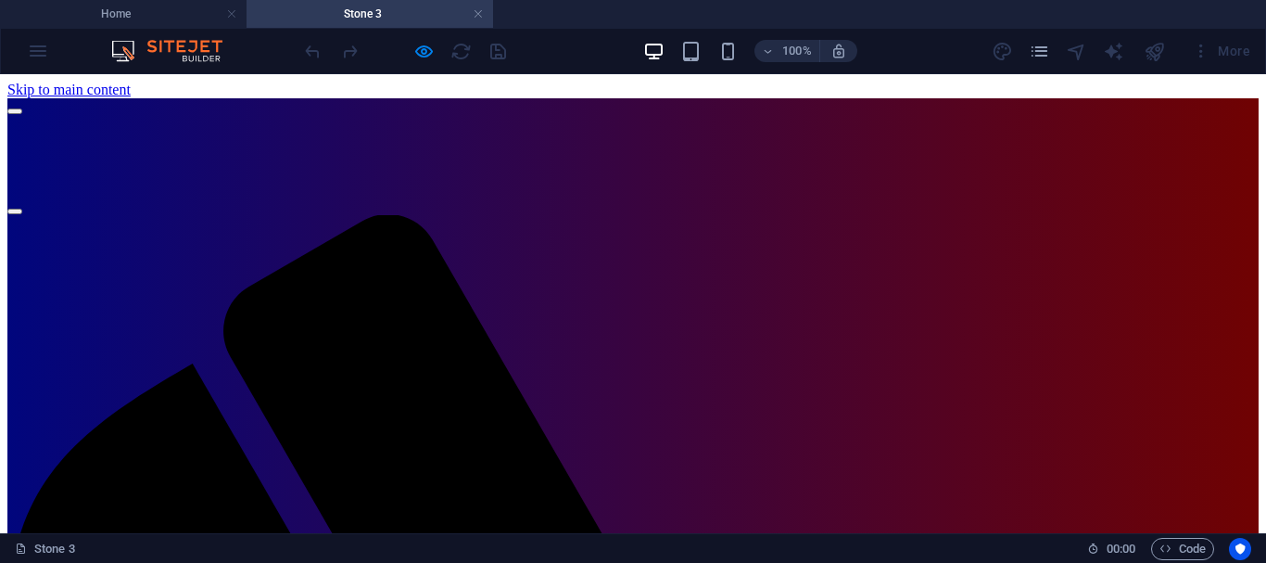
drag, startPoint x: 1257, startPoint y: 101, endPoint x: 1265, endPoint y: 125, distance: 25.5
click at [476, 10] on link at bounding box center [478, 15] width 11 height 18
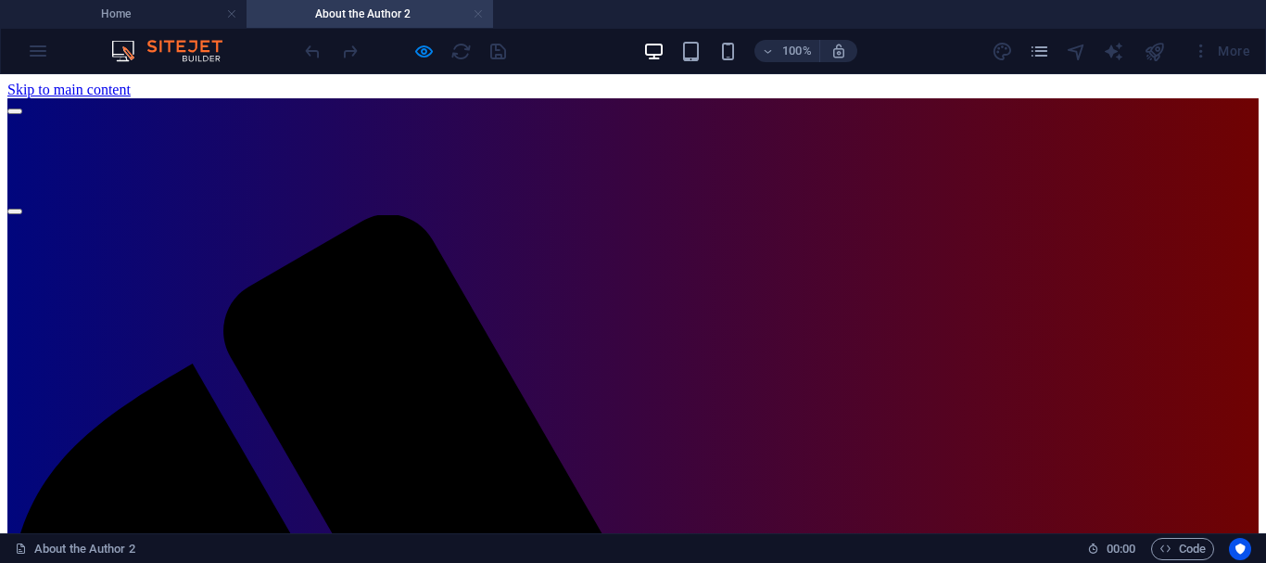
click at [481, 17] on link at bounding box center [478, 15] width 11 height 18
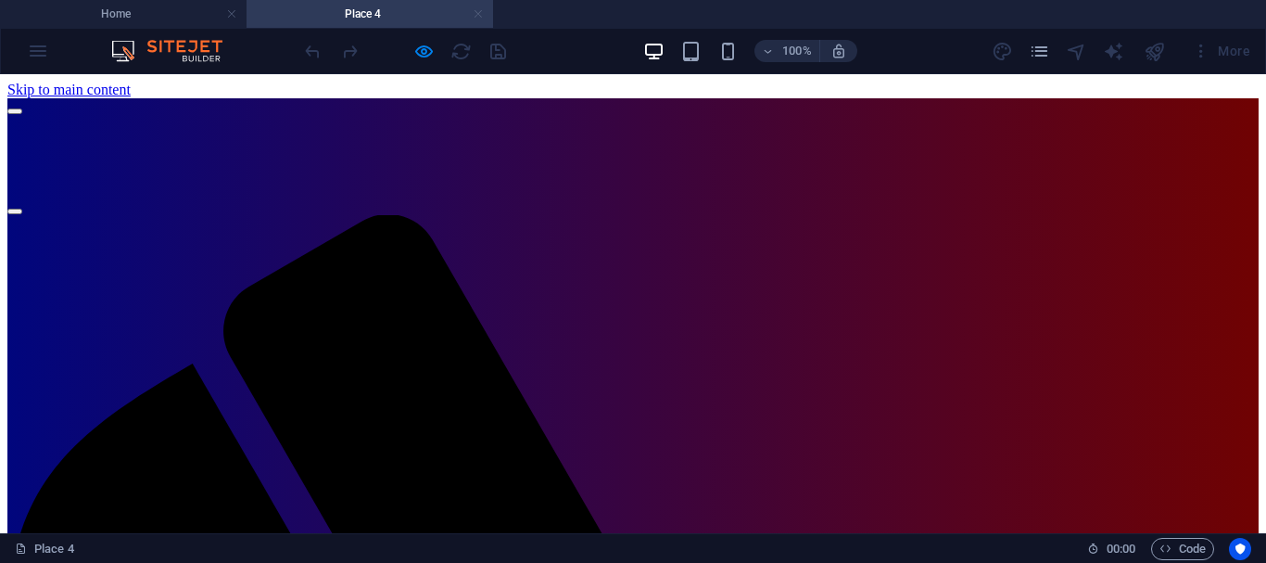
click at [478, 12] on link at bounding box center [478, 15] width 11 height 18
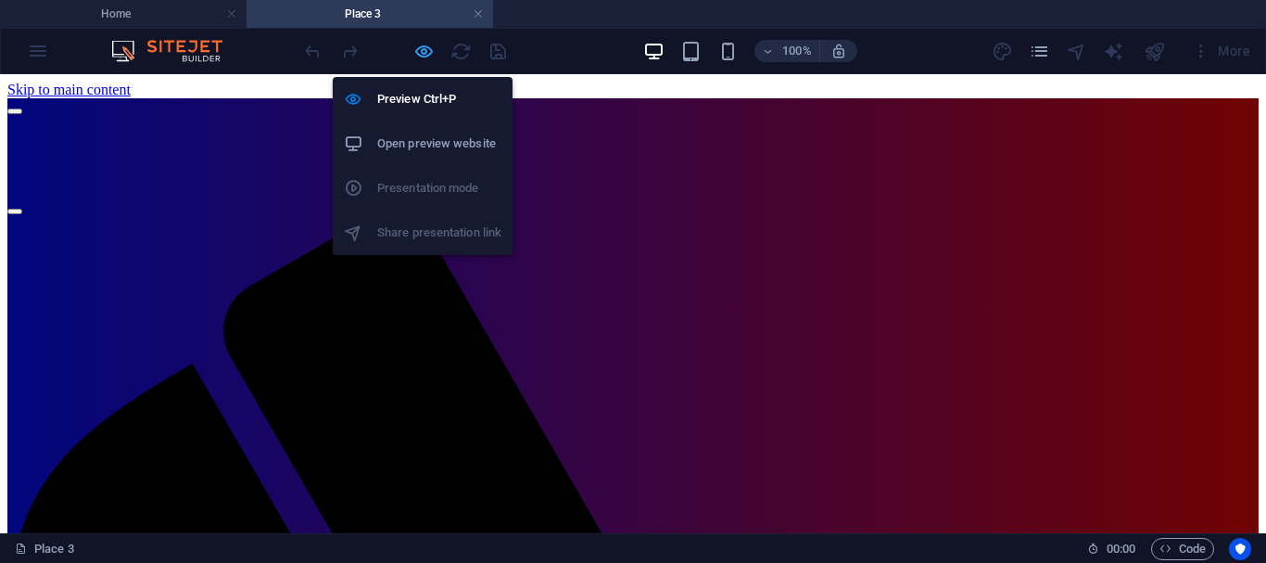
click at [423, 46] on icon "button" at bounding box center [423, 51] width 21 height 21
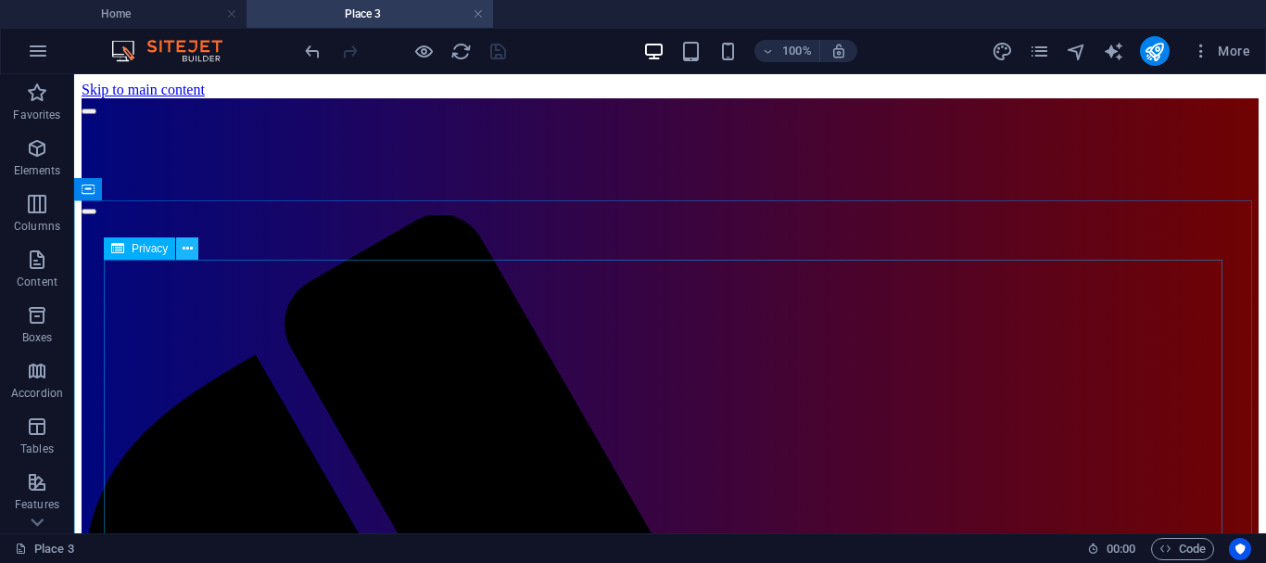
click at [183, 245] on icon at bounding box center [188, 248] width 10 height 19
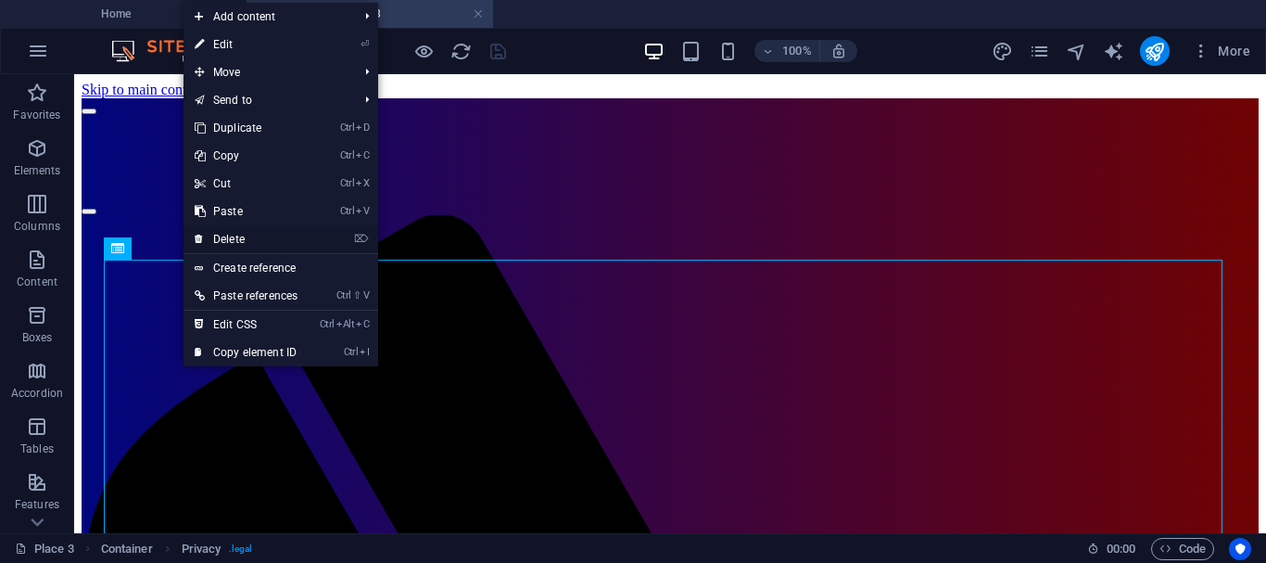
click at [237, 236] on link "⌦ Delete" at bounding box center [246, 239] width 125 height 28
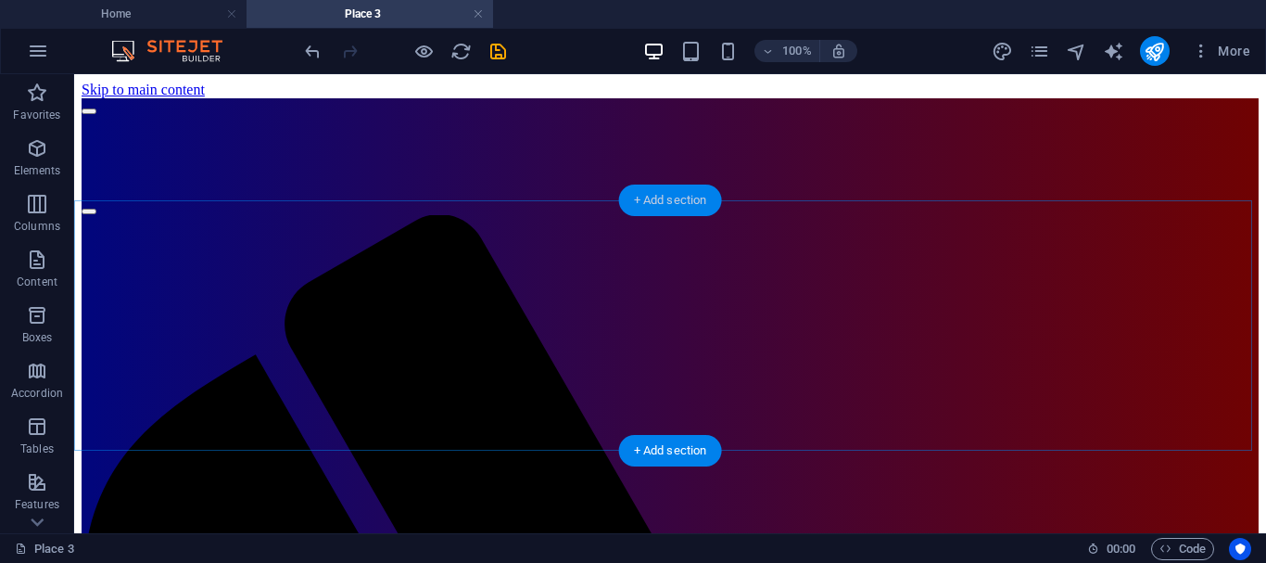
click at [665, 201] on div "+ Add section" at bounding box center [670, 200] width 103 height 32
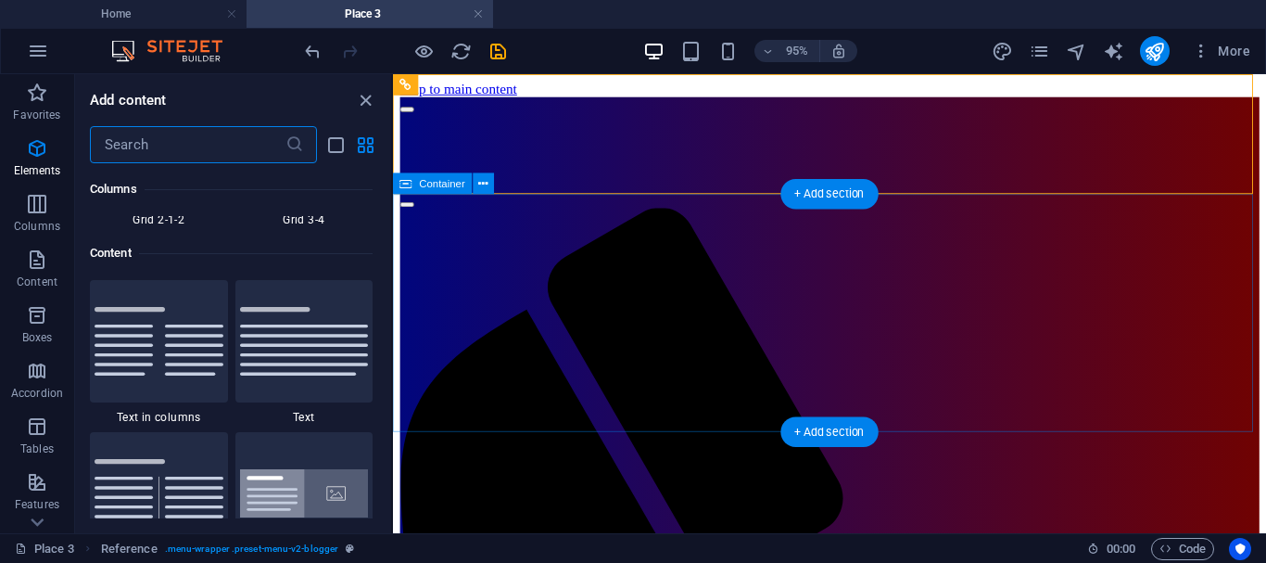
scroll to position [3243, 0]
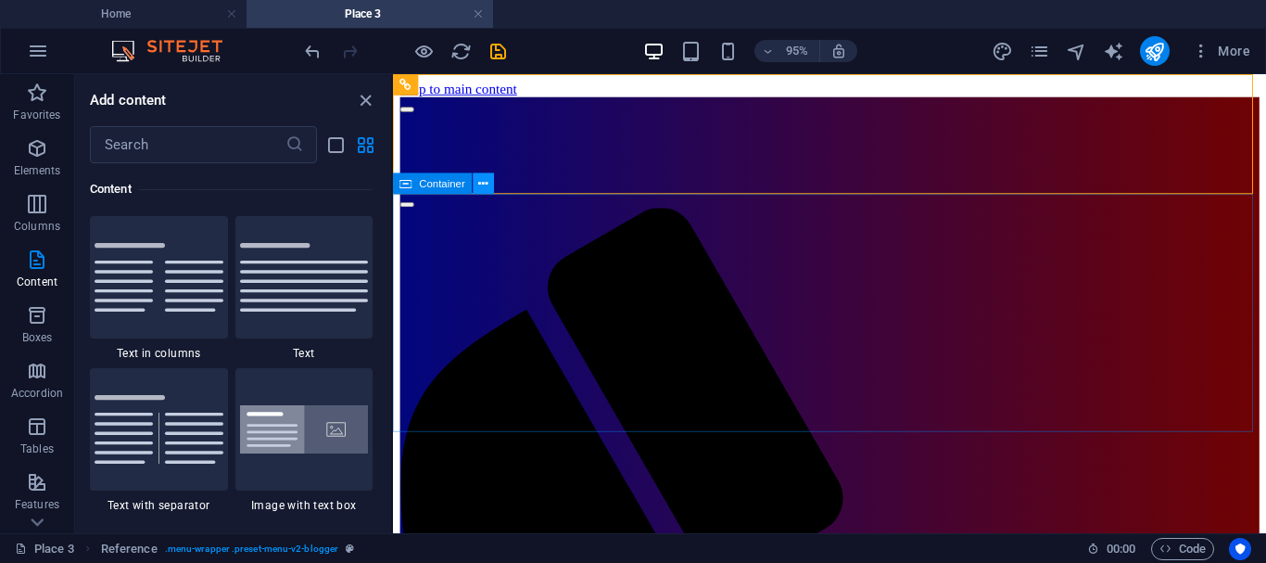
click at [486, 183] on icon at bounding box center [483, 183] width 9 height 19
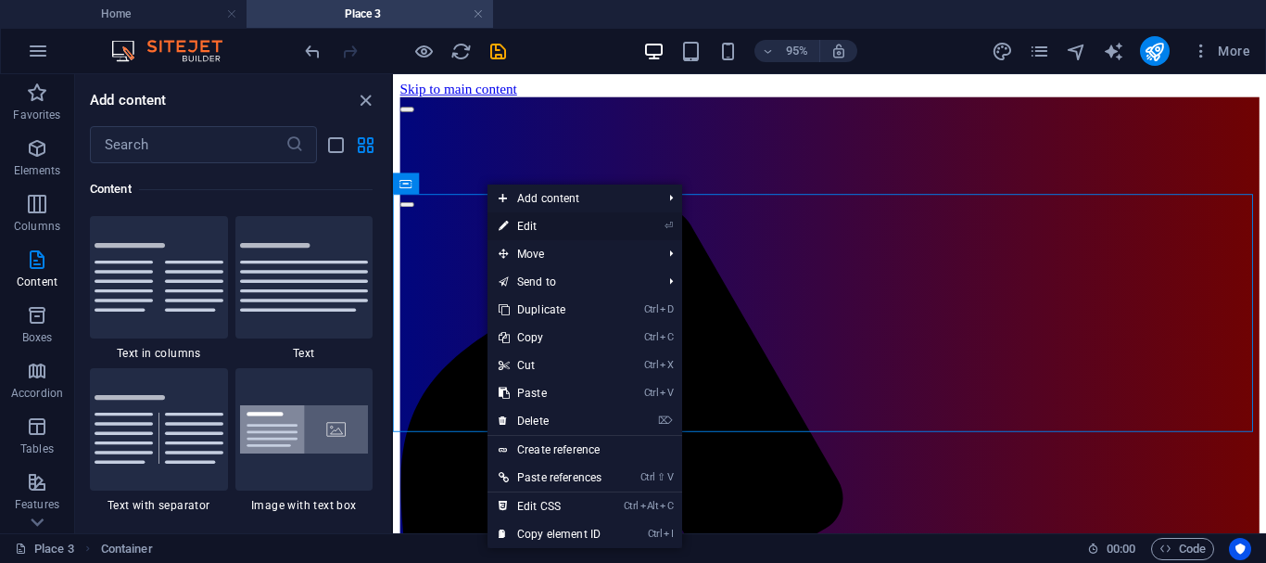
click at [534, 224] on link "⏎ Edit" at bounding box center [550, 226] width 125 height 28
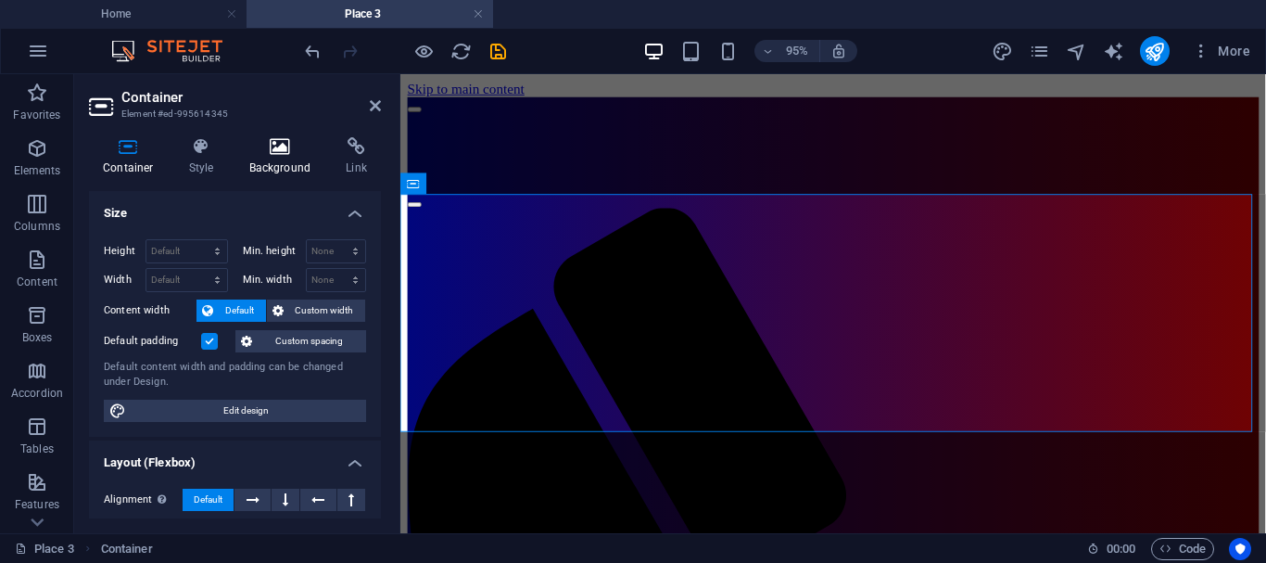
click at [282, 152] on icon at bounding box center [280, 146] width 90 height 19
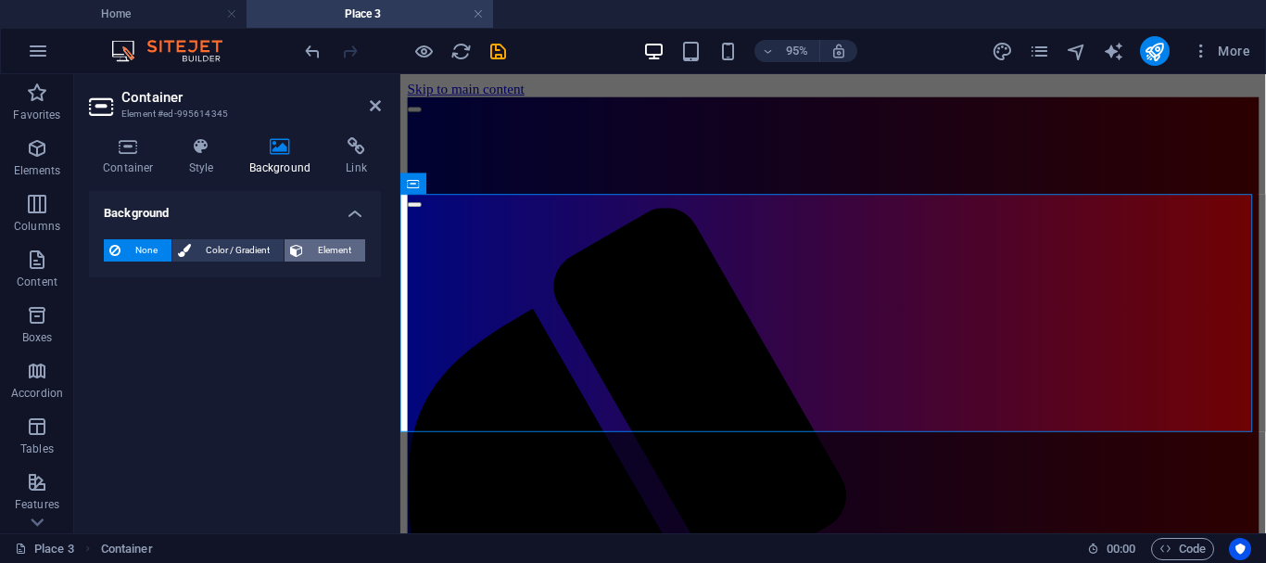
click at [328, 251] on span "Element" at bounding box center [334, 250] width 51 height 22
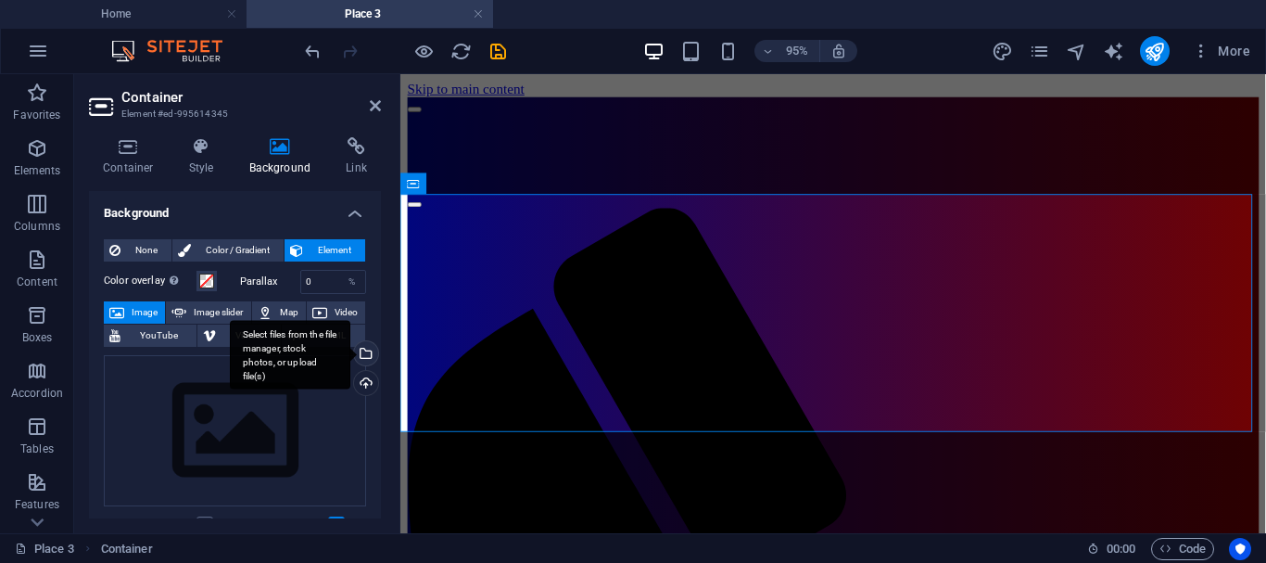
click at [361, 354] on div "Select files from the file manager, stock photos, or upload file(s)" at bounding box center [364, 355] width 28 height 28
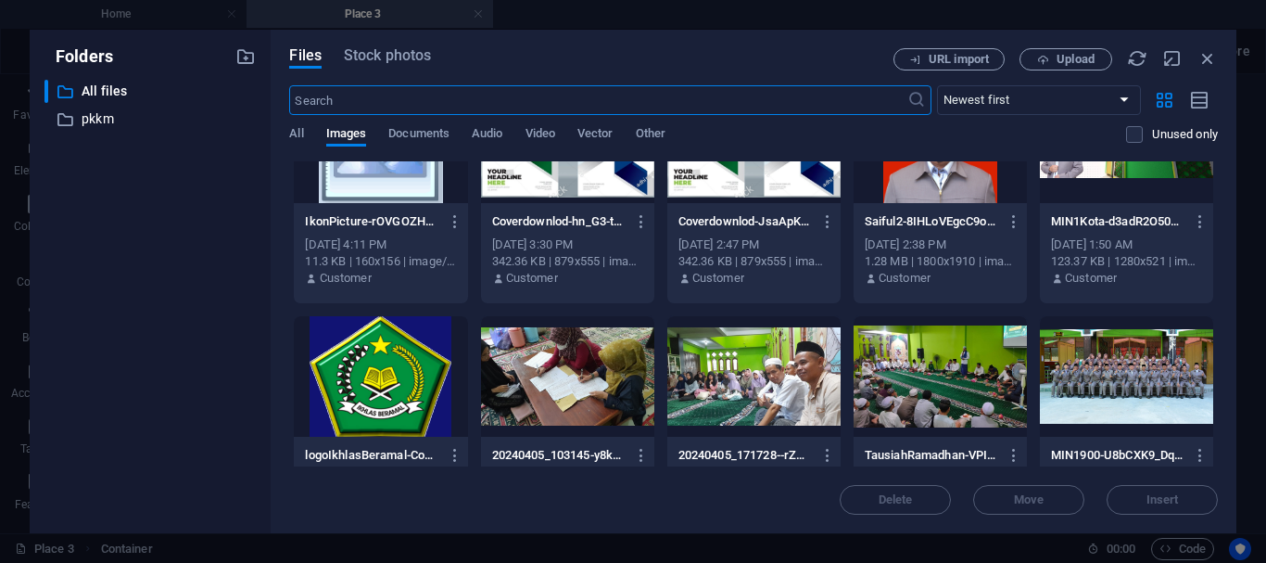
scroll to position [2062, 0]
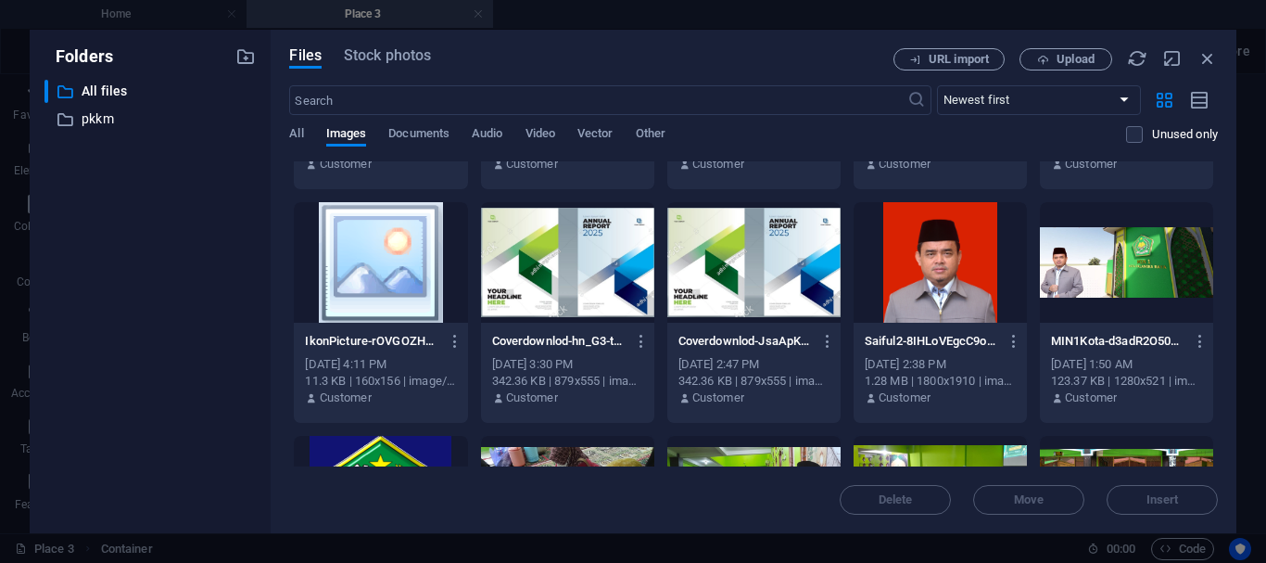
click at [784, 259] on div at bounding box center [753, 262] width 173 height 120
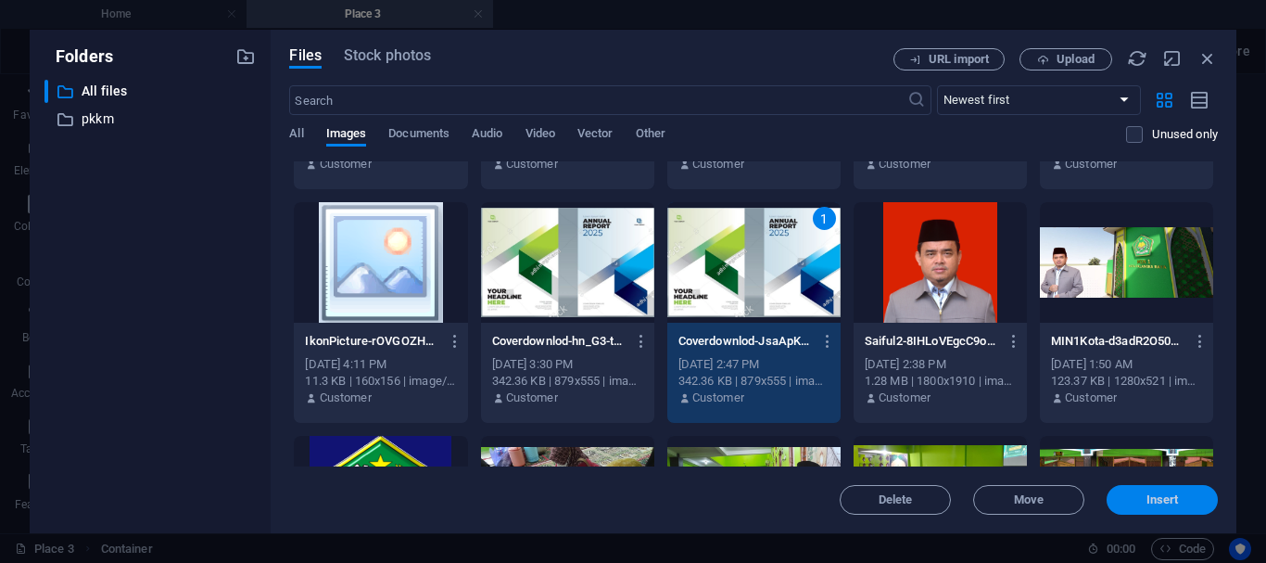
click at [1155, 494] on span "Insert" at bounding box center [1163, 499] width 32 height 11
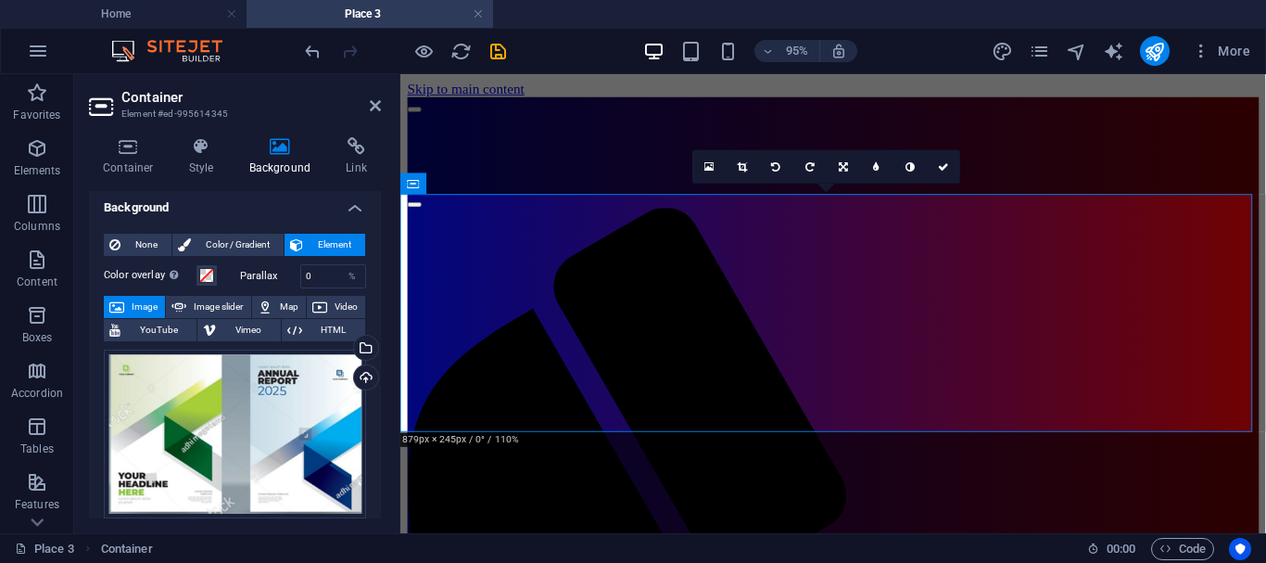
scroll to position [0, 0]
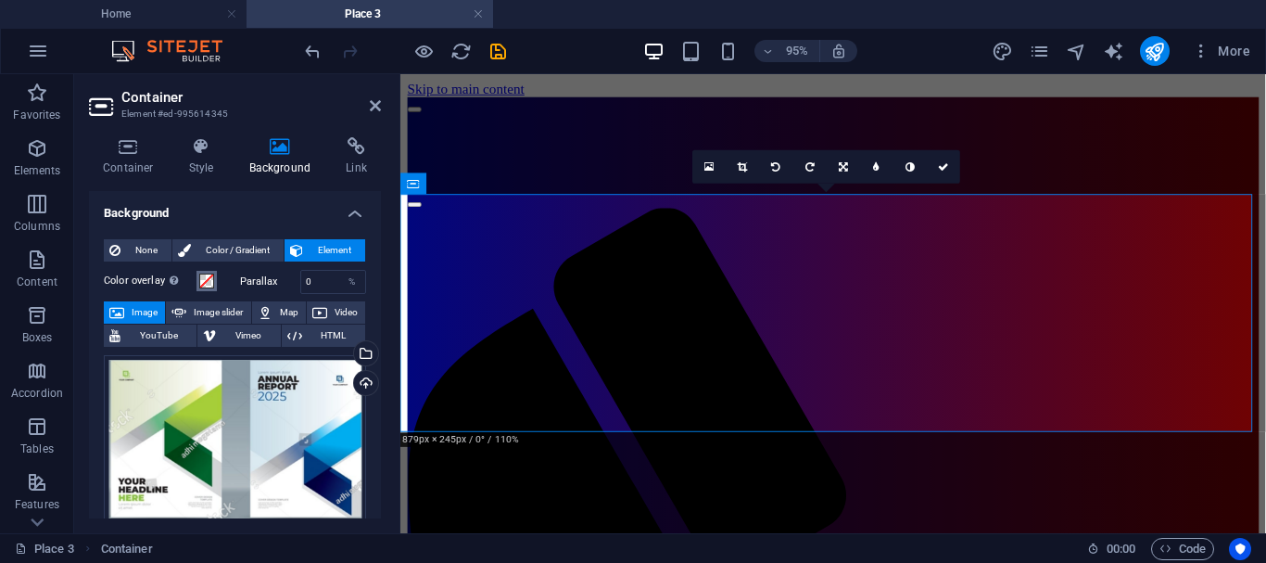
click at [205, 280] on span at bounding box center [206, 280] width 15 height 15
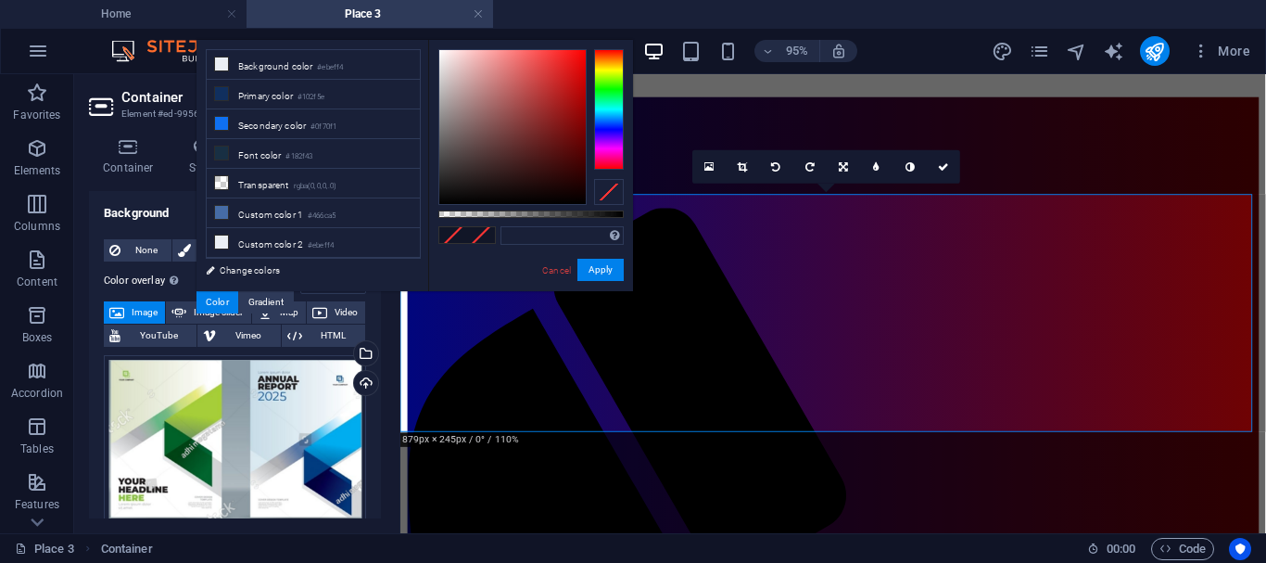
click at [389, 372] on div "Container Style Background Link Size Height Default px rem % vh vw Min. height …" at bounding box center [235, 327] width 322 height 411
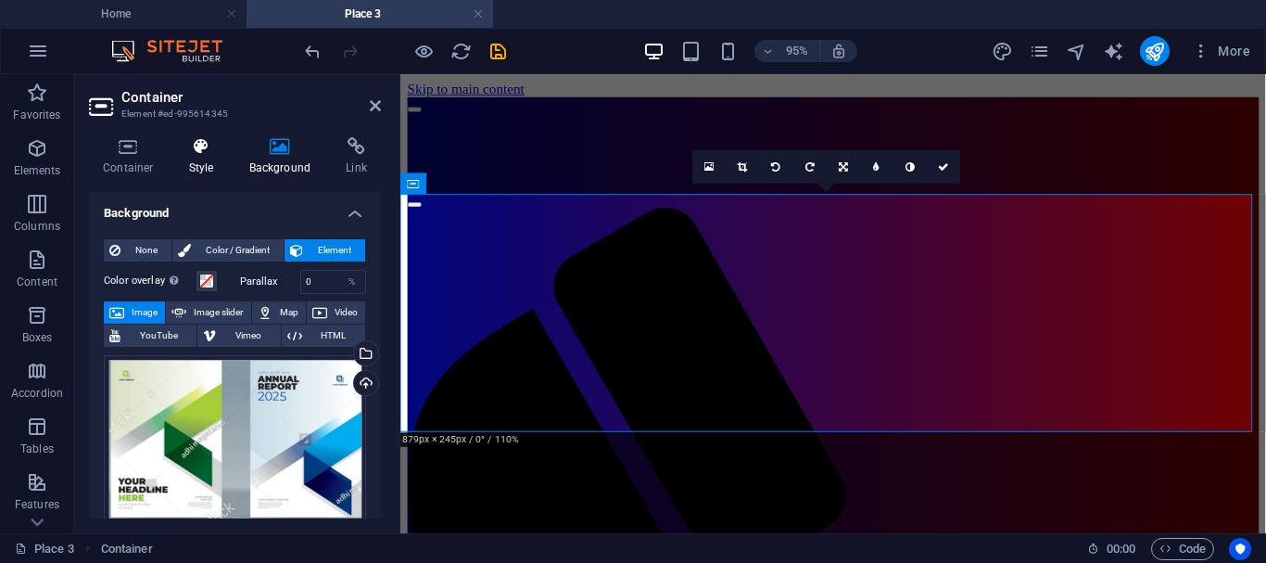
click at [200, 151] on icon at bounding box center [201, 146] width 53 height 19
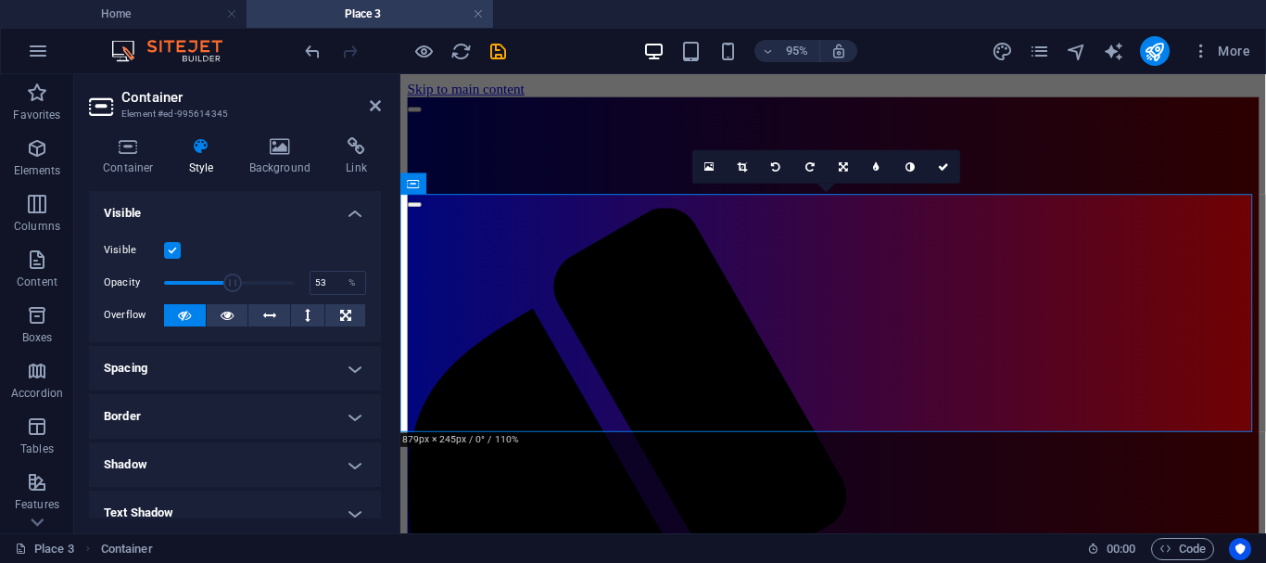
type input "52"
drag, startPoint x: 292, startPoint y: 284, endPoint x: 229, endPoint y: 281, distance: 63.1
click at [229, 281] on span at bounding box center [231, 282] width 19 height 19
click at [378, 104] on icon at bounding box center [375, 105] width 11 height 15
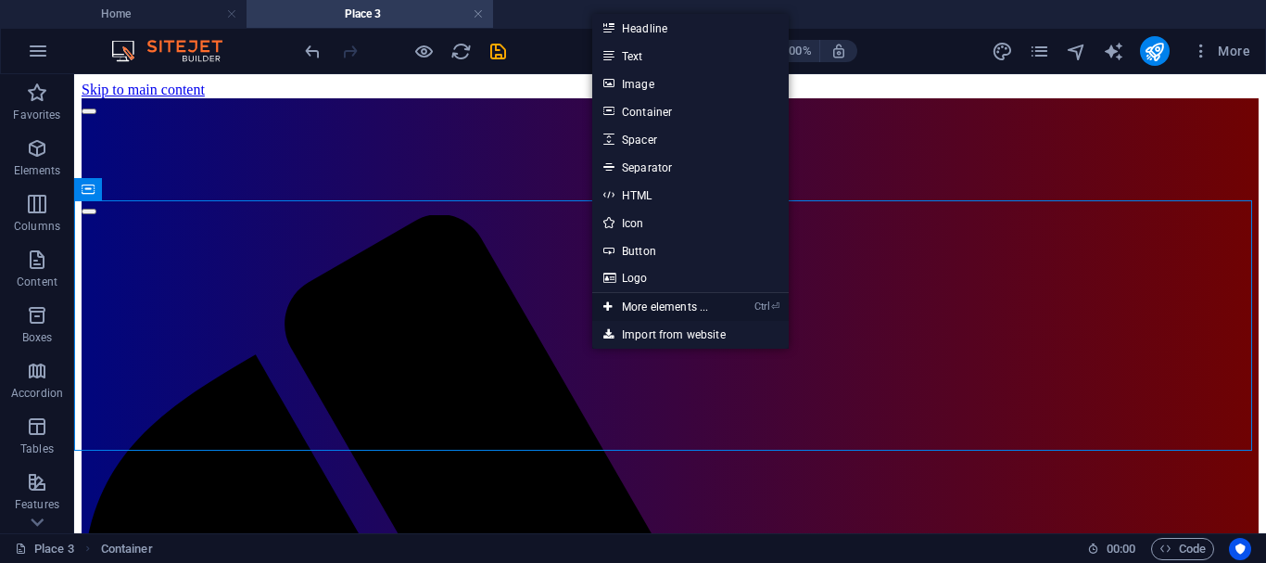
click at [639, 311] on link "Ctrl ⏎ More elements ..." at bounding box center [655, 307] width 127 height 28
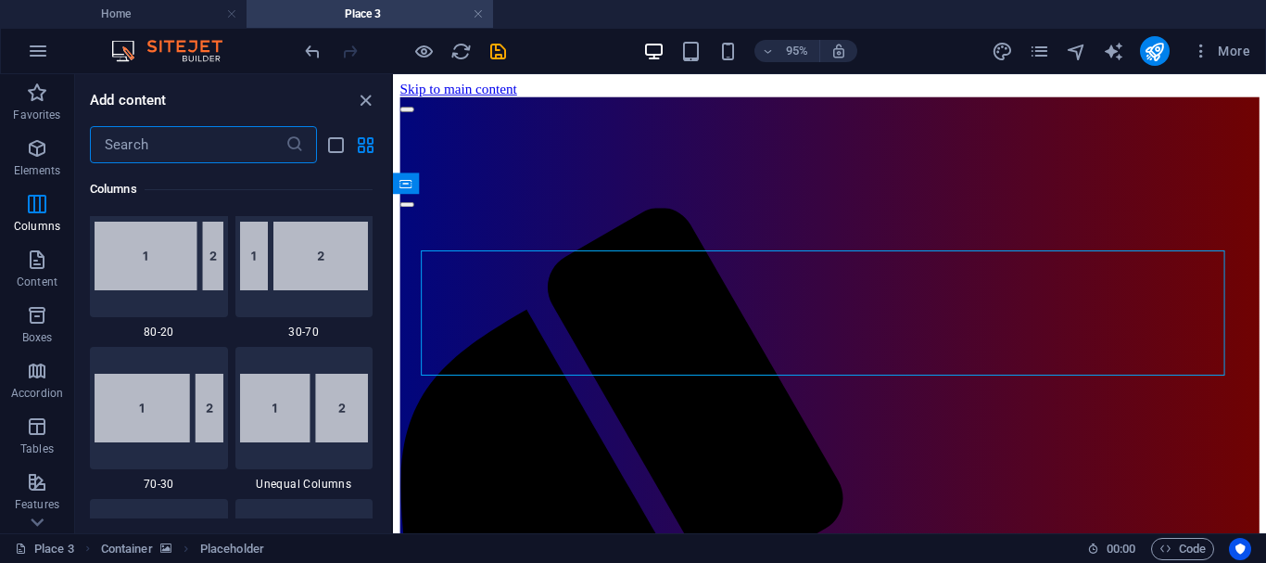
scroll to position [1402, 0]
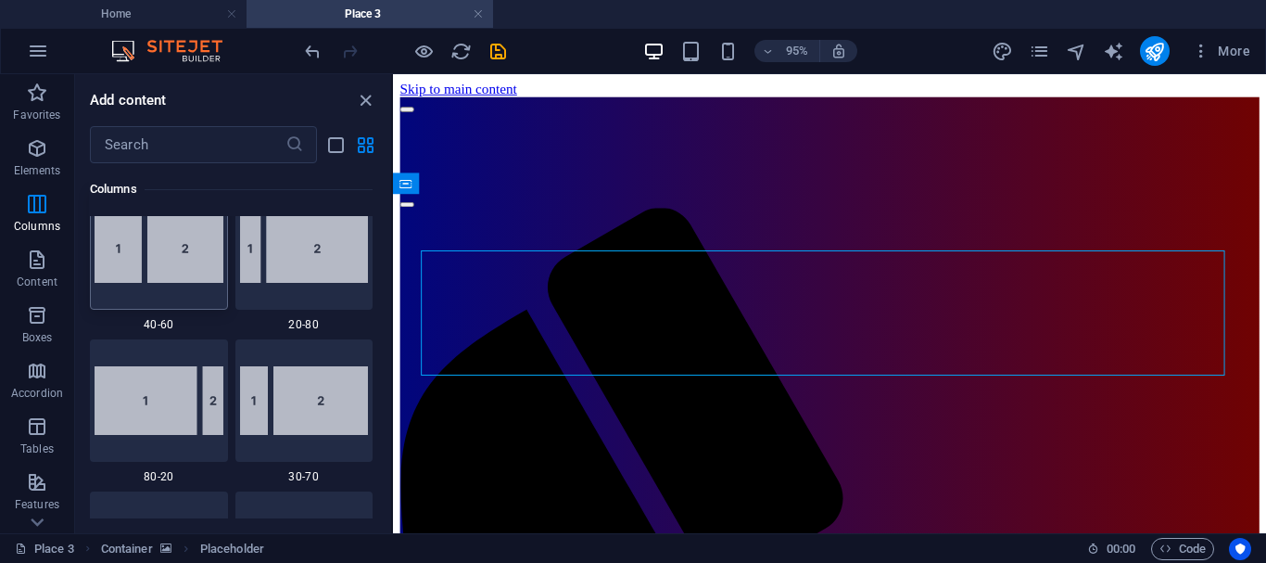
click at [131, 243] on img at bounding box center [159, 248] width 129 height 69
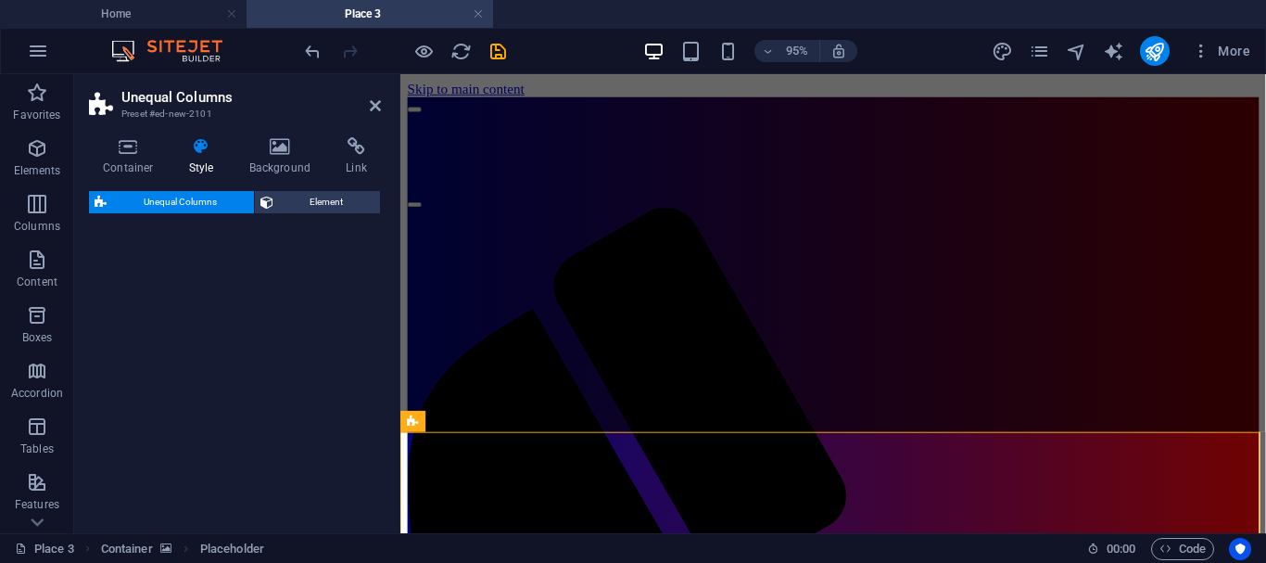
select select "%"
select select "rem"
select select "preset-unequal-columns-v2-1-40-60"
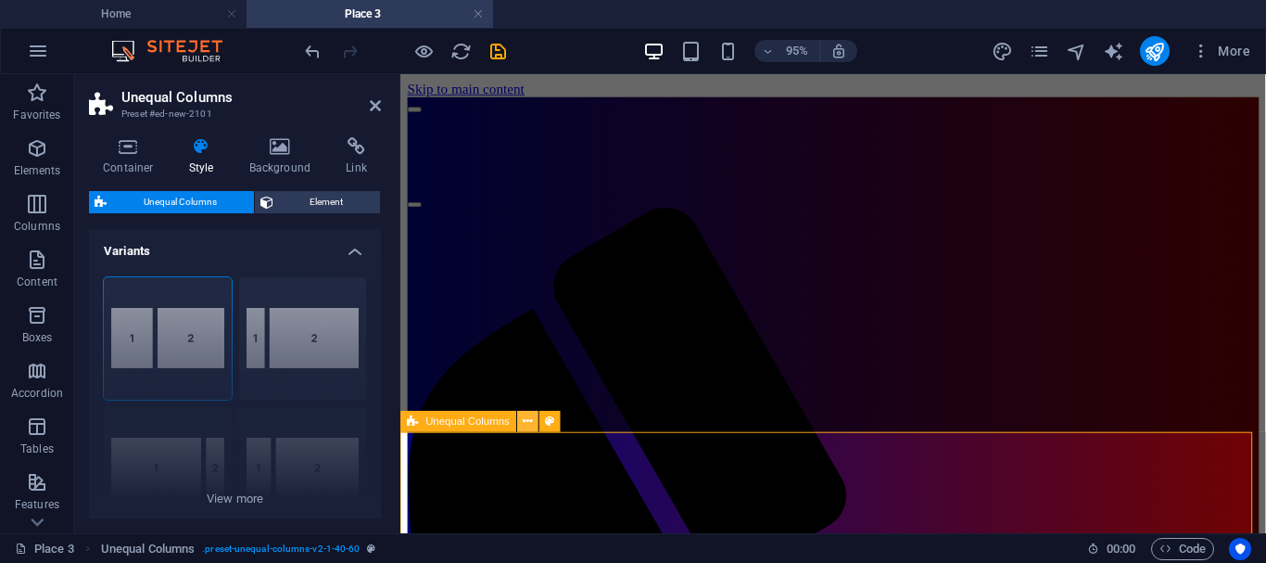
click at [528, 424] on icon at bounding box center [528, 421] width 9 height 19
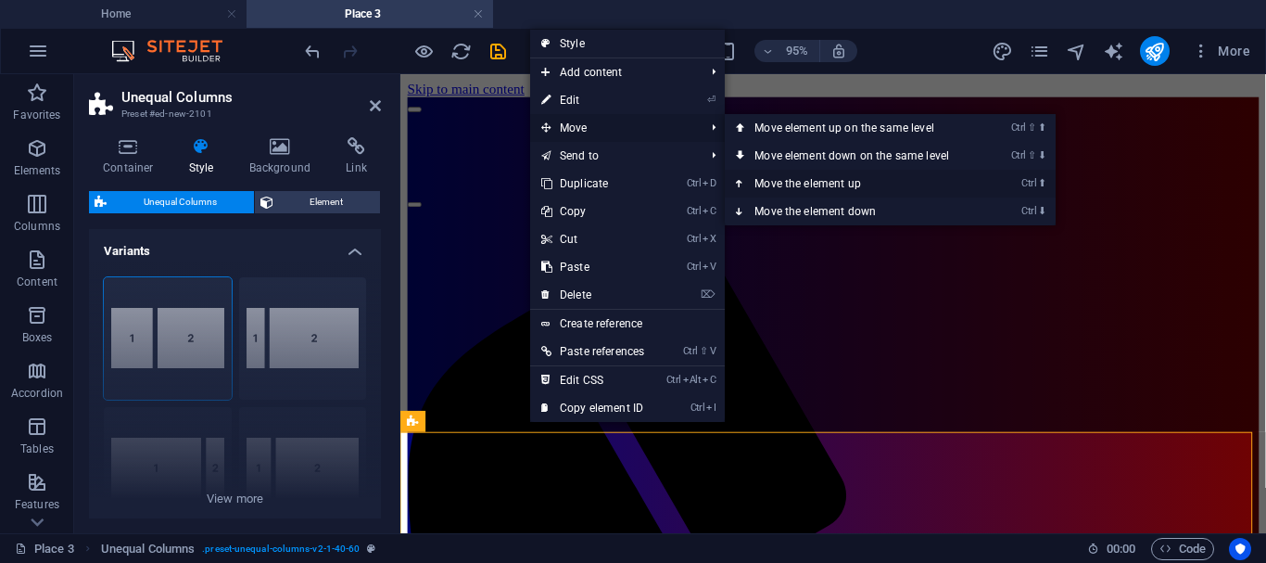
click at [745, 182] on icon at bounding box center [740, 184] width 9 height 28
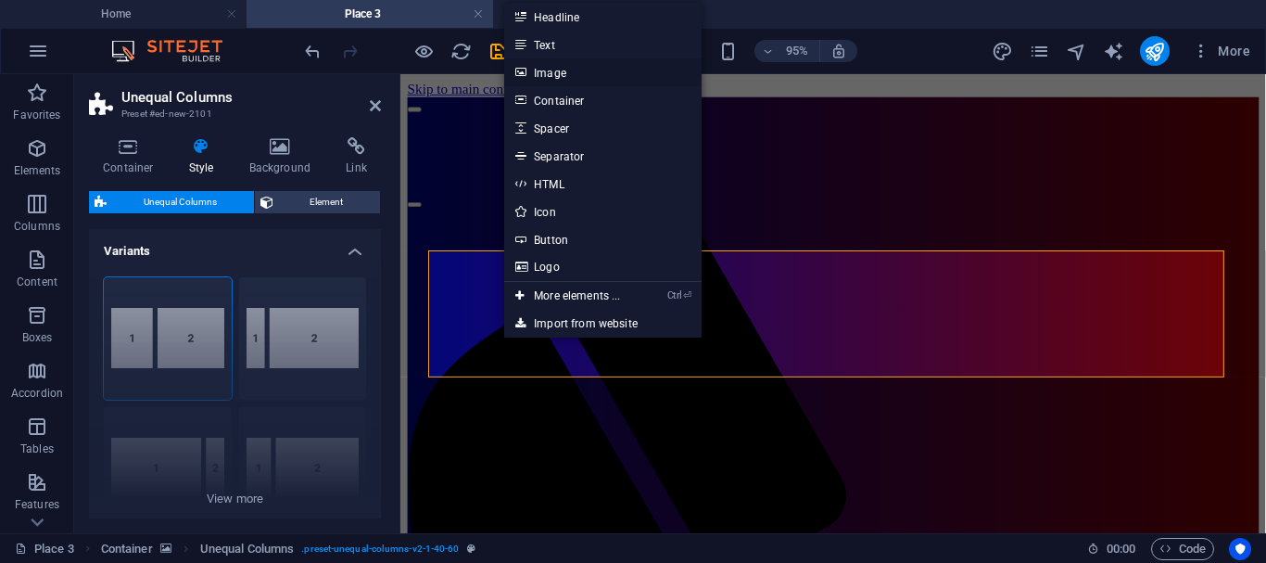
click at [541, 77] on link "Image" at bounding box center [602, 72] width 196 height 28
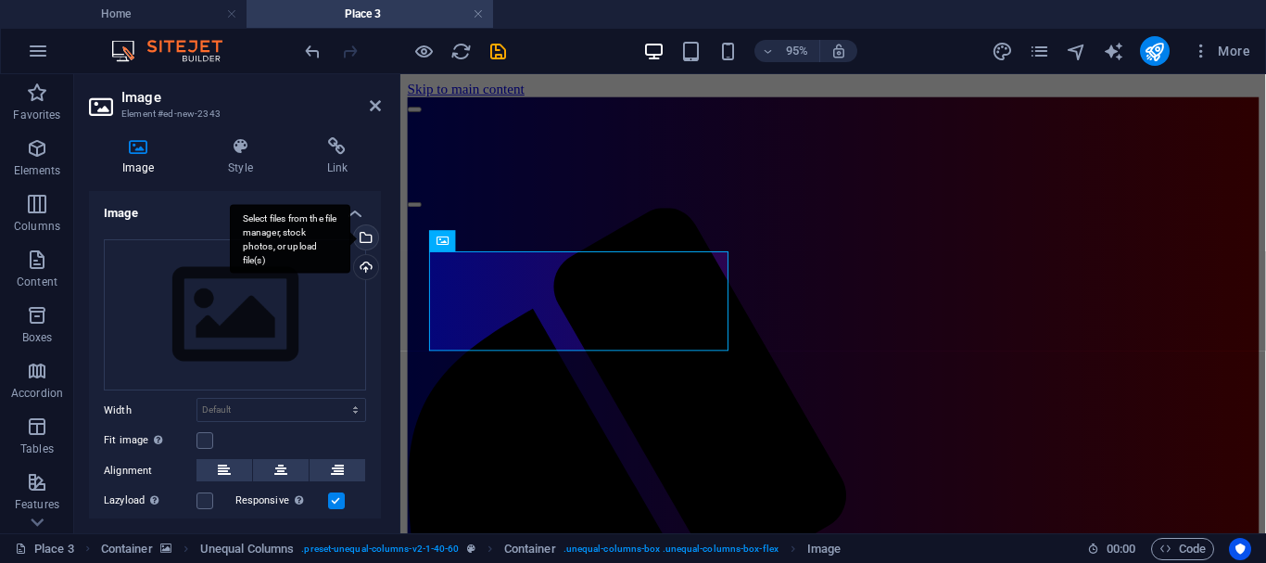
click at [361, 238] on div "Select files from the file manager, stock photos, or upload file(s)" at bounding box center [364, 239] width 28 height 28
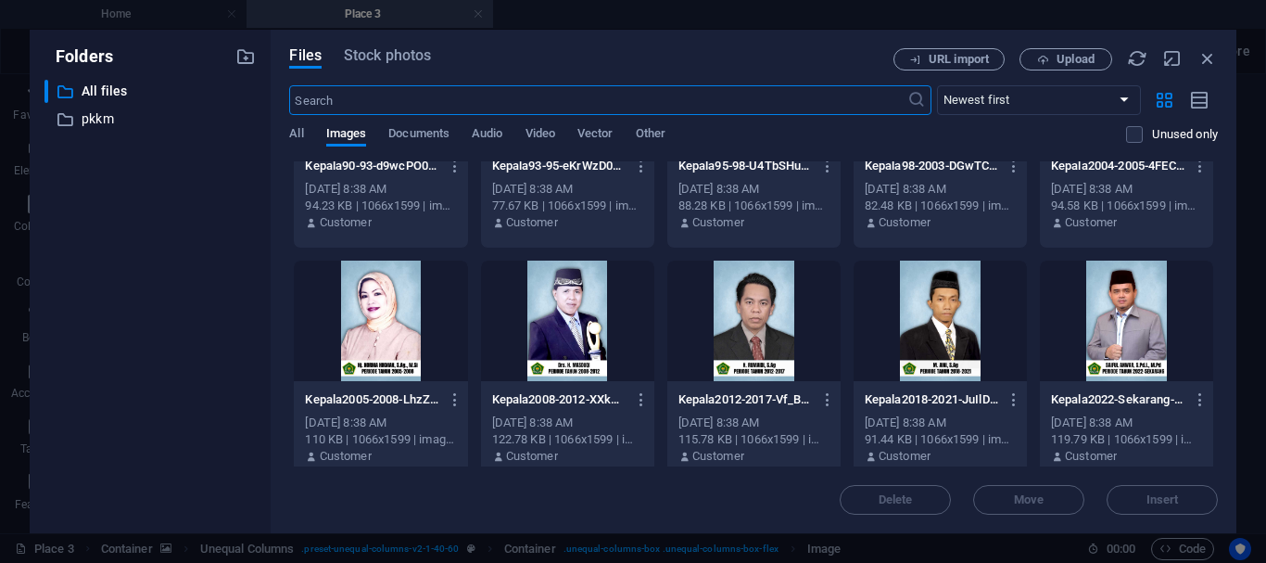
scroll to position [0, 0]
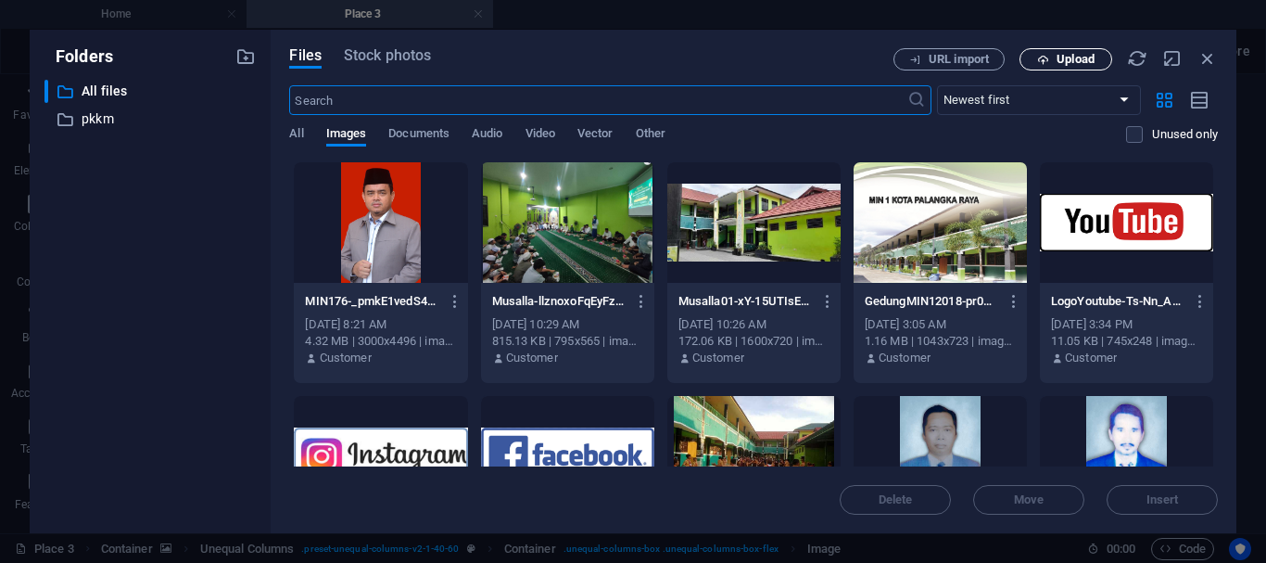
click at [1071, 58] on span "Upload" at bounding box center [1076, 59] width 38 height 11
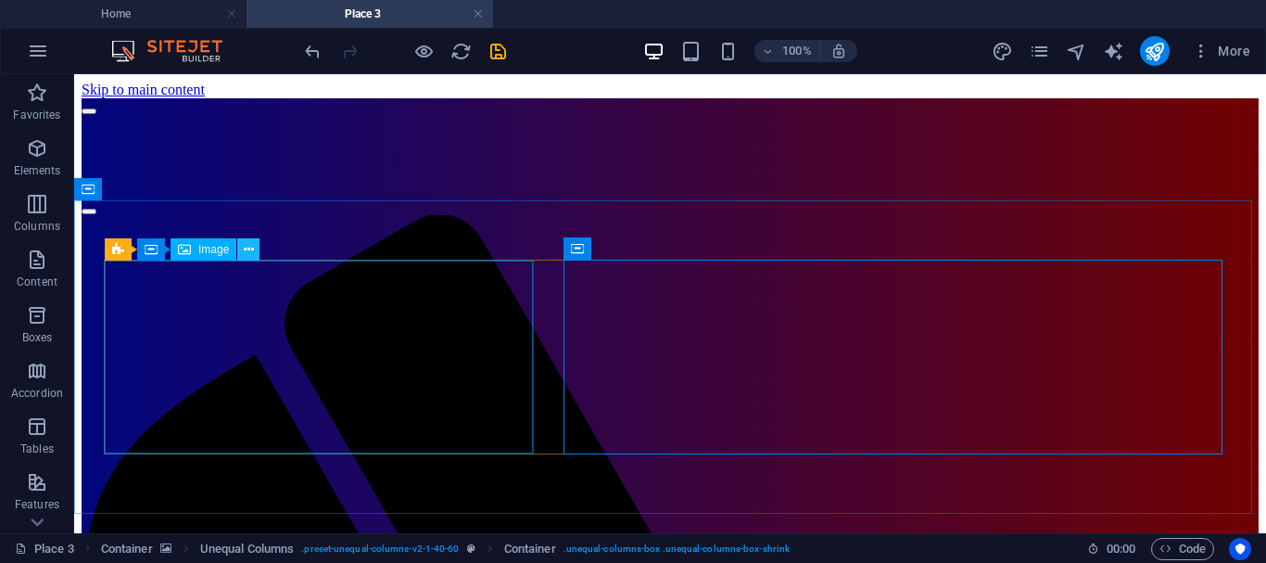
click at [248, 250] on icon at bounding box center [249, 249] width 10 height 19
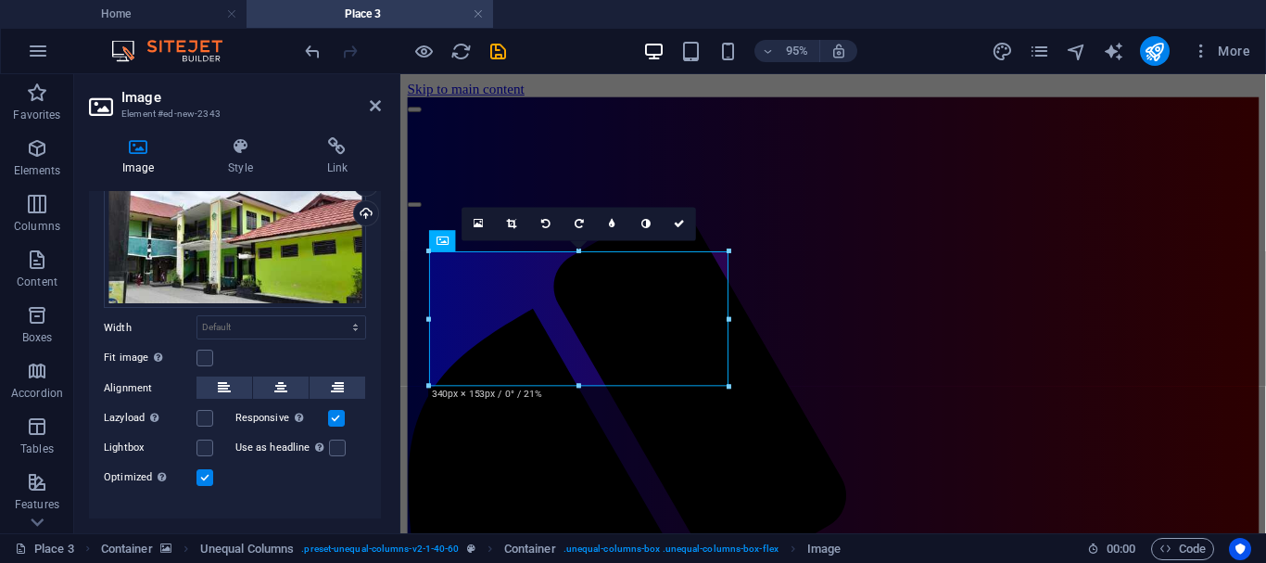
scroll to position [55, 0]
click at [242, 155] on icon at bounding box center [240, 146] width 91 height 19
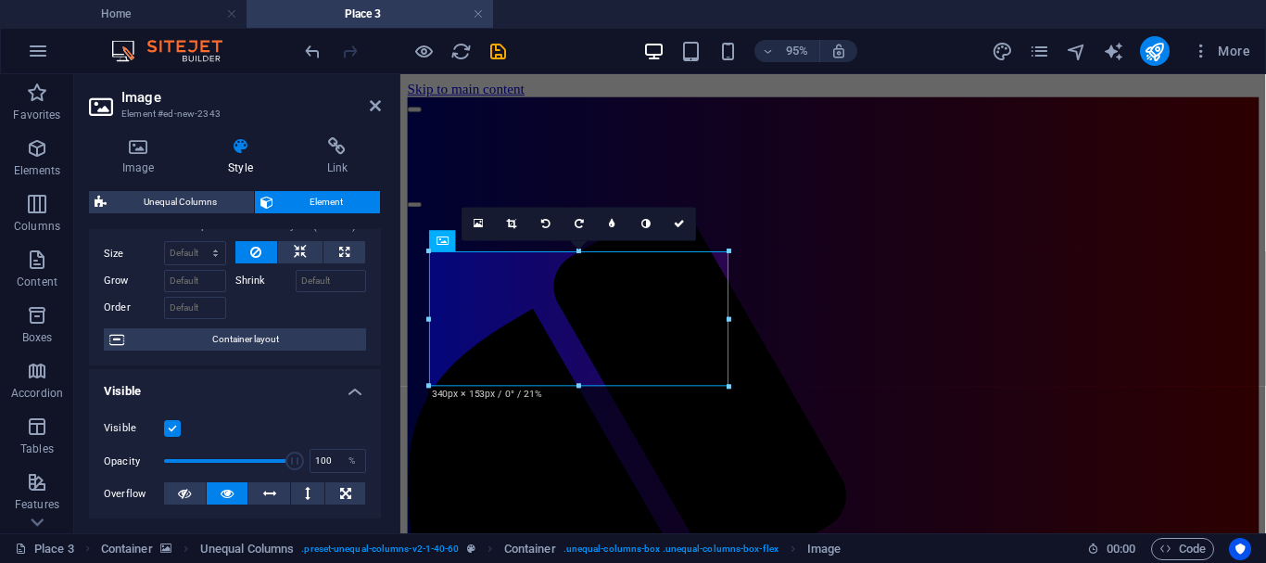
scroll to position [0, 0]
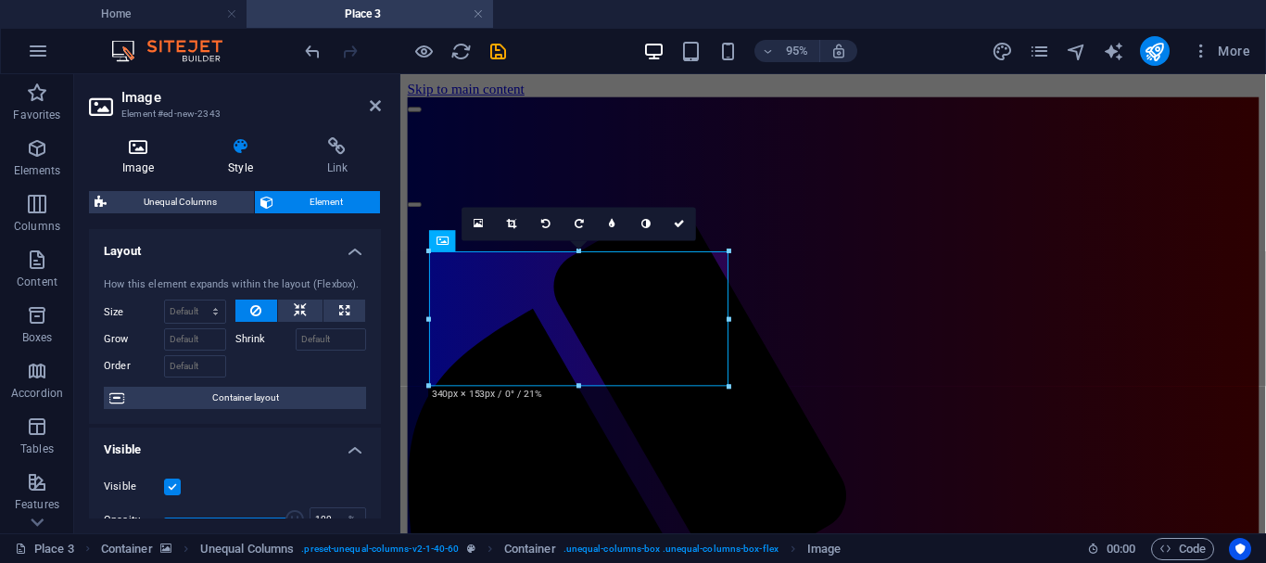
click at [137, 146] on icon at bounding box center [138, 146] width 98 height 19
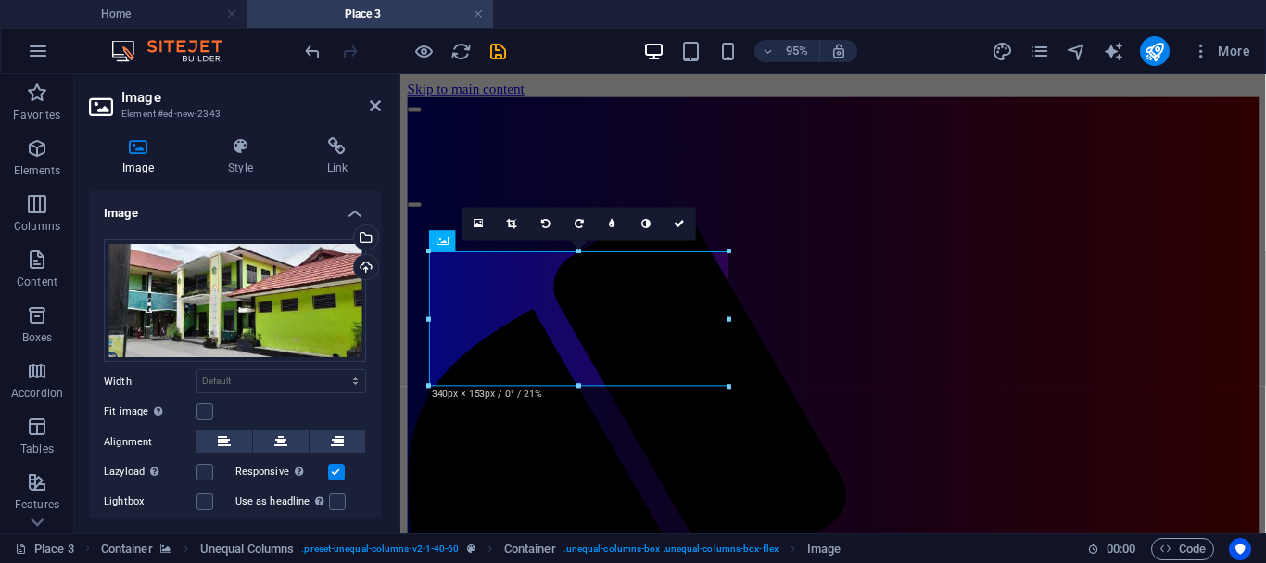
click at [382, 310] on div "Image Style Link Image Drag files here, click to choose files or select files f…" at bounding box center [235, 327] width 322 height 411
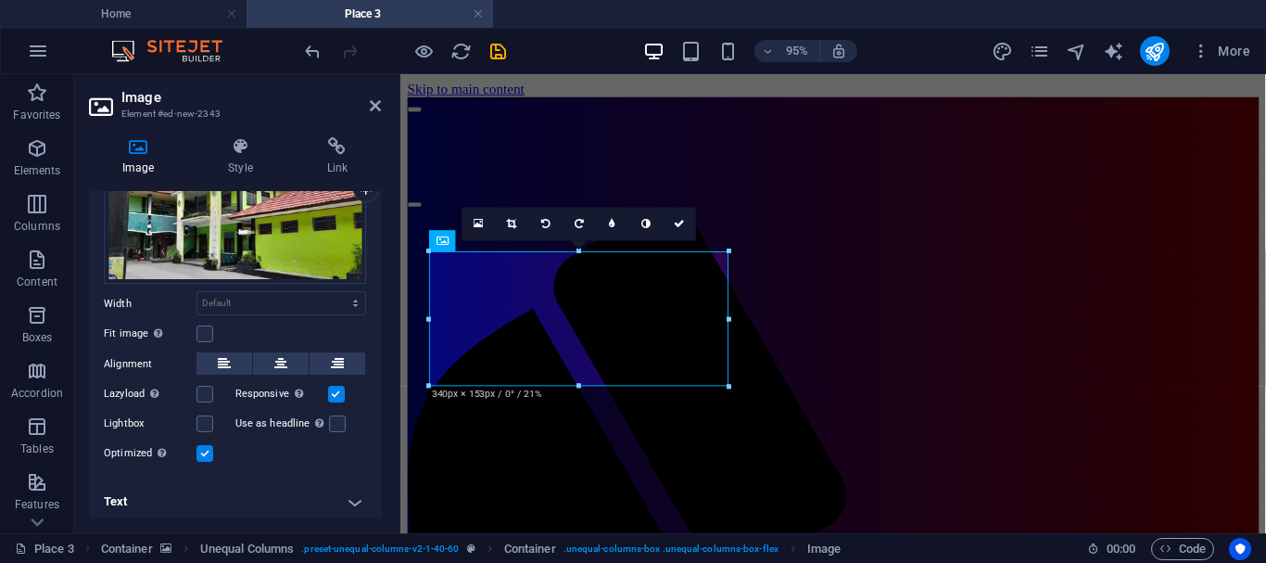
scroll to position [82, 0]
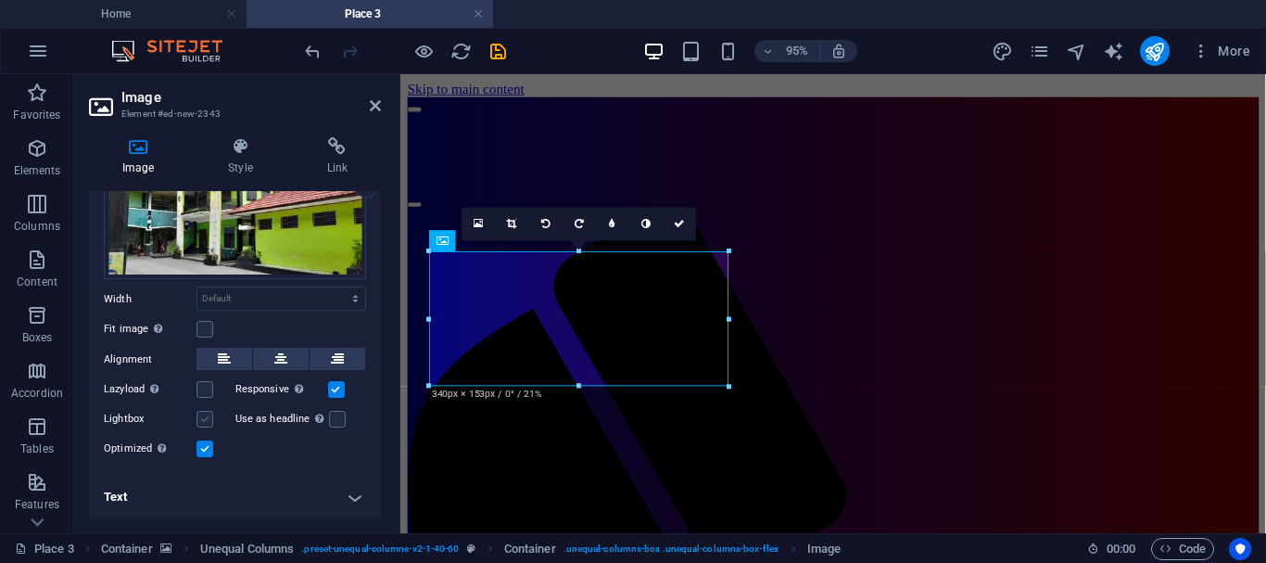
click at [203, 416] on label at bounding box center [204, 419] width 17 height 17
click at [0, 0] on input "Lightbox" at bounding box center [0, 0] width 0 height 0
click at [203, 416] on label at bounding box center [204, 419] width 17 height 17
click at [0, 0] on input "Lightbox" at bounding box center [0, 0] width 0 height 0
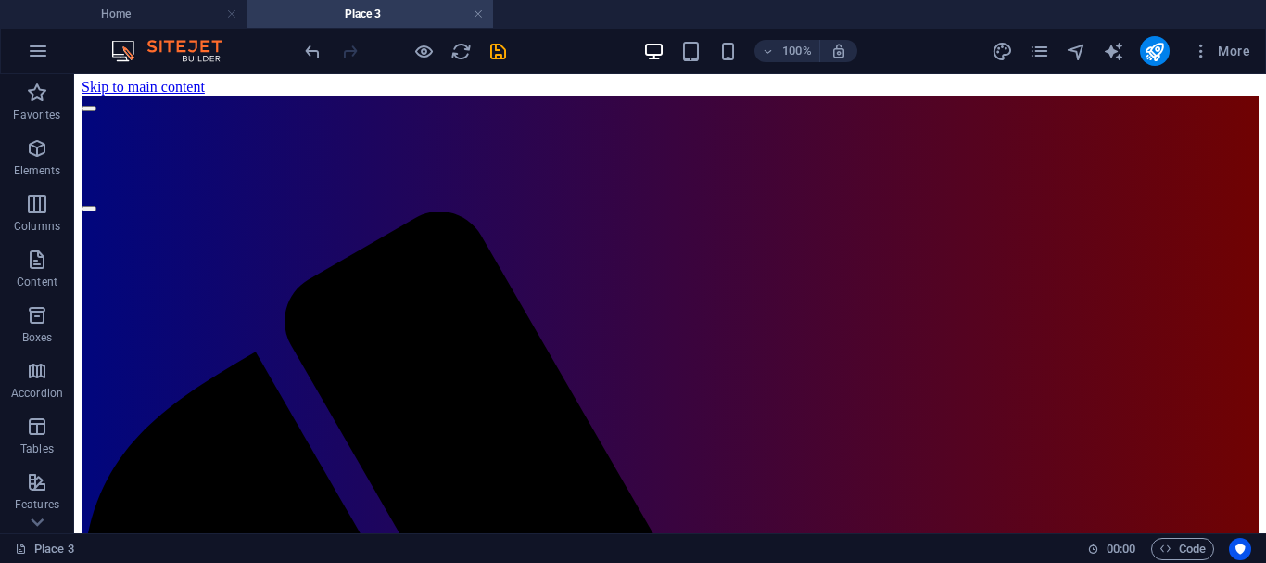
scroll to position [0, 0]
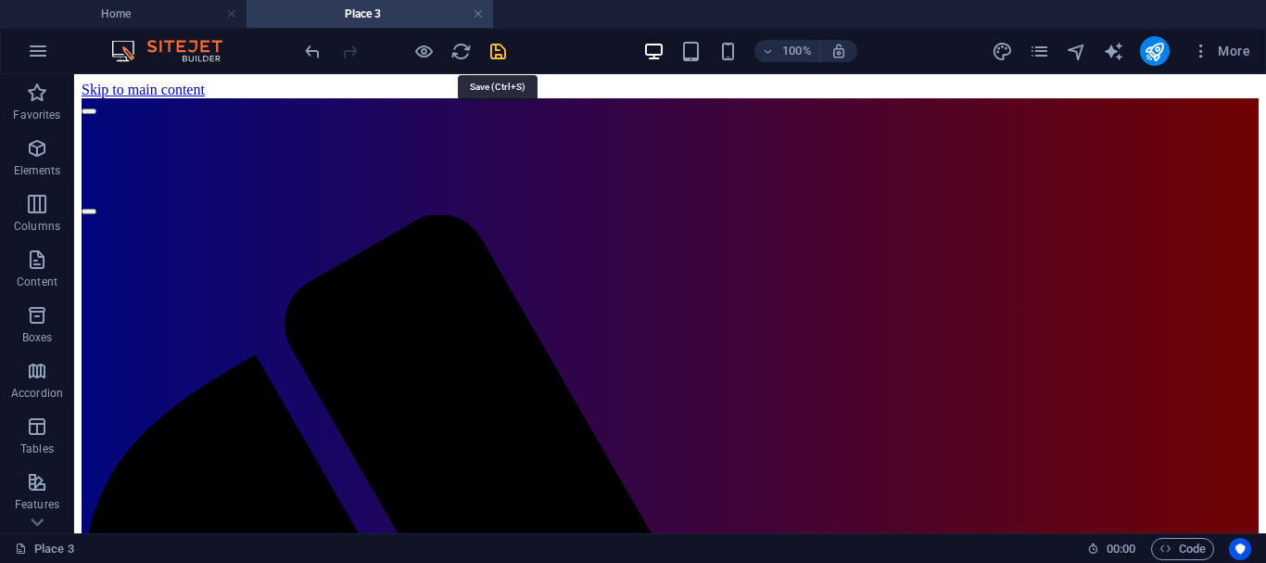
click at [500, 55] on icon "save" at bounding box center [498, 51] width 21 height 21
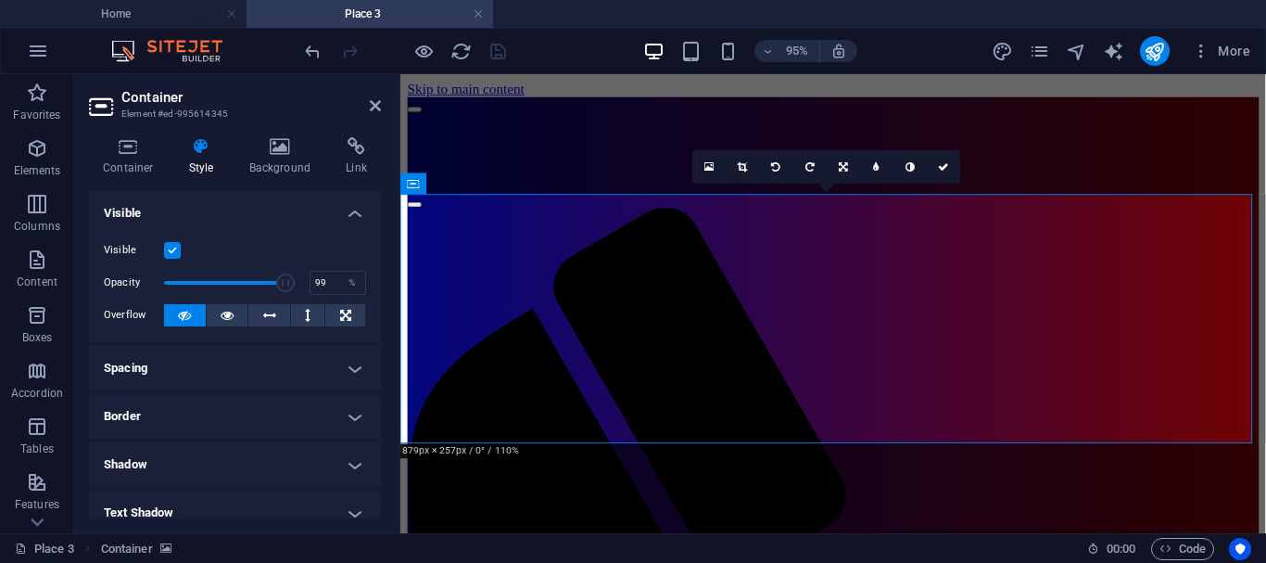
type input "100"
drag, startPoint x: 231, startPoint y: 283, endPoint x: 321, endPoint y: 304, distance: 92.4
click at [321, 304] on div "Visible Opacity 100 % Overflow" at bounding box center [235, 283] width 292 height 118
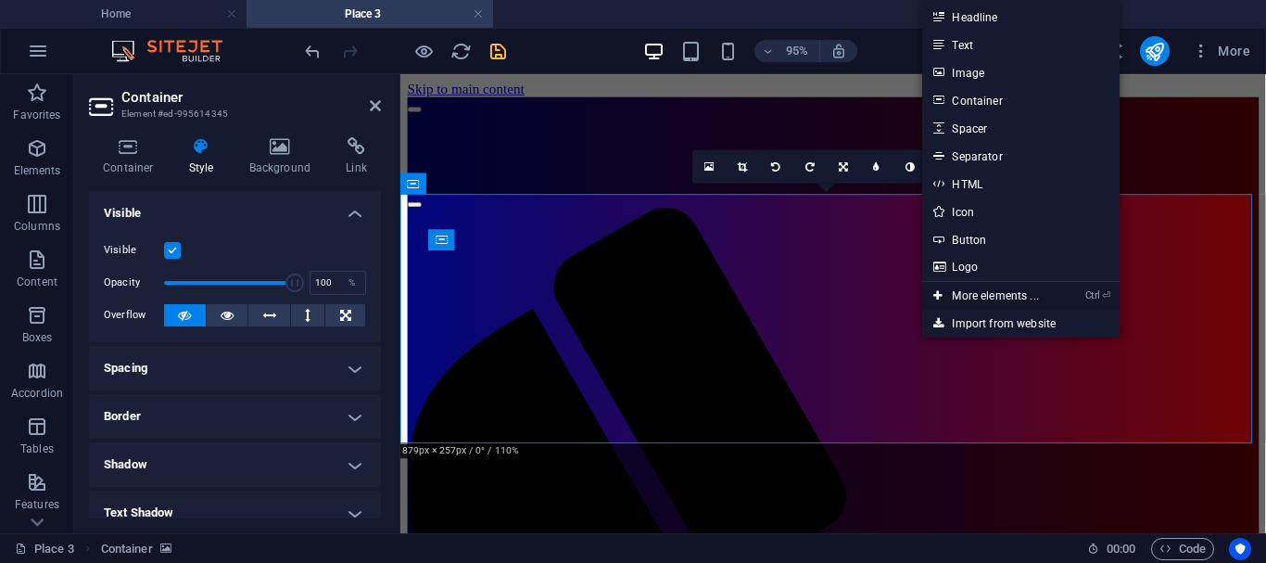
click at [963, 293] on link "Ctrl ⏎ More elements ..." at bounding box center [985, 296] width 127 height 28
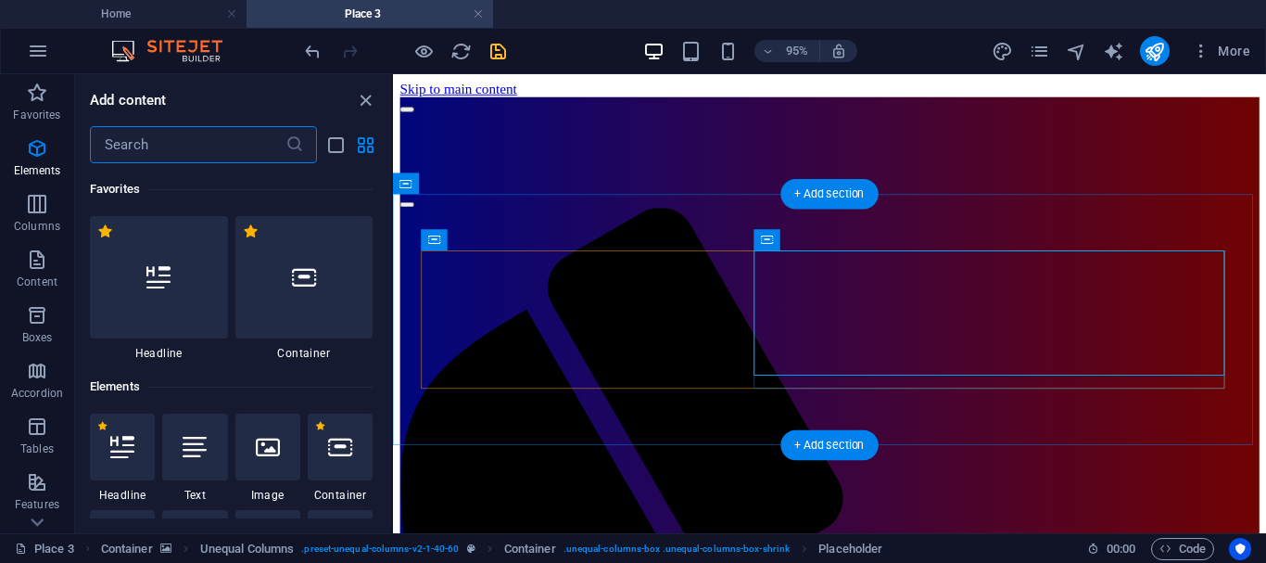
scroll to position [197, 0]
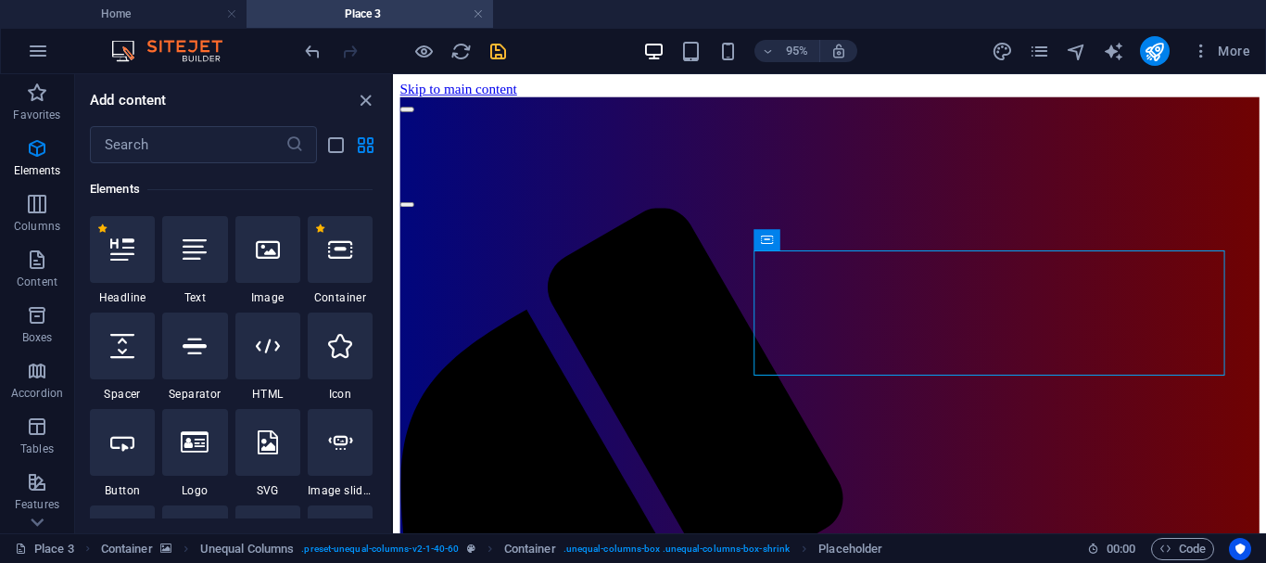
drag, startPoint x: 387, startPoint y: 171, endPoint x: 387, endPoint y: 207, distance: 36.1
click at [387, 207] on div "Favorites 1 Star Headline 1 Star Container Elements 1 Star Headline 1 Star Text…" at bounding box center [233, 340] width 316 height 355
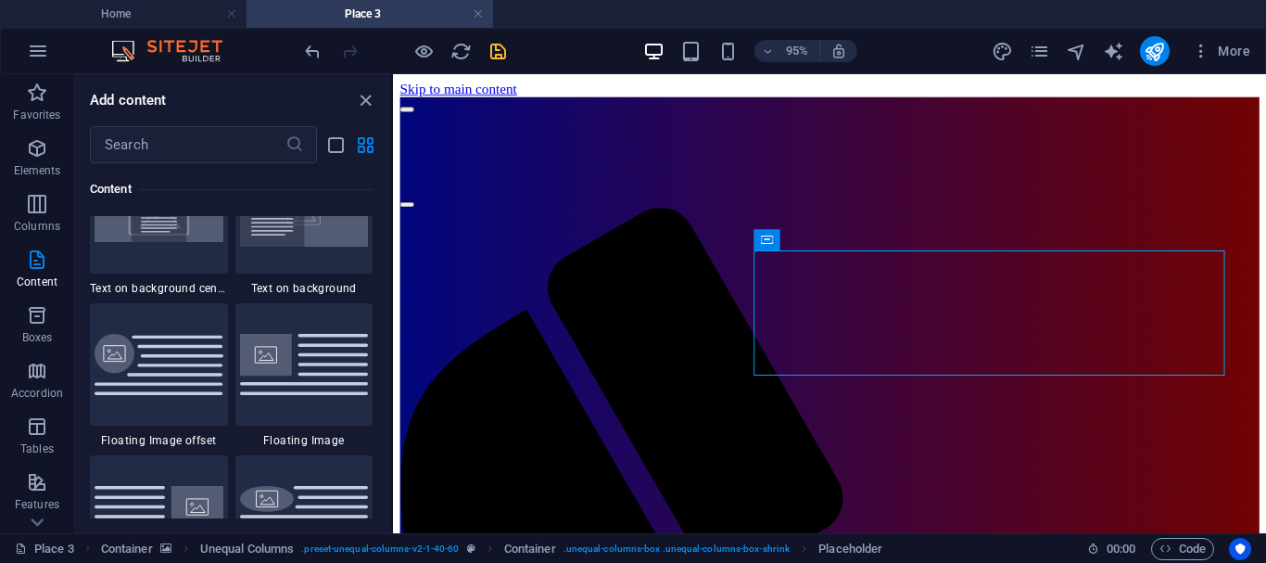
scroll to position [4062, 0]
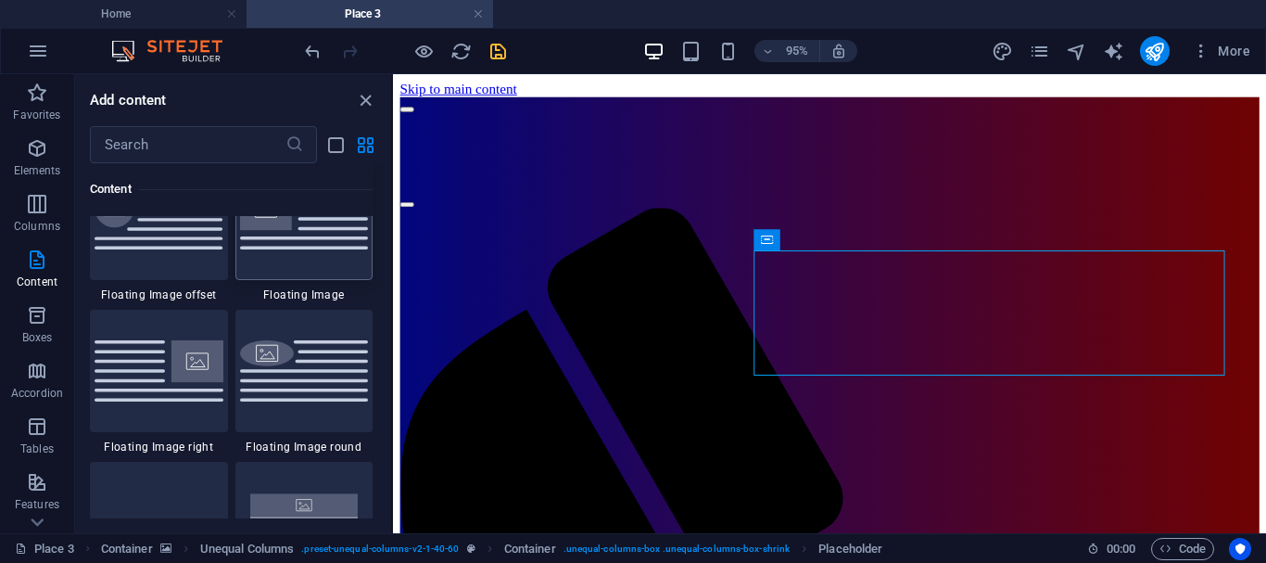
click at [293, 234] on img at bounding box center [304, 218] width 129 height 60
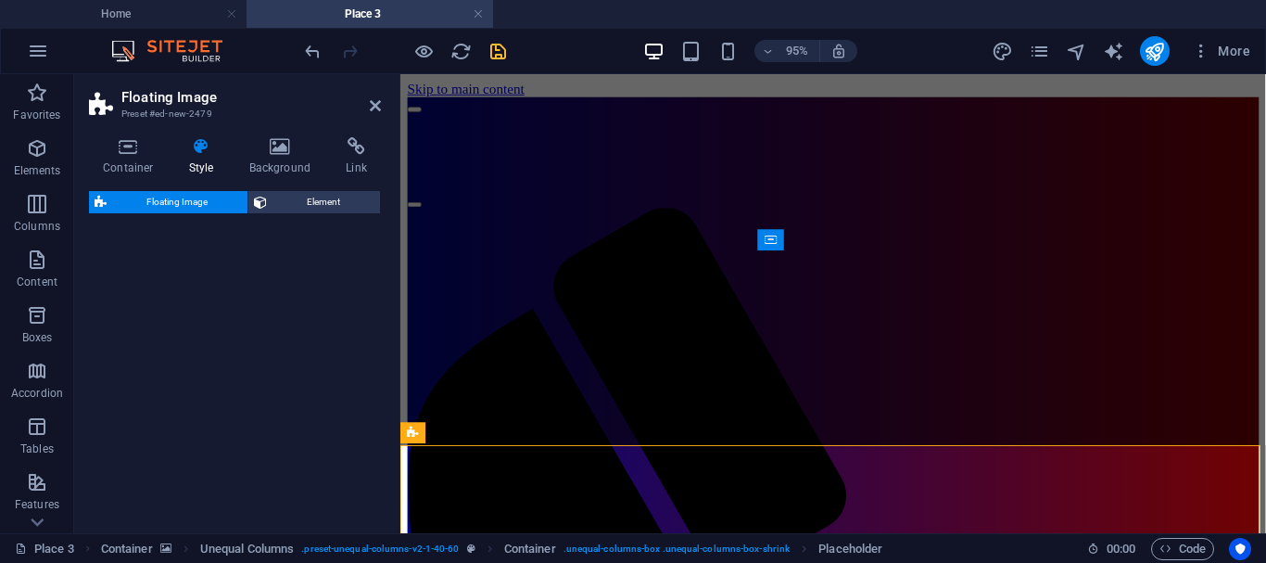
select select "%"
select select "rem"
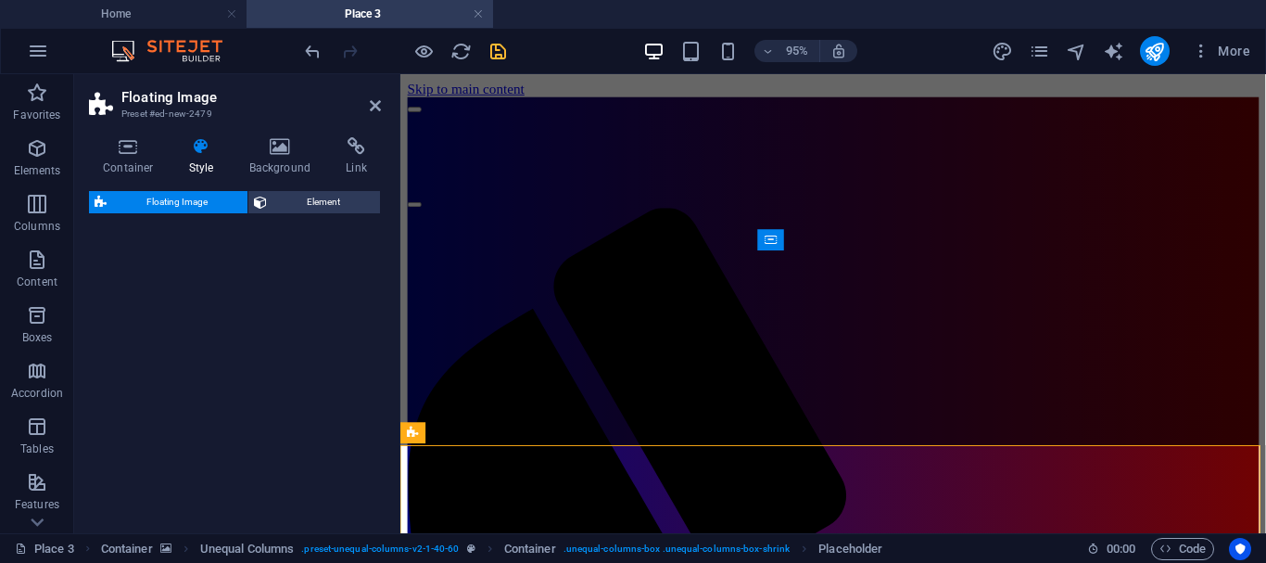
select select "preset-float-container-v3-default"
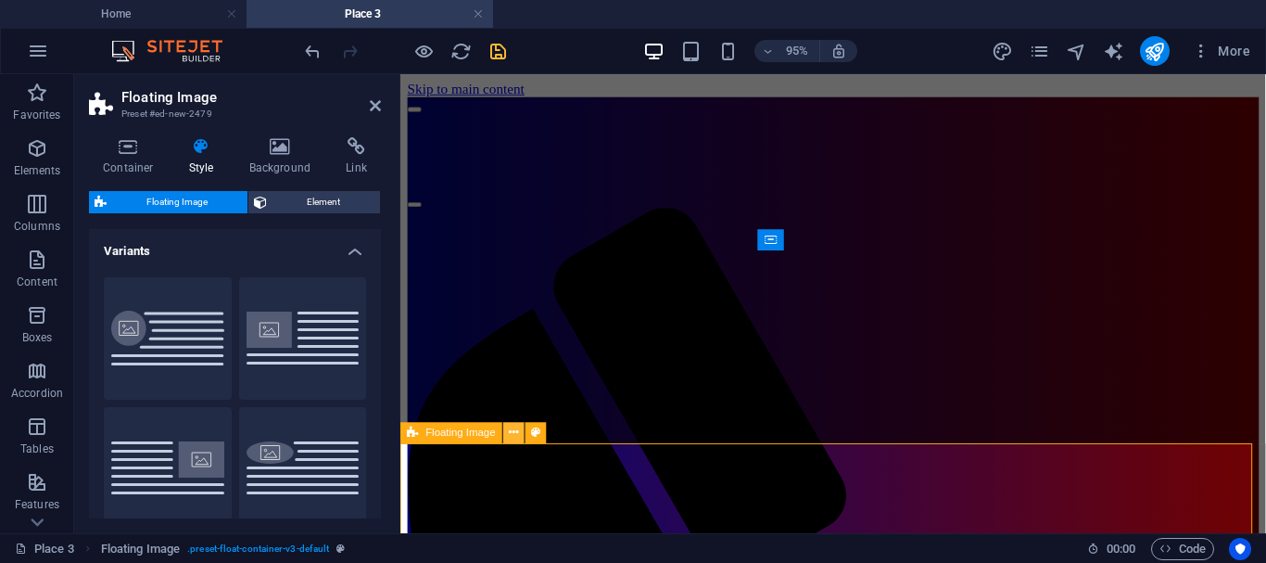
click at [512, 435] on icon at bounding box center [514, 433] width 9 height 19
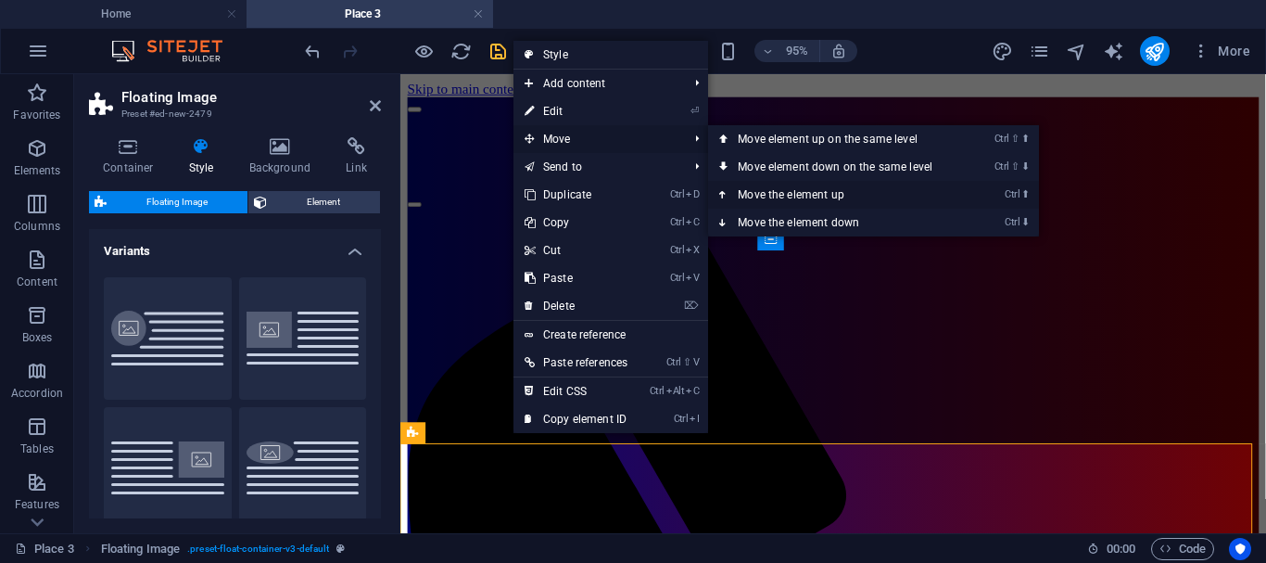
click at [728, 193] on icon at bounding box center [723, 195] width 9 height 28
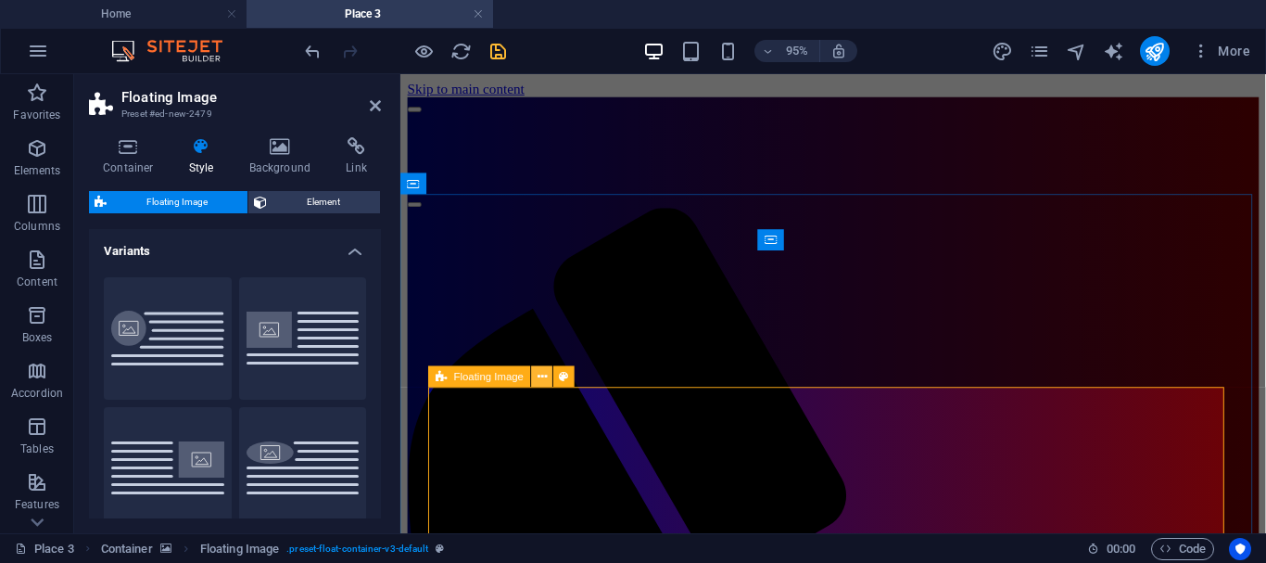
click at [541, 378] on icon at bounding box center [542, 376] width 9 height 19
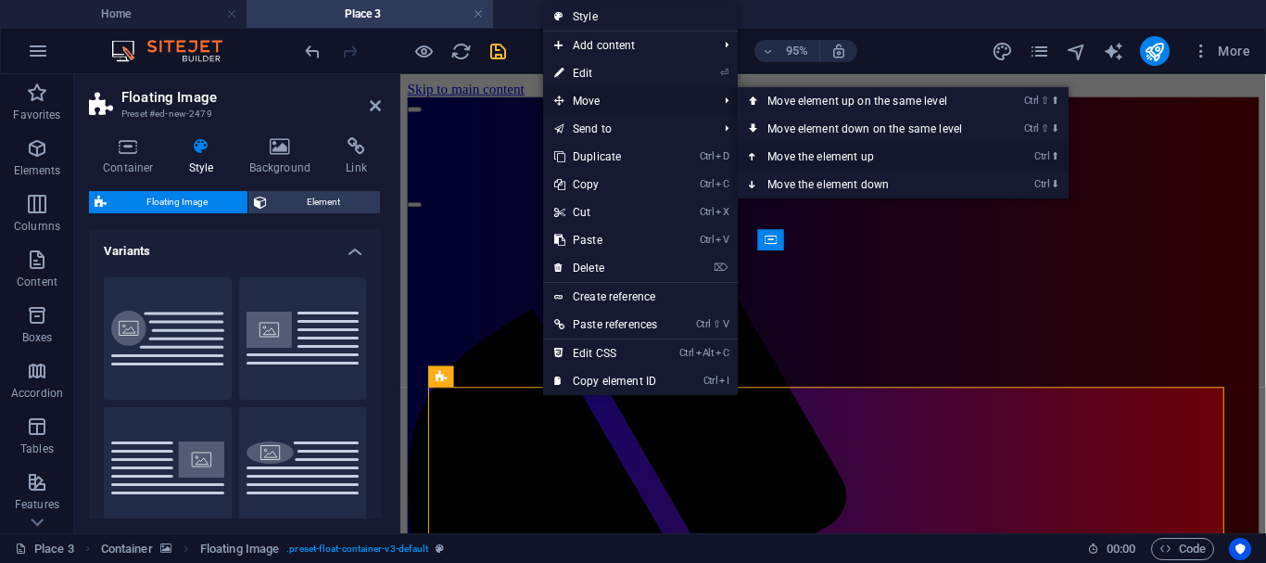
click at [754, 154] on icon at bounding box center [753, 157] width 9 height 28
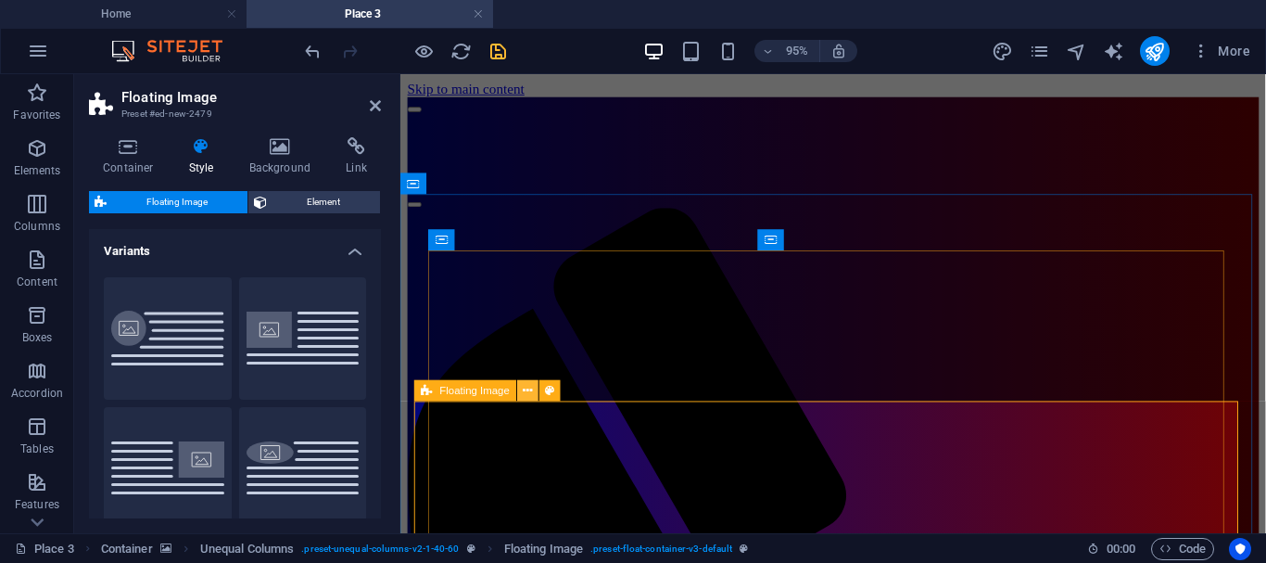
click at [525, 397] on icon at bounding box center [528, 391] width 9 height 19
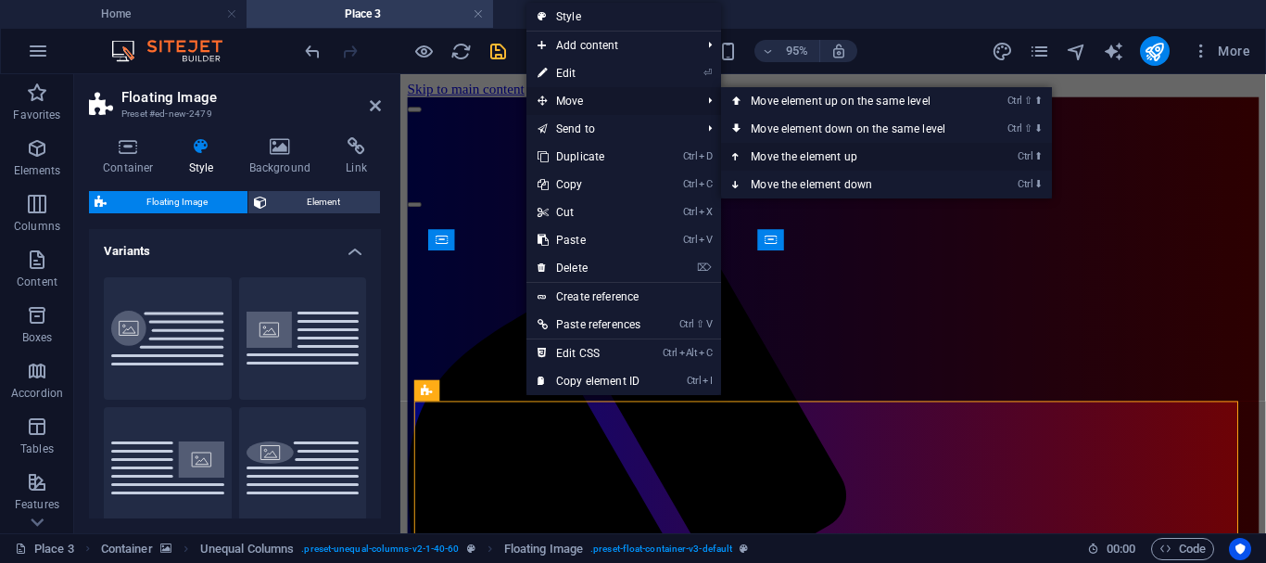
click at [748, 152] on link "Ctrl ⬆ Move the element up" at bounding box center [851, 157] width 261 height 28
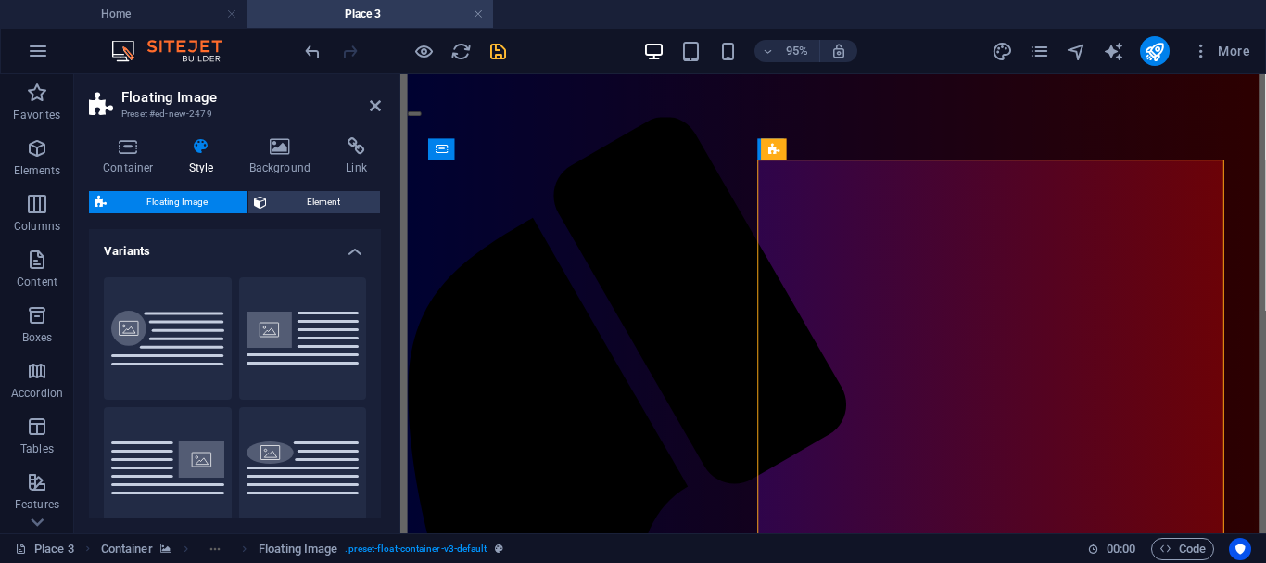
scroll to position [137, 0]
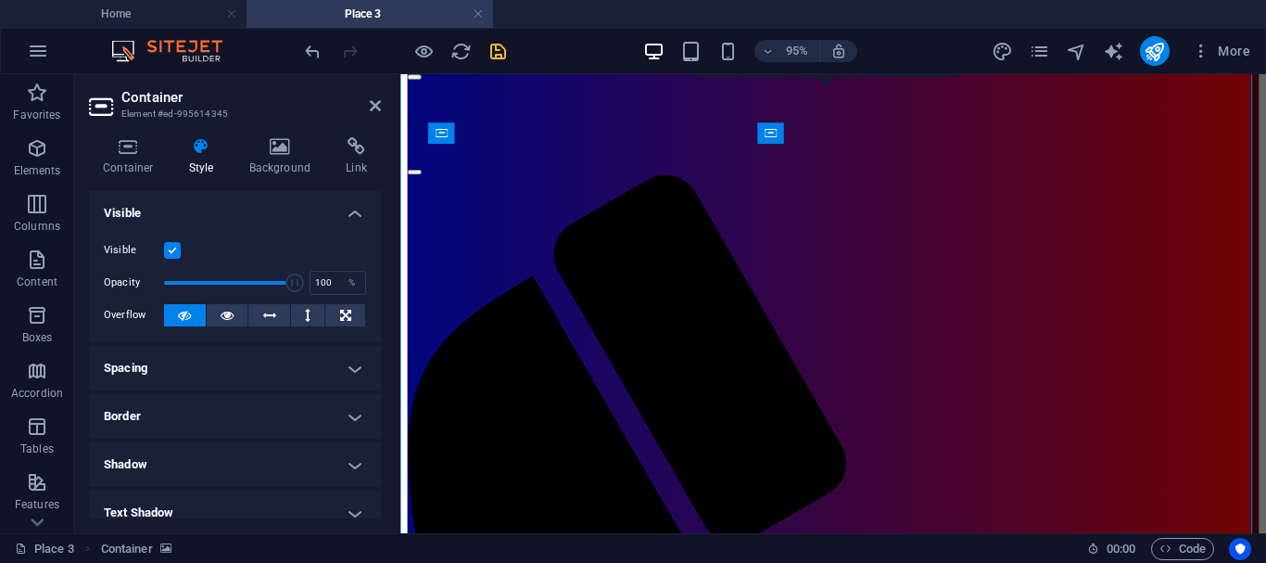
scroll to position [0, 0]
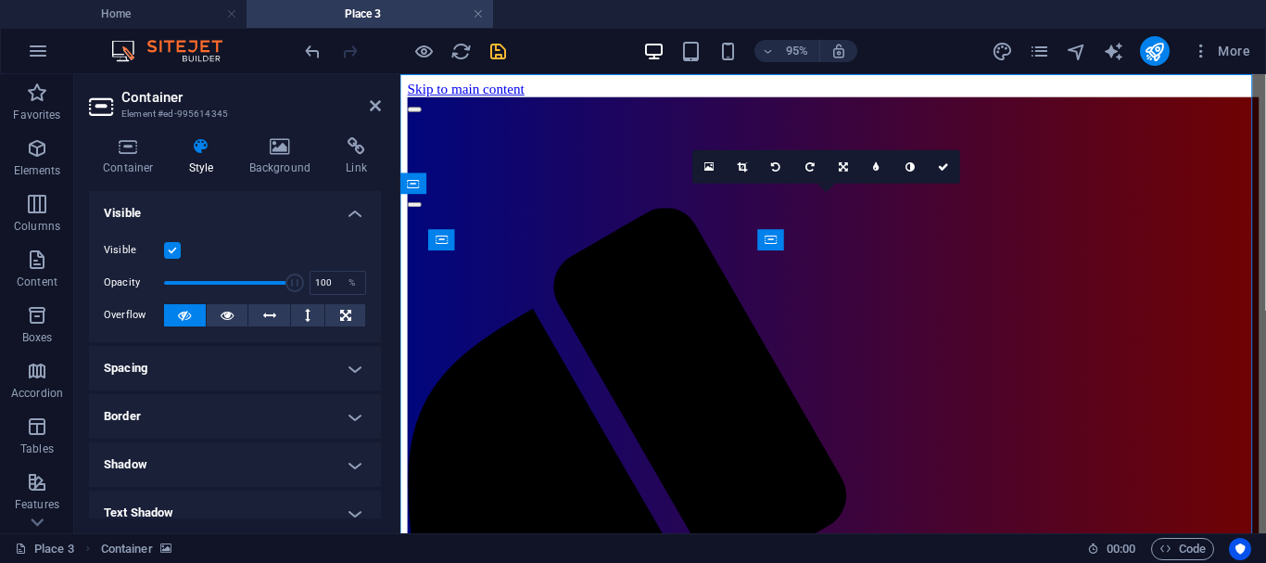
click at [284, 148] on icon at bounding box center [280, 146] width 90 height 19
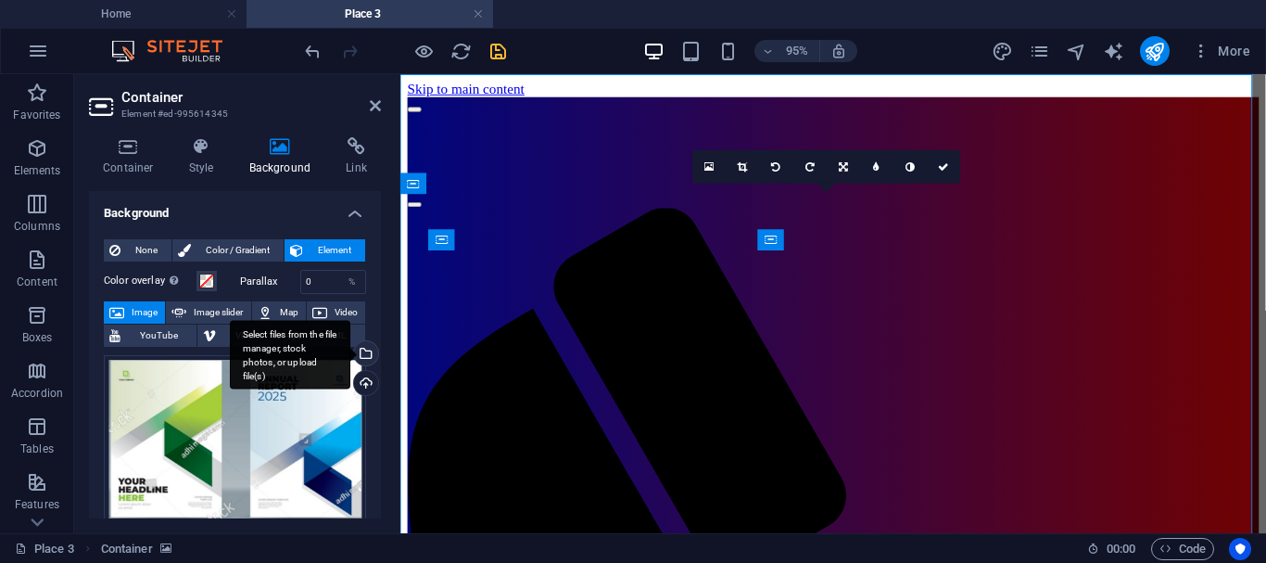
click at [361, 354] on div "Select files from the file manager, stock photos, or upload file(s)" at bounding box center [364, 355] width 28 height 28
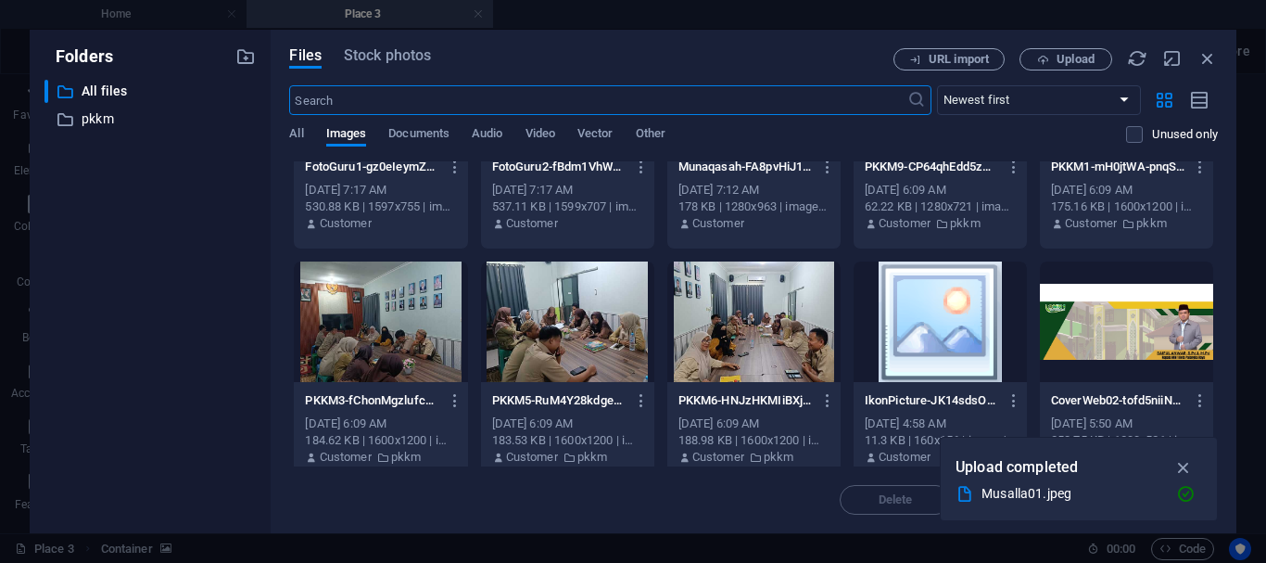
scroll to position [1519, 0]
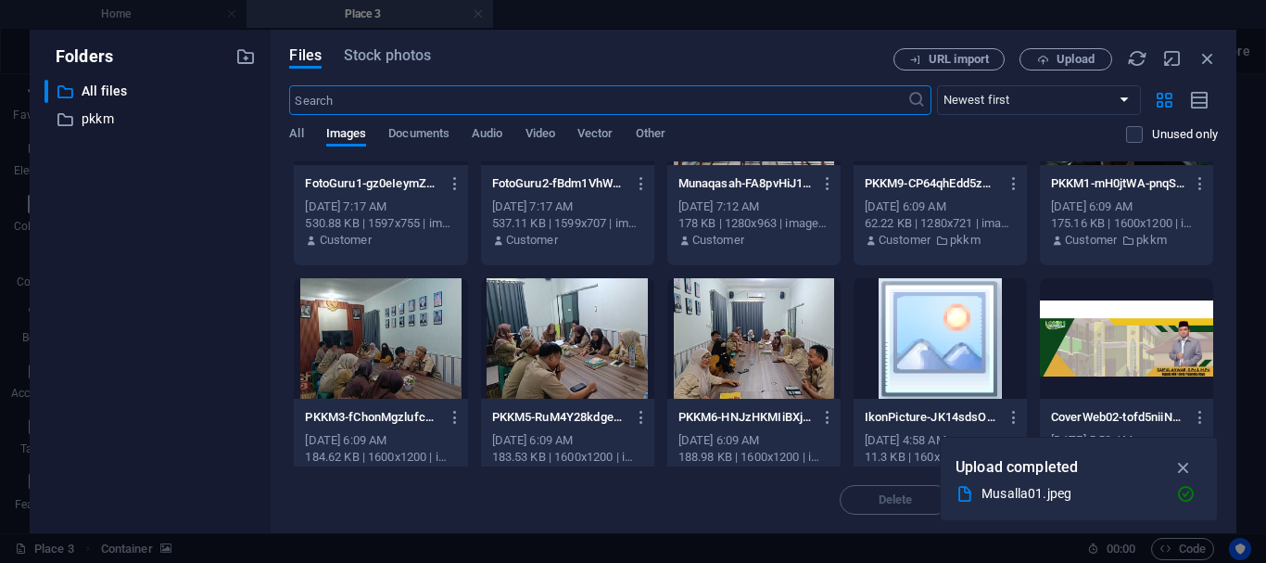
click at [935, 366] on div at bounding box center [940, 338] width 173 height 120
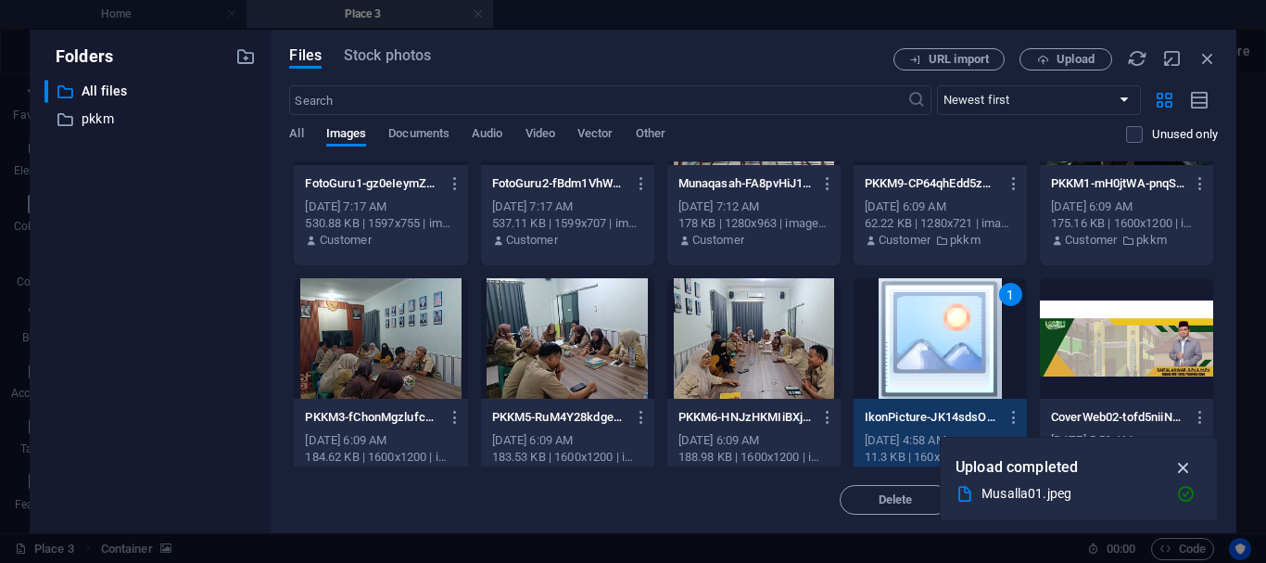
click at [1185, 469] on icon "button" at bounding box center [1183, 467] width 21 height 20
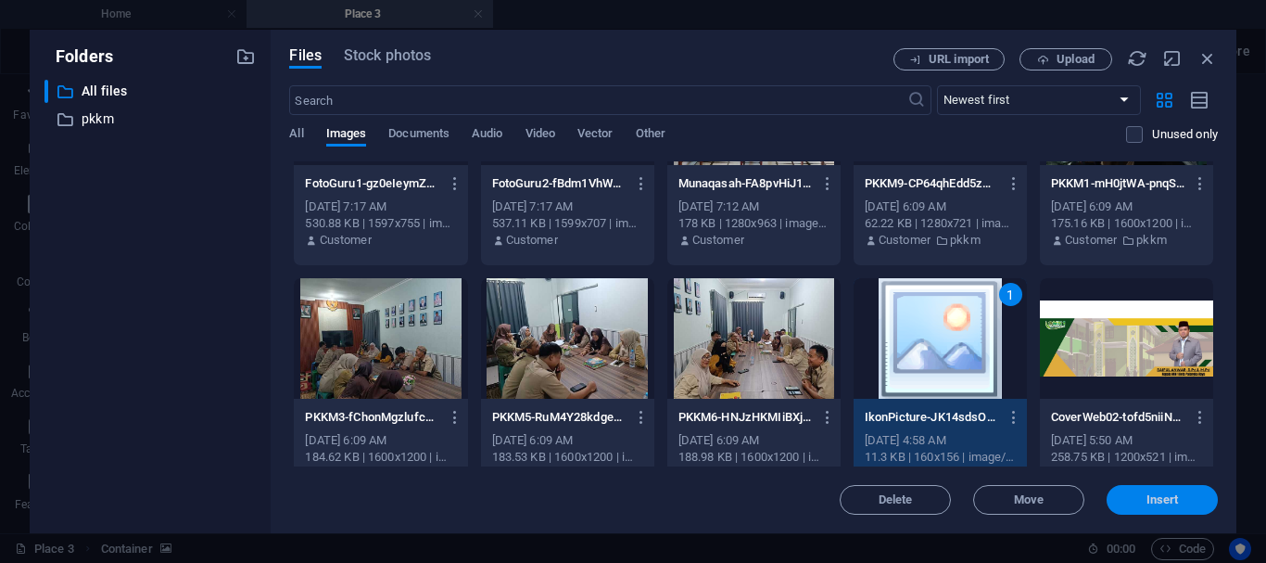
click at [1161, 501] on span "Insert" at bounding box center [1163, 499] width 32 height 11
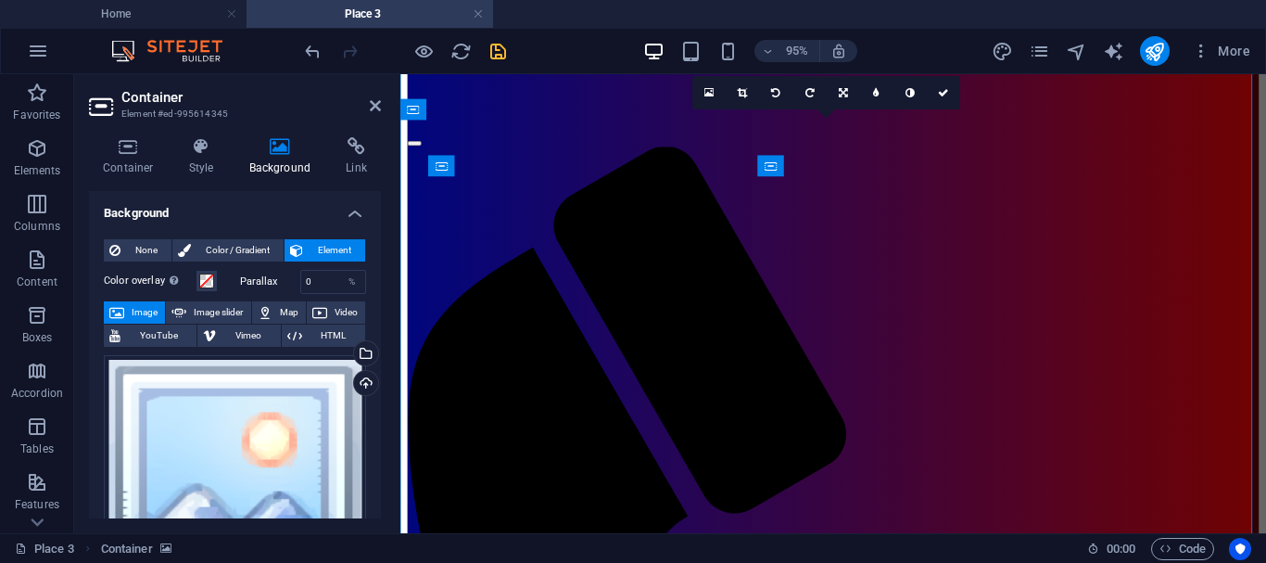
scroll to position [42, 0]
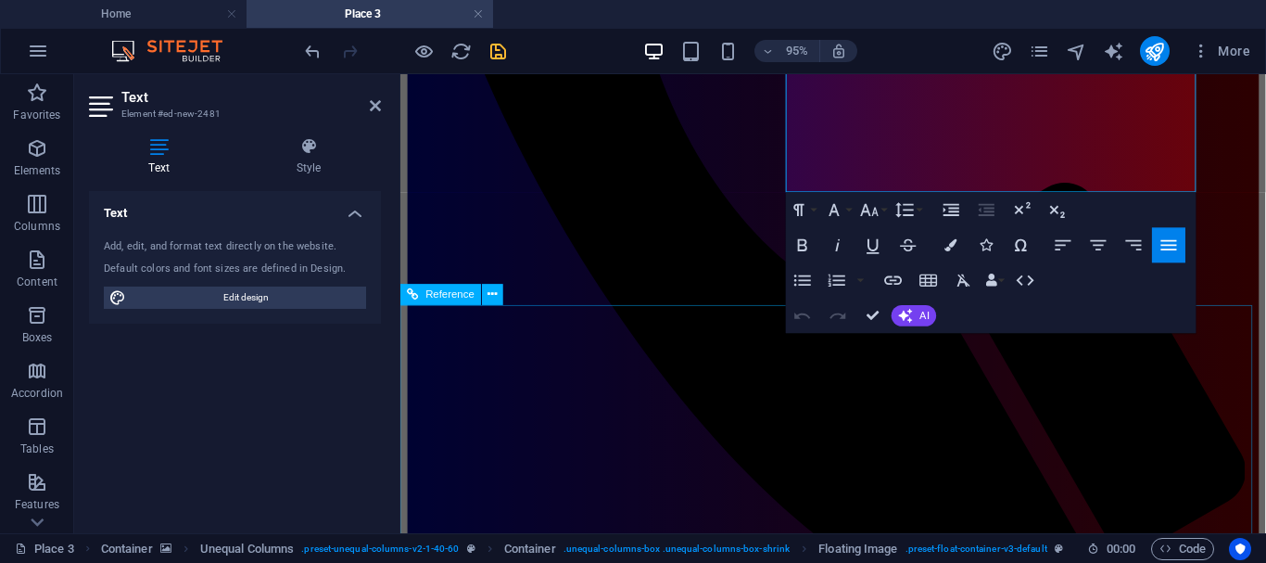
scroll to position [788, 0]
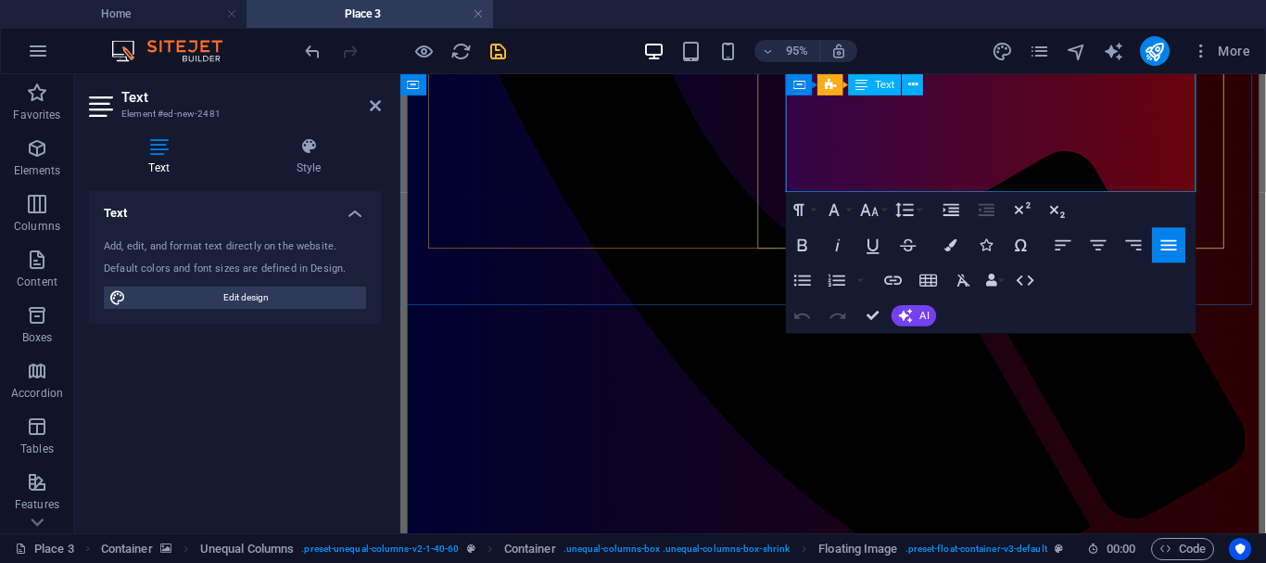
drag, startPoint x: 1000, startPoint y: 288, endPoint x: 1074, endPoint y: 186, distance: 126.1
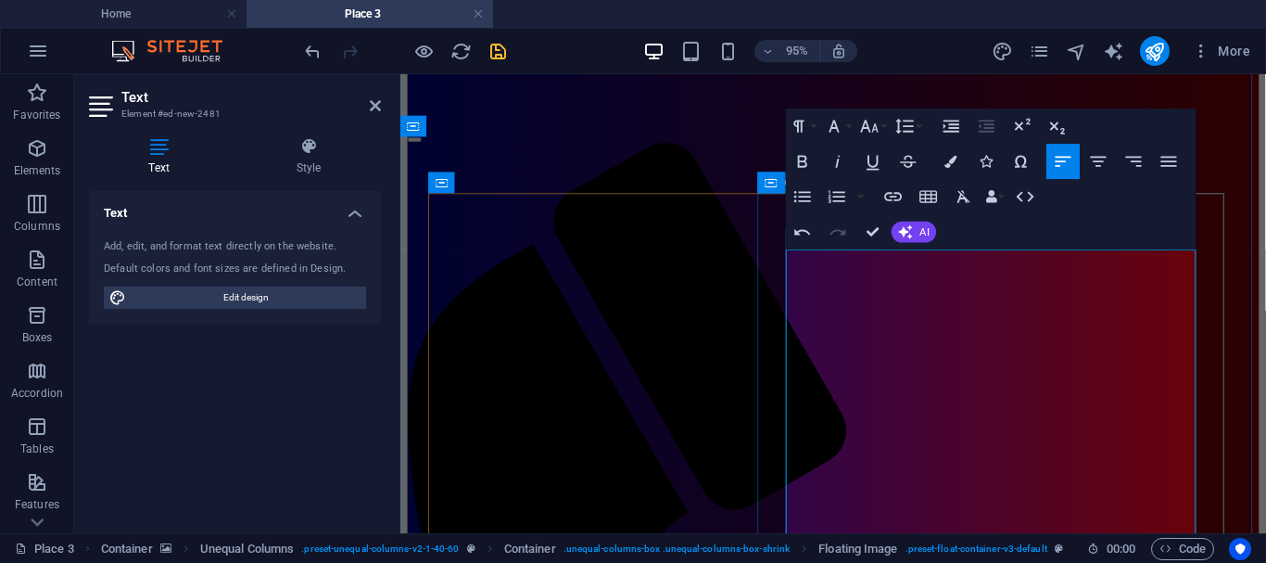
scroll to position [0, 0]
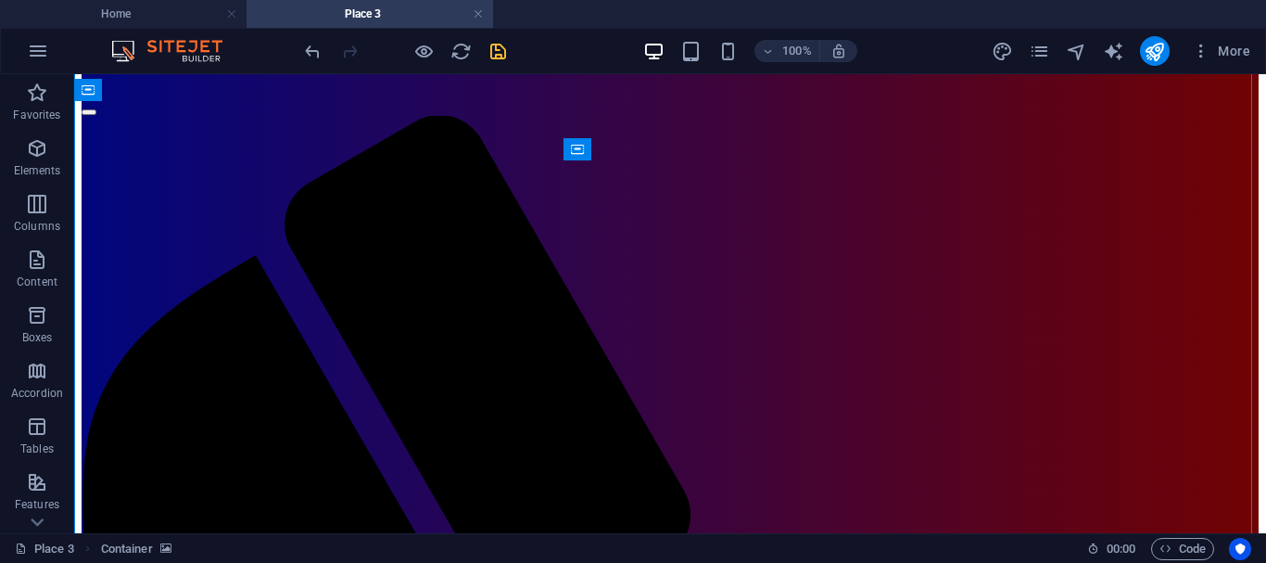
scroll to position [111, 0]
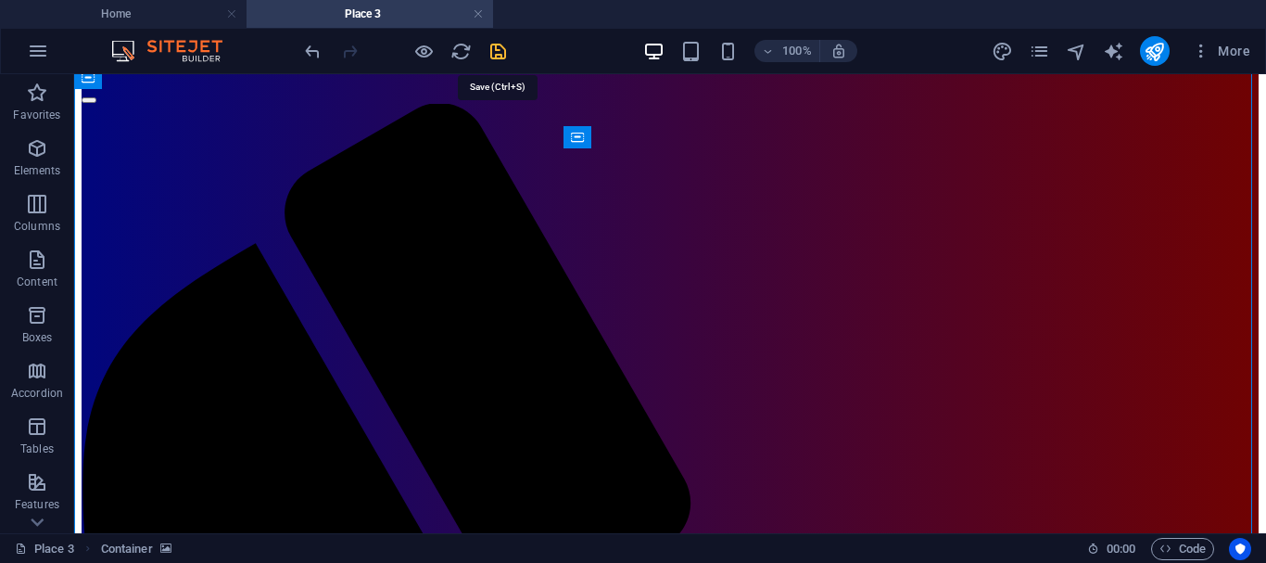
click at [501, 48] on icon "save" at bounding box center [498, 51] width 21 height 21
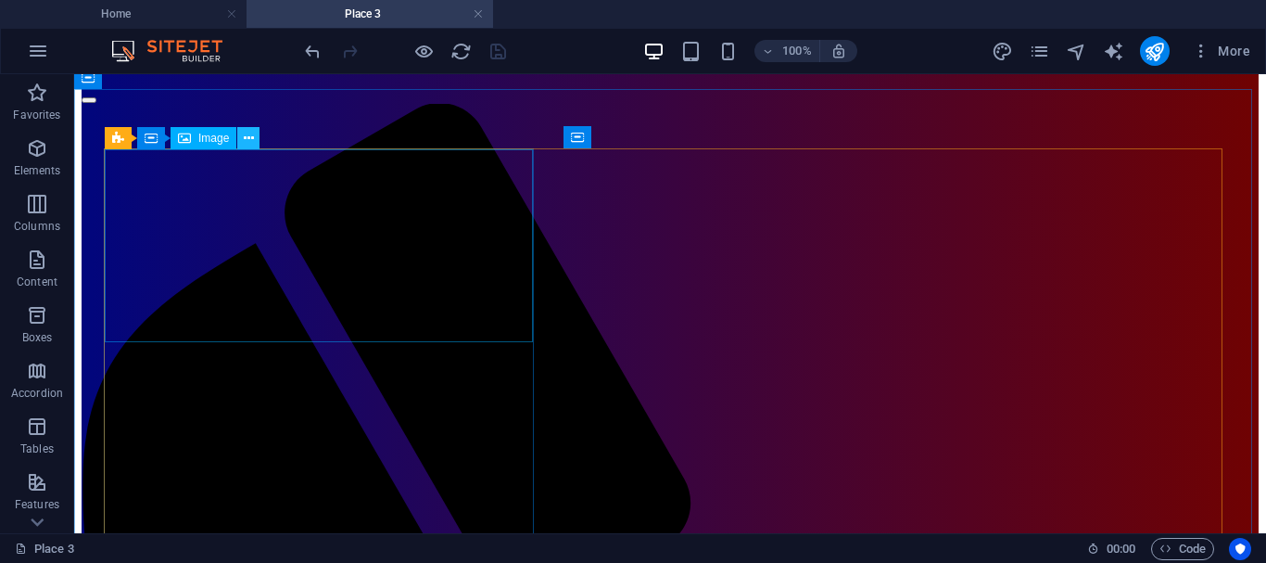
click at [248, 135] on icon at bounding box center [249, 138] width 10 height 19
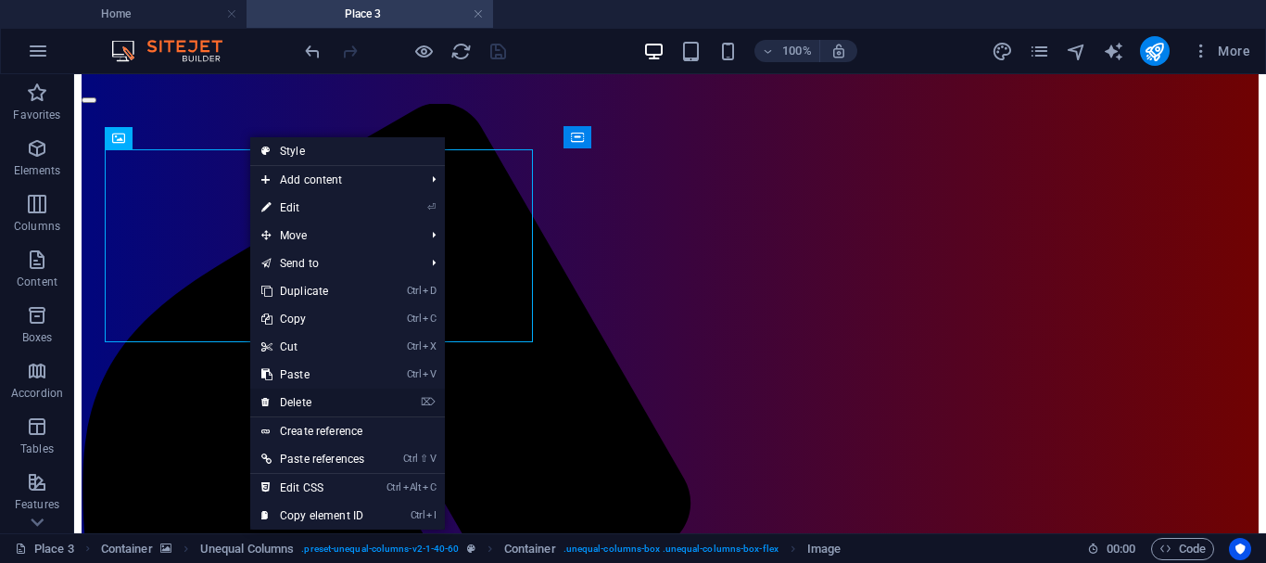
click at [303, 395] on link "⌦ Delete" at bounding box center [312, 402] width 125 height 28
